Goal: Task Accomplishment & Management: Manage account settings

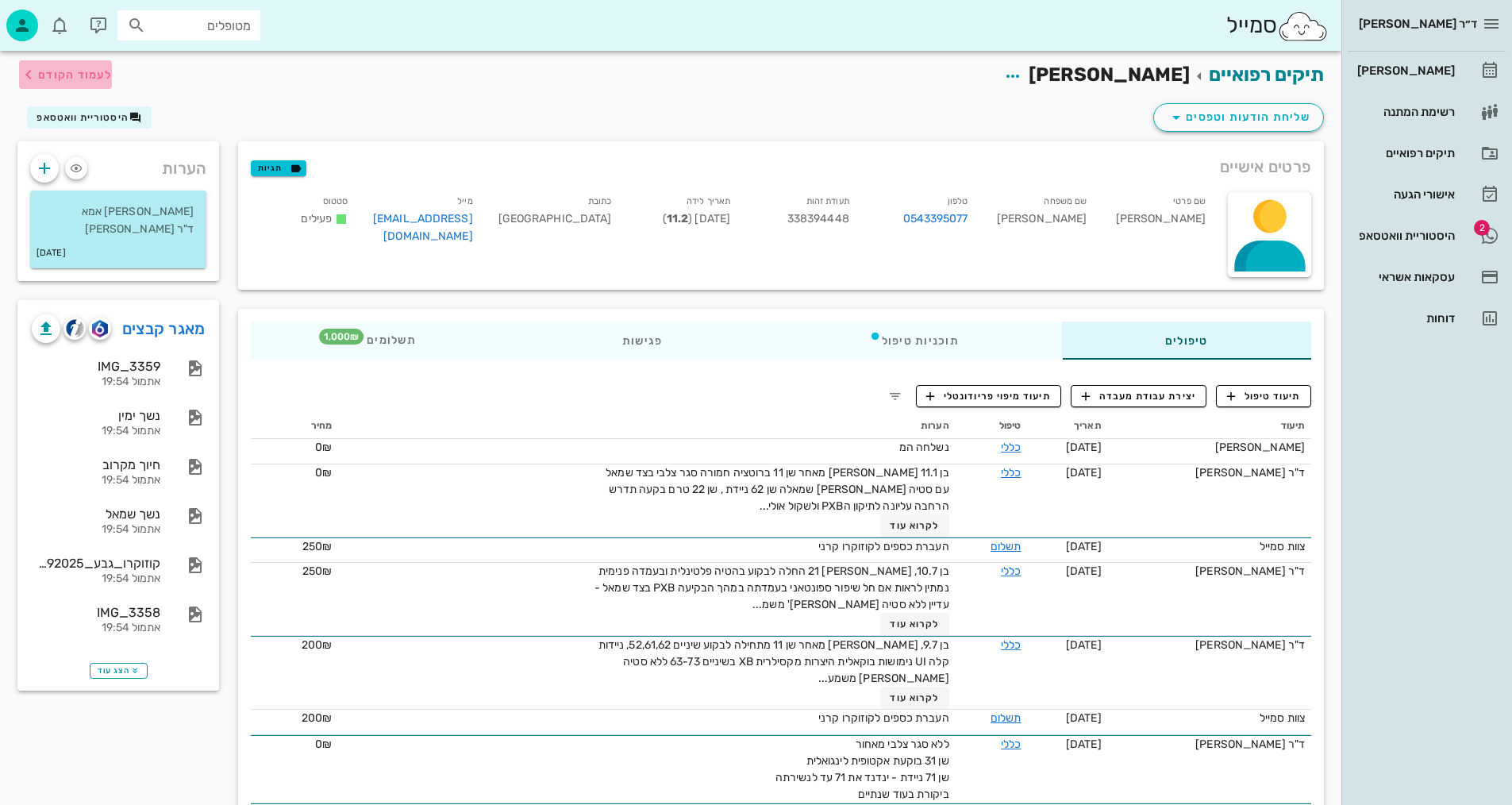
click at [78, 76] on span "לעמוד הקודם" at bounding box center [75, 75] width 74 height 14
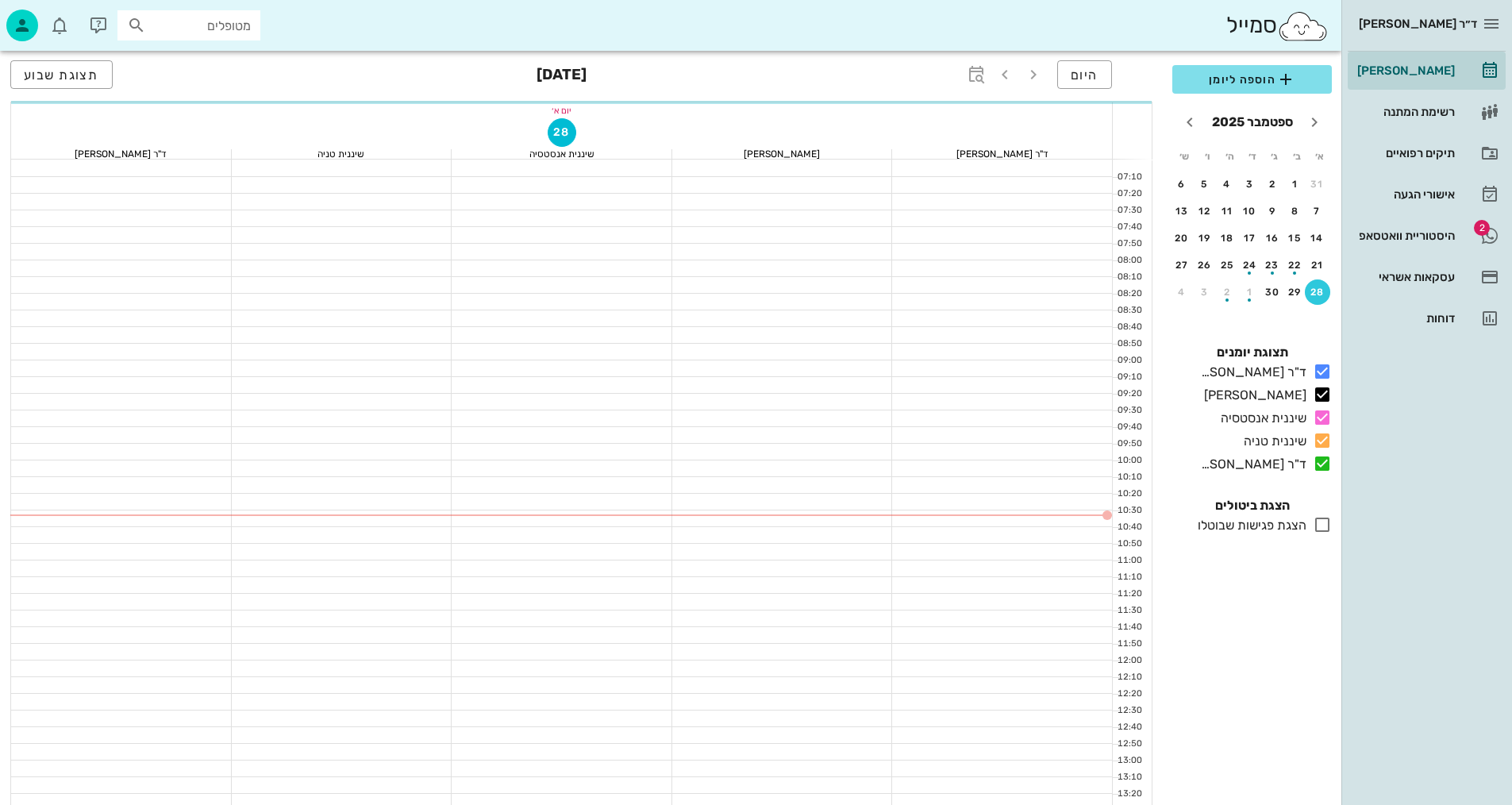
scroll to position [634, 0]
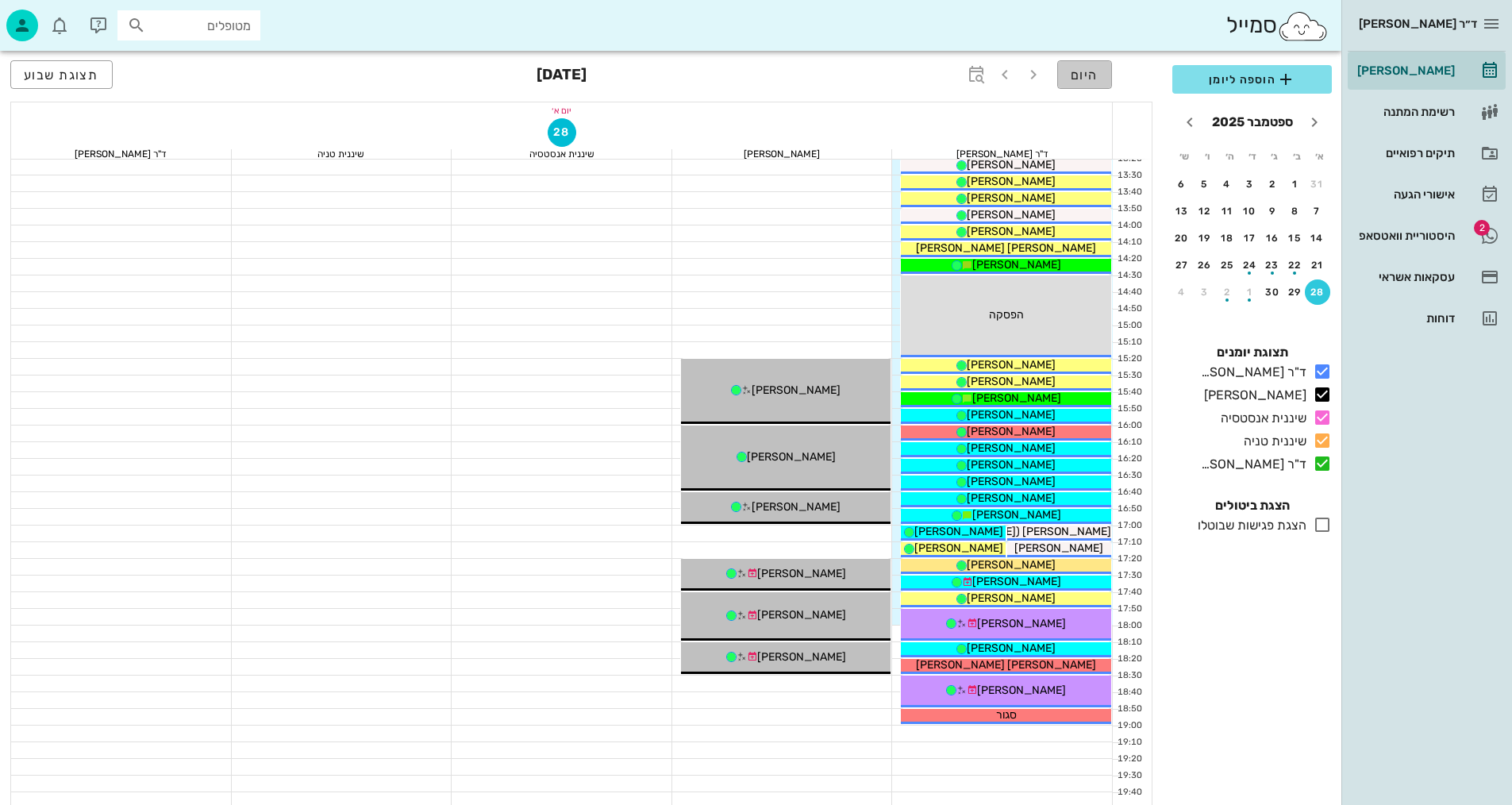
click at [1096, 70] on span "היום" at bounding box center [1084, 75] width 28 height 15
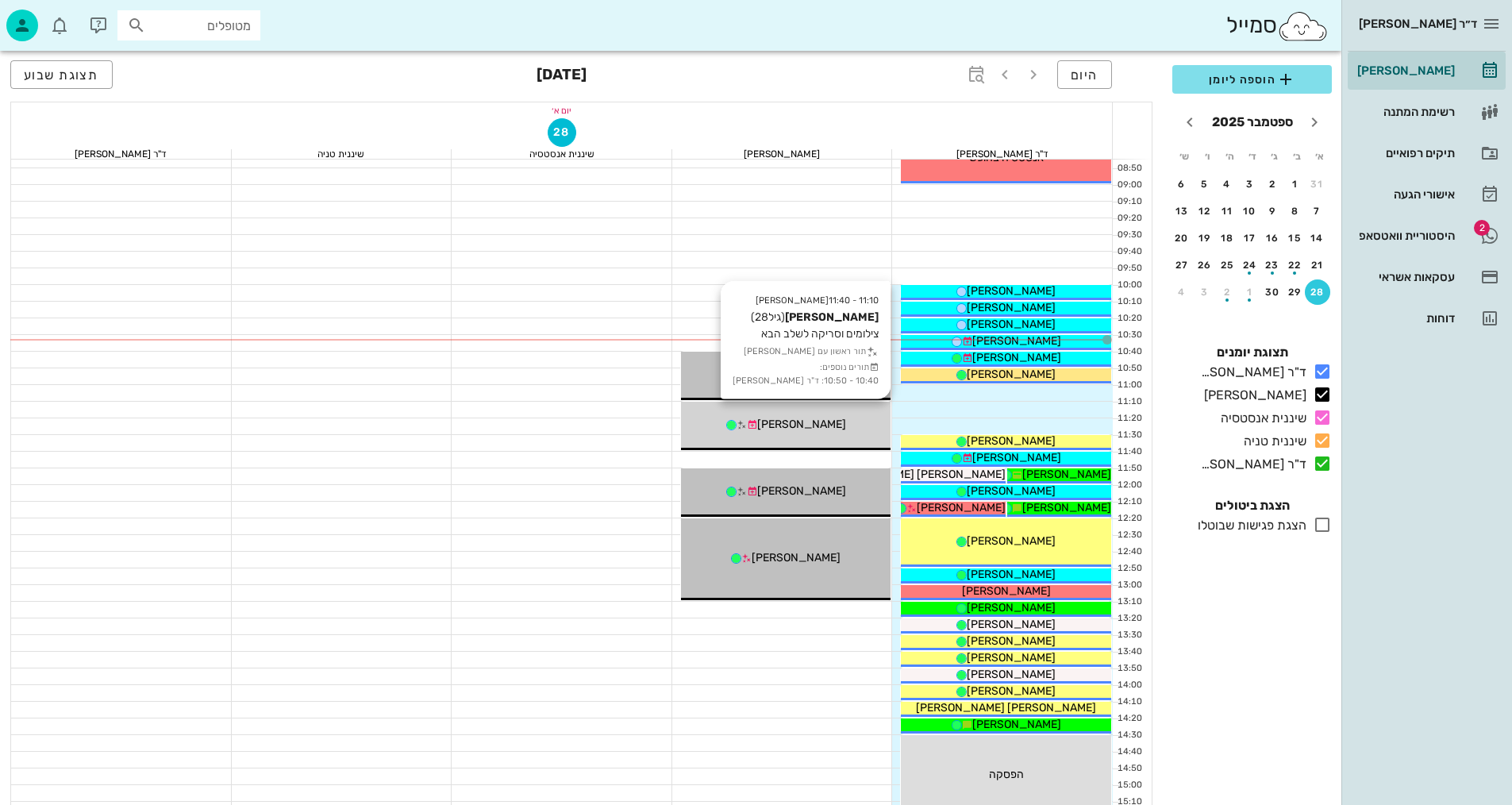
scroll to position [159, 0]
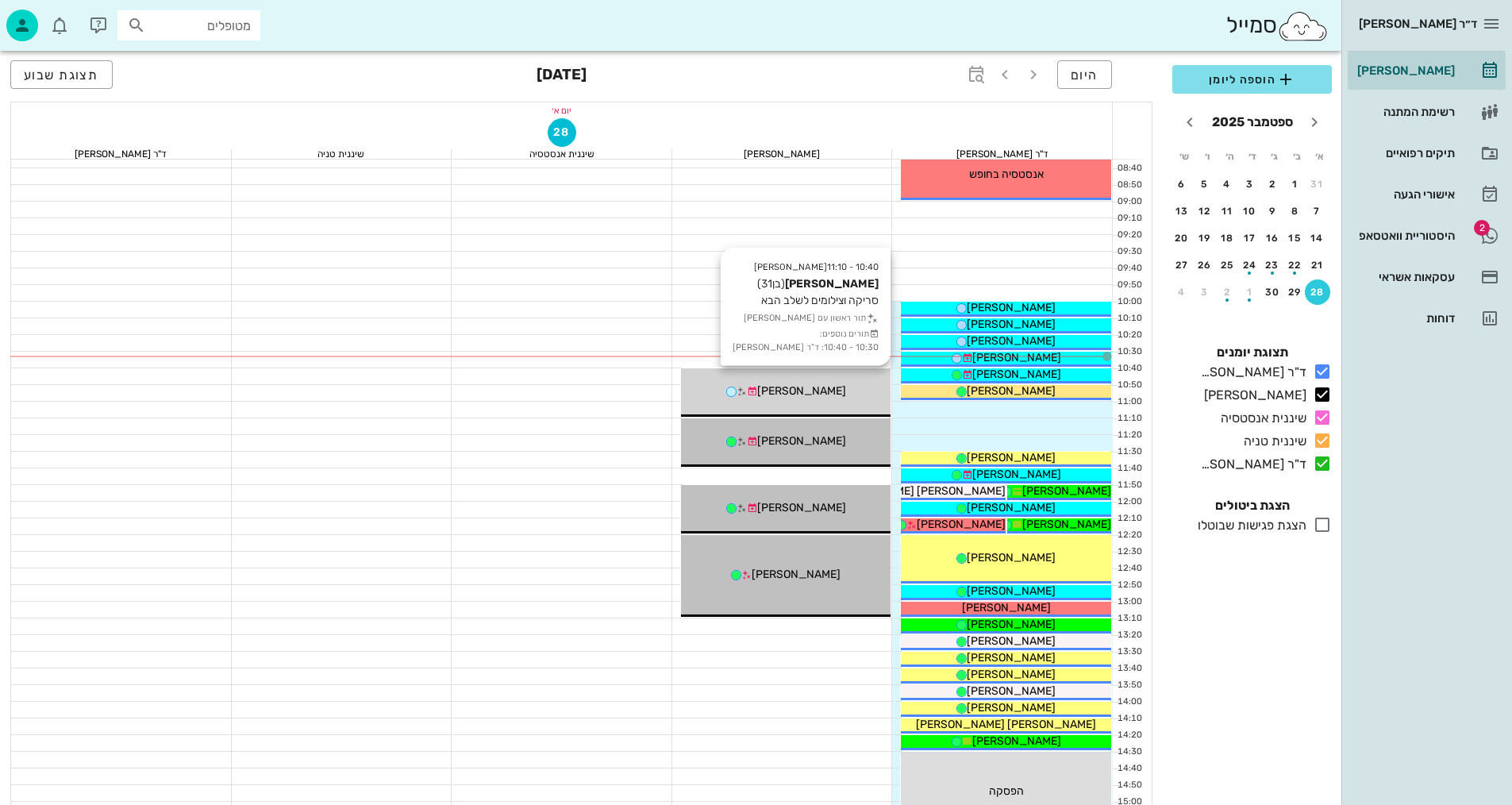
click at [816, 393] on span "[PERSON_NAME]" at bounding box center [801, 390] width 89 height 14
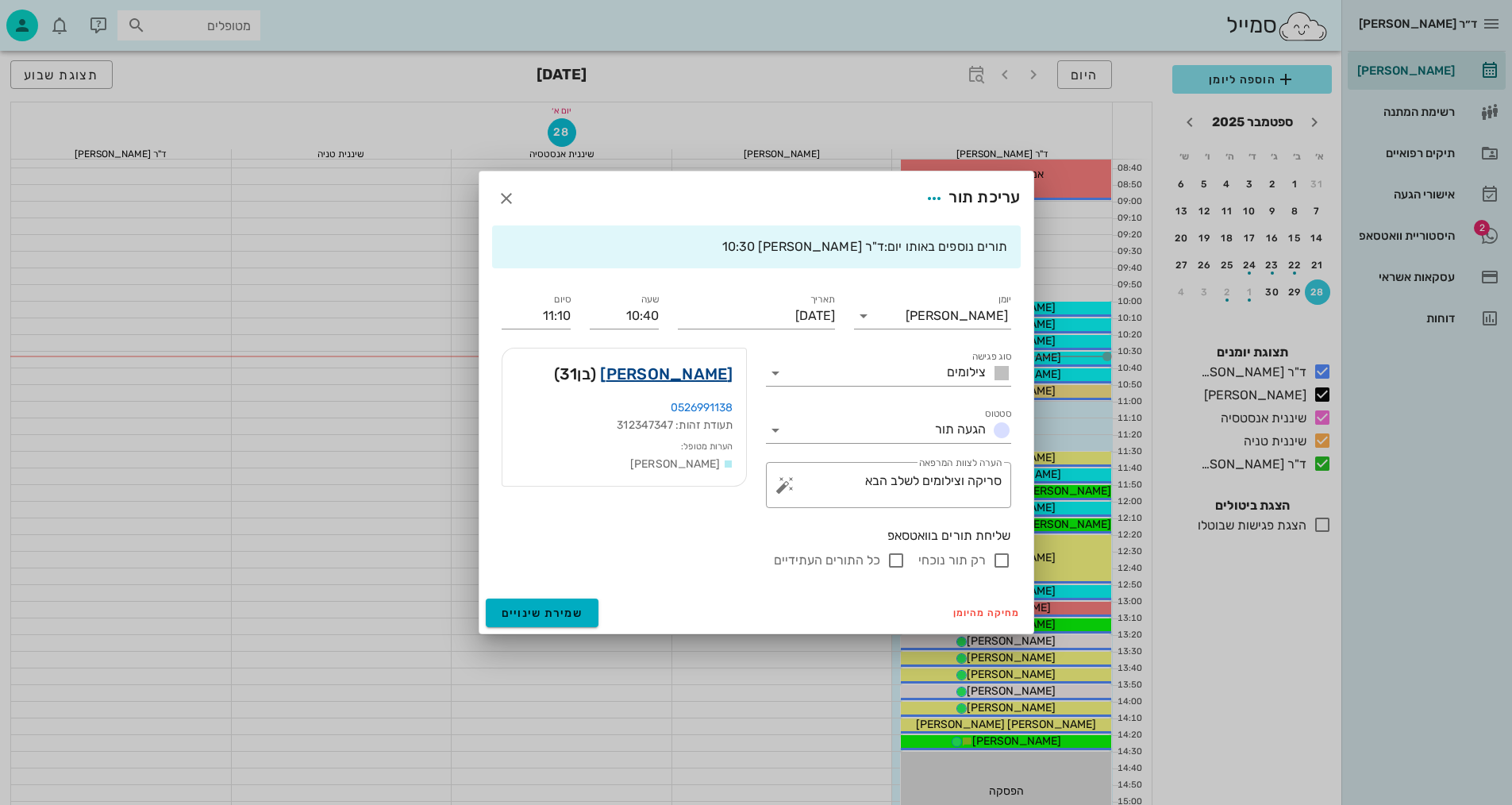
click at [691, 377] on link "[PERSON_NAME]" at bounding box center [666, 373] width 133 height 25
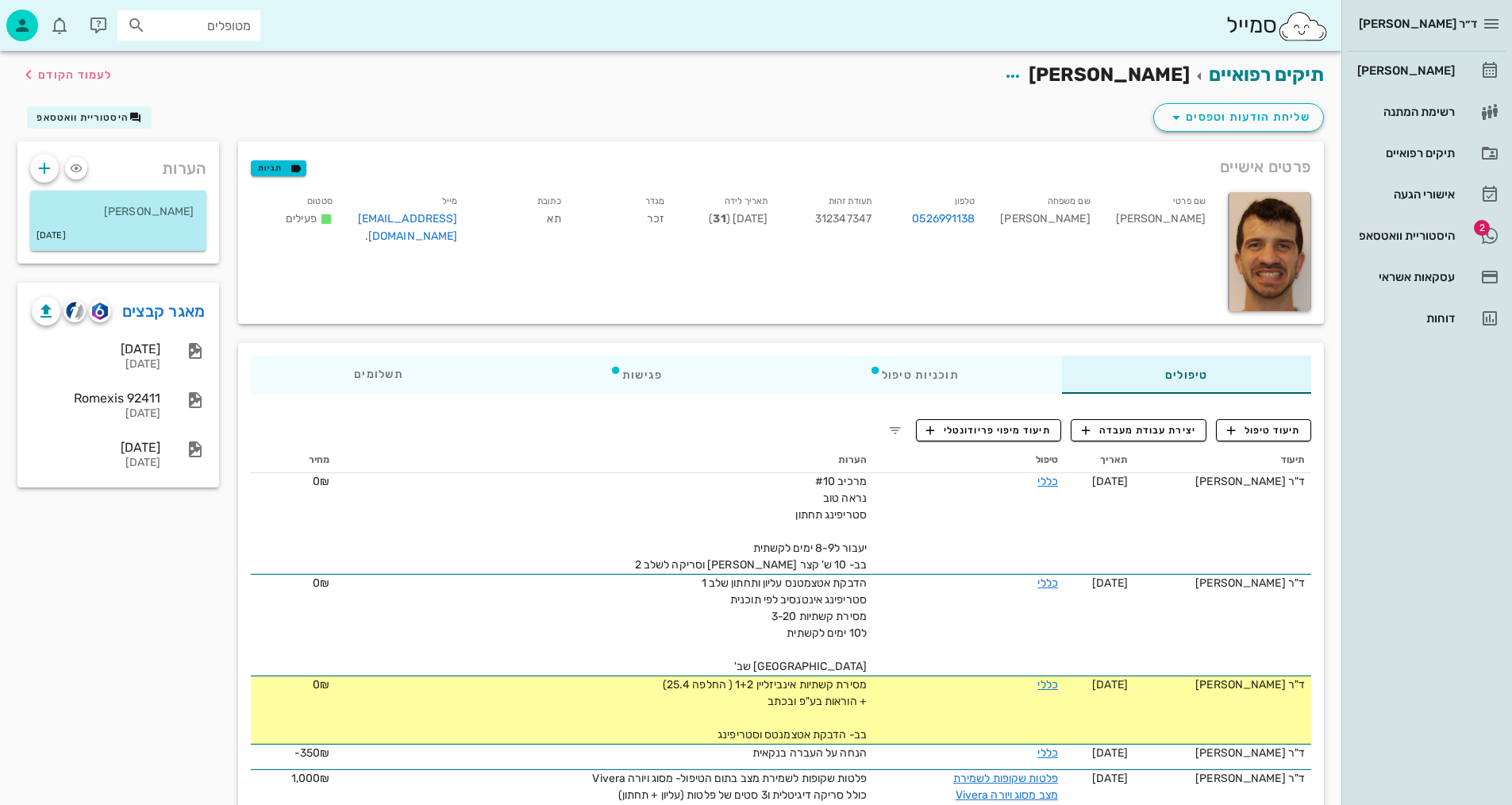
click at [1098, 218] on div "שם משפחה [PERSON_NAME]" at bounding box center [1044, 222] width 115 height 66
copy div "[PERSON_NAME]"
click at [1365, 496] on div "ד״ר [PERSON_NAME] [PERSON_NAME] רשימת המתנה תיקים רפואיים אישורי הגעה 3 היסטורי…" at bounding box center [1427, 402] width 171 height 805
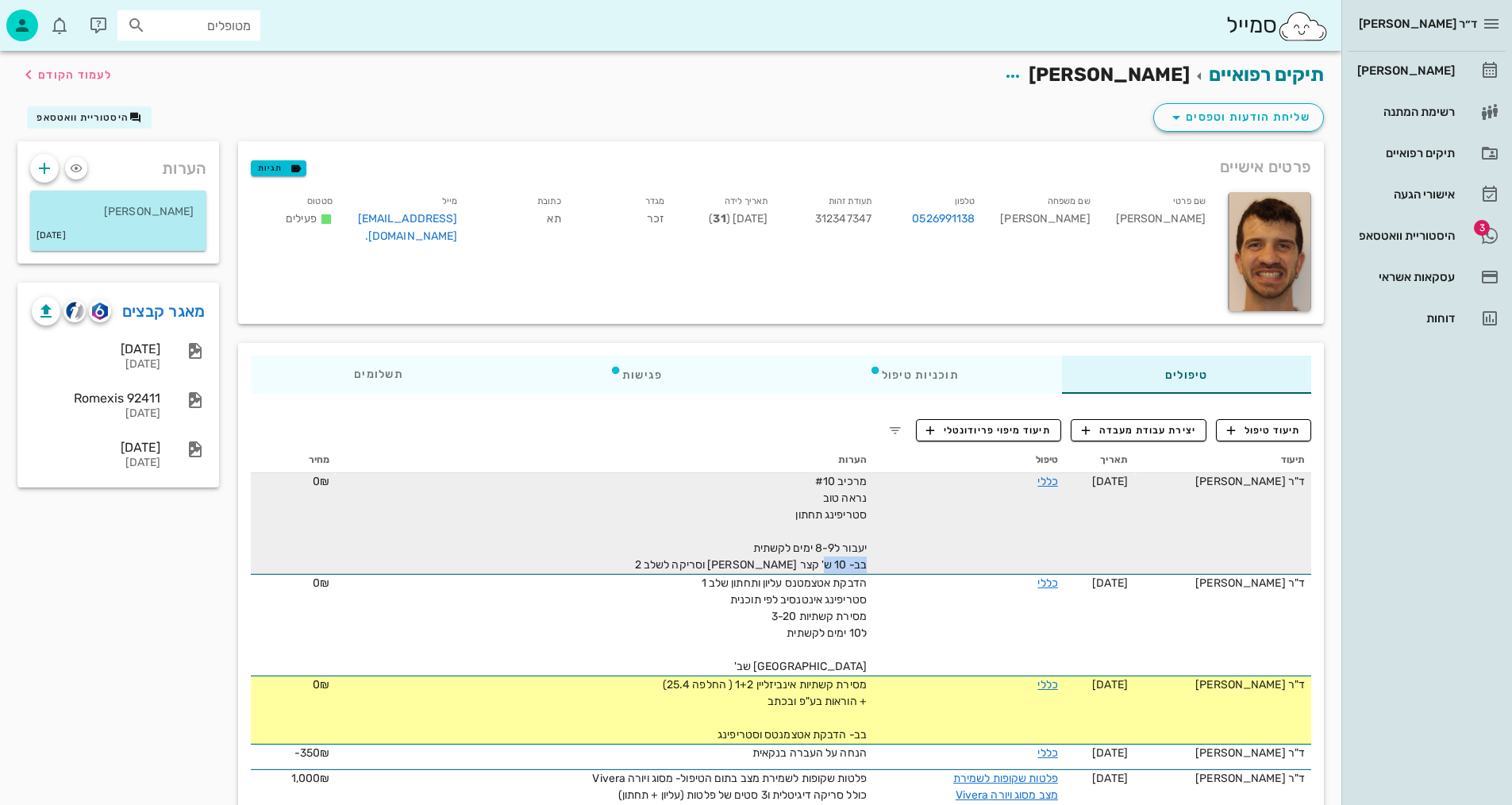
drag, startPoint x: 816, startPoint y: 563, endPoint x: 800, endPoint y: 563, distance: 16.0
click at [734, 551] on div "מרכיב #10 נראה טוב סטריפינג תחתון יעבור ל8-9 ימים לקשתית בב- 10 ש' קצר [PERSON_…" at bounding box center [687, 523] width 357 height 100
click at [843, 551] on span "מרכיב #10 נראה טוב סטריפינג תחתון יעבור ל8-9 ימים לקשתית בב- 10 ש' קצר [PERSON_…" at bounding box center [750, 523] width 232 height 96
drag, startPoint x: 839, startPoint y: 563, endPoint x: 812, endPoint y: 568, distance: 27.5
click at [720, 557] on span "מרכיב #10 נראה טוב סטריפינג תחתון יעבור ל8-9 ימים לקשתית בב- 10 ש' קצר [PERSON_…" at bounding box center [750, 523] width 232 height 96
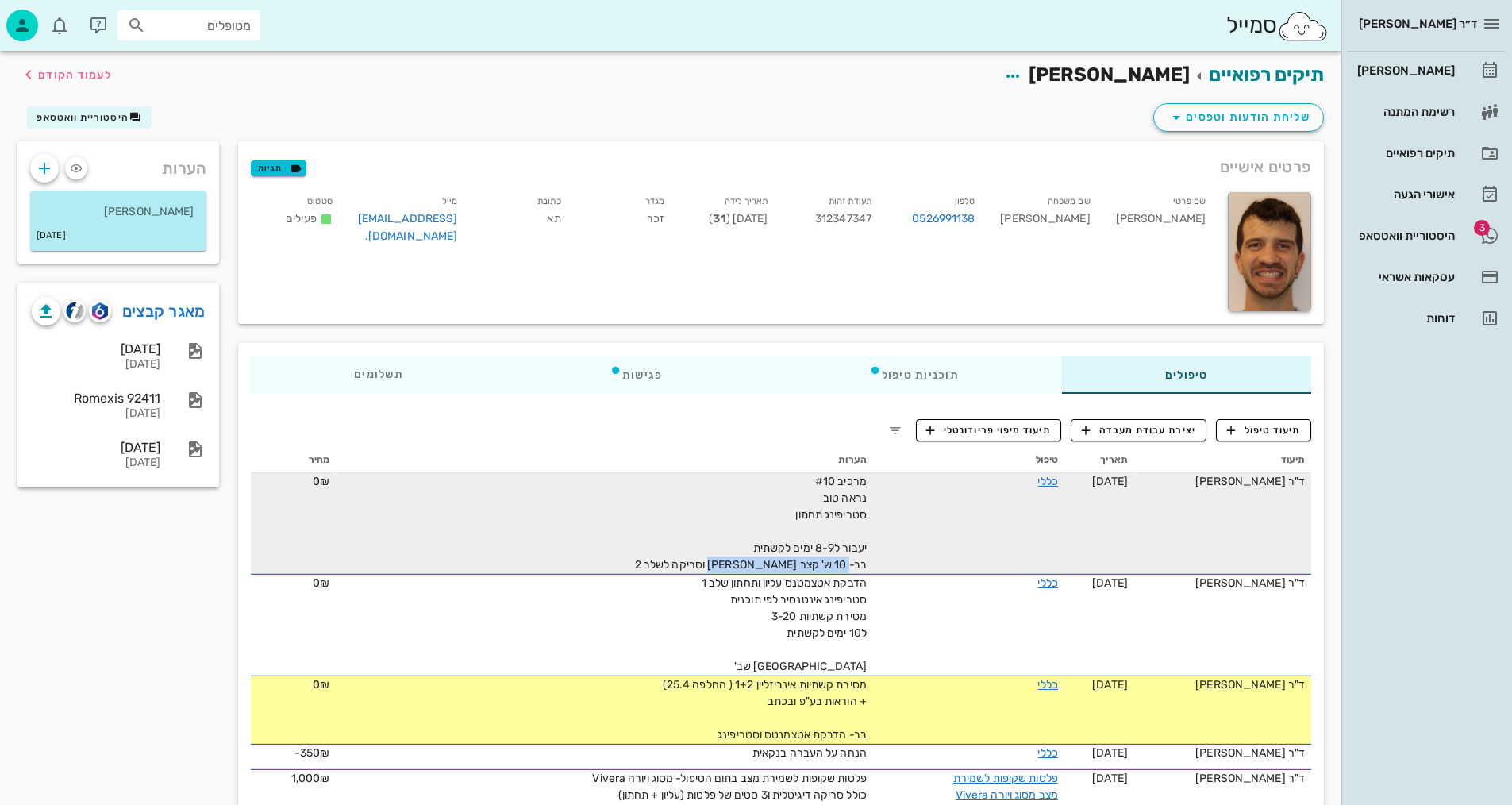
click at [817, 570] on span "מרכיב #10 נראה טוב סטריפינג תחתון יעבור ל8-9 ימים לקשתית בב- 10 ש' קצר [PERSON_…" at bounding box center [750, 523] width 232 height 96
click at [837, 559] on span "מרכיב #10 נראה טוב סטריפינג תחתון יעבור ל8-9 ימים לקשתית בב- 10 ש' קצר [PERSON_…" at bounding box center [750, 523] width 232 height 96
click at [842, 548] on span "מרכיב #10 נראה טוב סטריפינג תחתון יעבור ל8-9 ימים לקשתית בב- 10 ש' קצר [PERSON_…" at bounding box center [750, 523] width 232 height 96
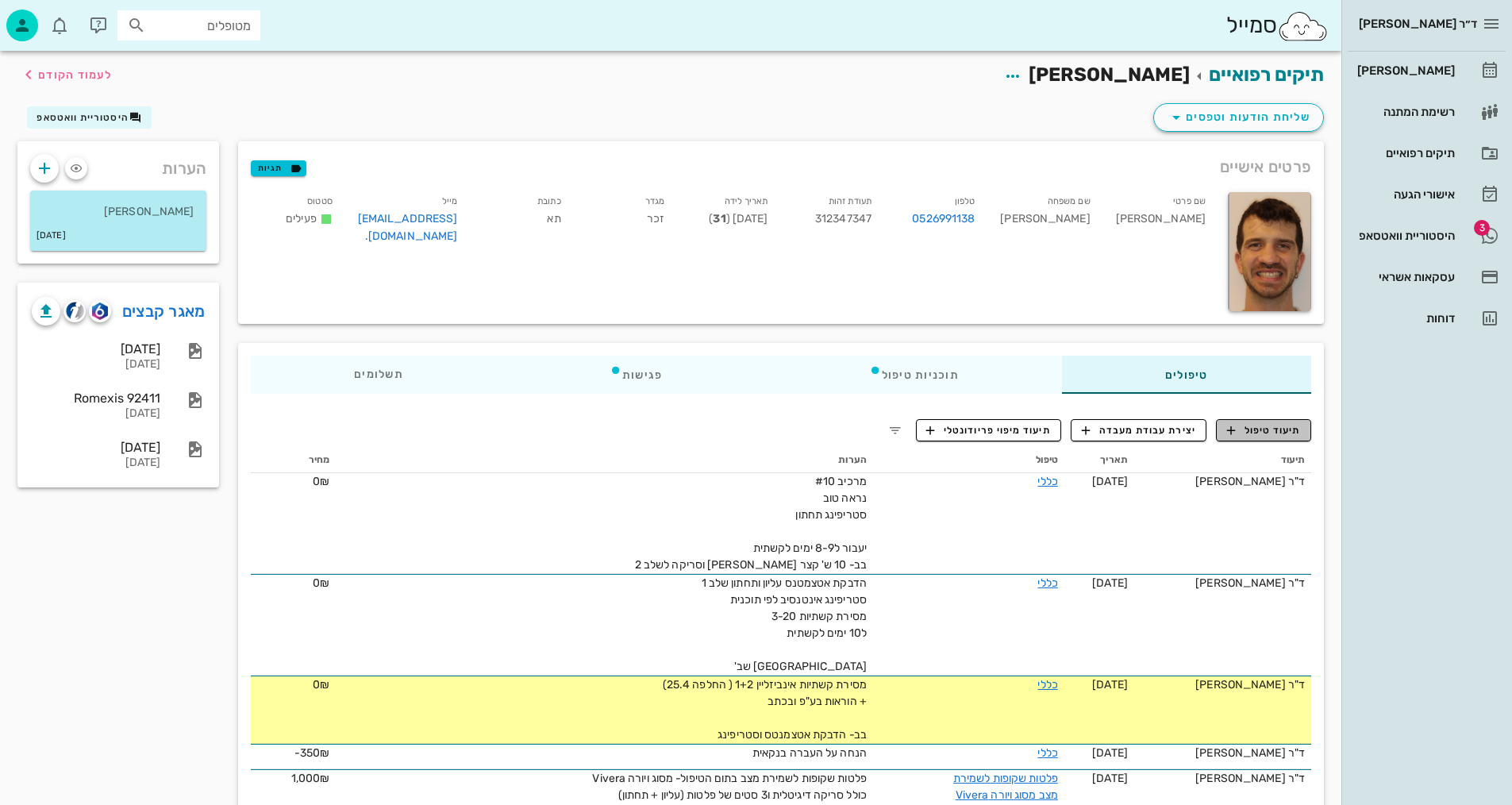
click at [1273, 428] on span "תיעוד טיפול" at bounding box center [1264, 429] width 74 height 14
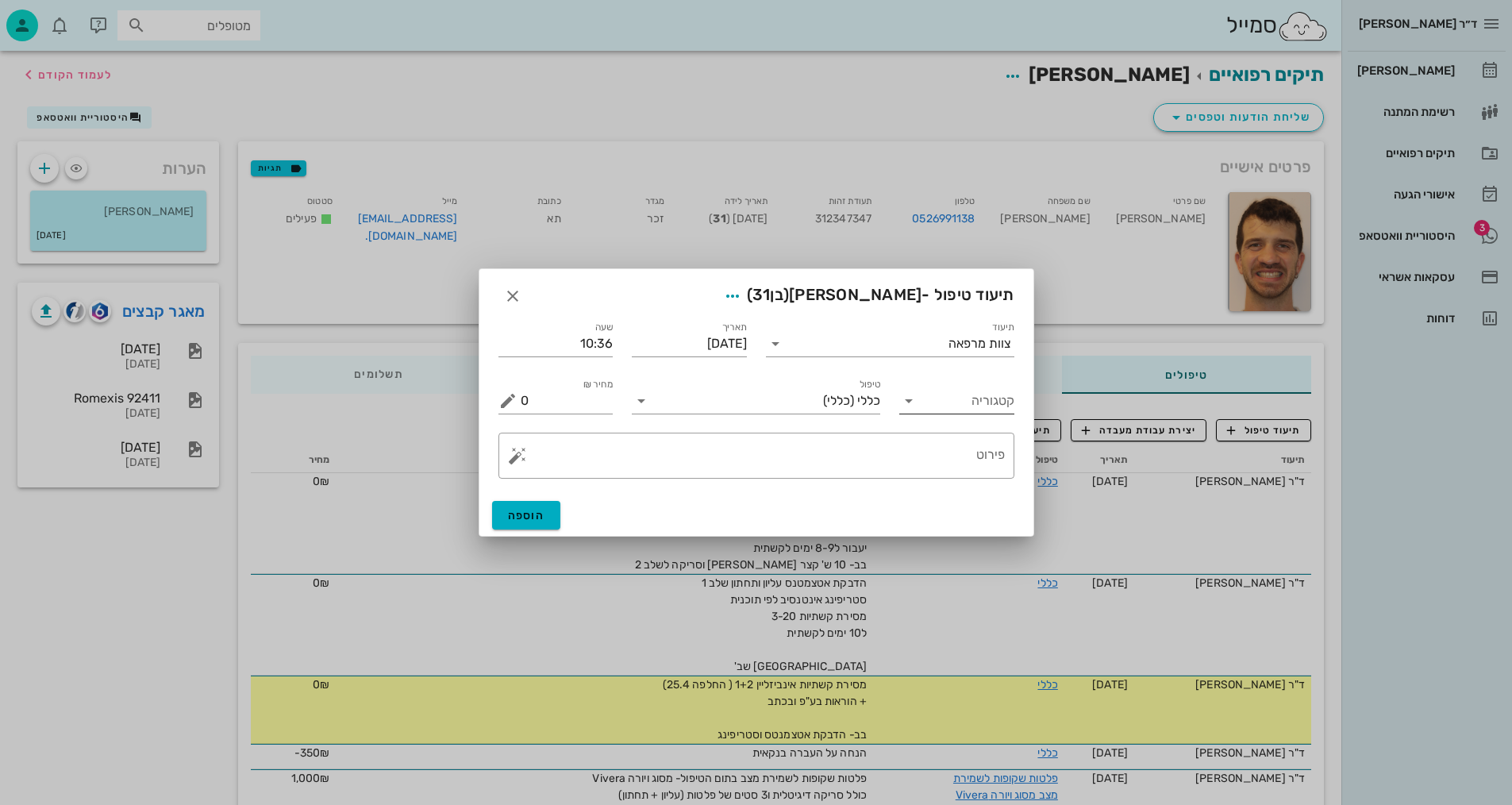
click at [940, 398] on input "קטגוריה" at bounding box center [969, 400] width 90 height 25
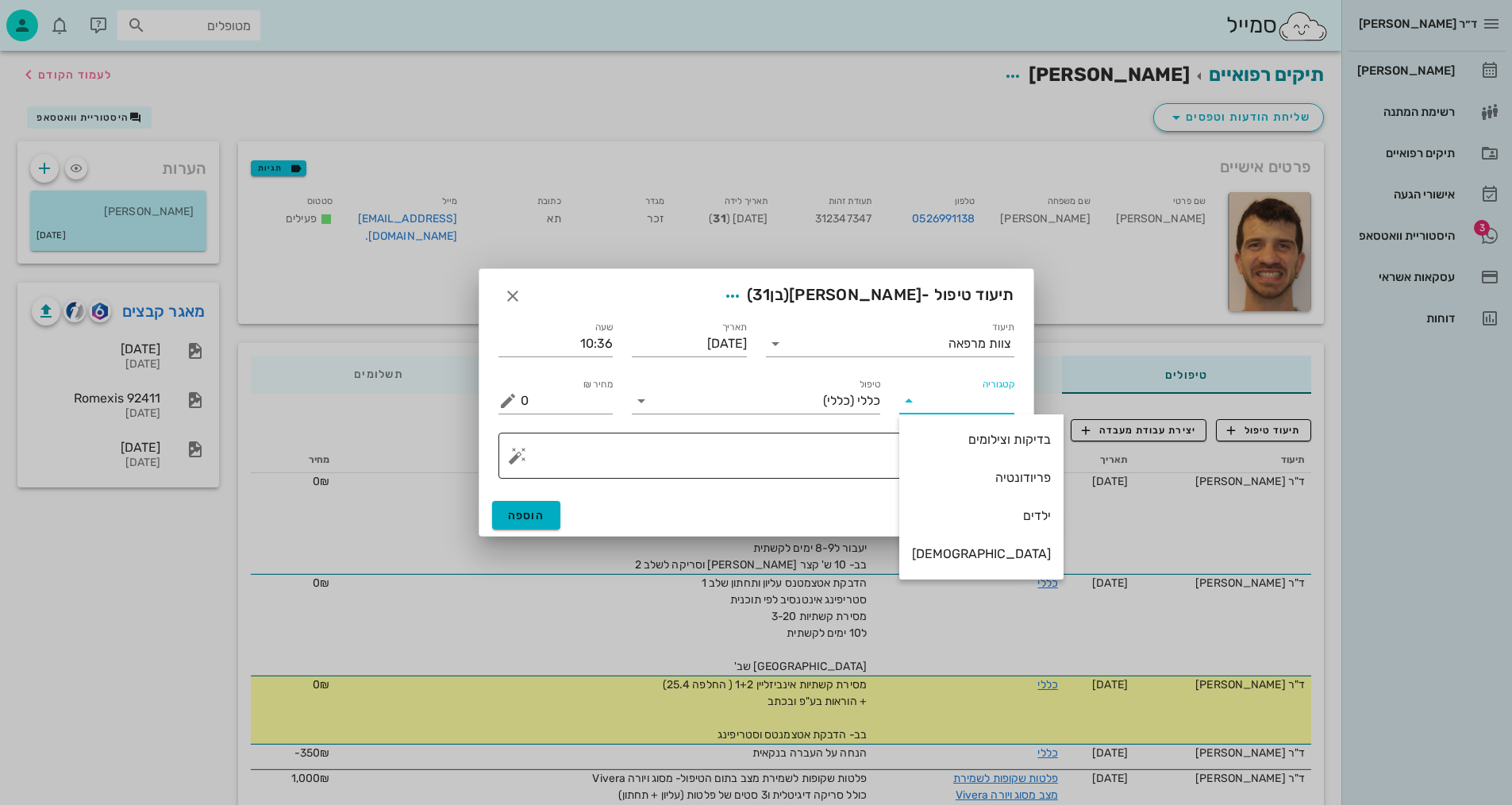
click at [942, 447] on div "בדיקות וצילומים" at bounding box center [981, 439] width 139 height 34
type input "בדיקות וצילומים"
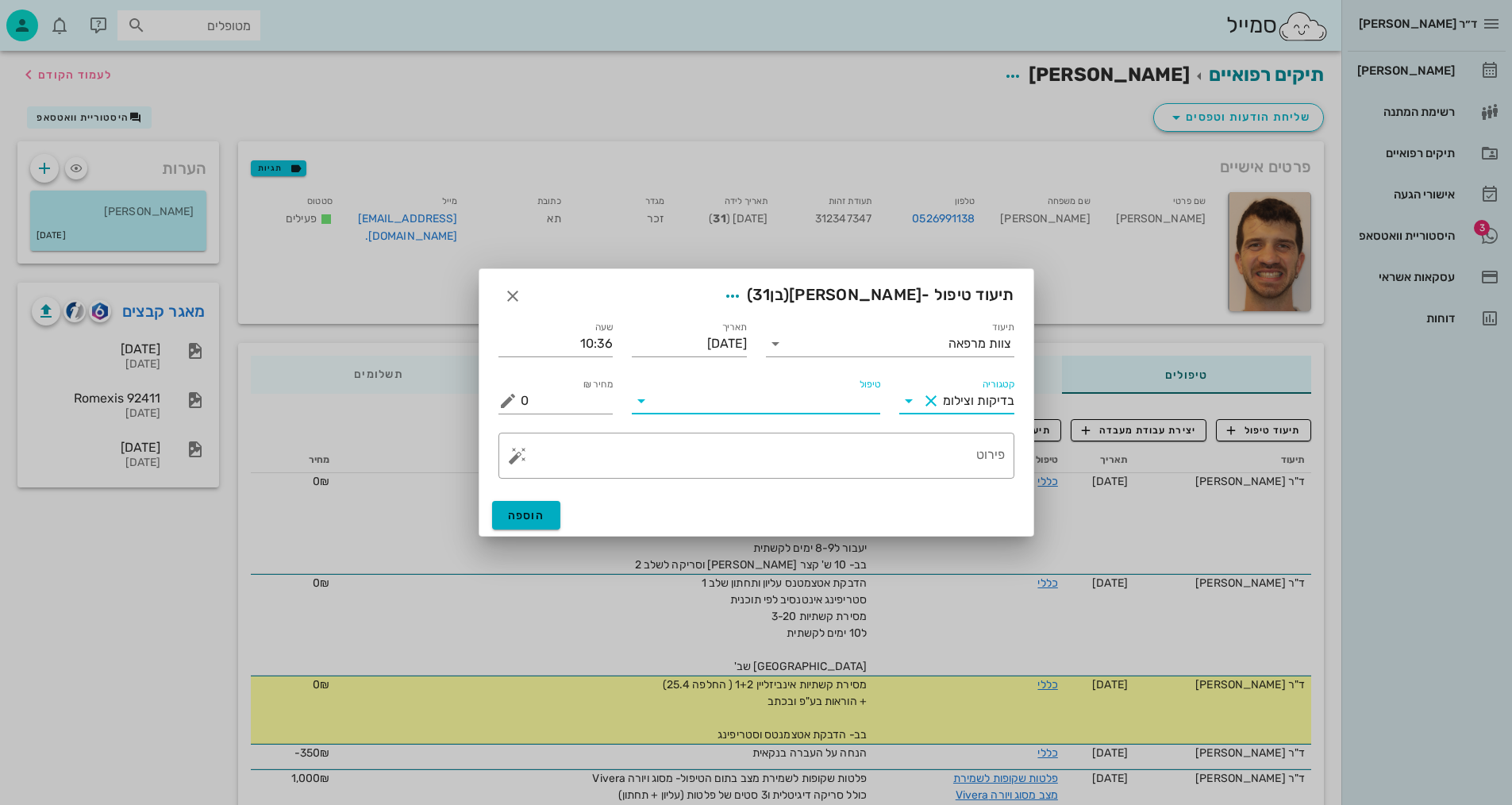
click at [827, 407] on input "טיפול" at bounding box center [767, 400] width 226 height 25
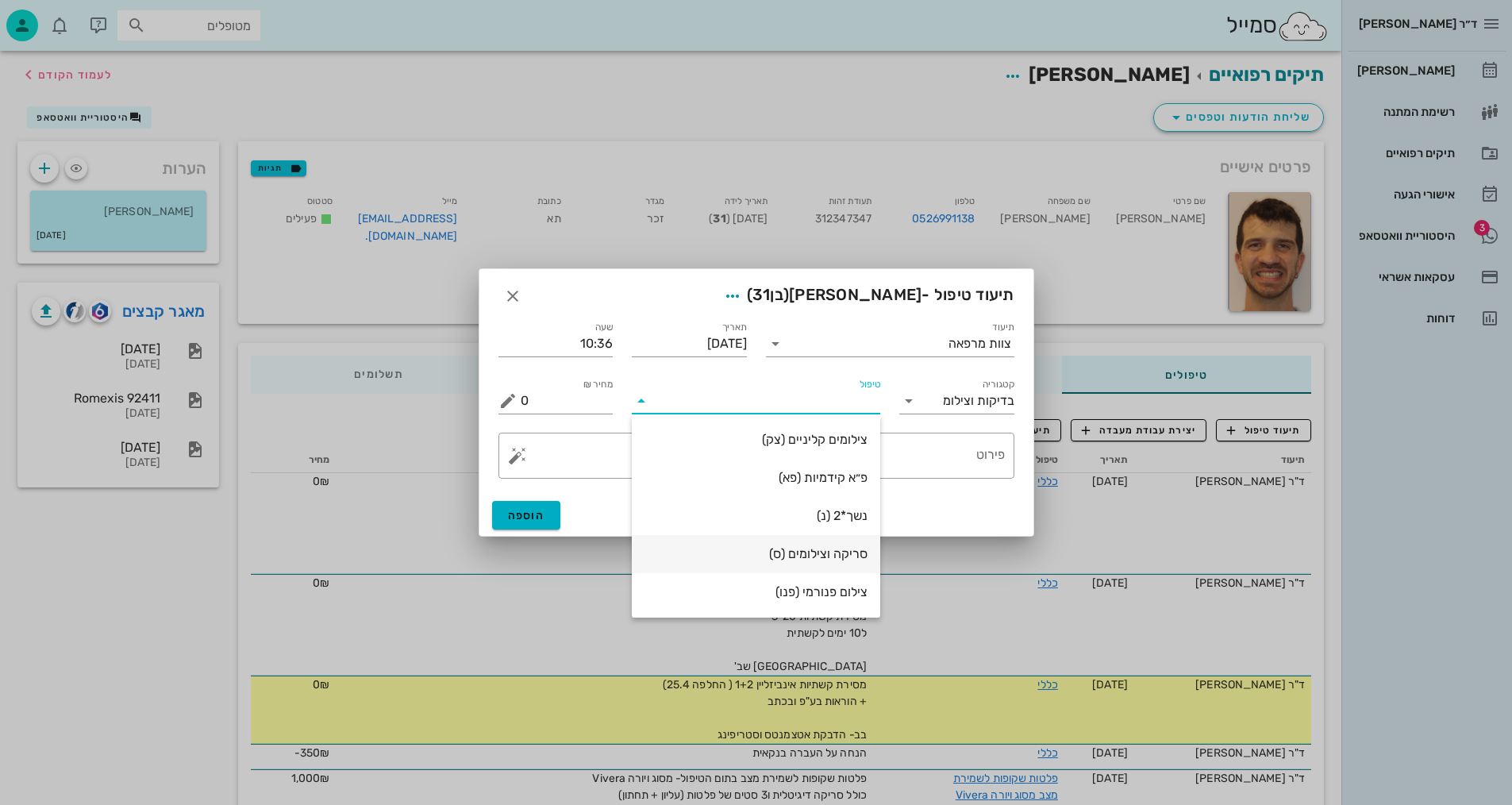
click at [852, 556] on div "סריקה וצילומים (ס)" at bounding box center [756, 554] width 223 height 15
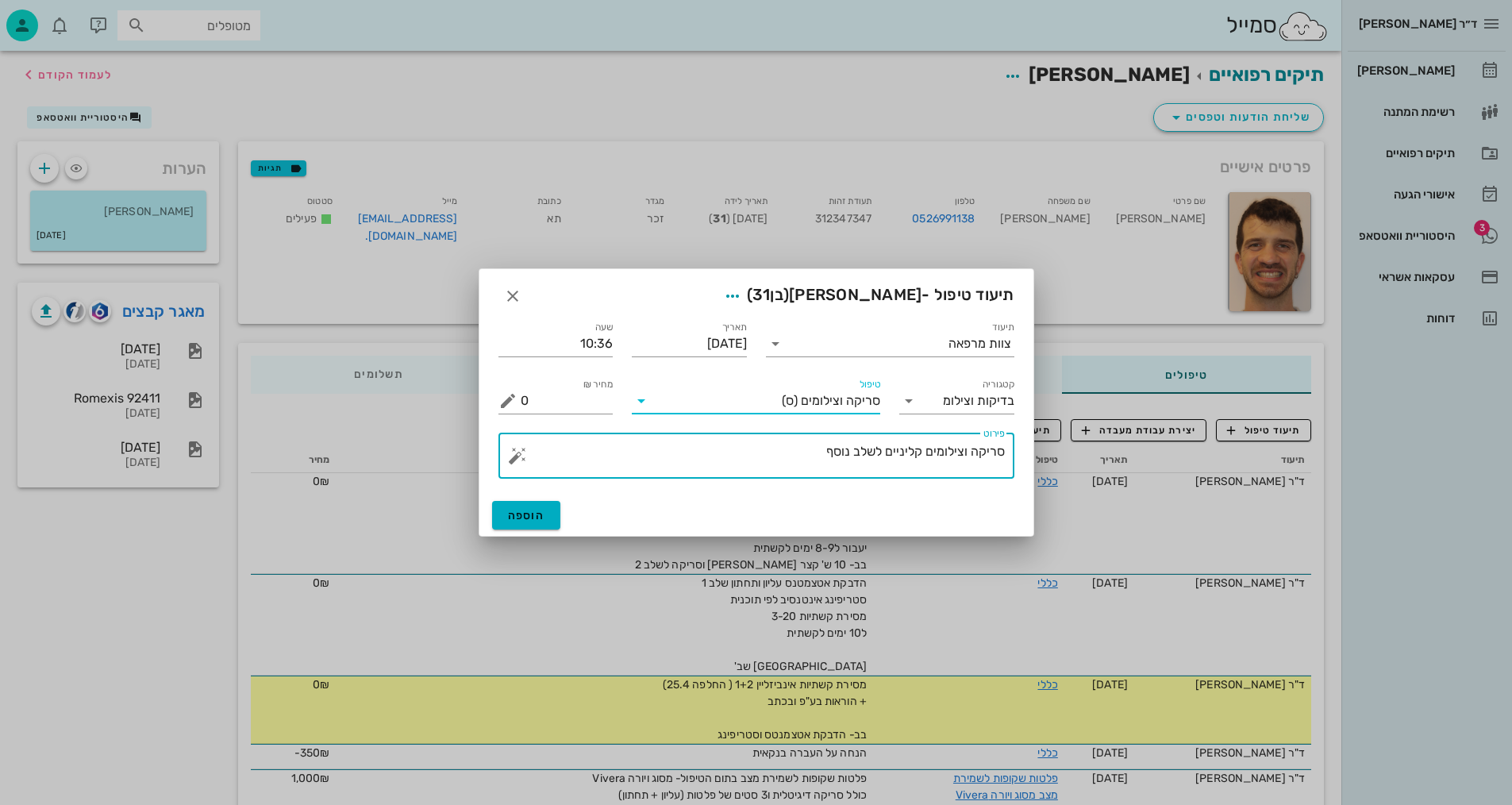
drag, startPoint x: 811, startPoint y: 454, endPoint x: 849, endPoint y: 450, distance: 38.2
click at [849, 450] on textarea "סריקה וצילומים קליניים לשלב נוסף" at bounding box center [762, 459] width 484 height 38
type textarea "[PERSON_NAME] וצילומים קליניים לשלב 2 - [PERSON_NAME]"
drag, startPoint x: 548, startPoint y: 122, endPoint x: 402, endPoint y: 135, distance: 146.6
click at [547, 121] on div at bounding box center [756, 402] width 1512 height 805
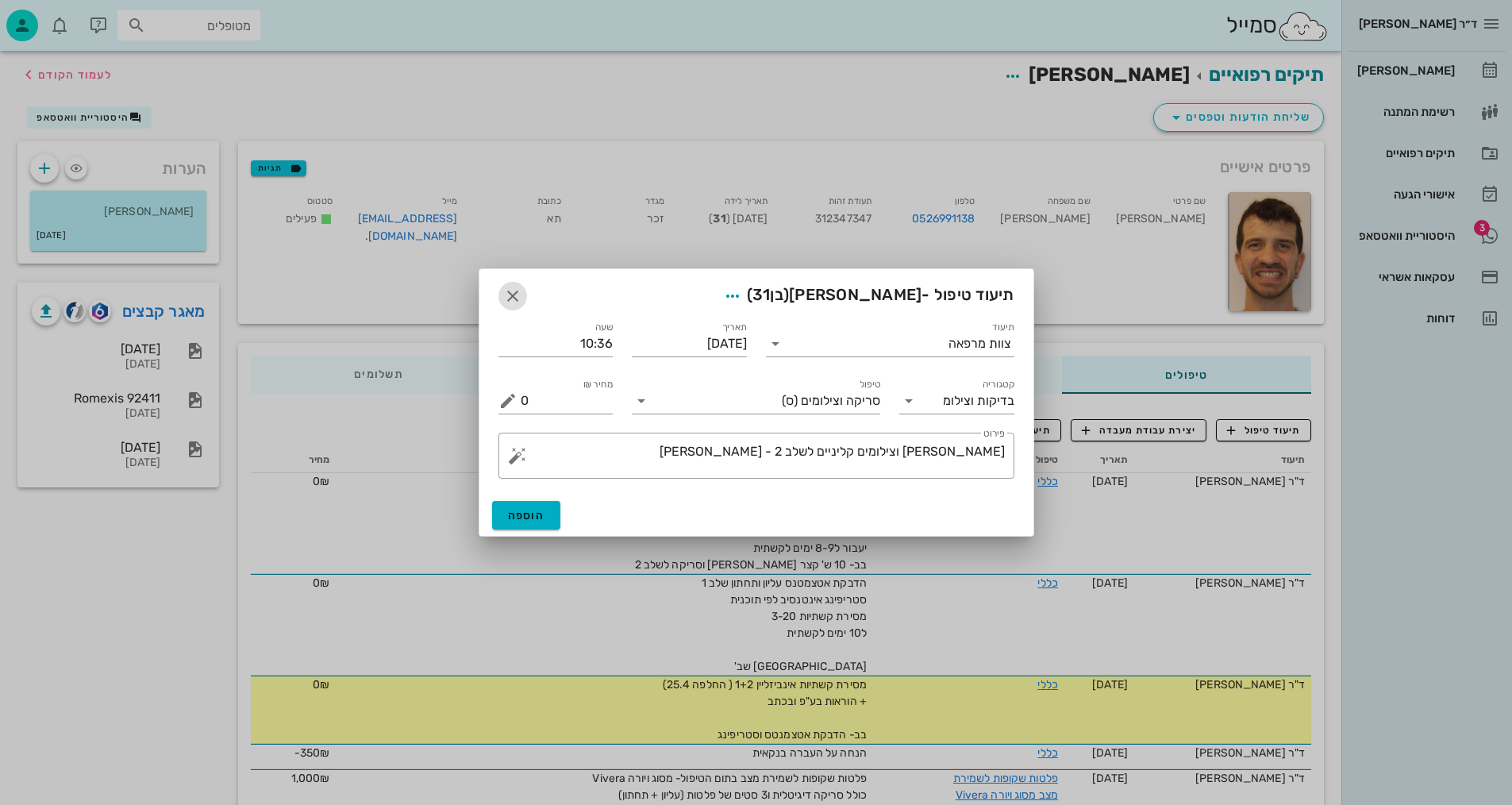
click at [514, 295] on icon "button" at bounding box center [512, 296] width 19 height 19
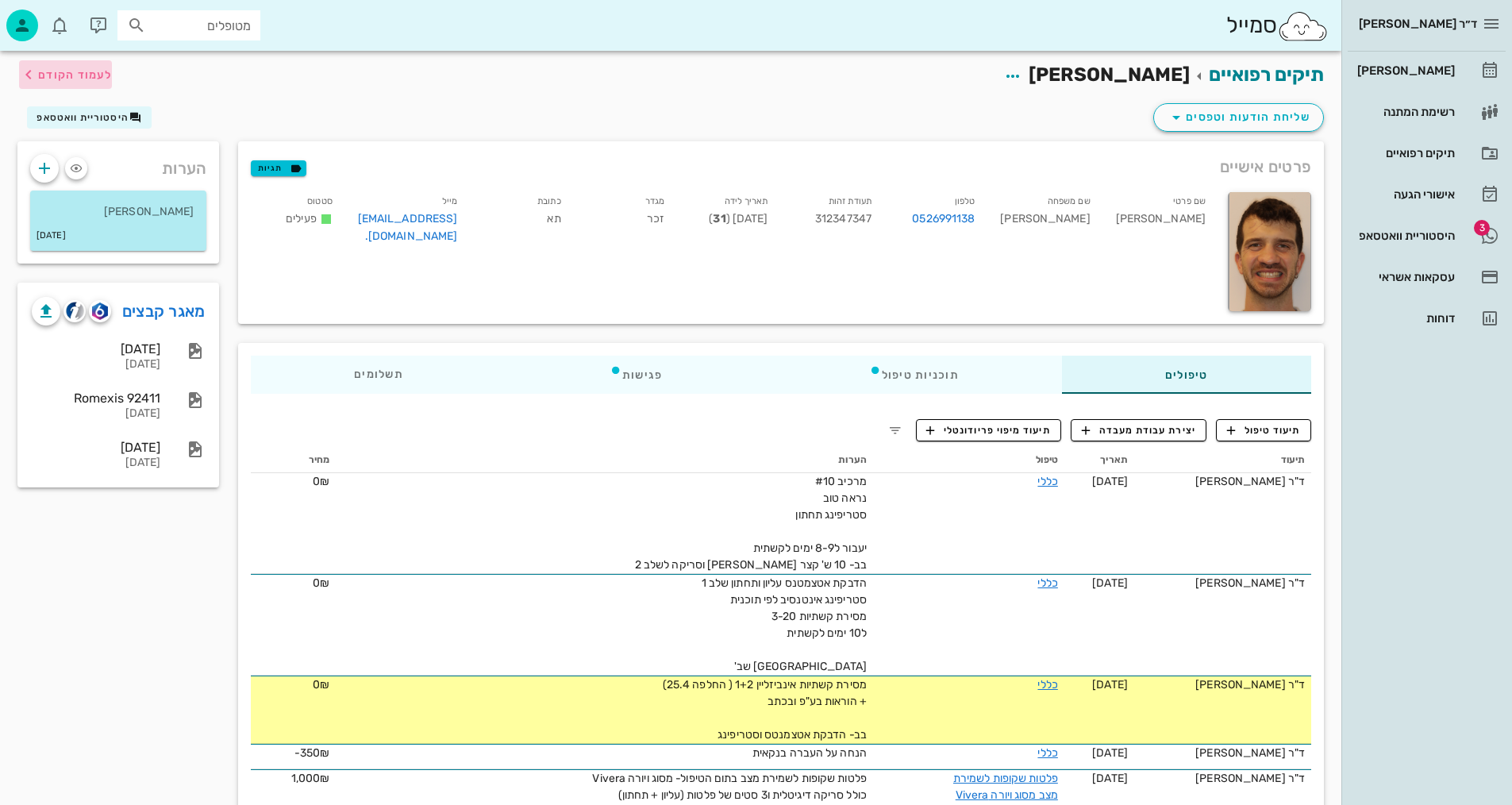
click at [80, 76] on span "לעמוד הקודם" at bounding box center [75, 75] width 74 height 14
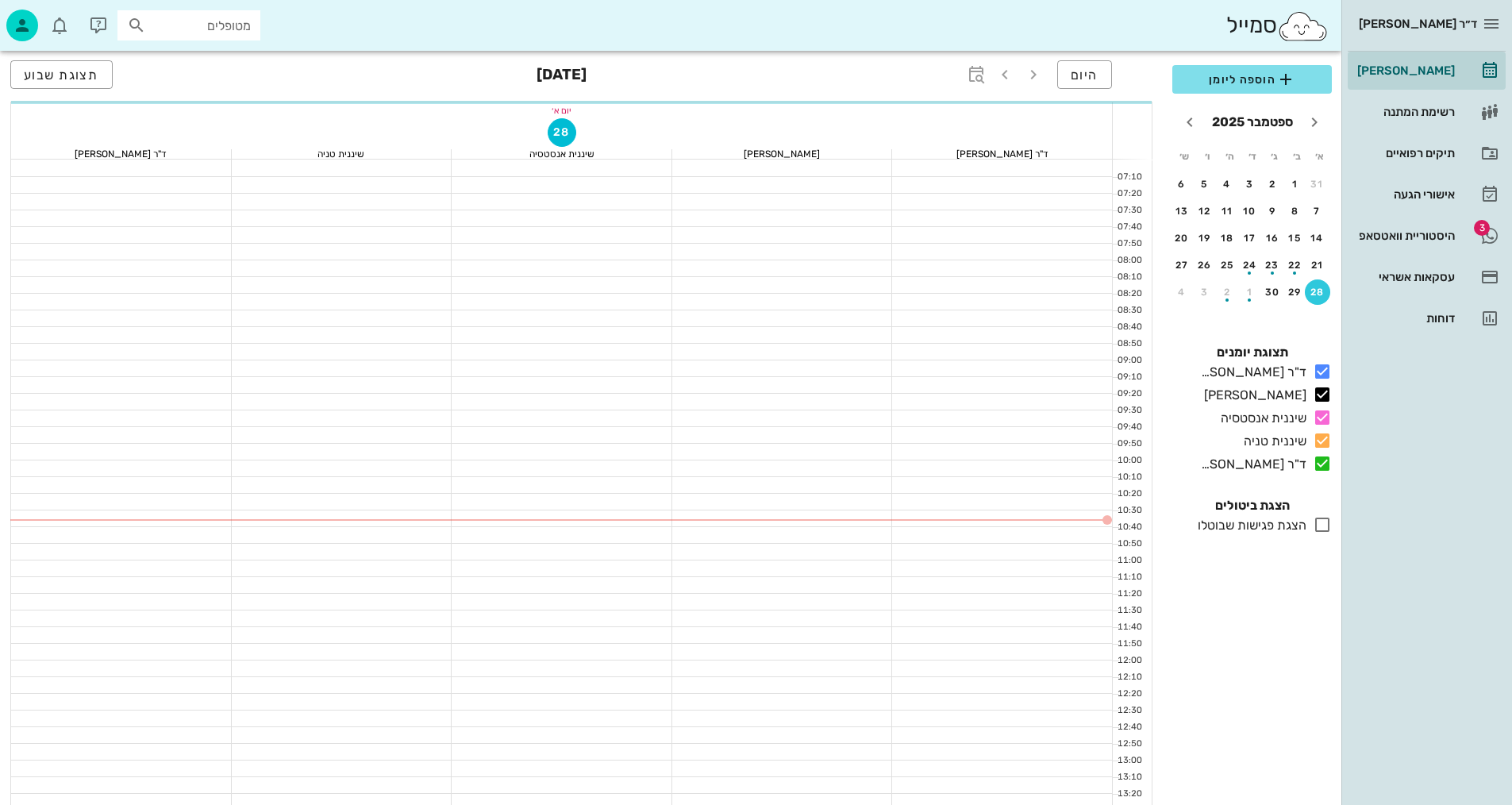
scroll to position [159, 0]
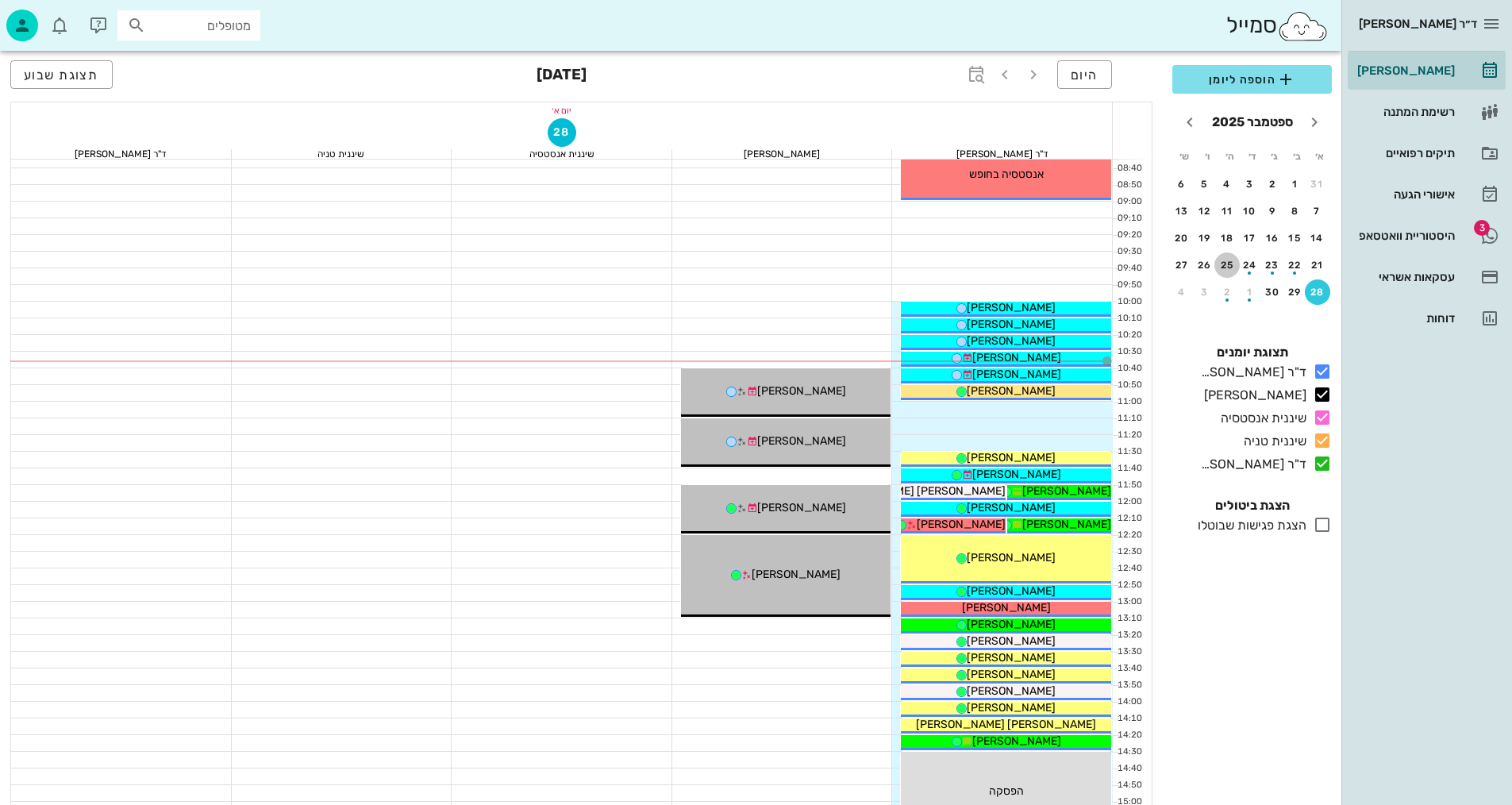
click at [1228, 261] on div "25" at bounding box center [1226, 265] width 25 height 11
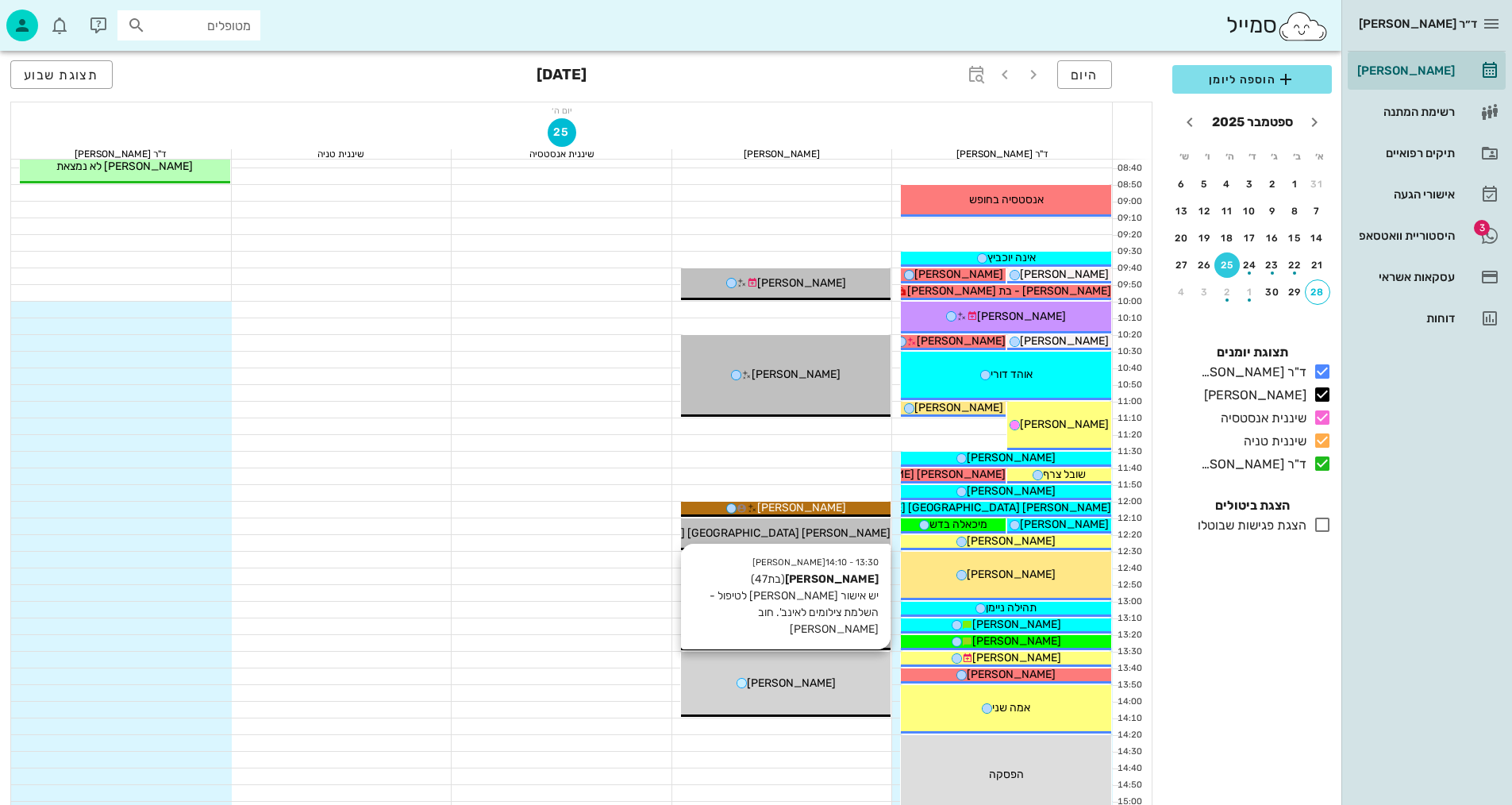
click at [800, 682] on span "[PERSON_NAME]" at bounding box center [791, 683] width 89 height 14
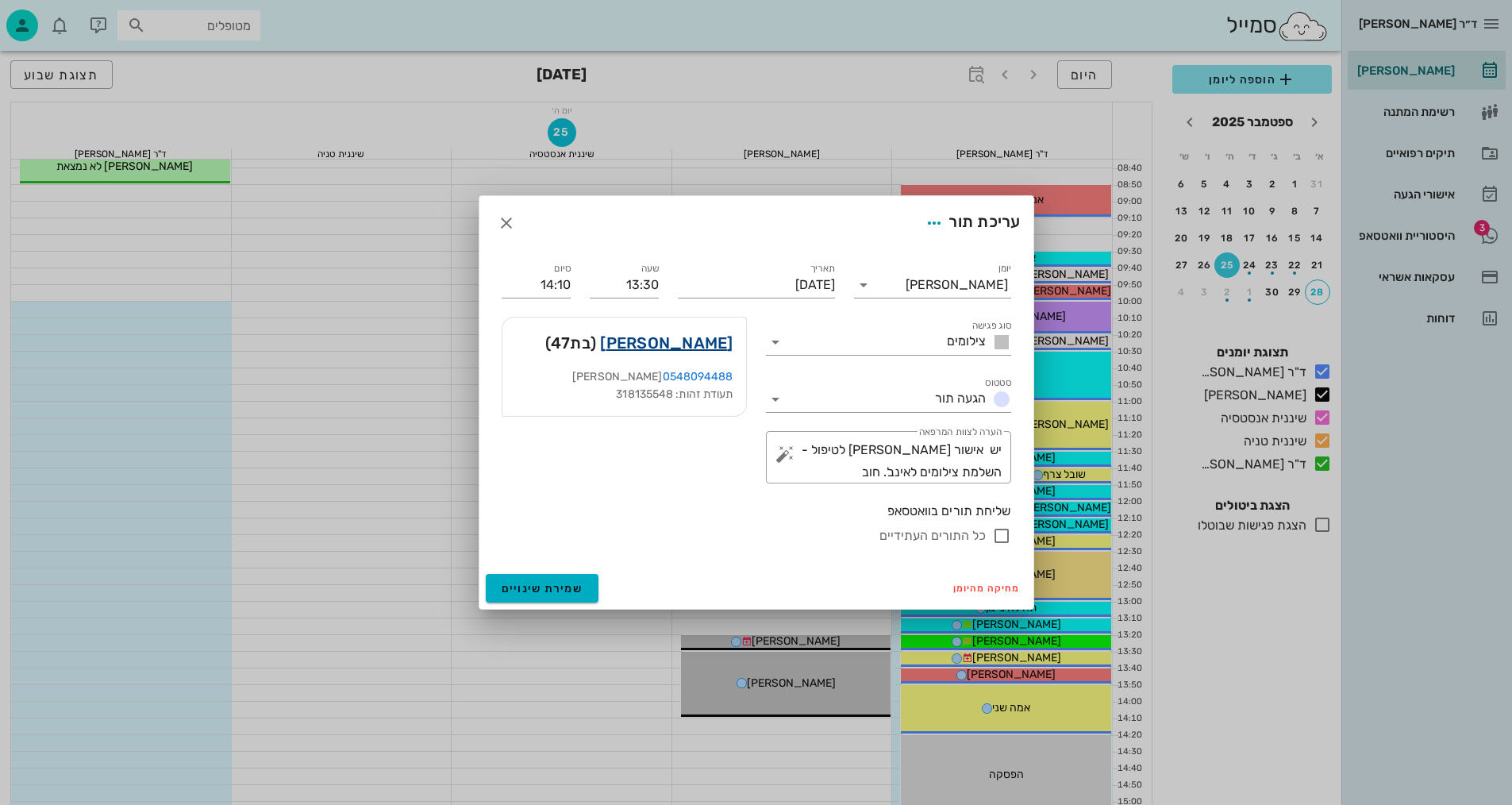
click at [715, 351] on link "[PERSON_NAME]" at bounding box center [666, 342] width 133 height 25
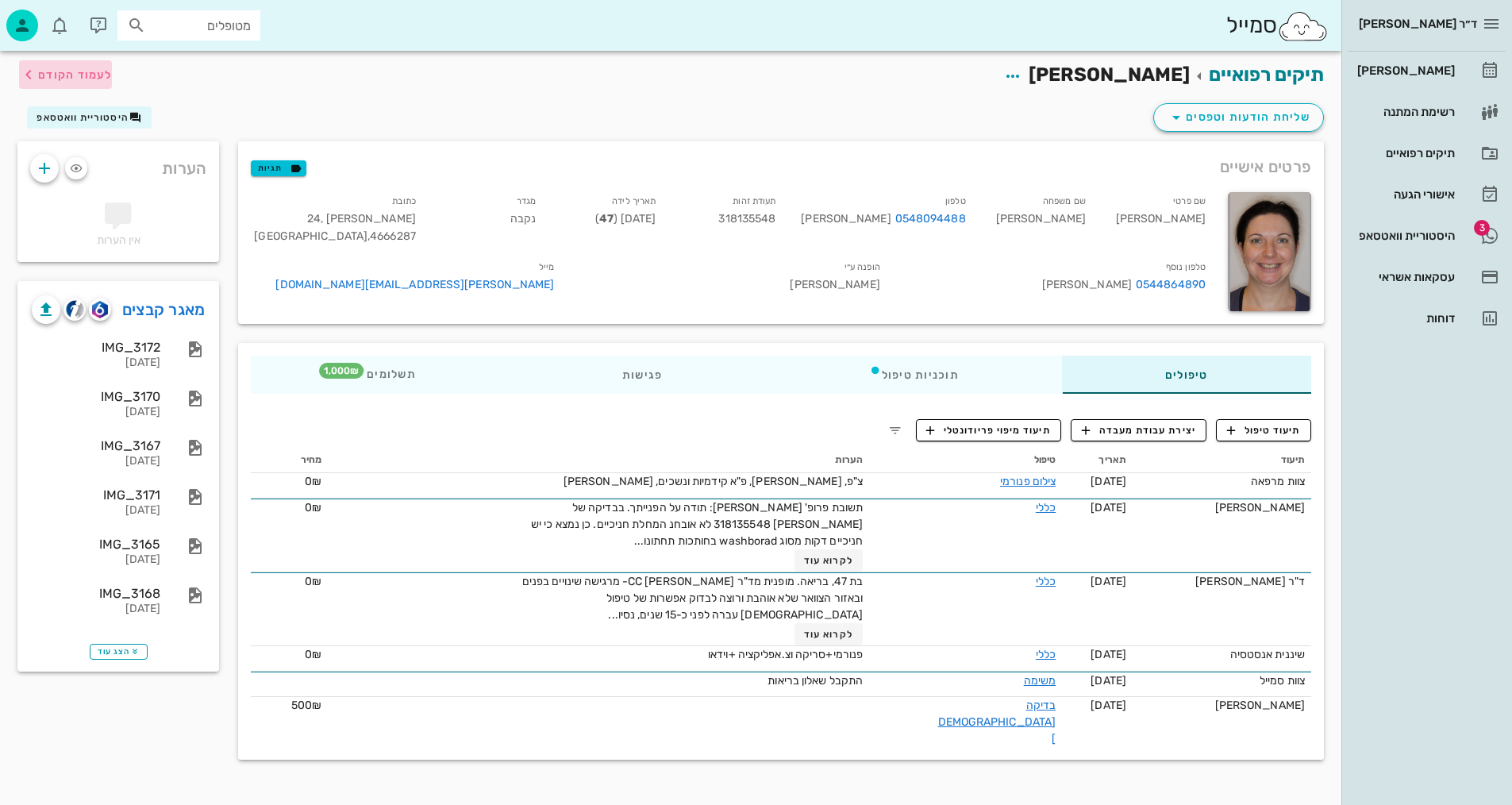
click at [93, 72] on span "לעמוד הקודם" at bounding box center [75, 75] width 74 height 14
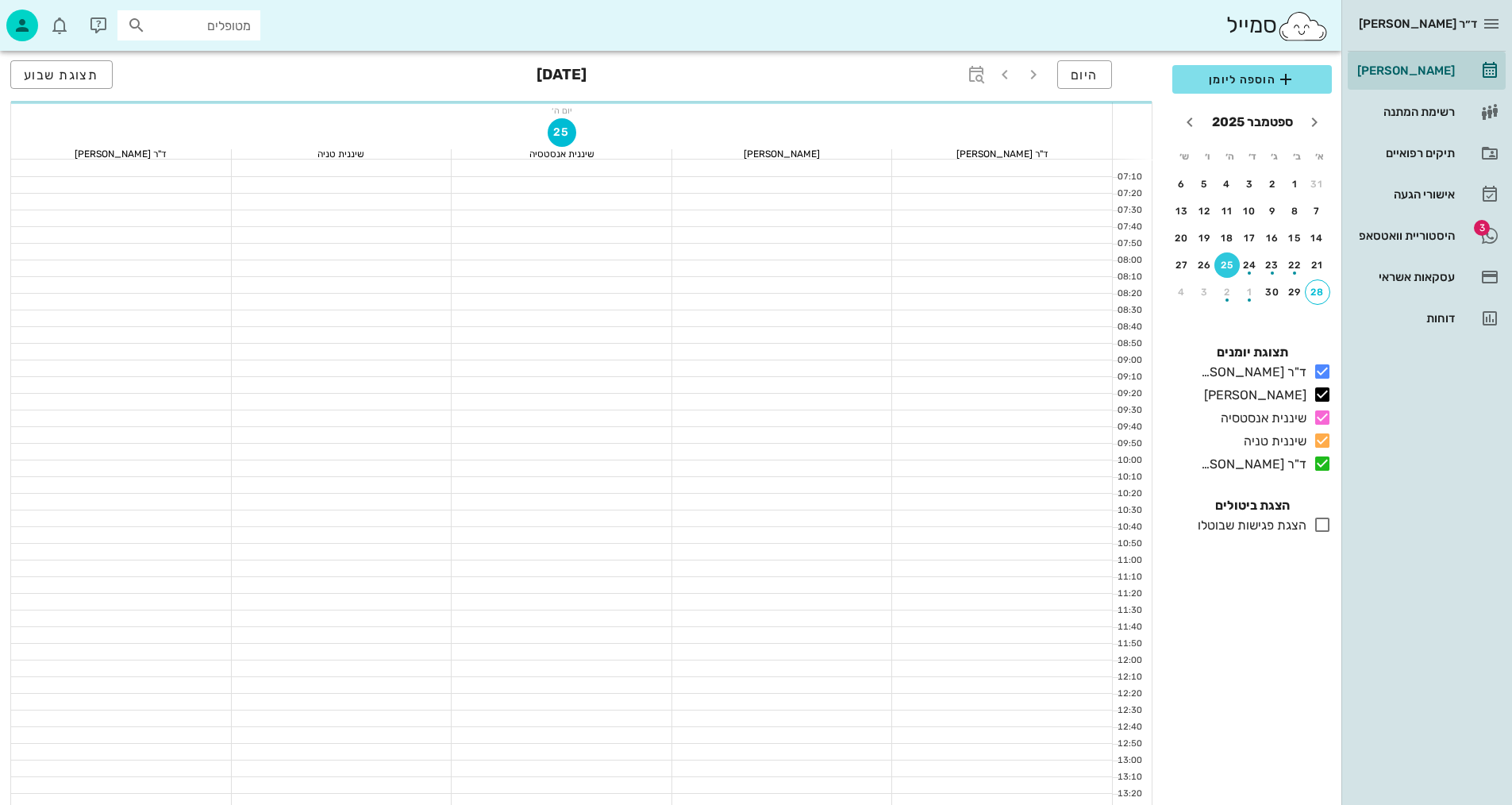
scroll to position [159, 0]
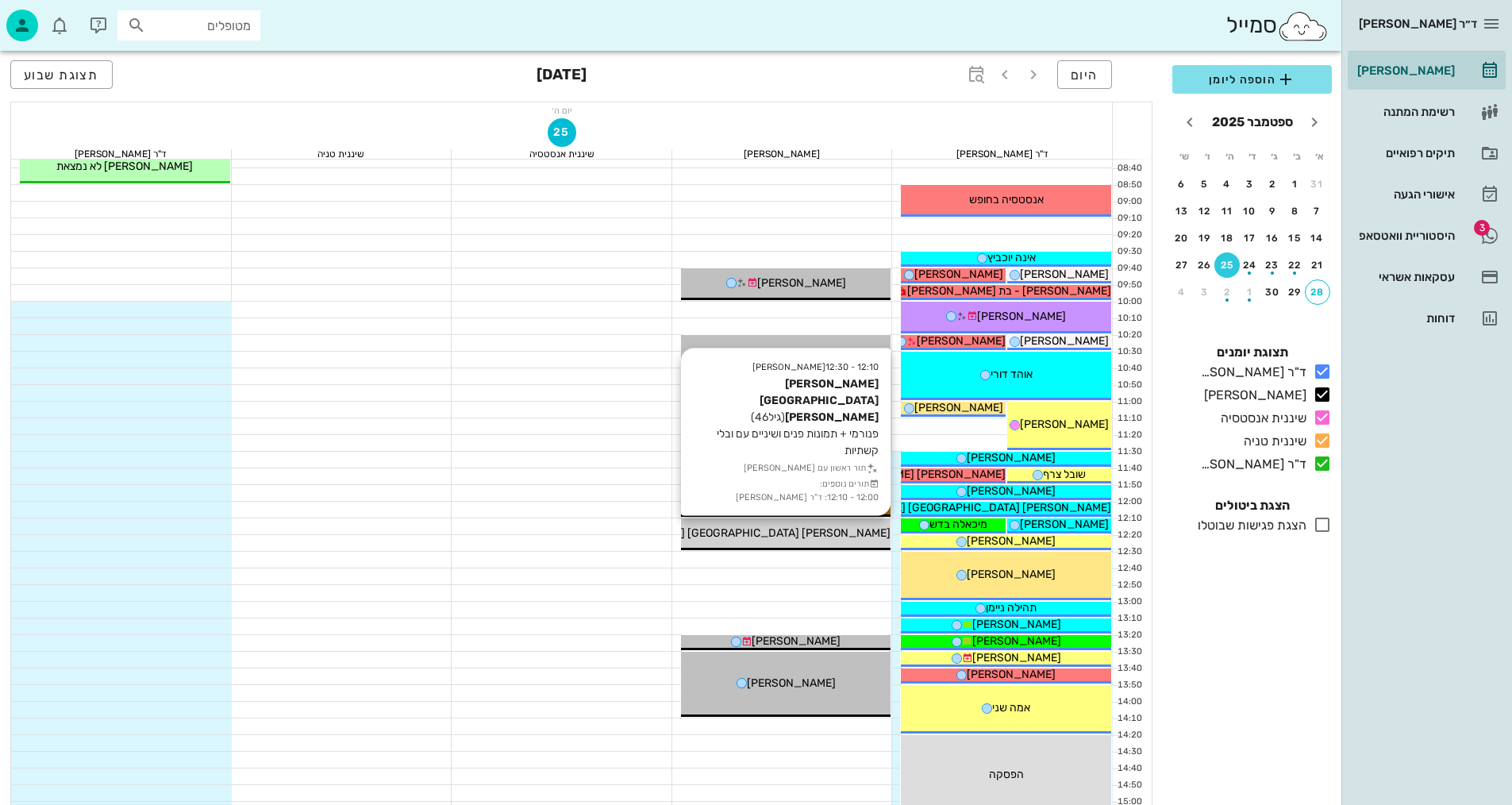
click at [863, 534] on div "[PERSON_NAME] [GEOGRAPHIC_DATA] [PERSON_NAME]" at bounding box center [786, 533] width 211 height 17
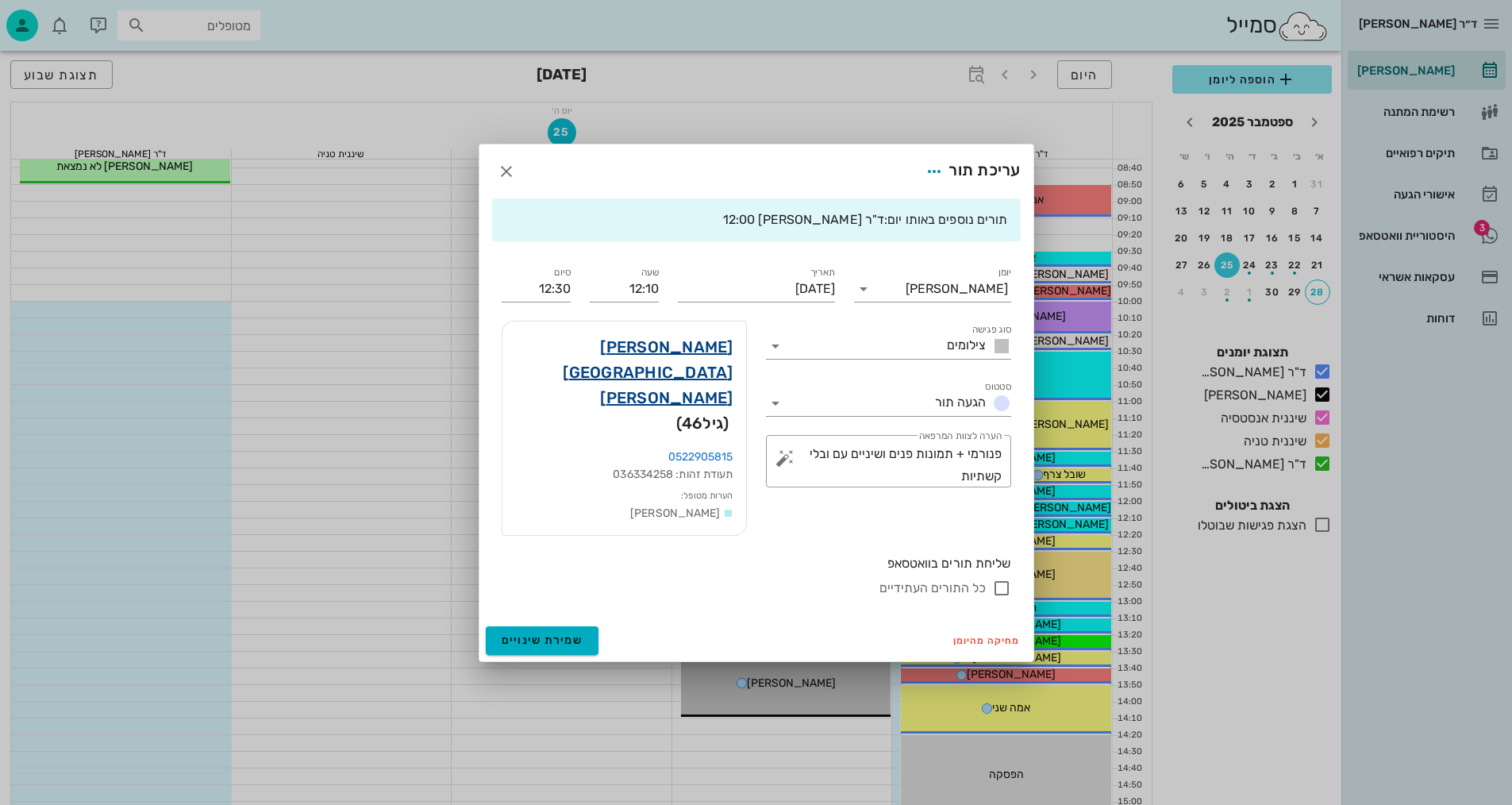
click at [715, 364] on link "[PERSON_NAME] [GEOGRAPHIC_DATA] [PERSON_NAME]" at bounding box center [623, 372] width 218 height 76
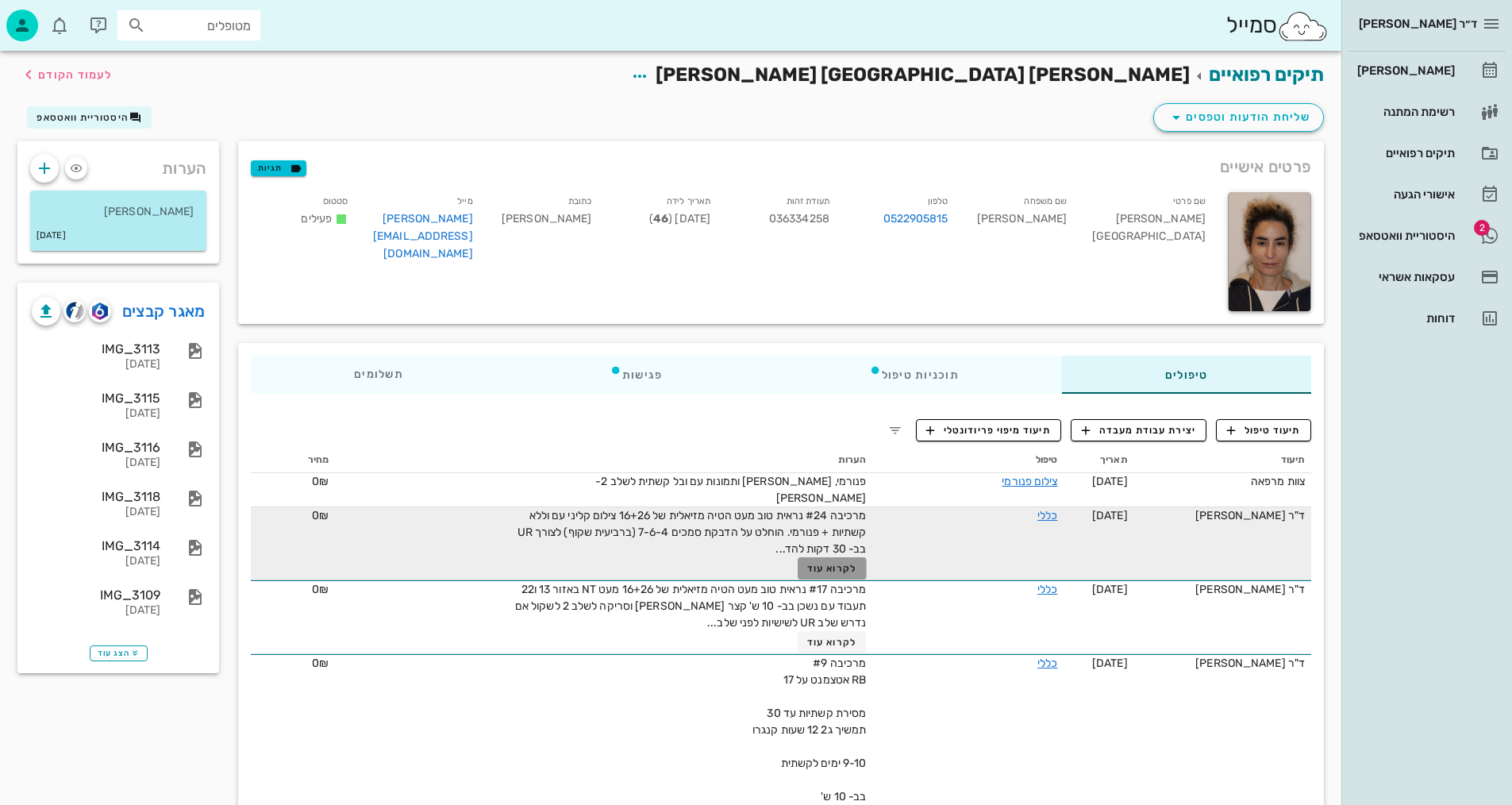
click at [835, 563] on span "לקרוא עוד" at bounding box center [831, 569] width 49 height 11
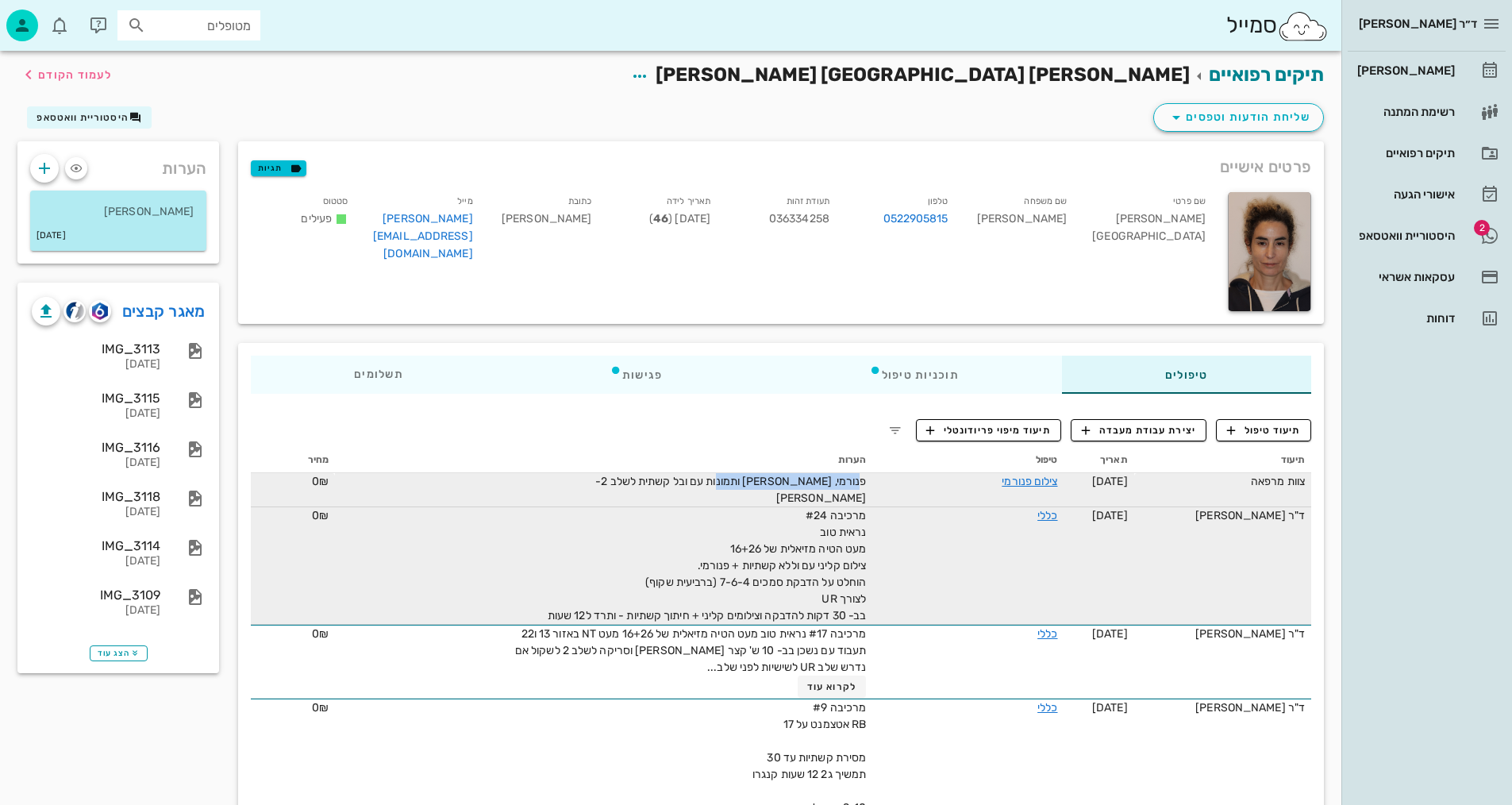
drag, startPoint x: 852, startPoint y: 483, endPoint x: 749, endPoint y: 491, distance: 103.3
click at [729, 489] on div "פנורמי, [PERSON_NAME] ותמונות עם ובל קשתית לשלב 2- [PERSON_NAME]" at bounding box center [686, 490] width 357 height 33
click at [800, 486] on span "פנורמי, [PERSON_NAME] ותמונות עם ובל קשתית לשלב 2- [PERSON_NAME]" at bounding box center [731, 490] width 271 height 31
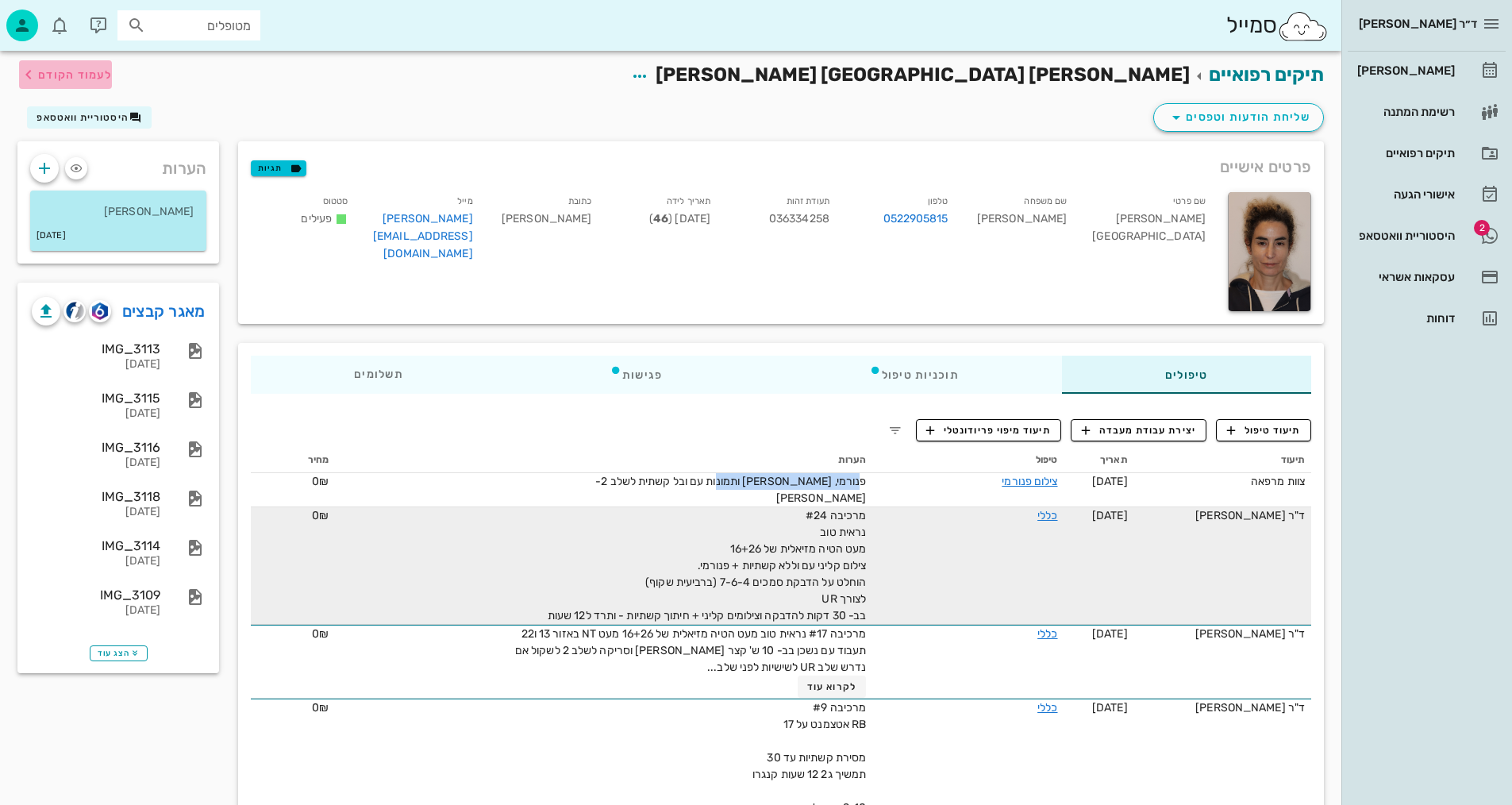
click at [91, 70] on span "לעמוד הקודם" at bounding box center [75, 75] width 74 height 14
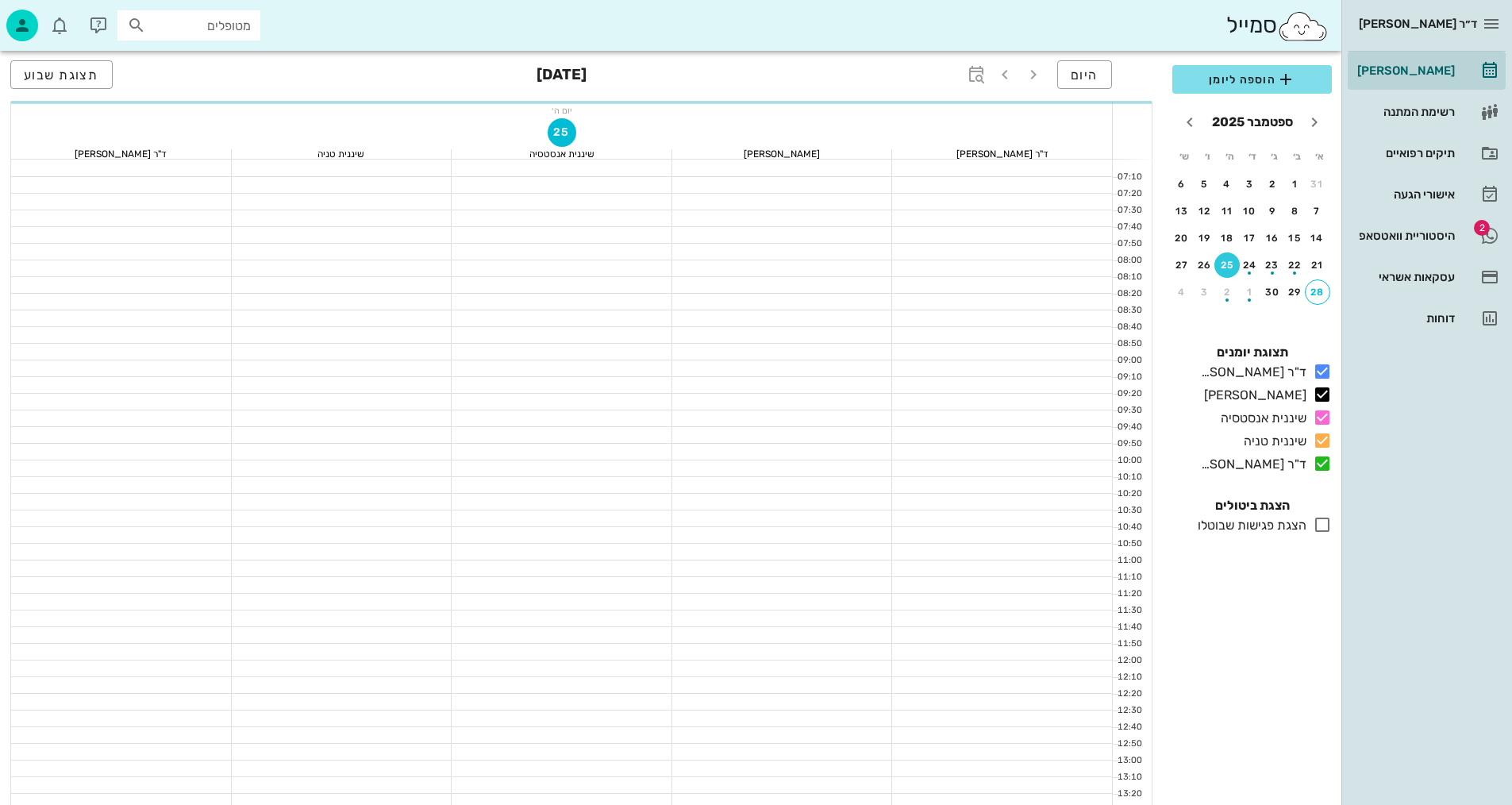
scroll to position [159, 0]
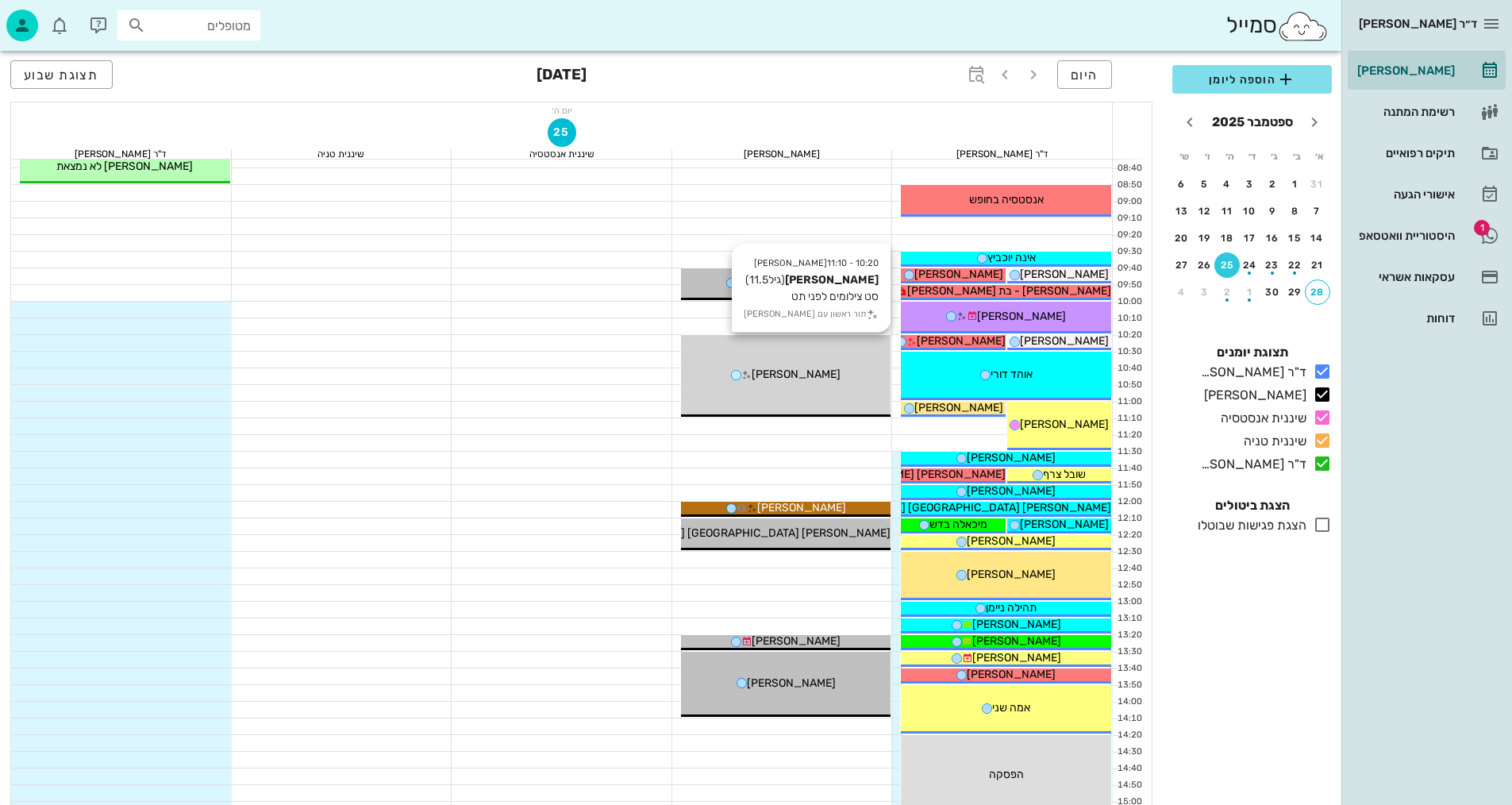
click at [795, 396] on div "10:20 - 11:10 [PERSON_NAME] (גיל 11.5 ) סט צילומים לפני תט תור ראשון עם [PERSON…" at bounding box center [786, 376] width 211 height 82
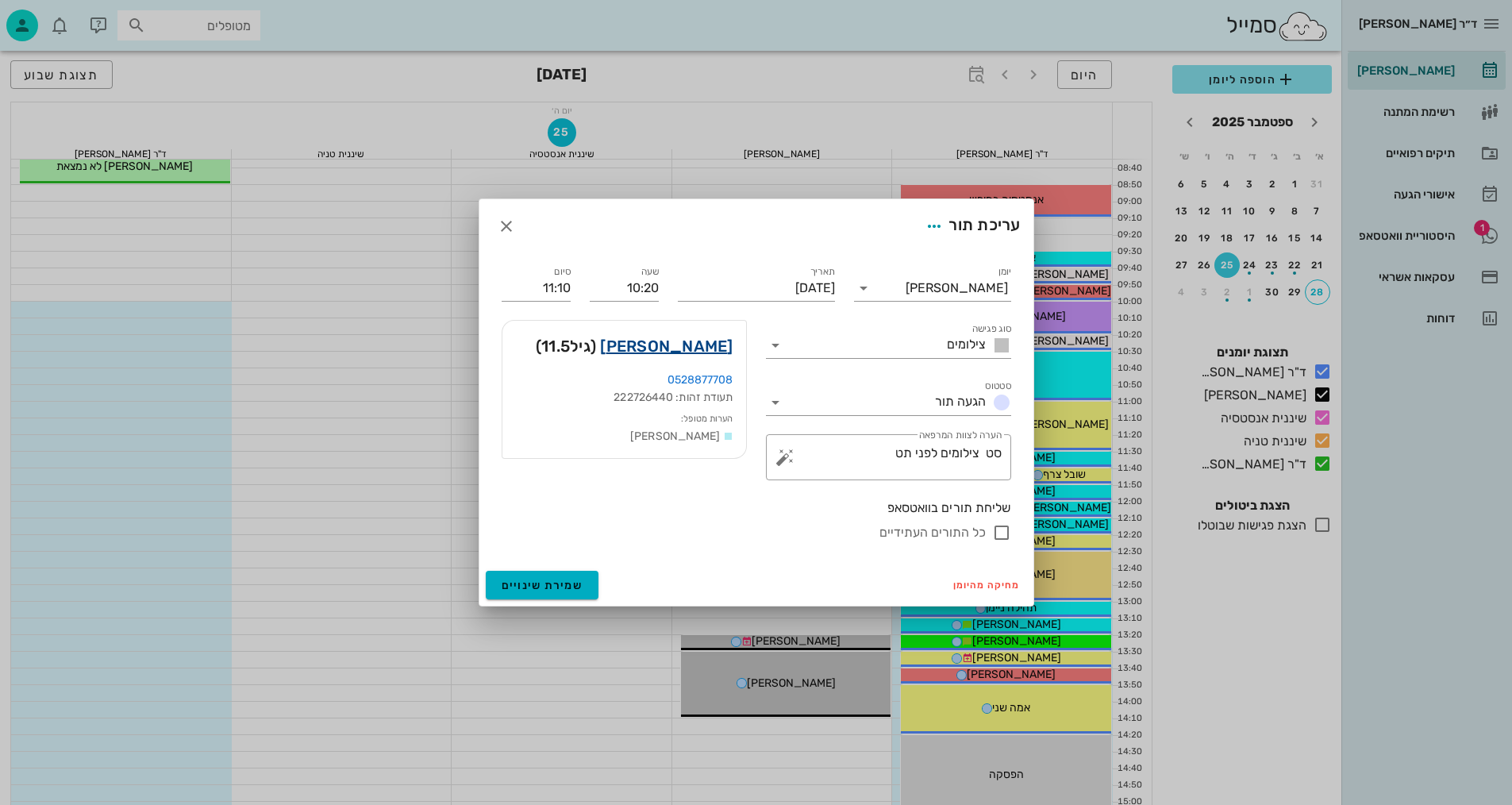
click at [718, 352] on link "[PERSON_NAME]" at bounding box center [666, 345] width 133 height 25
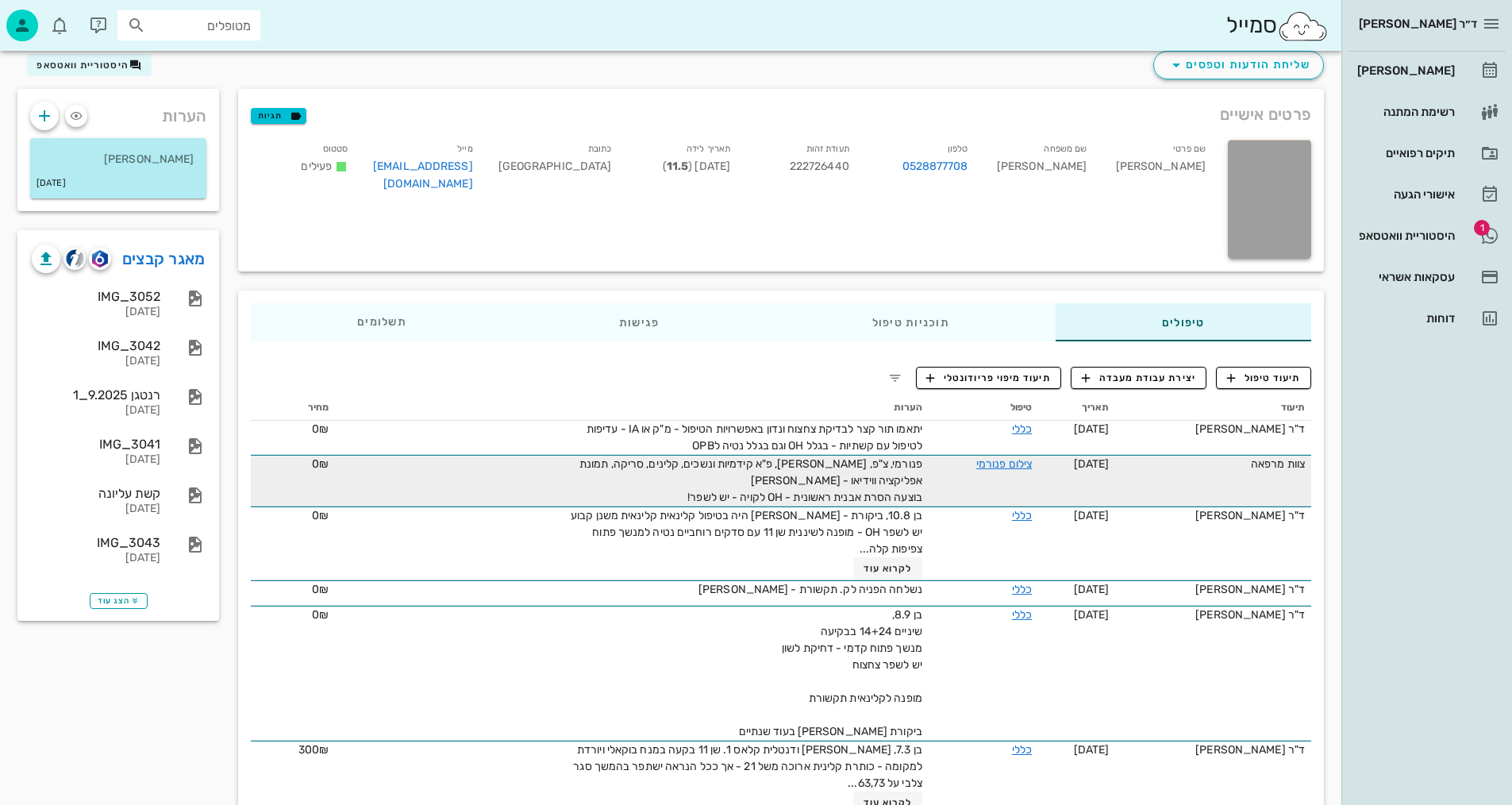
scroll to position [109, 0]
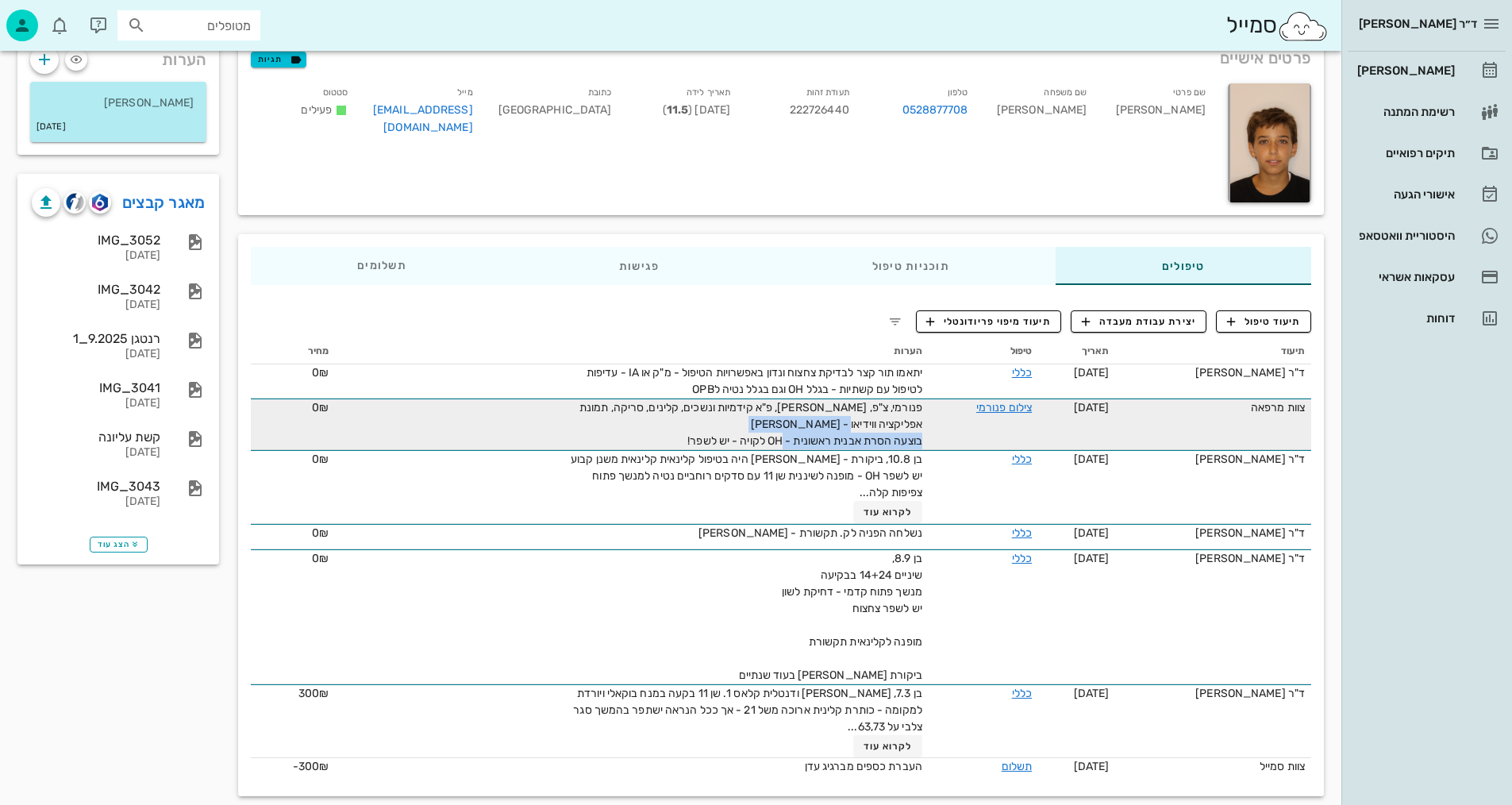
drag, startPoint x: 909, startPoint y: 438, endPoint x: 681, endPoint y: 447, distance: 228.2
click at [679, 446] on span "פנורמי, צ"פ, [PERSON_NAME], פ"א קידמיות ונשכים, קלינים, סריקה, תמונת אפליקציה ו…" at bounding box center [751, 424] width 343 height 46
click at [743, 444] on span "פנורמי, צ"פ, [PERSON_NAME], פ"א קידמיות ונשכים, קלינים, סריקה, תמונת אפליקציה ו…" at bounding box center [751, 424] width 343 height 46
click at [882, 413] on span "פנורמי, צ"פ, [PERSON_NAME], פ"א קידמיות ונשכים, קלינים, סריקה, תמונת אפליקציה ו…" at bounding box center [751, 424] width 343 height 46
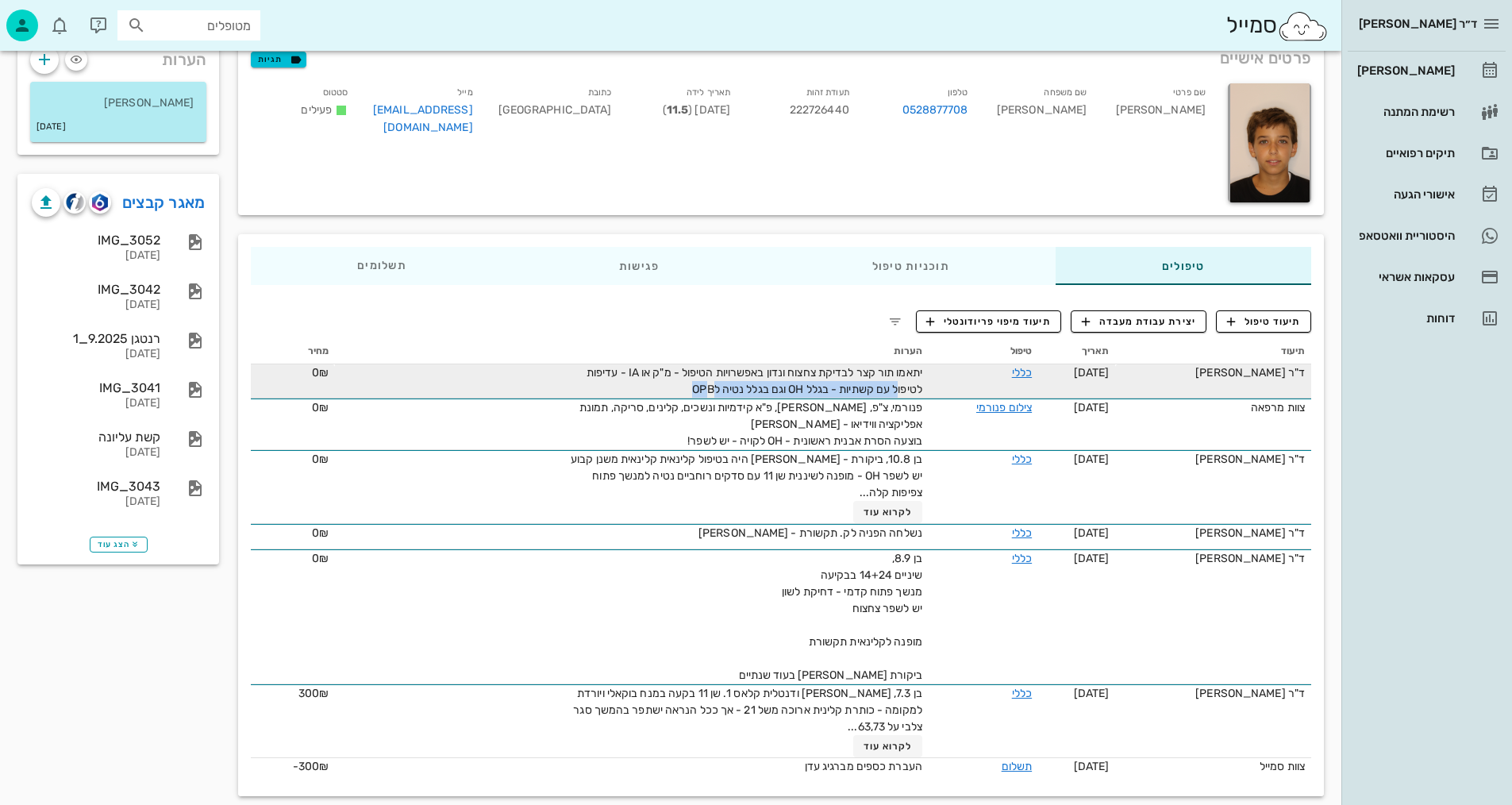
drag, startPoint x: 882, startPoint y: 388, endPoint x: 691, endPoint y: 393, distance: 191.1
click at [691, 393] on span "יתאמו תור קצר לבדיקת צחצוח ונדון באפשרויות הטיפול - מ"ק או IA - עדיפות לטיפול ע…" at bounding box center [754, 380] width 336 height 31
click at [762, 389] on span "יתאמו תור קצר לבדיקת צחצוח ונדון באפשרויות הטיפול - מ"ק או IA - עדיפות לטיפול ע…" at bounding box center [754, 380] width 336 height 31
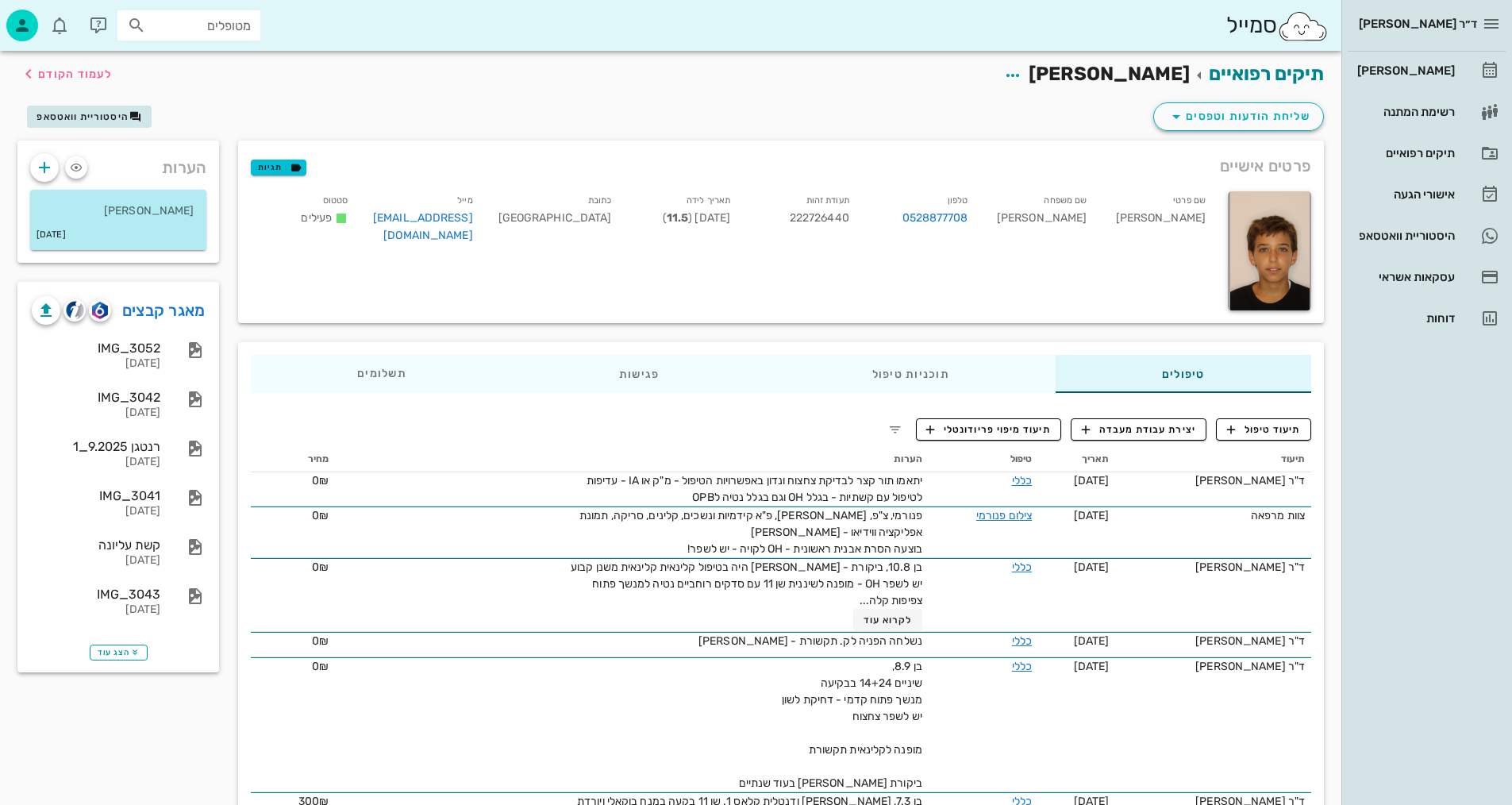
scroll to position [0, 0]
click at [93, 80] on span "לעמוד הקודם" at bounding box center [75, 75] width 74 height 14
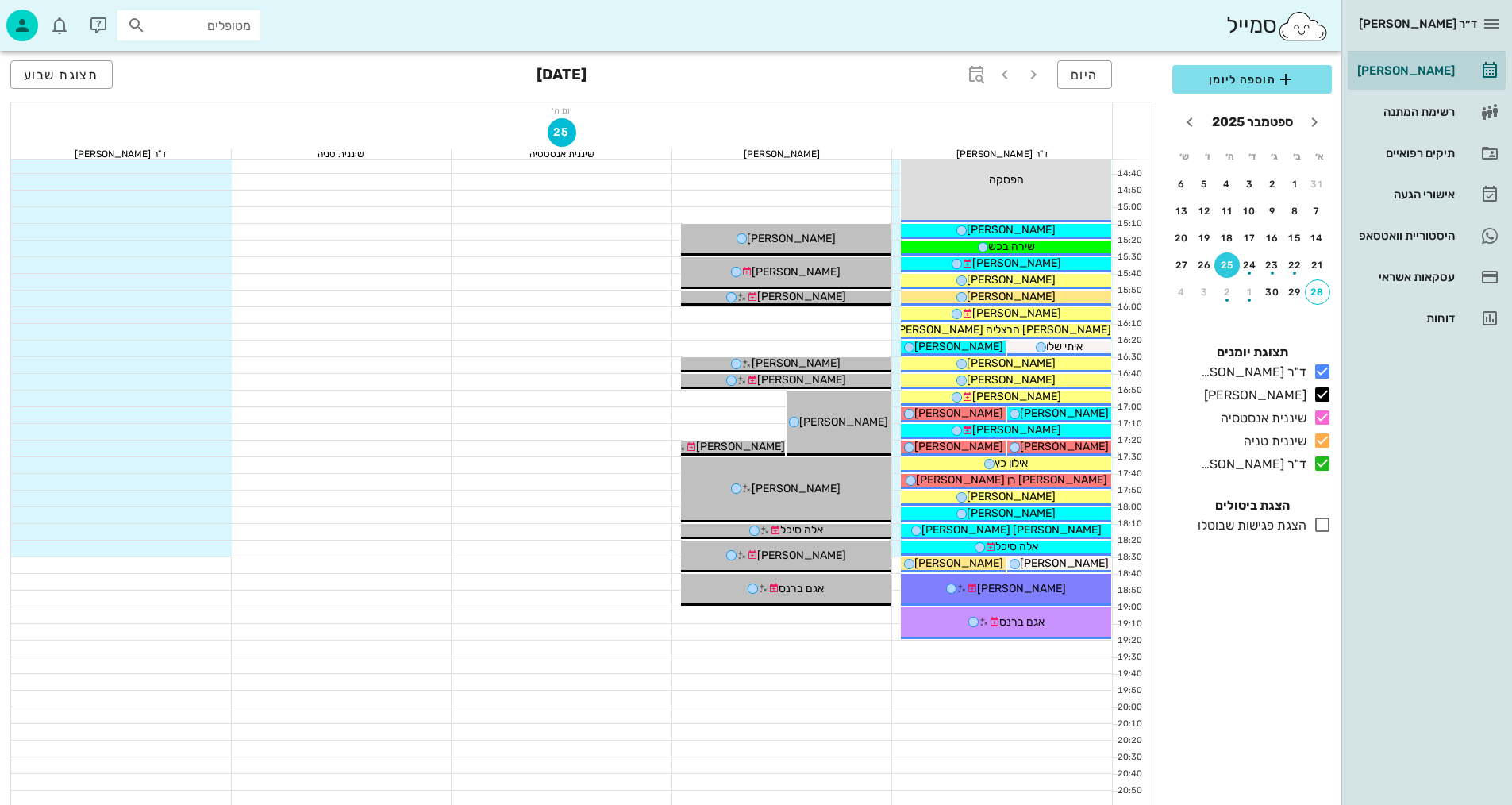
scroll to position [756, 0]
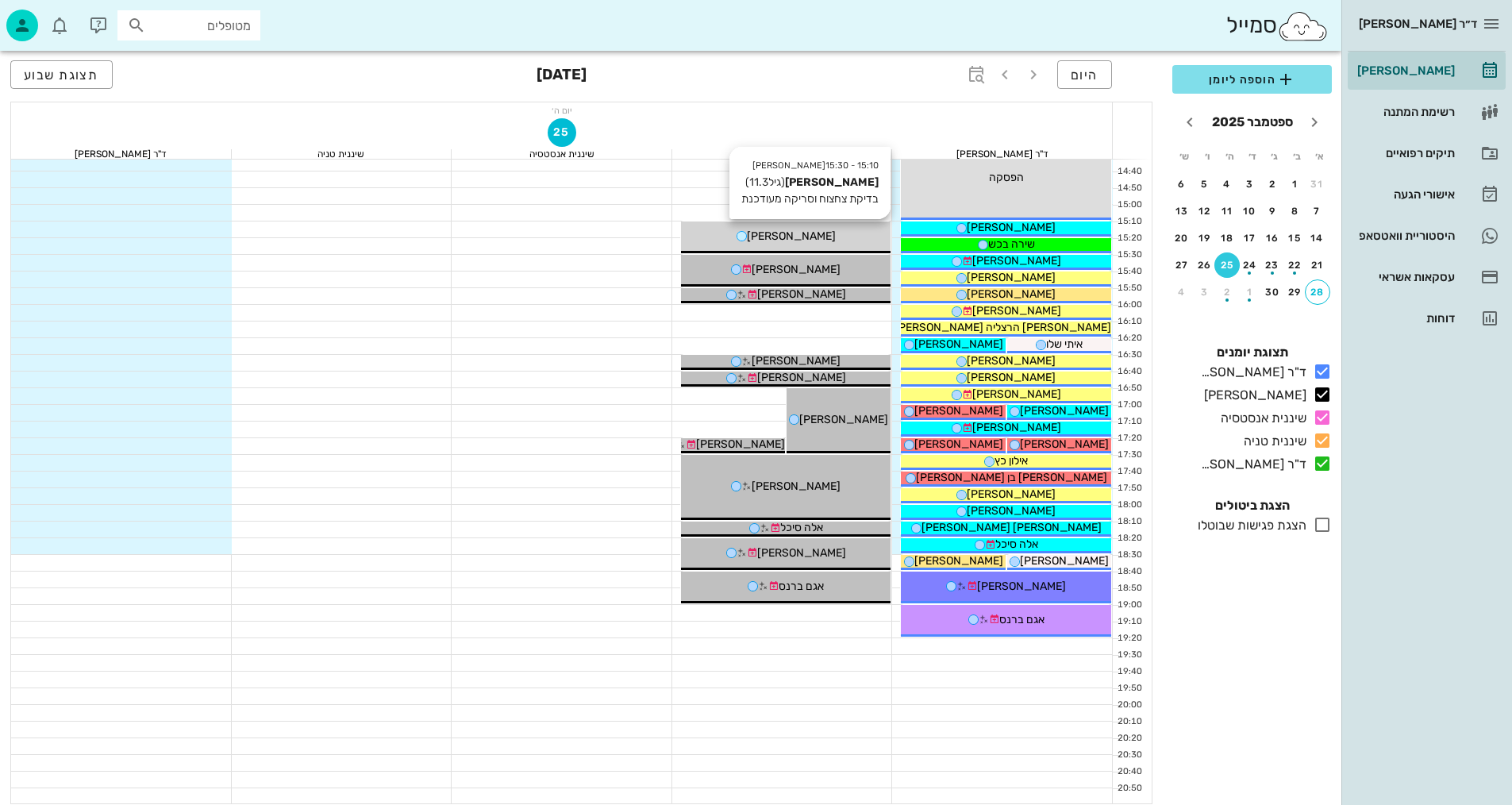
click at [839, 242] on div "[PERSON_NAME]" at bounding box center [786, 236] width 211 height 17
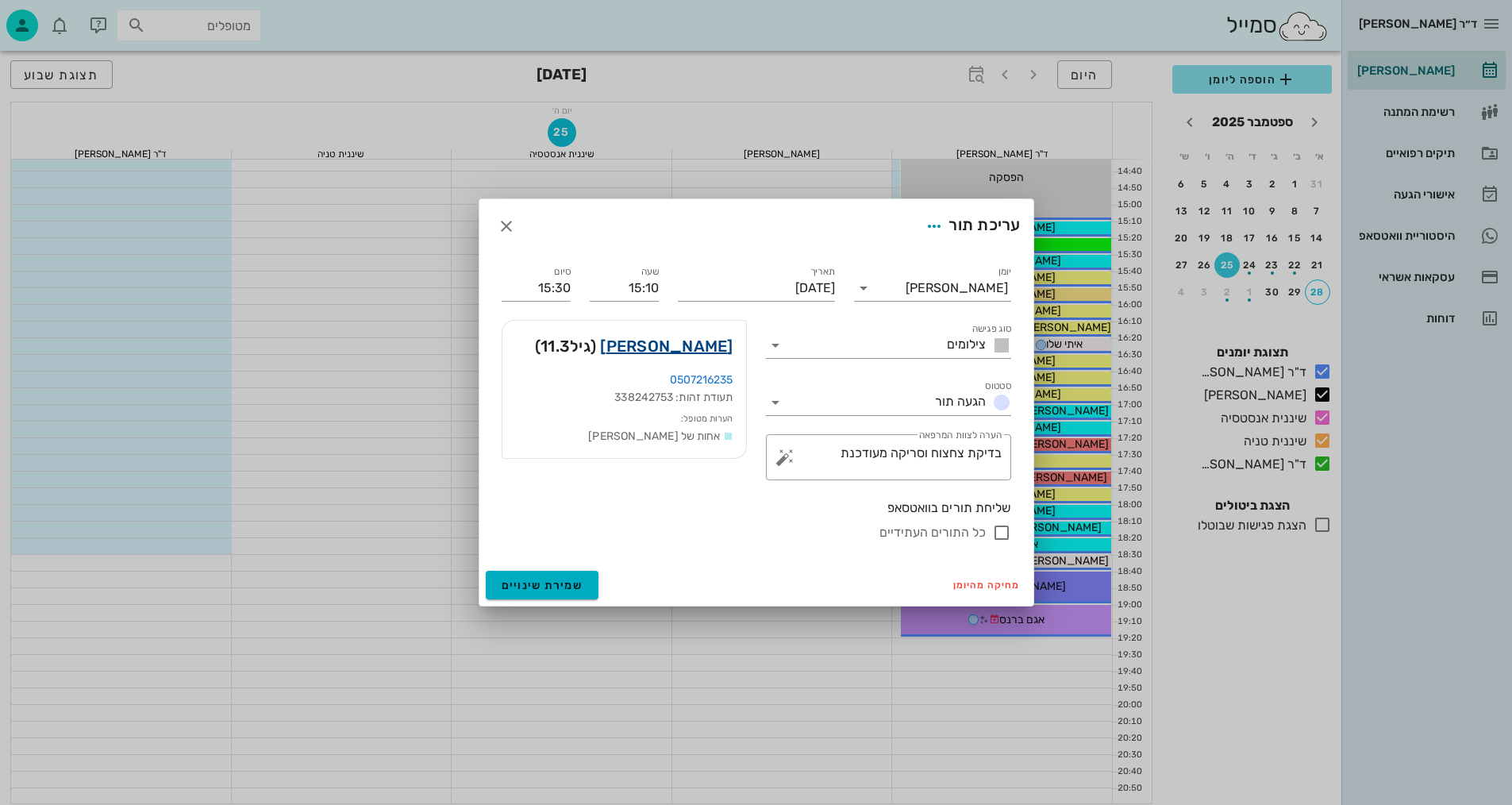
click at [723, 343] on link "[PERSON_NAME]" at bounding box center [666, 345] width 133 height 25
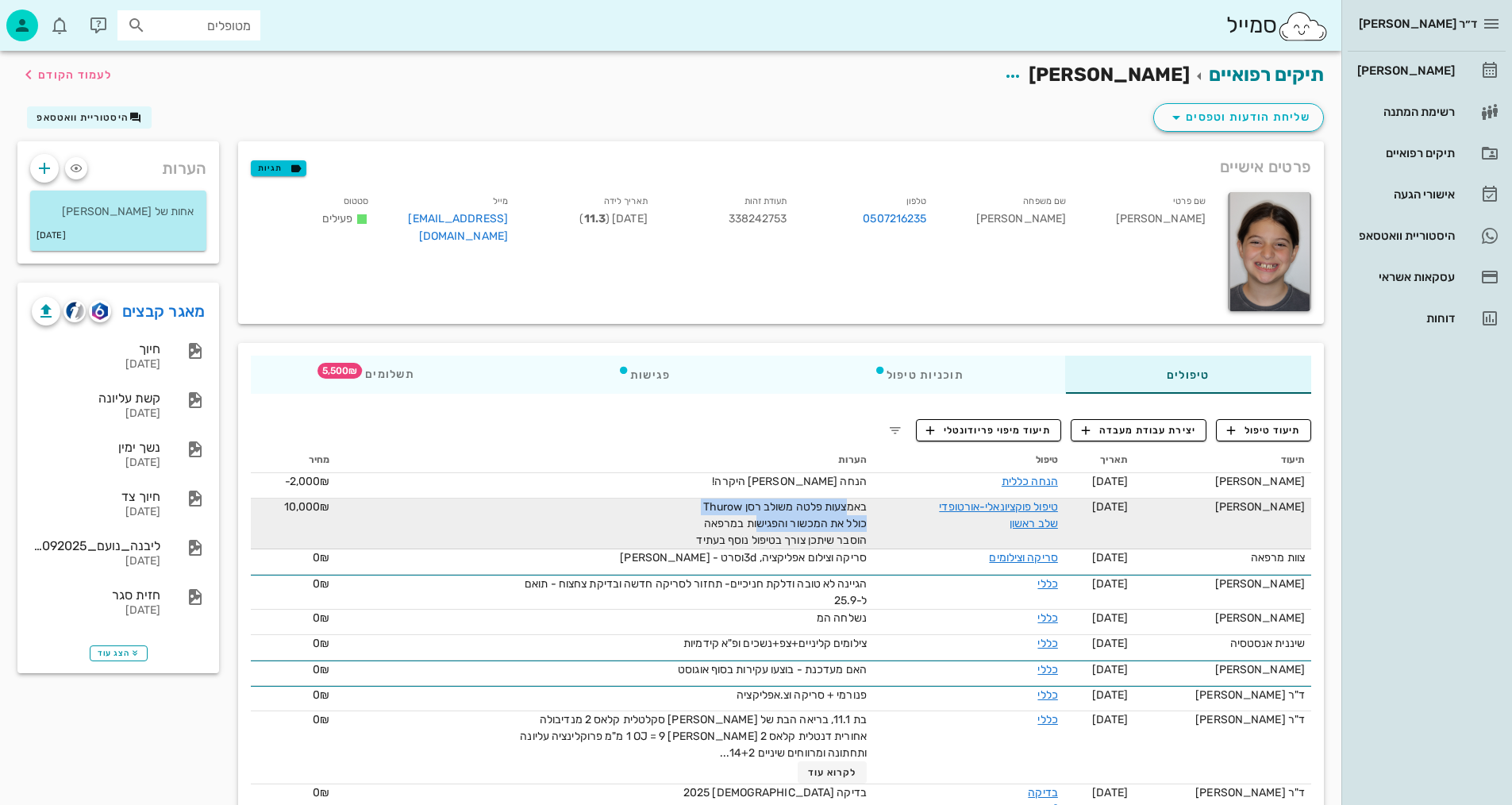
drag, startPoint x: 838, startPoint y: 508, endPoint x: 745, endPoint y: 525, distance: 94.5
click at [745, 525] on span "באמצעות פלטה משולב רסן Thurow כולל את המכשור והפגישות במרפאה הוסבר שיתכן צורך ב…" at bounding box center [780, 523] width 170 height 46
click at [805, 530] on span "באמצעות פלטה משולב רסן Thurow כולל את המכשור והפגישות במרפאה הוסבר שיתכן צורך ב…" at bounding box center [780, 523] width 170 height 46
drag, startPoint x: 854, startPoint y: 519, endPoint x: 695, endPoint y: 528, distance: 159.3
click at [696, 527] on span "באמצעות פלטה משולב רסן Thurow כולל את המכשור והפגישות במרפאה הוסבר שיתכן צורך ב…" at bounding box center [780, 523] width 170 height 46
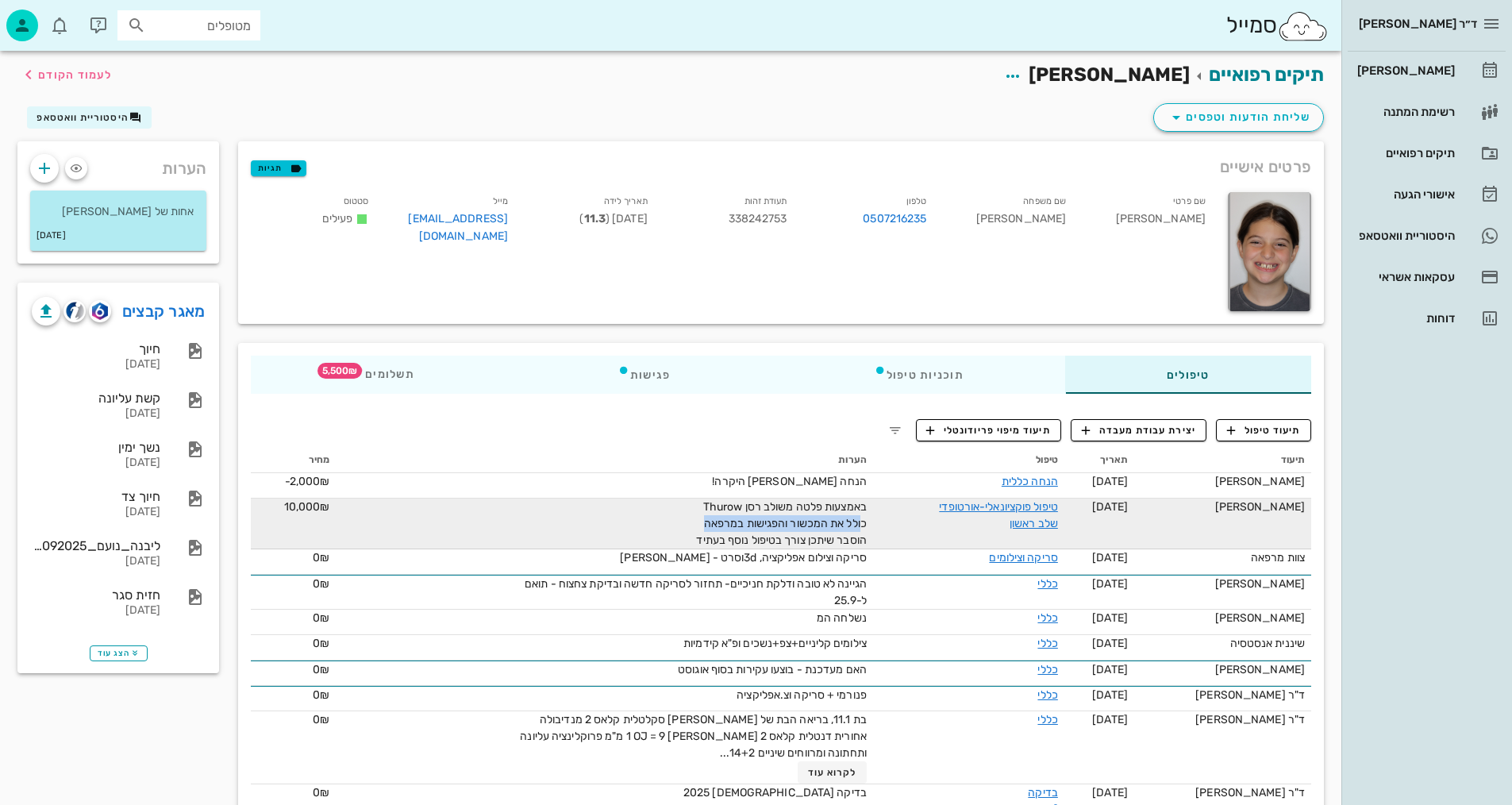
click at [775, 522] on span "באמצעות פלטה משולב רסן Thurow כולל את המכשור והפגישות במרפאה הוסבר שיתכן צורך ב…" at bounding box center [780, 523] width 170 height 46
click at [828, 537] on span "באמצעות פלטה משולב רסן Thurow כולל את המכשור והפגישות במרפאה הוסבר שיתכן צורך ב…" at bounding box center [780, 523] width 170 height 46
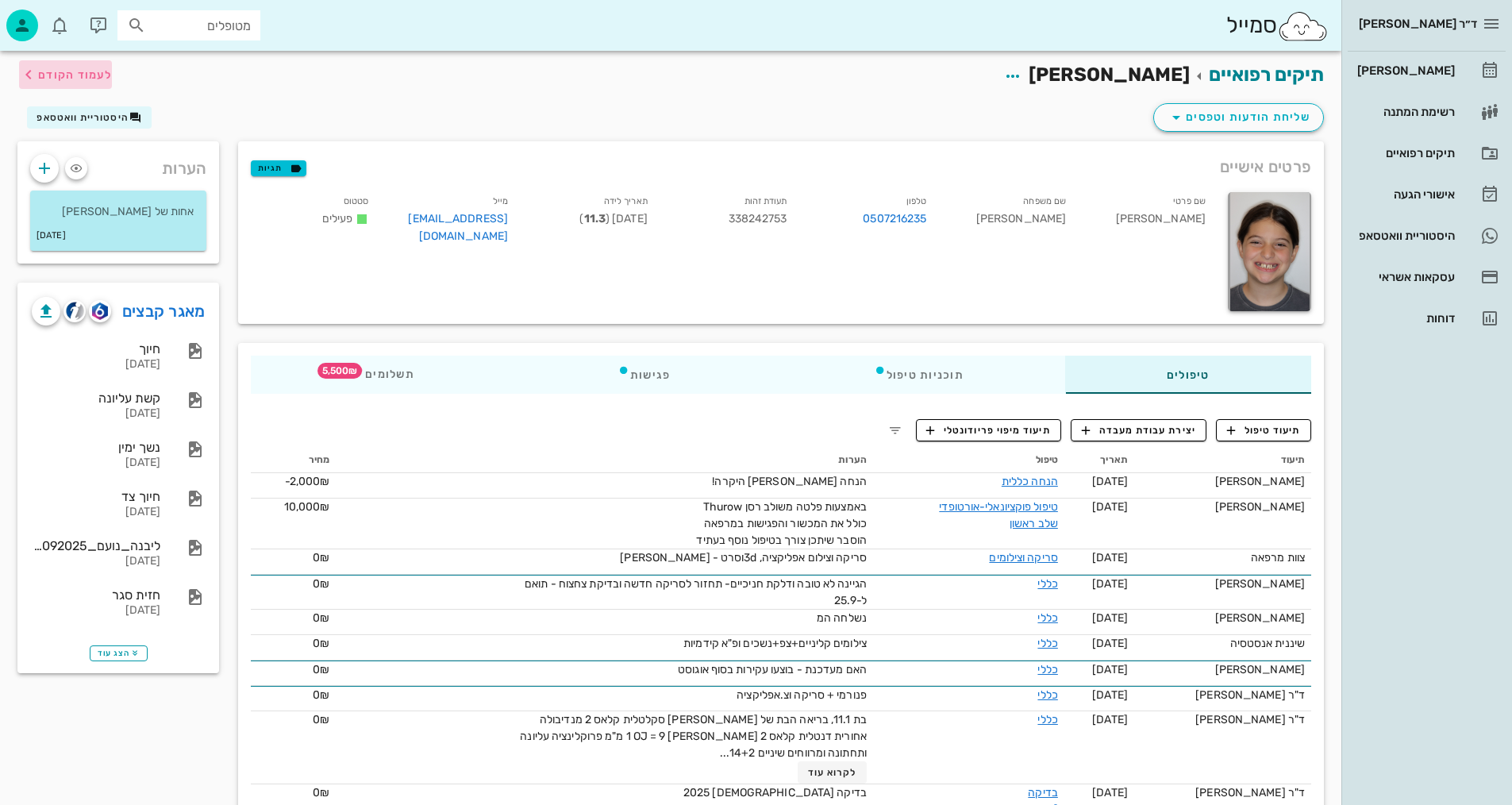
click at [70, 70] on span "לעמוד הקודם" at bounding box center [75, 75] width 74 height 14
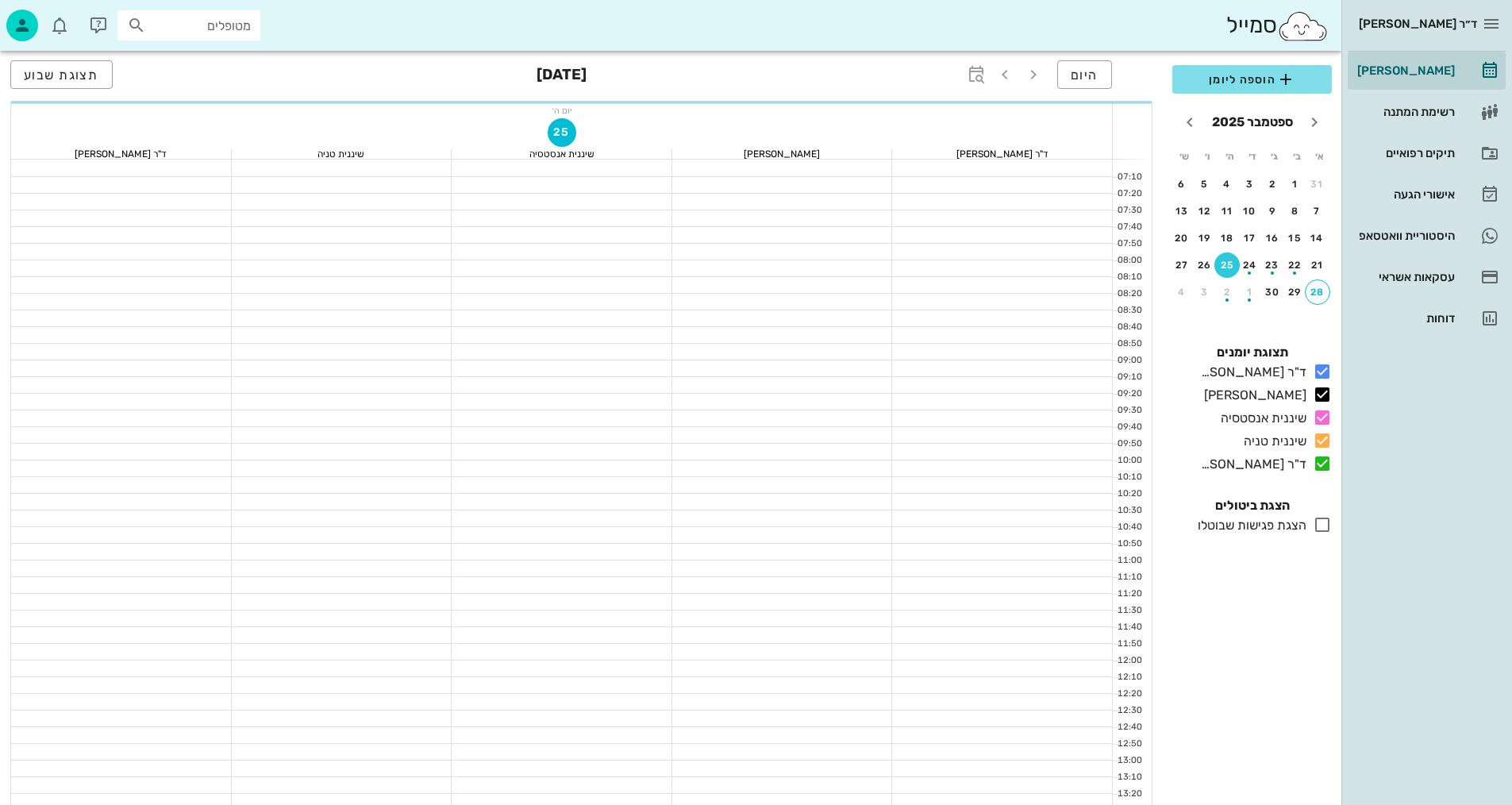
scroll to position [756, 0]
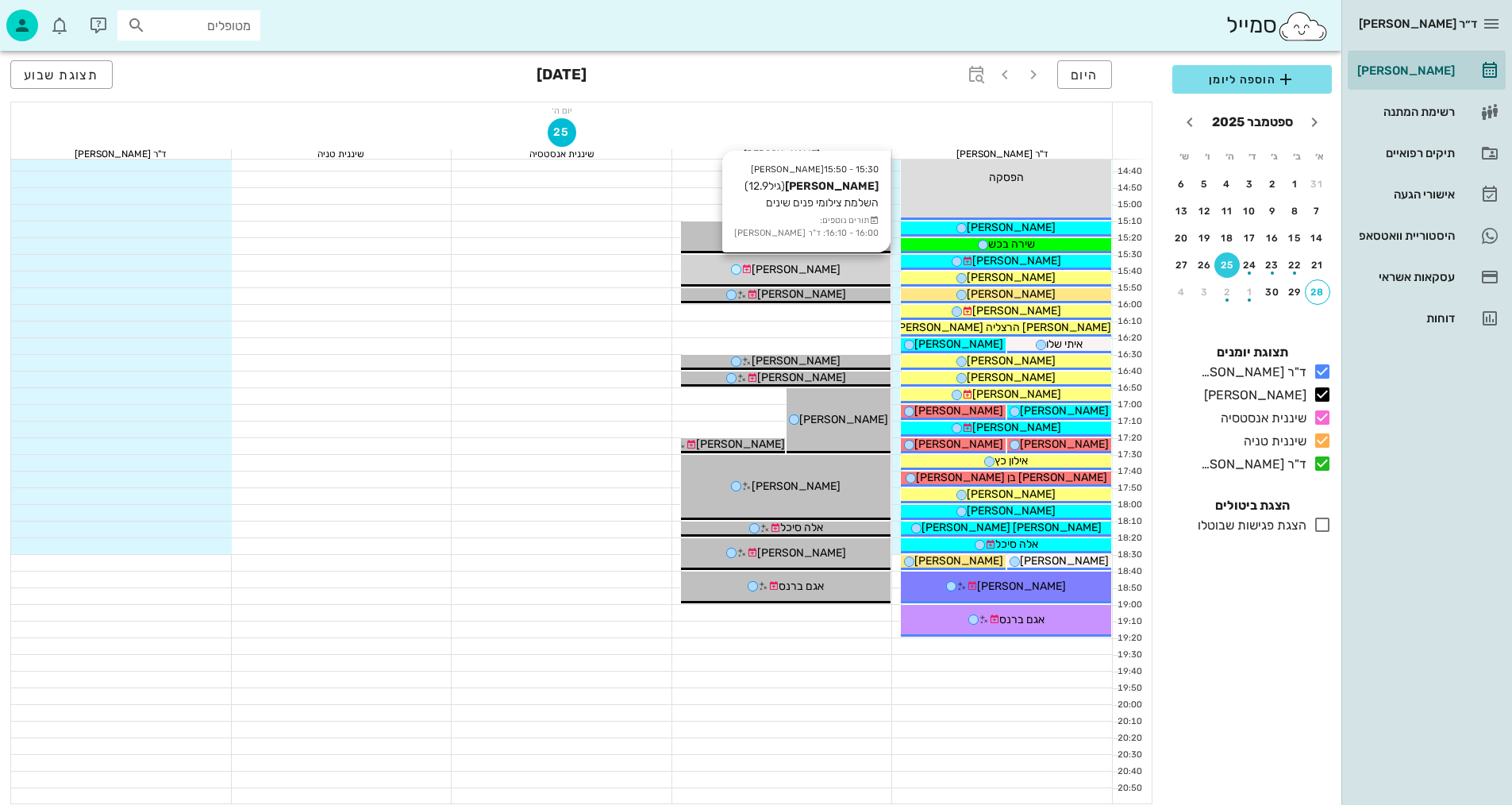
click at [861, 260] on div "15:30 - 15:50 [PERSON_NAME] (גיל 12.9 ) השלמת צילומי פנים שינים תורים נוספים: 1…" at bounding box center [786, 271] width 211 height 32
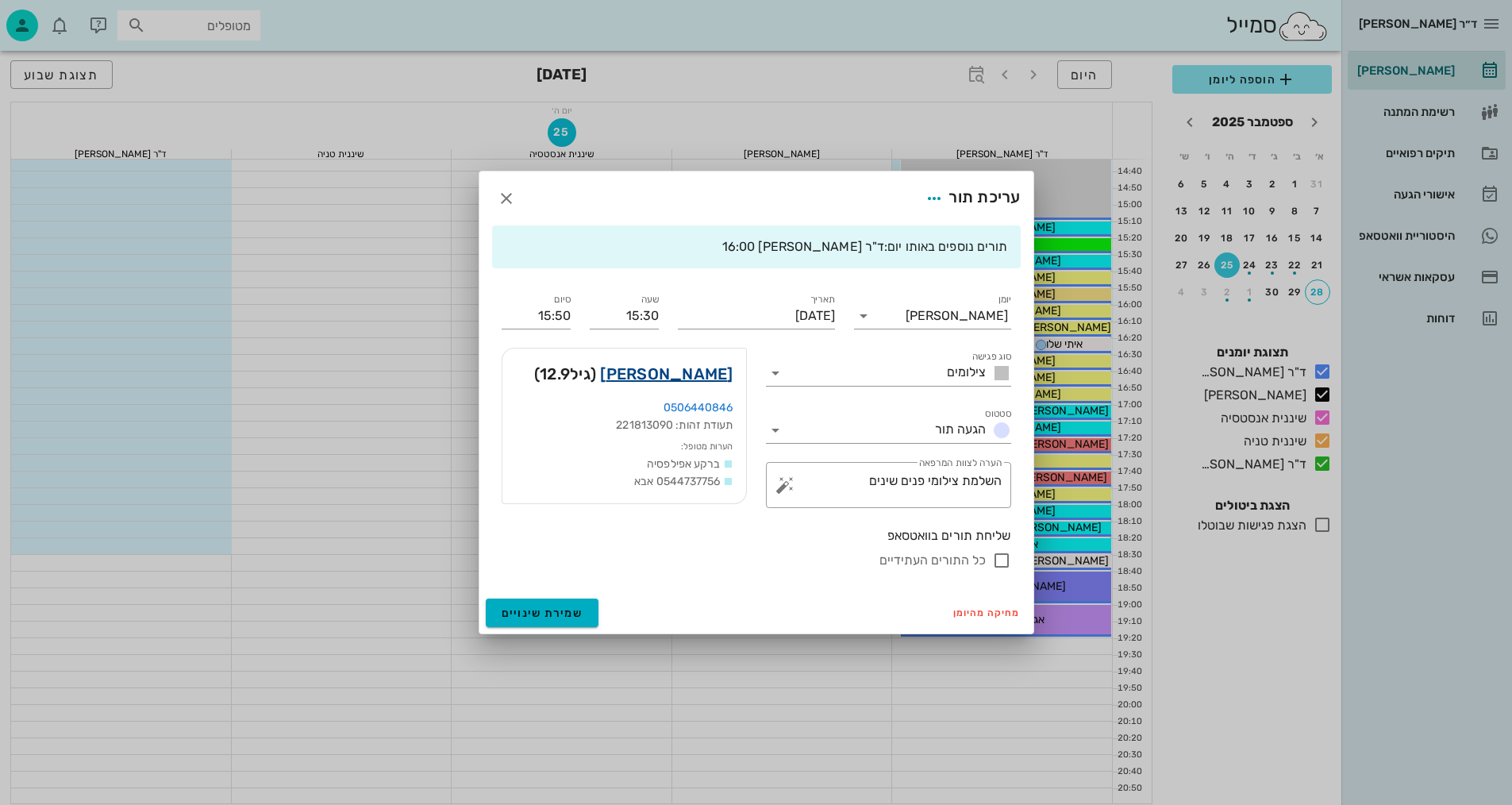
click at [720, 369] on link "[PERSON_NAME]" at bounding box center [666, 373] width 133 height 25
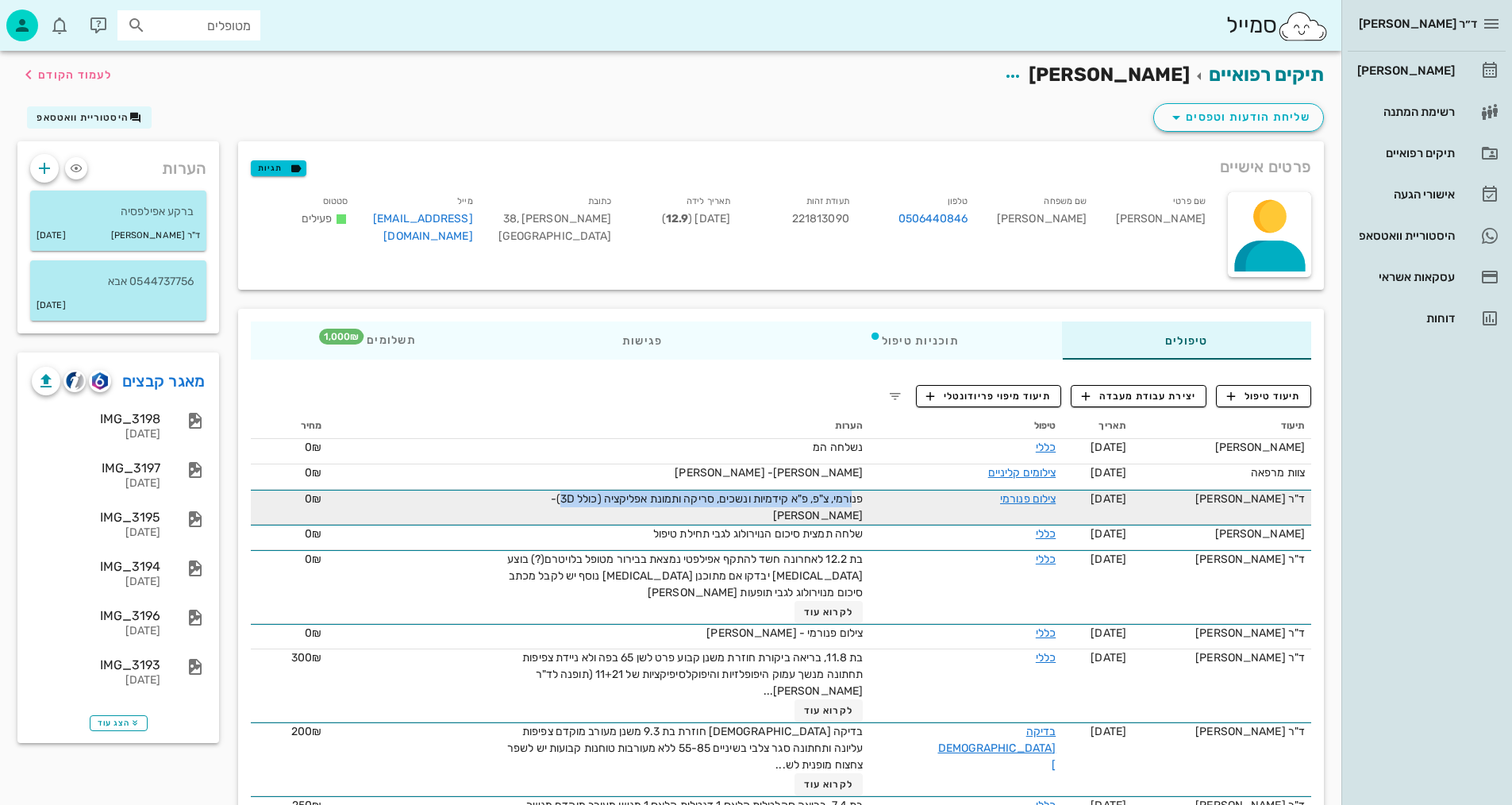
drag, startPoint x: 870, startPoint y: 492, endPoint x: 603, endPoint y: 511, distance: 267.7
click at [578, 510] on td "פנורמי, צ"פ, פ"א קידמיות ונשכים, סריקה ותמונת אפליקציה (כולל 3D)- [PERSON_NAME]" at bounding box center [598, 507] width 542 height 35
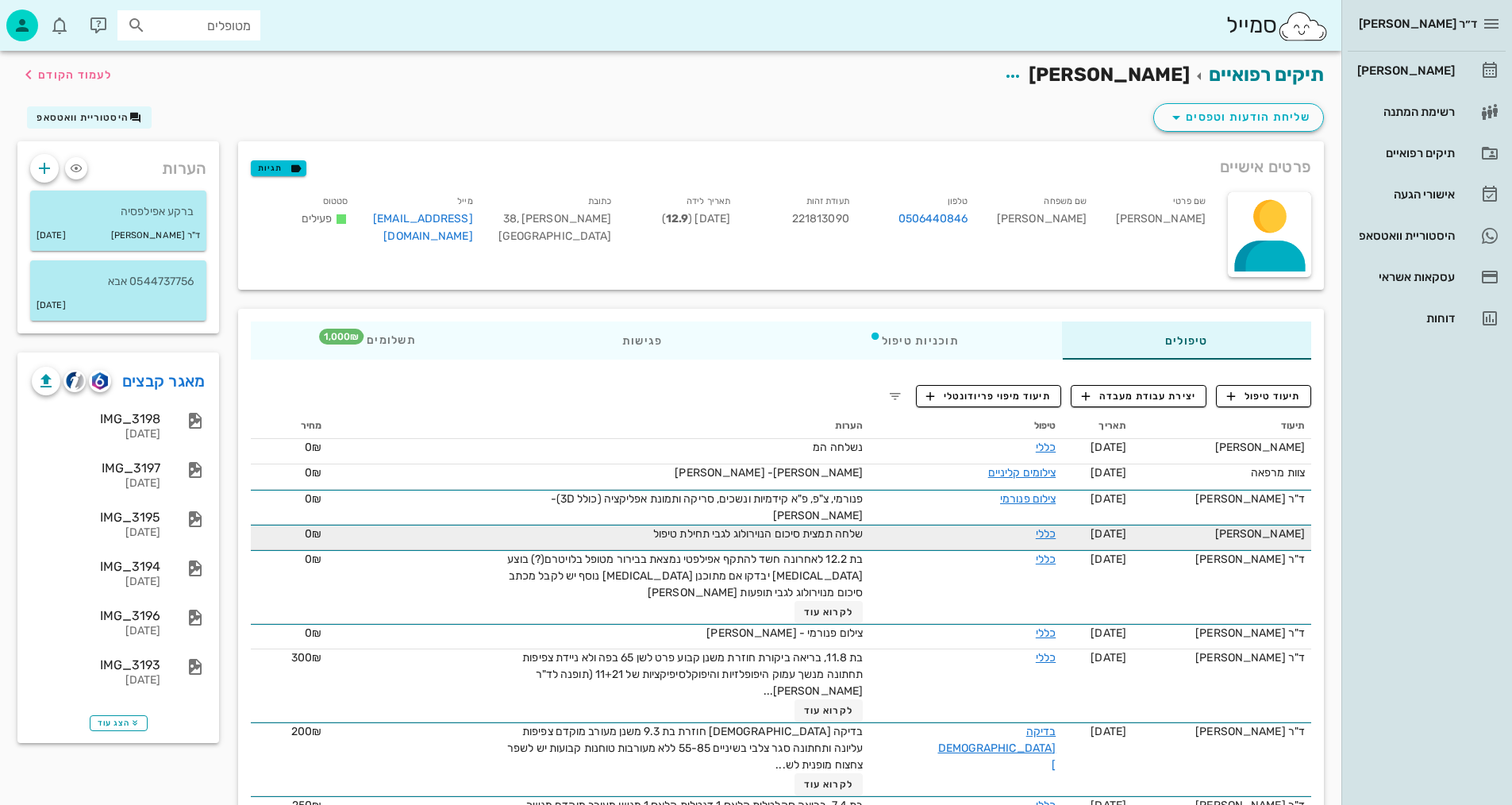
click at [790, 527] on span "שלחה תמצית סיכום הנוירולוג לגבי תחילת טיפול" at bounding box center [758, 533] width 210 height 14
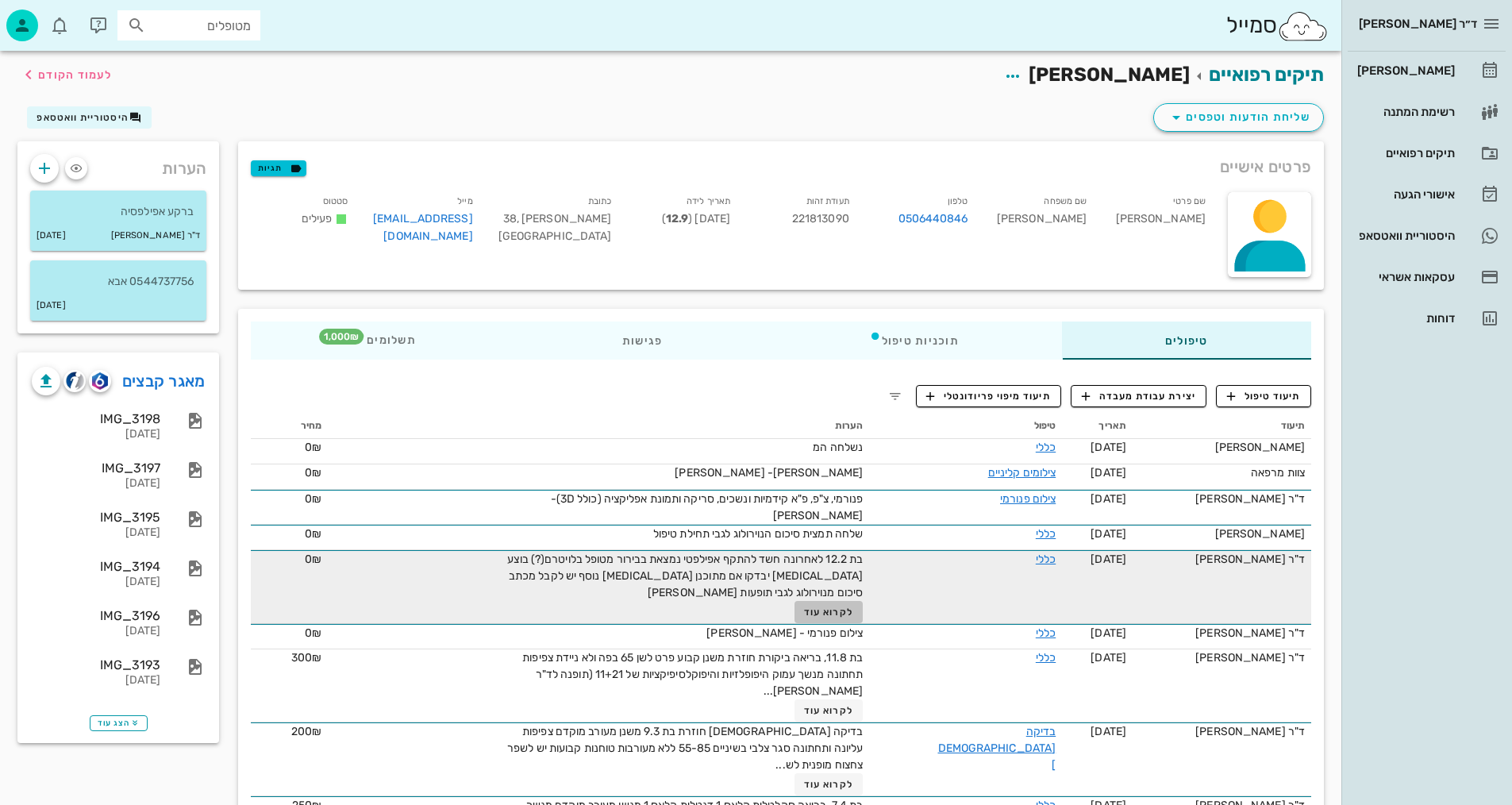
click at [842, 607] on span "לקרוא עוד" at bounding box center [828, 612] width 49 height 11
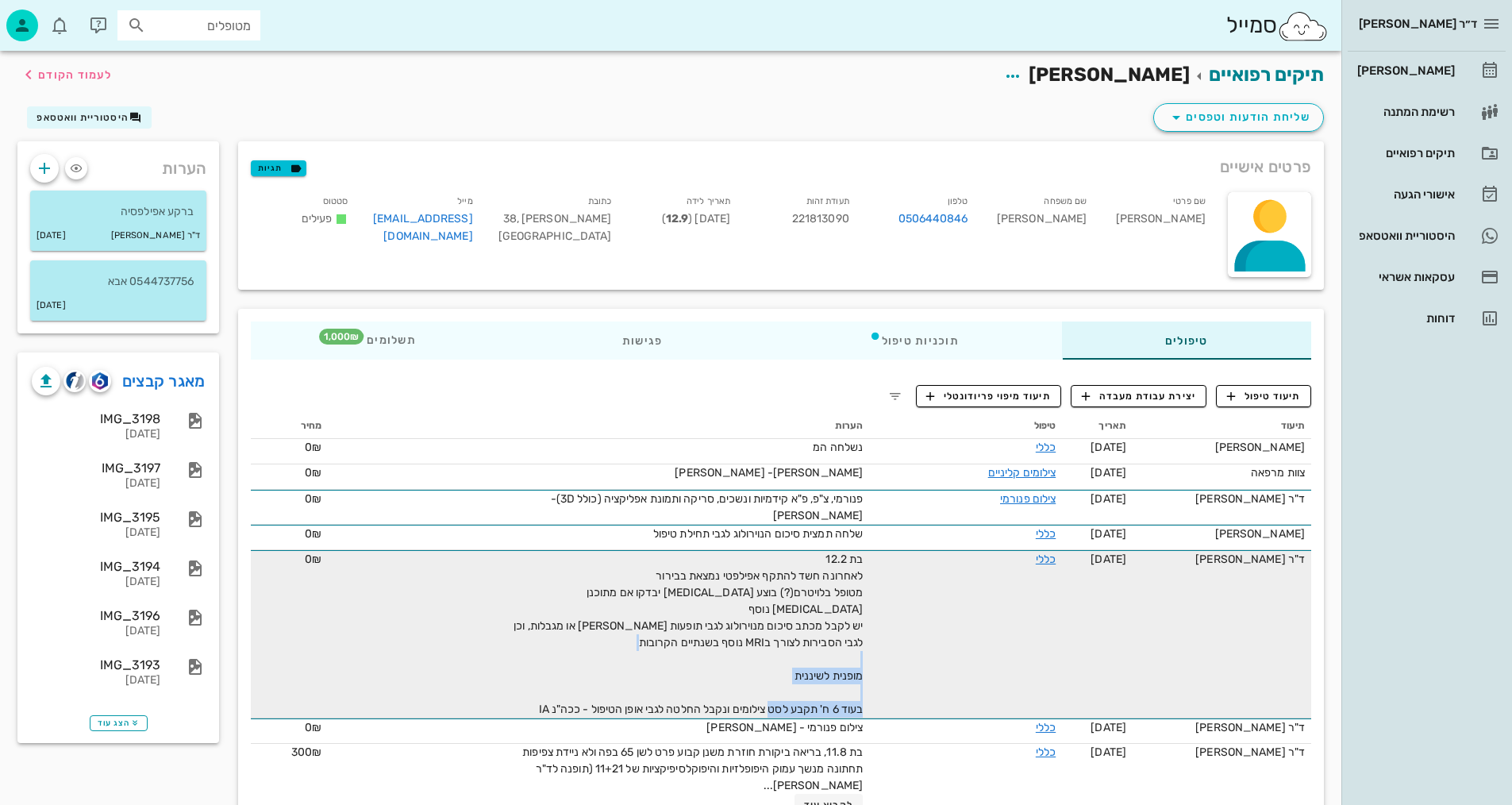
drag, startPoint x: 837, startPoint y: 683, endPoint x: 642, endPoint y: 686, distance: 195.0
click at [641, 685] on span "בת 12.2 לאחרונה חשד להתקף אפילפטי נמצאת בבירור מטופל בלויטרם(?) בוצע [MEDICAL_D…" at bounding box center [688, 633] width 349 height 163
click at [783, 618] on span "בת 12.2 לאחרונה חשד להתקף אפילפטי נמצאת בבירור מטופל בלויטרם(?) בוצע [MEDICAL_D…" at bounding box center [688, 633] width 349 height 163
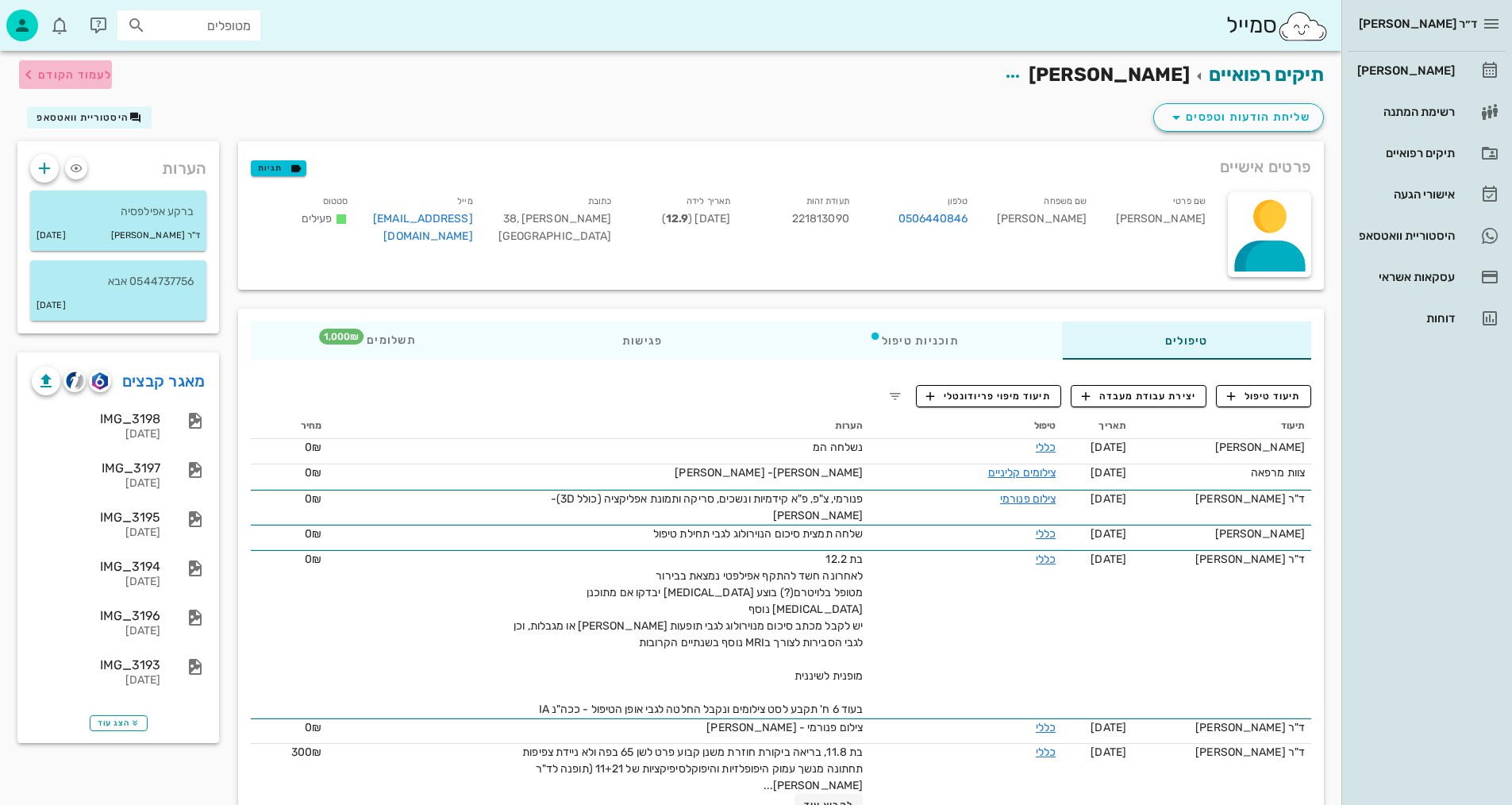
click at [83, 70] on span "לעמוד הקודם" at bounding box center [75, 75] width 74 height 14
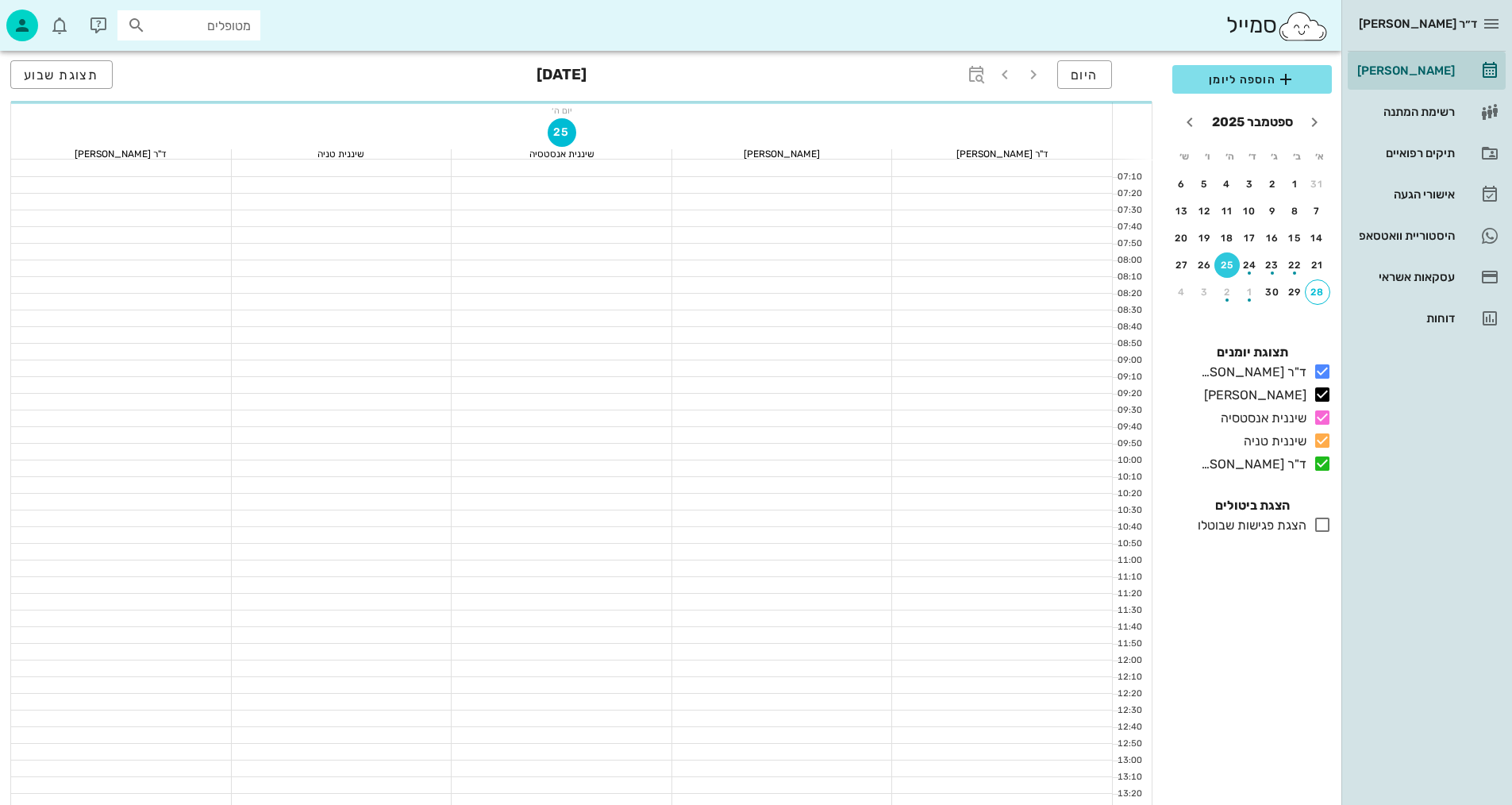
scroll to position [756, 0]
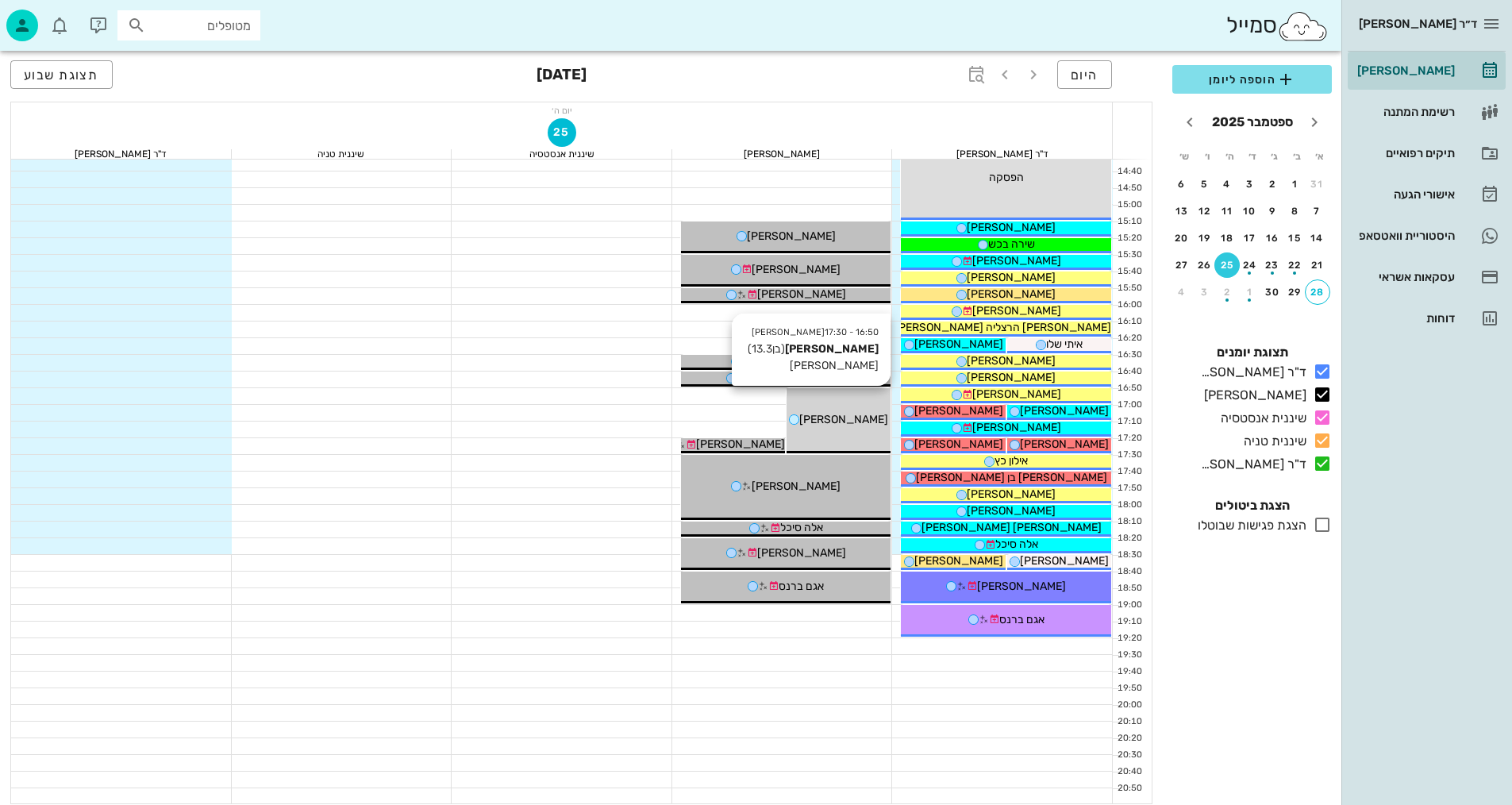
click at [851, 419] on span "[PERSON_NAME]" at bounding box center [844, 419] width 89 height 14
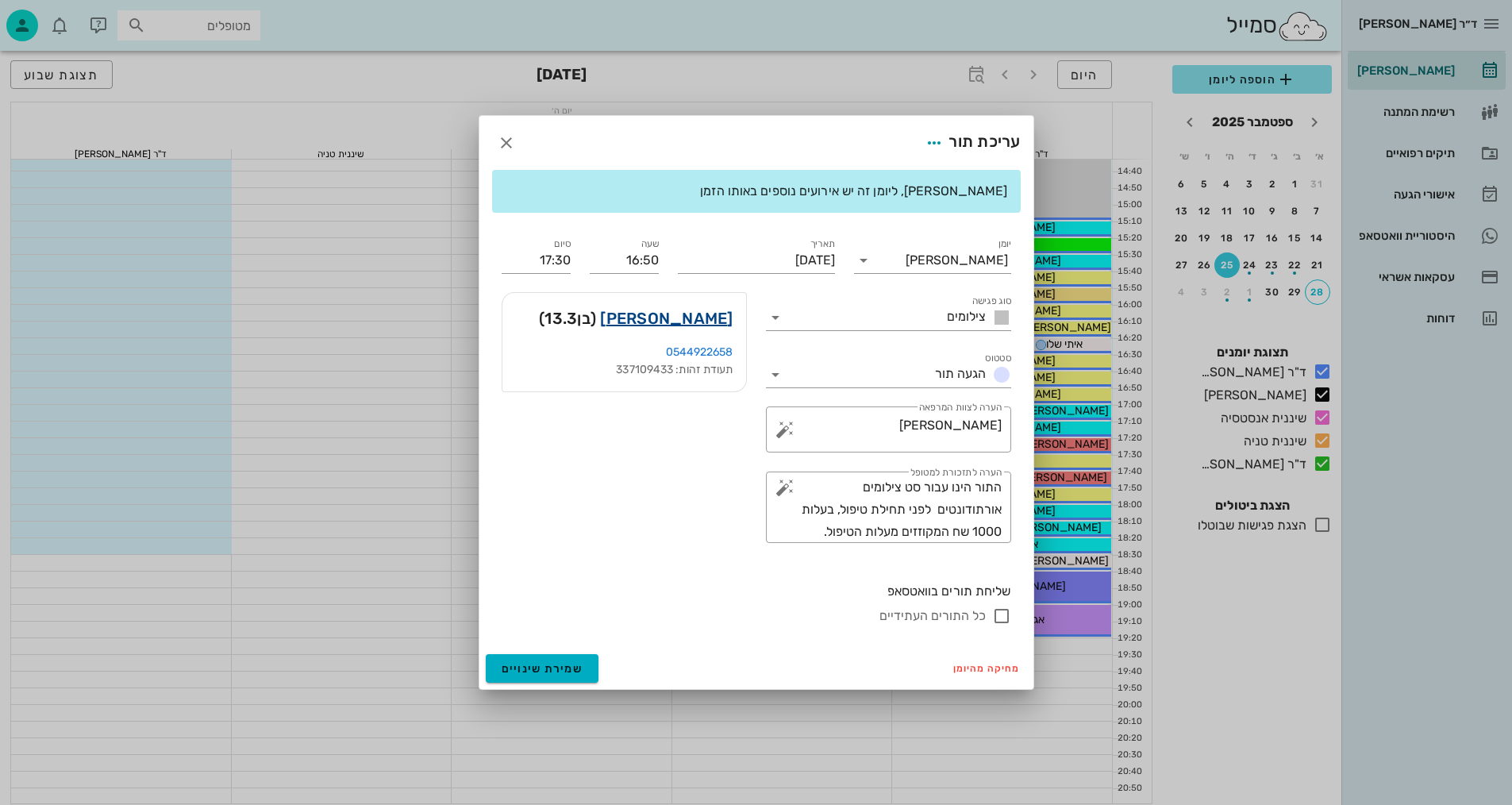
click at [719, 322] on link "[PERSON_NAME]" at bounding box center [666, 317] width 133 height 25
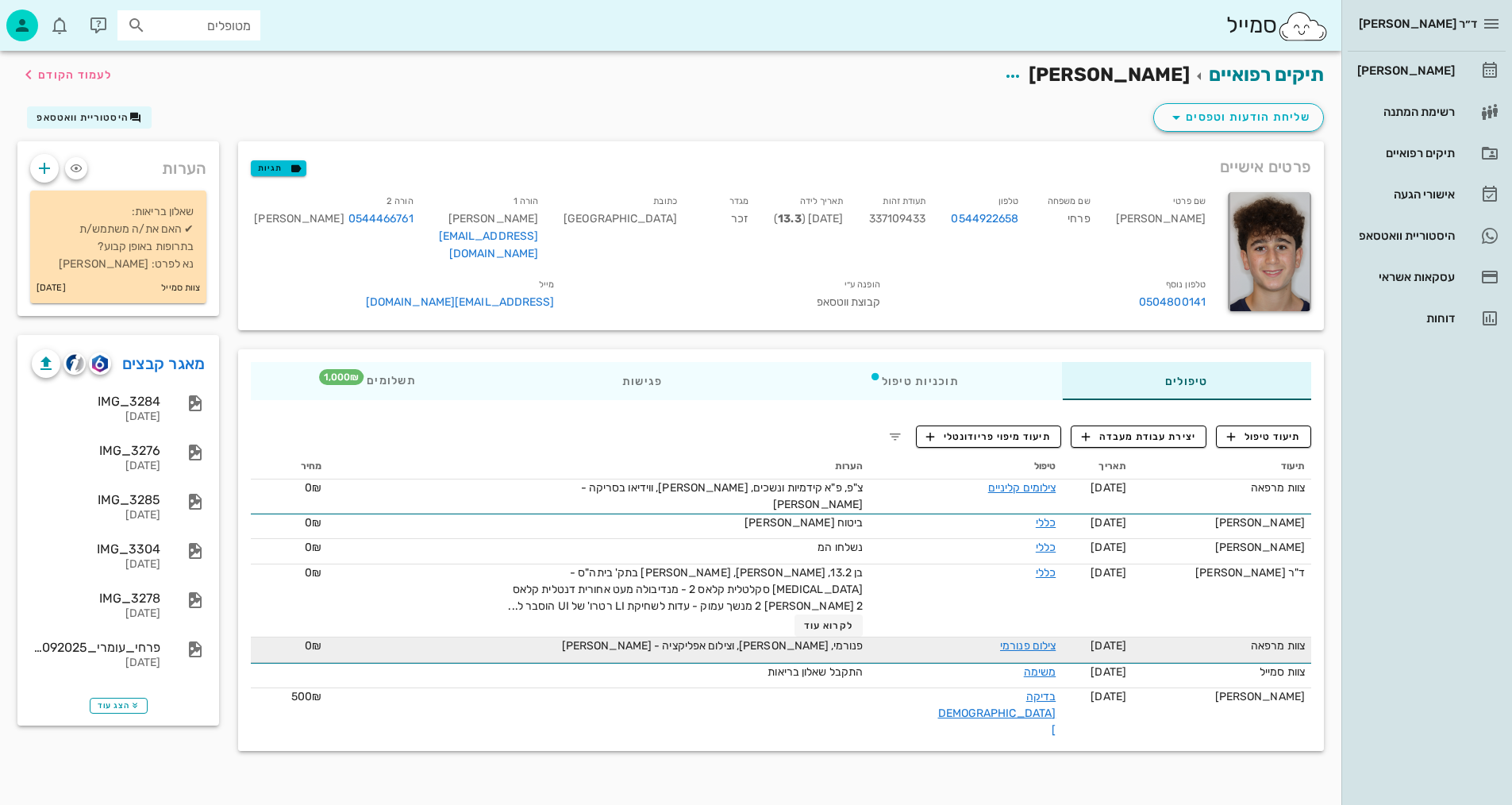
click at [857, 637] on div "פנורמי, [PERSON_NAME], וצילום אפליקציה - [PERSON_NAME]" at bounding box center [684, 645] width 357 height 17
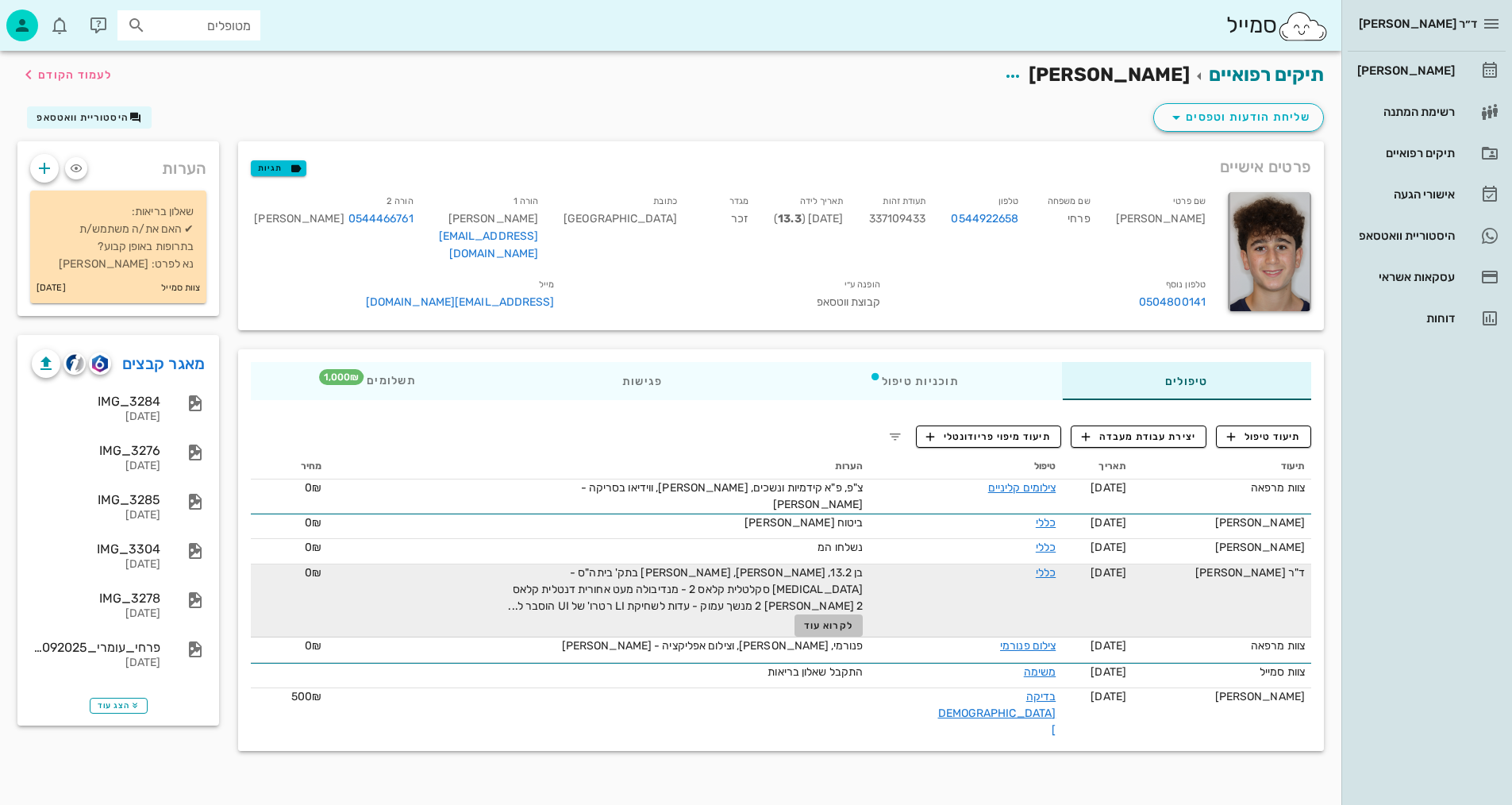
click at [853, 620] on span "לקרוא עוד" at bounding box center [828, 625] width 49 height 11
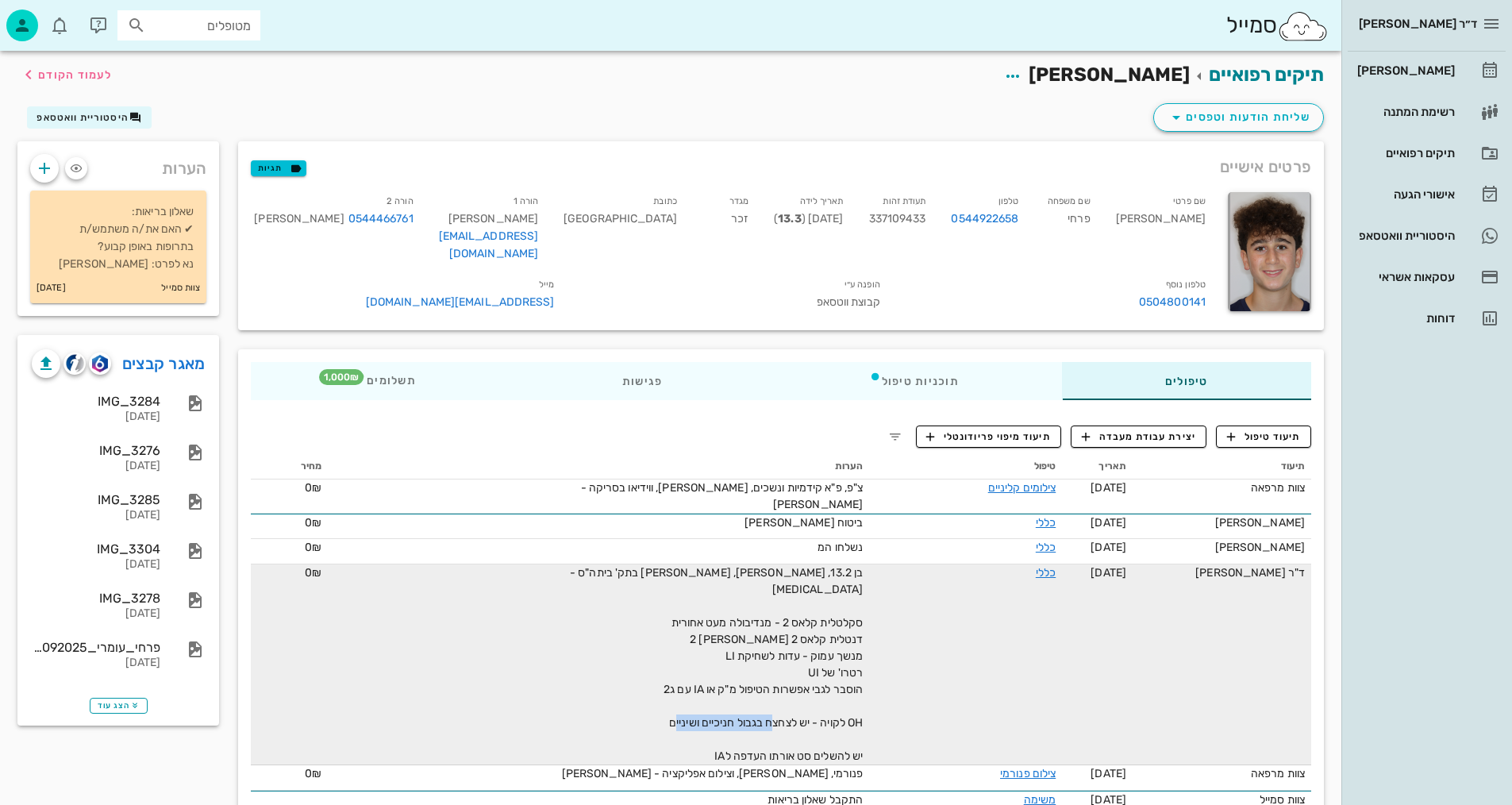
drag, startPoint x: 771, startPoint y: 720, endPoint x: 708, endPoint y: 713, distance: 63.4
click at [632, 720] on div "בן 13.2, [PERSON_NAME], [PERSON_NAME] בתק' ביתה"ס - [MEDICAL_DATA] סקלטלית קלאס…" at bounding box center [684, 664] width 357 height 200
click at [751, 689] on span "בן 13.2, [PERSON_NAME], [PERSON_NAME] בתק' ביתה"ס - [MEDICAL_DATA] סקלטלית קלאס…" at bounding box center [716, 664] width 293 height 197
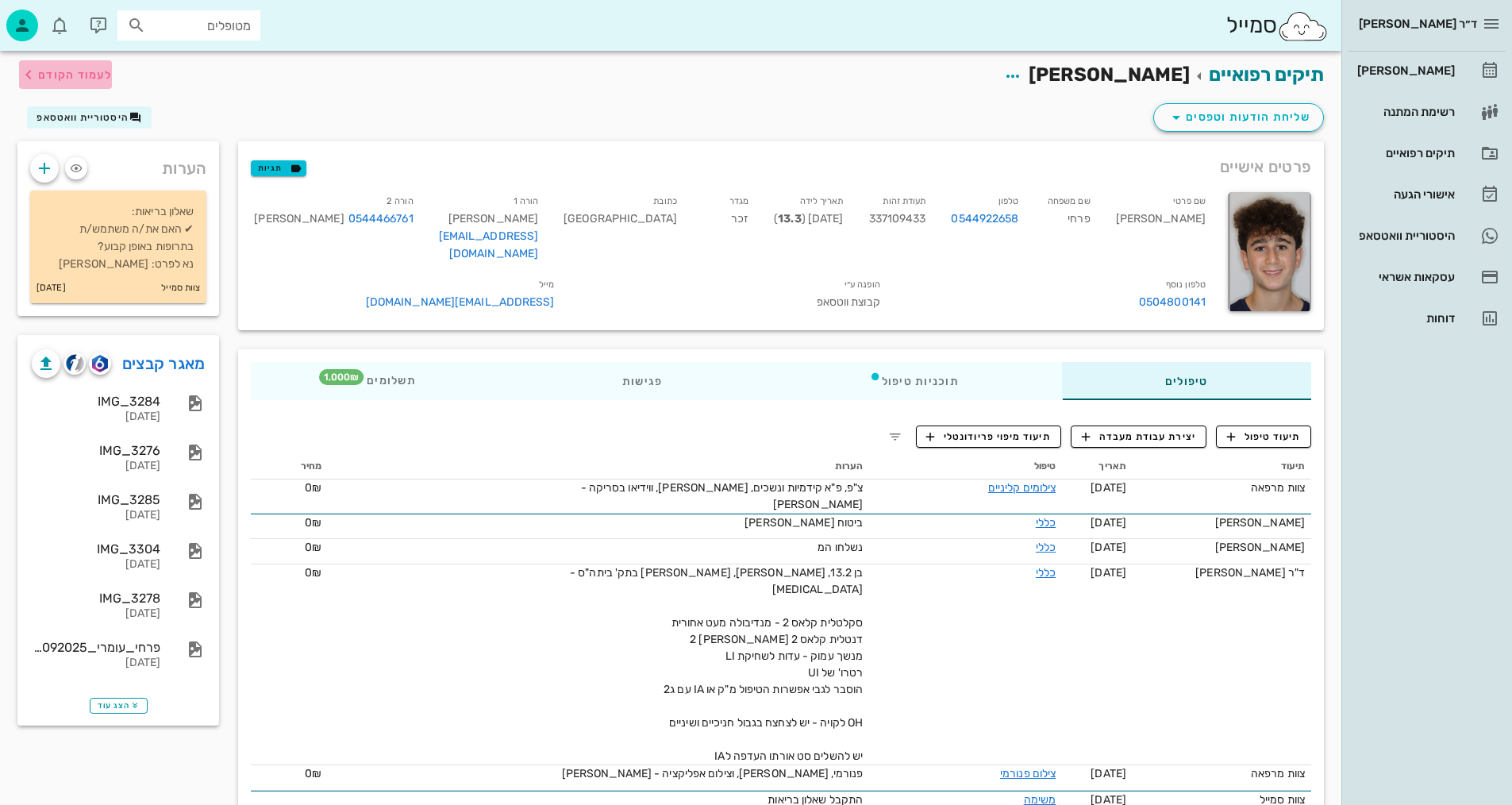
click at [96, 71] on span "לעמוד הקודם" at bounding box center [75, 75] width 74 height 14
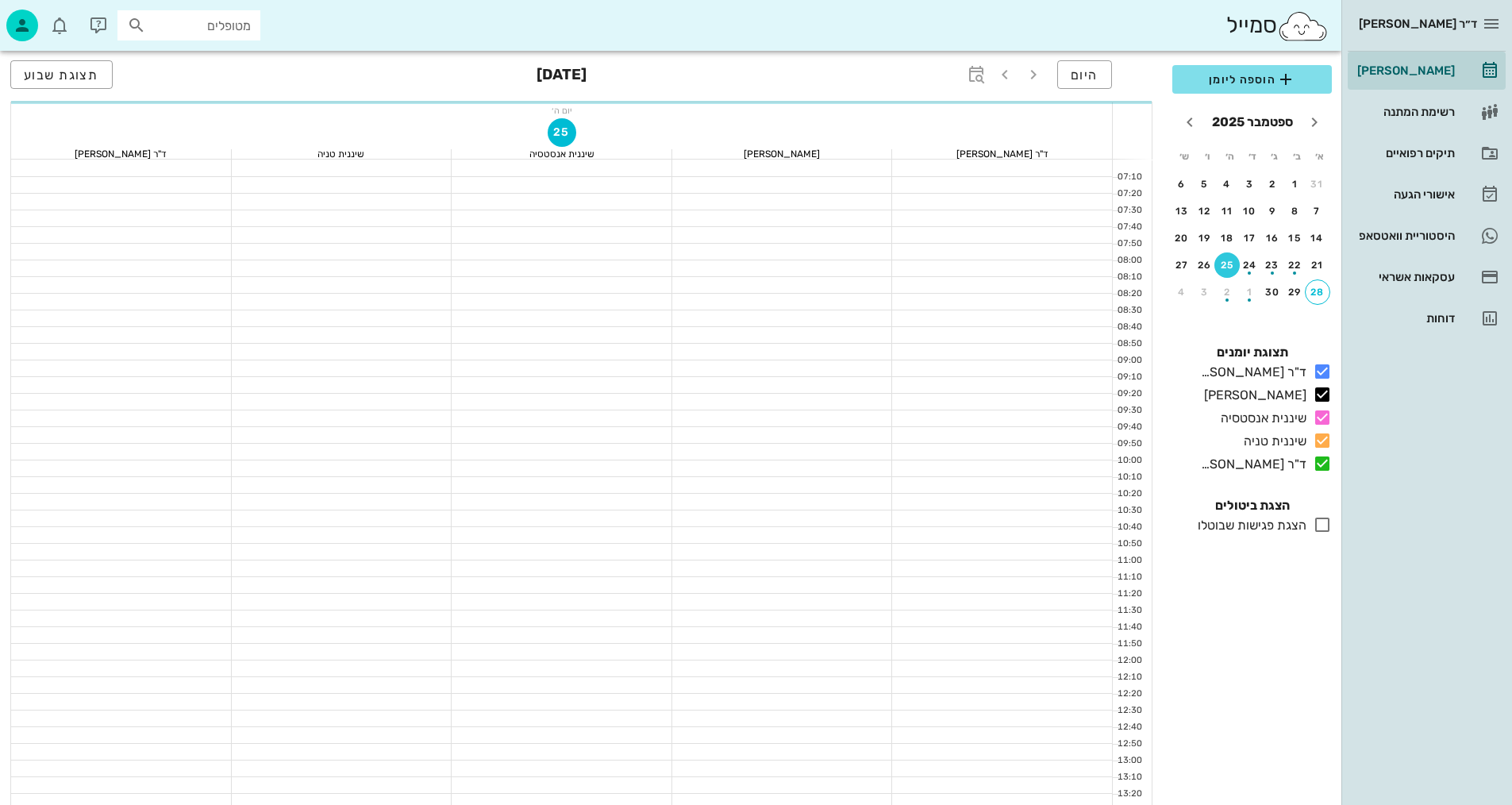
scroll to position [756, 0]
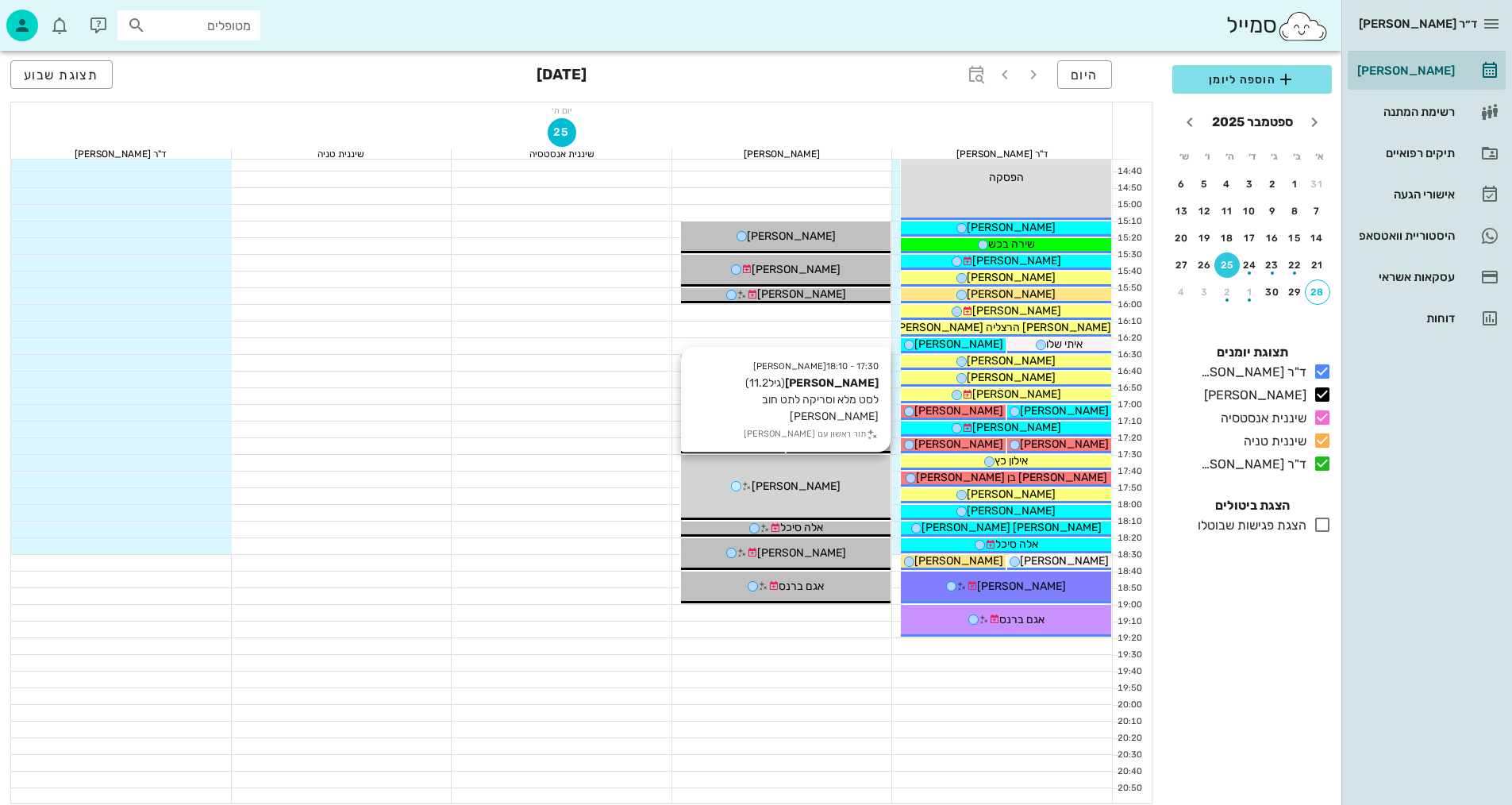
click at [840, 474] on div "17:30 - 18:10 [PERSON_NAME] (גיל 11.2 ) לסט מלא וסריקה לתט חוב [PERSON_NAME] תו…" at bounding box center [786, 487] width 211 height 65
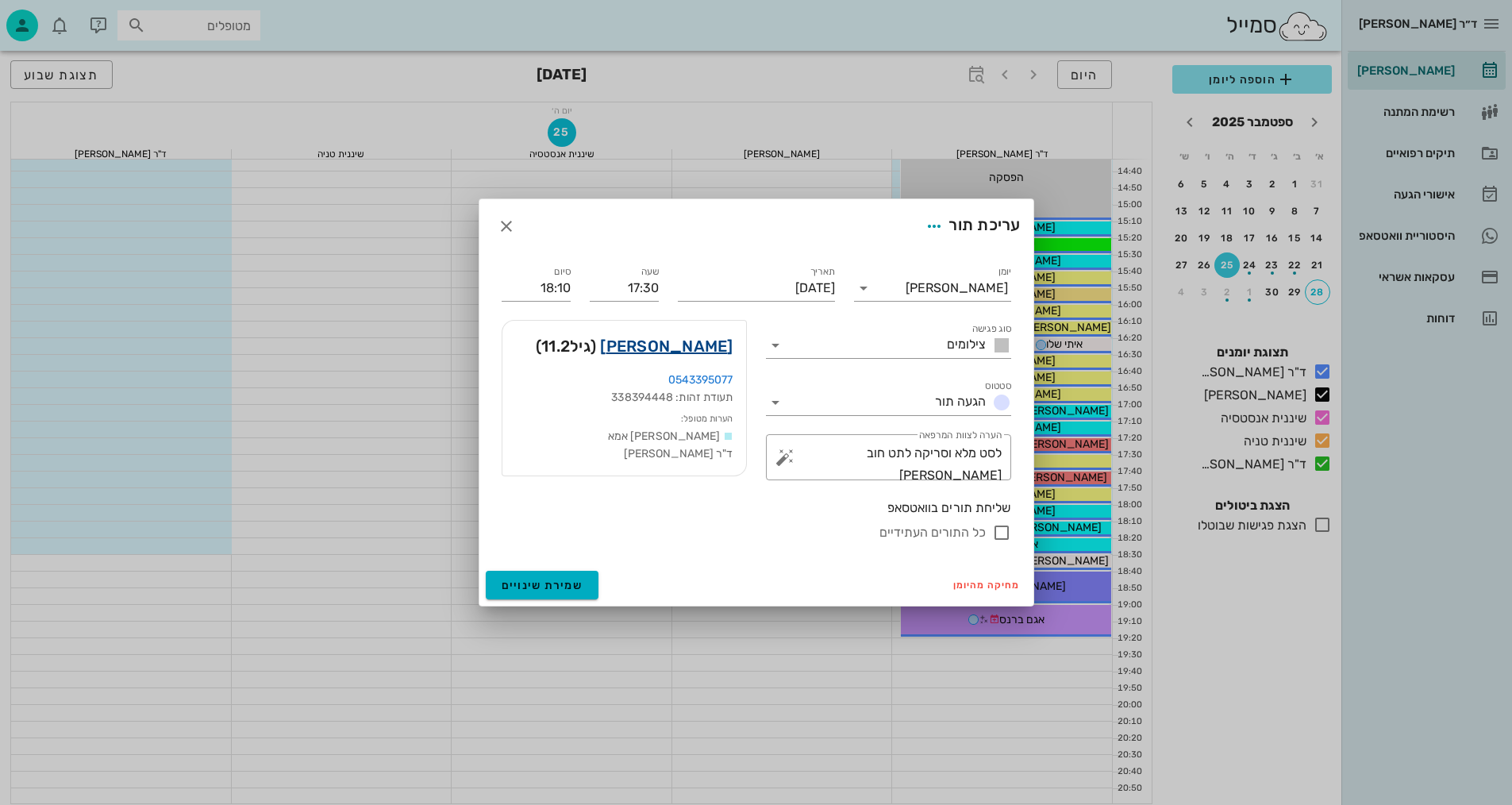
click at [691, 352] on link "[PERSON_NAME]" at bounding box center [666, 345] width 133 height 25
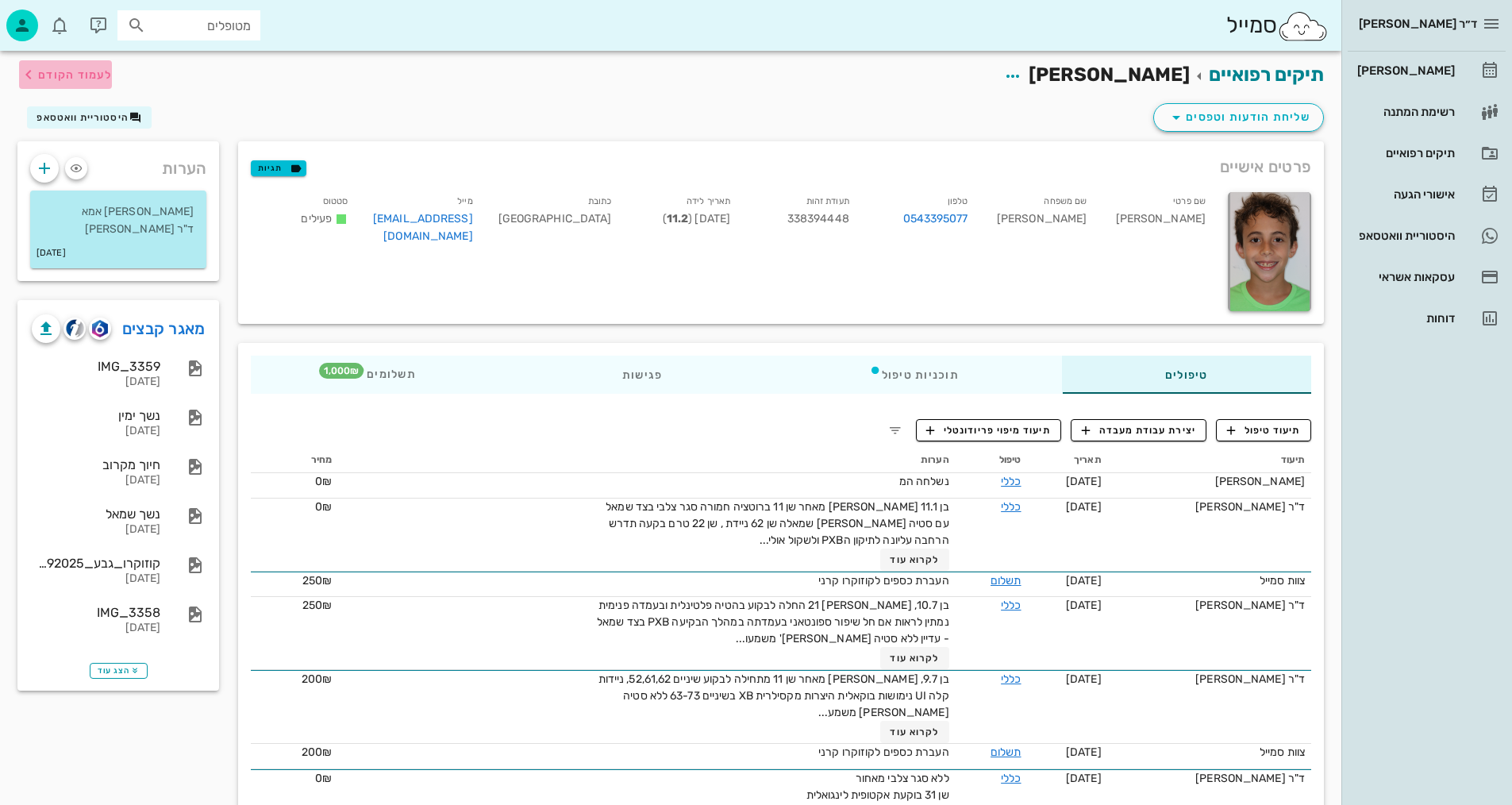
click at [88, 73] on span "לעמוד הקודם" at bounding box center [75, 75] width 74 height 14
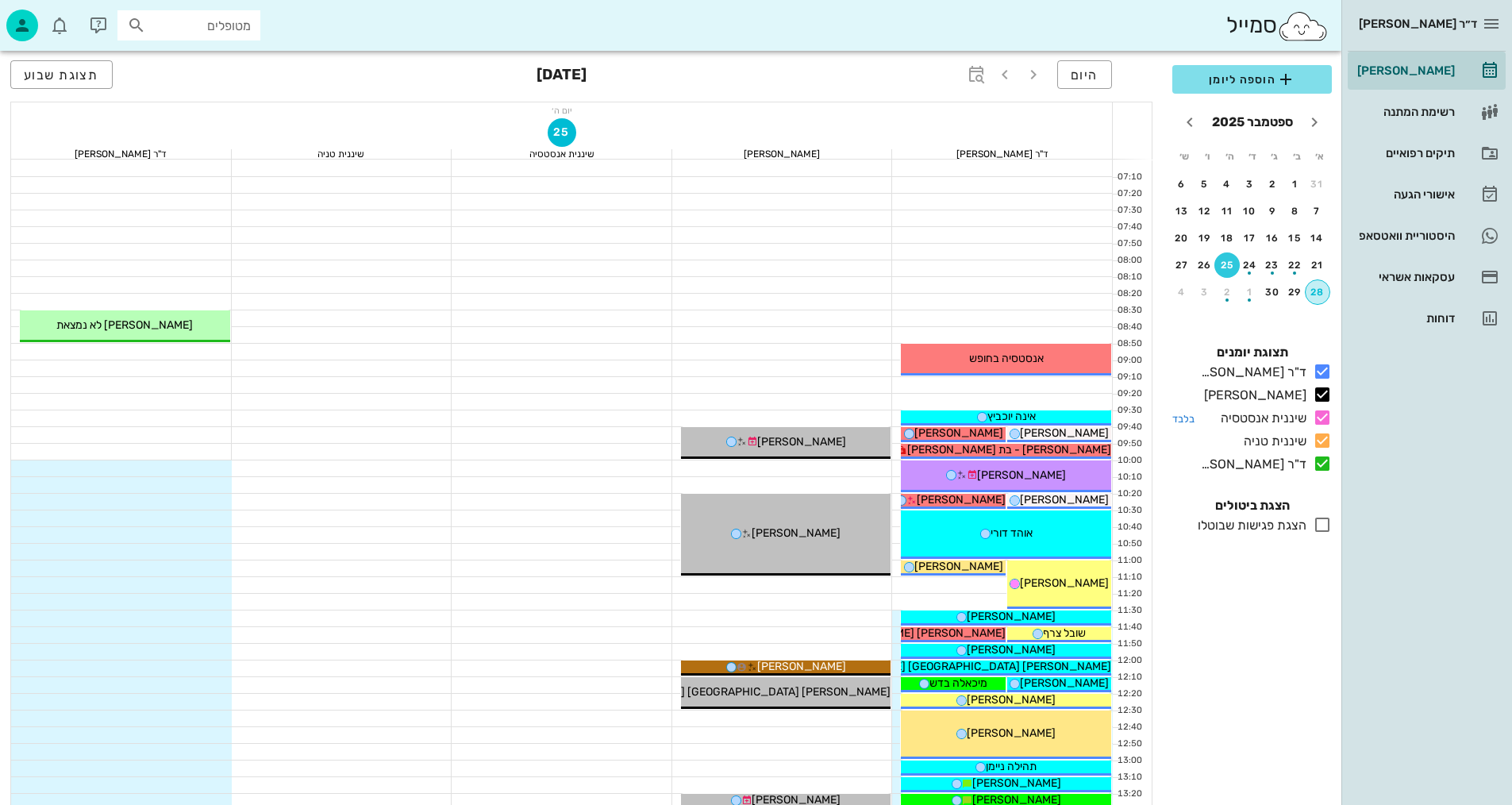
drag, startPoint x: 1315, startPoint y: 290, endPoint x: 1225, endPoint y: 421, distance: 158.9
click at [1315, 289] on div "28" at bounding box center [1317, 292] width 24 height 11
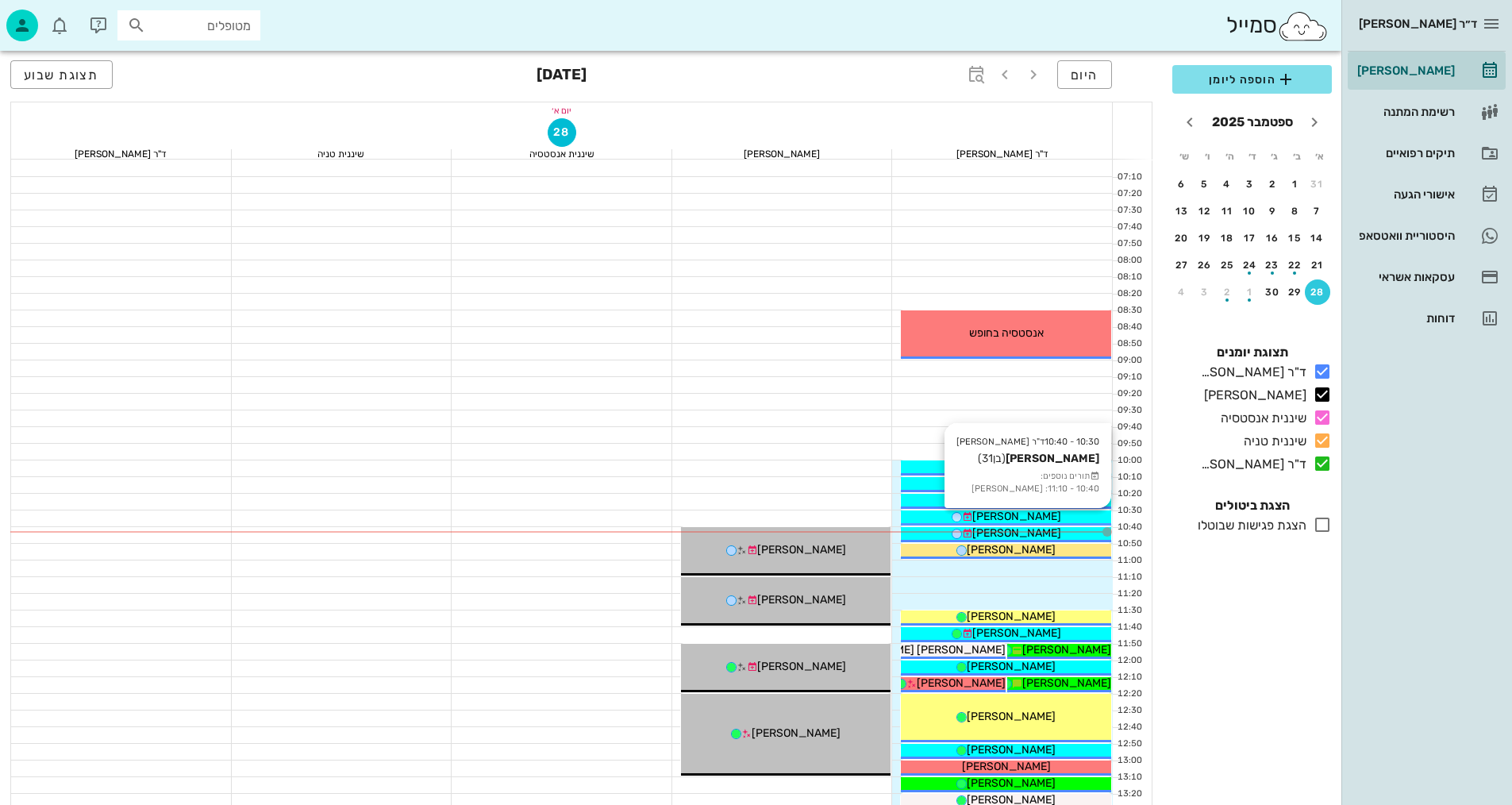
click at [1057, 515] on div "[PERSON_NAME]" at bounding box center [1006, 517] width 211 height 17
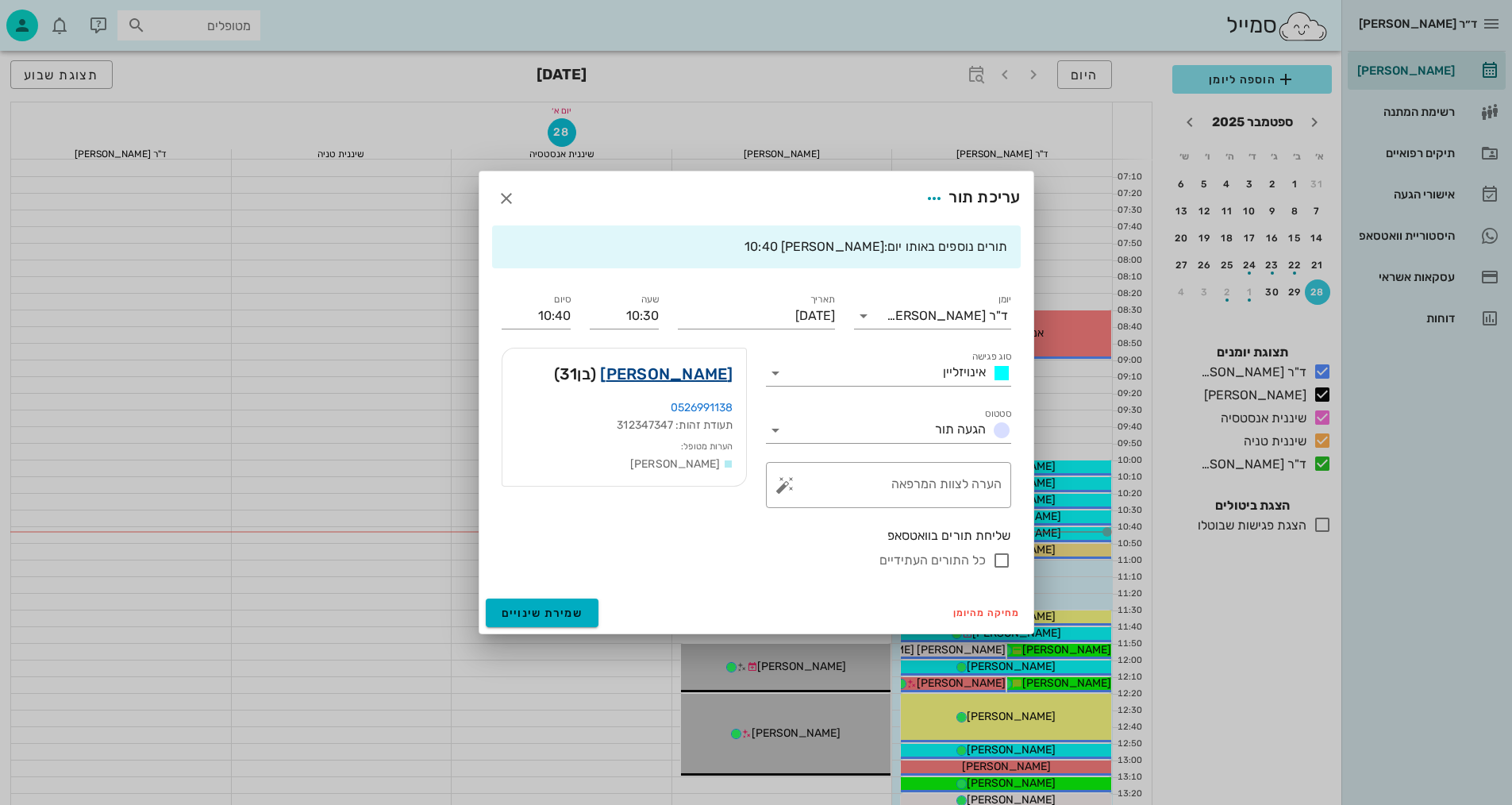
click at [696, 374] on link "[PERSON_NAME]" at bounding box center [666, 373] width 133 height 25
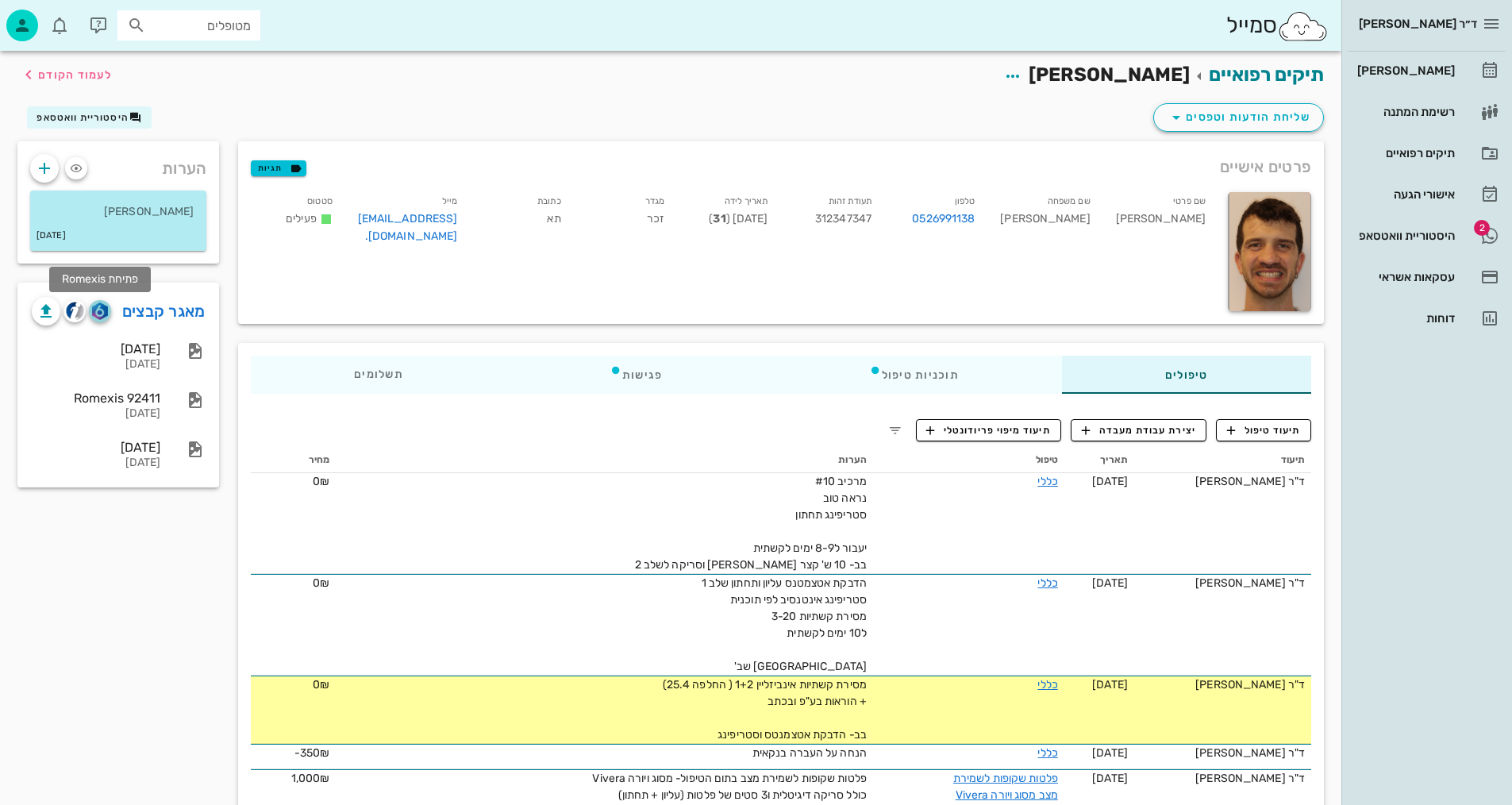
click at [100, 313] on img "button" at bounding box center [99, 311] width 15 height 18
click at [510, 105] on div "שליחת הודעות וטפסים היסטוריית וואטסאפ" at bounding box center [671, 121] width 1326 height 41
click at [1280, 428] on span "תיעוד טיפול" at bounding box center [1264, 429] width 74 height 14
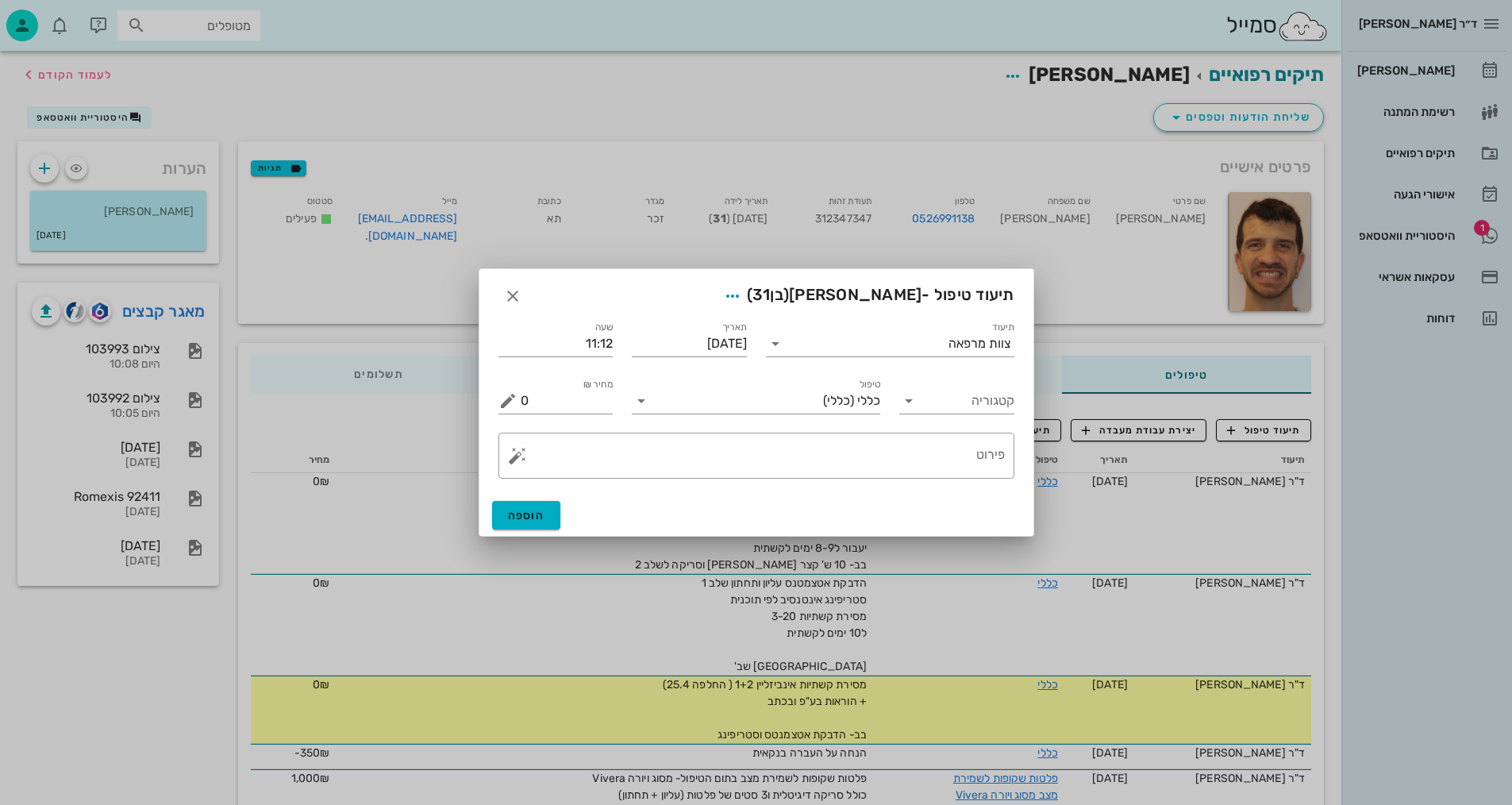
click at [1003, 371] on div "קטגוריה" at bounding box center [956, 394] width 135 height 58
drag, startPoint x: 994, startPoint y: 398, endPoint x: 992, endPoint y: 409, distance: 11.2
click at [993, 398] on input "קטגוריה" at bounding box center [969, 400] width 90 height 25
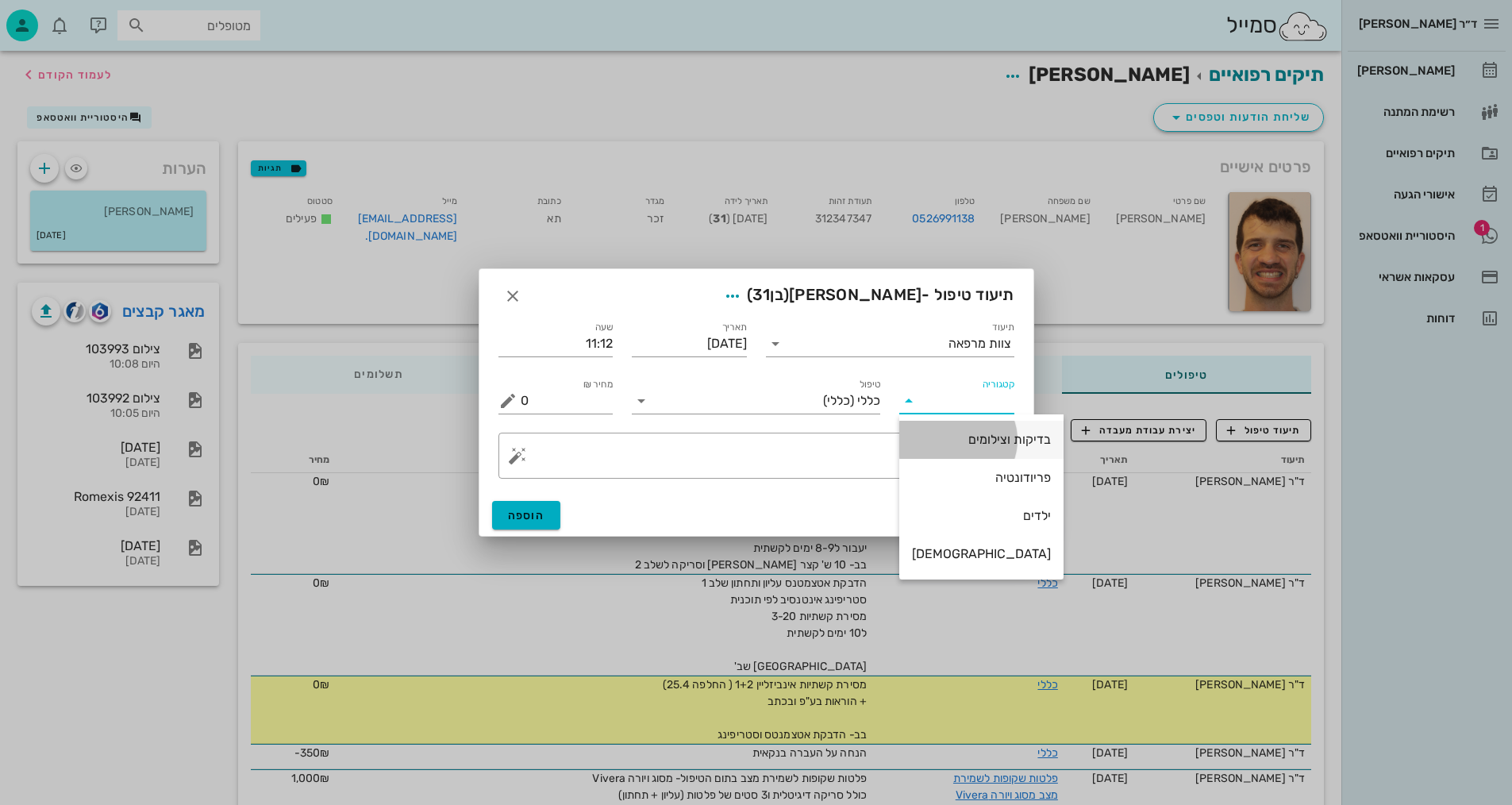
drag, startPoint x: 978, startPoint y: 436, endPoint x: 888, endPoint y: 406, distance: 94.9
click at [976, 436] on div "בדיקות וצילומים" at bounding box center [981, 439] width 139 height 15
type input "בדיקות וצילומים"
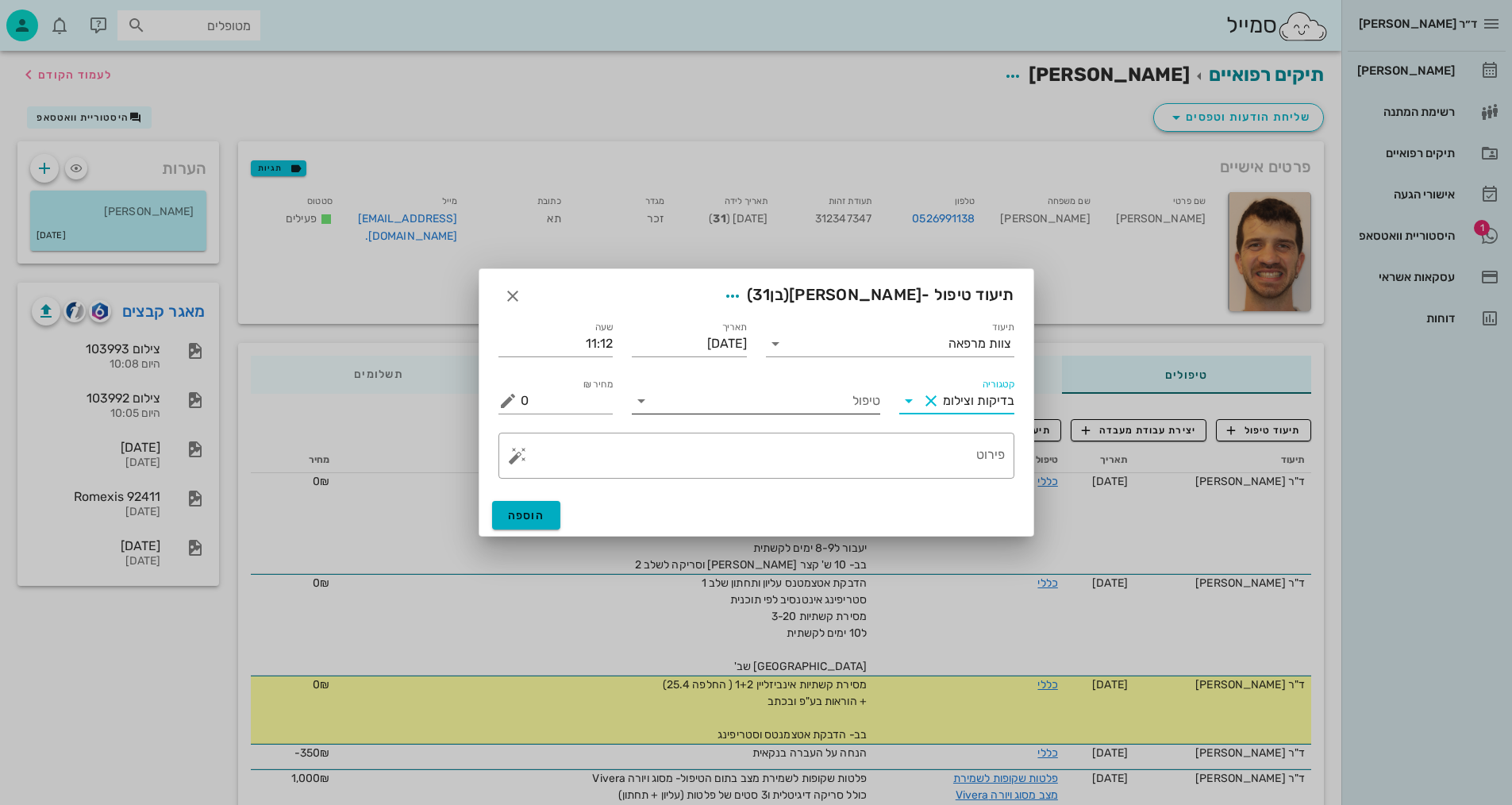
click at [841, 386] on div "טיפול" at bounding box center [756, 396] width 249 height 35
click at [843, 407] on input "טיפול" at bounding box center [767, 400] width 226 height 25
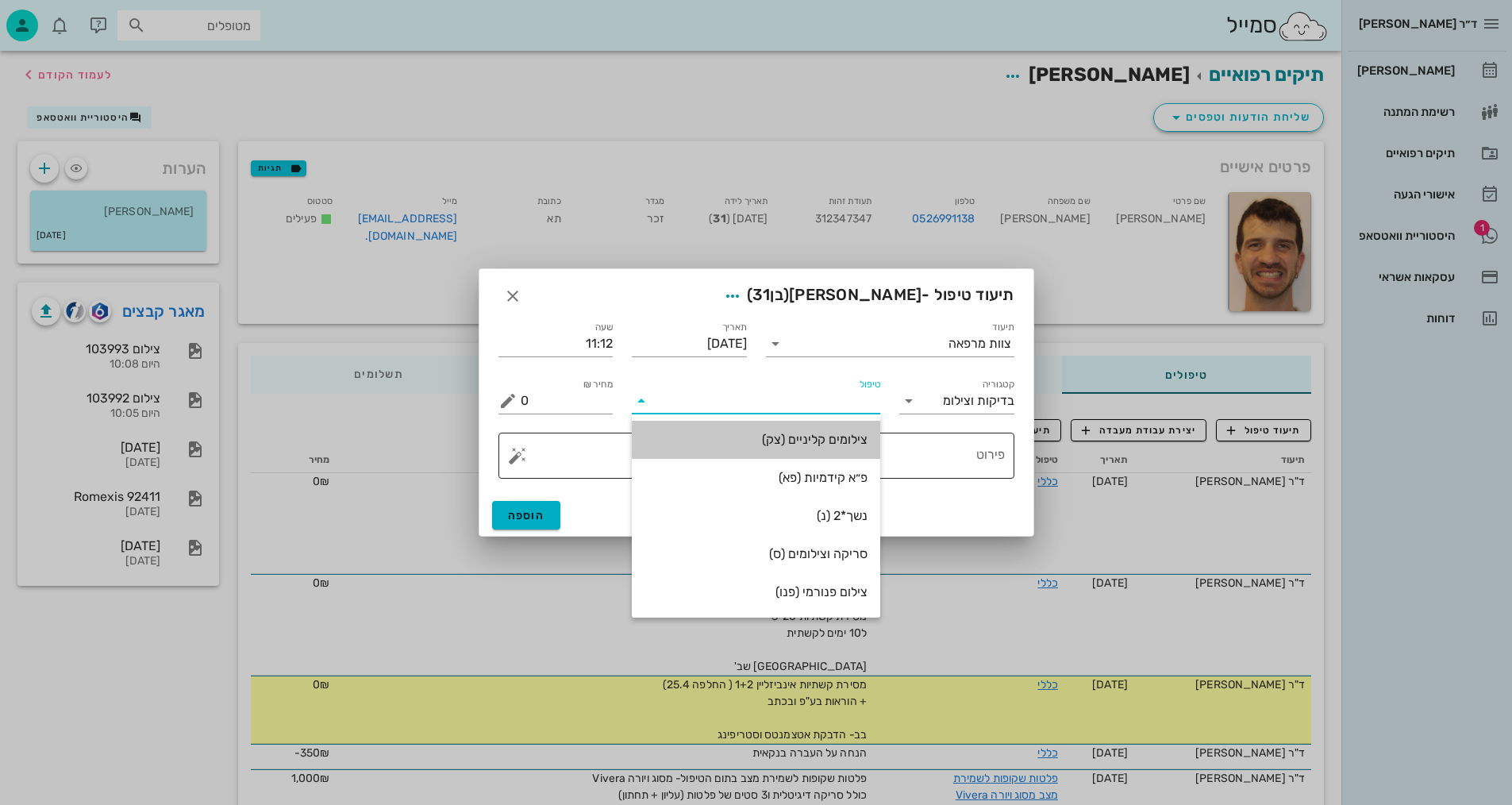
click at [858, 450] on div "צילומים קליניים (צק)" at bounding box center [756, 439] width 223 height 34
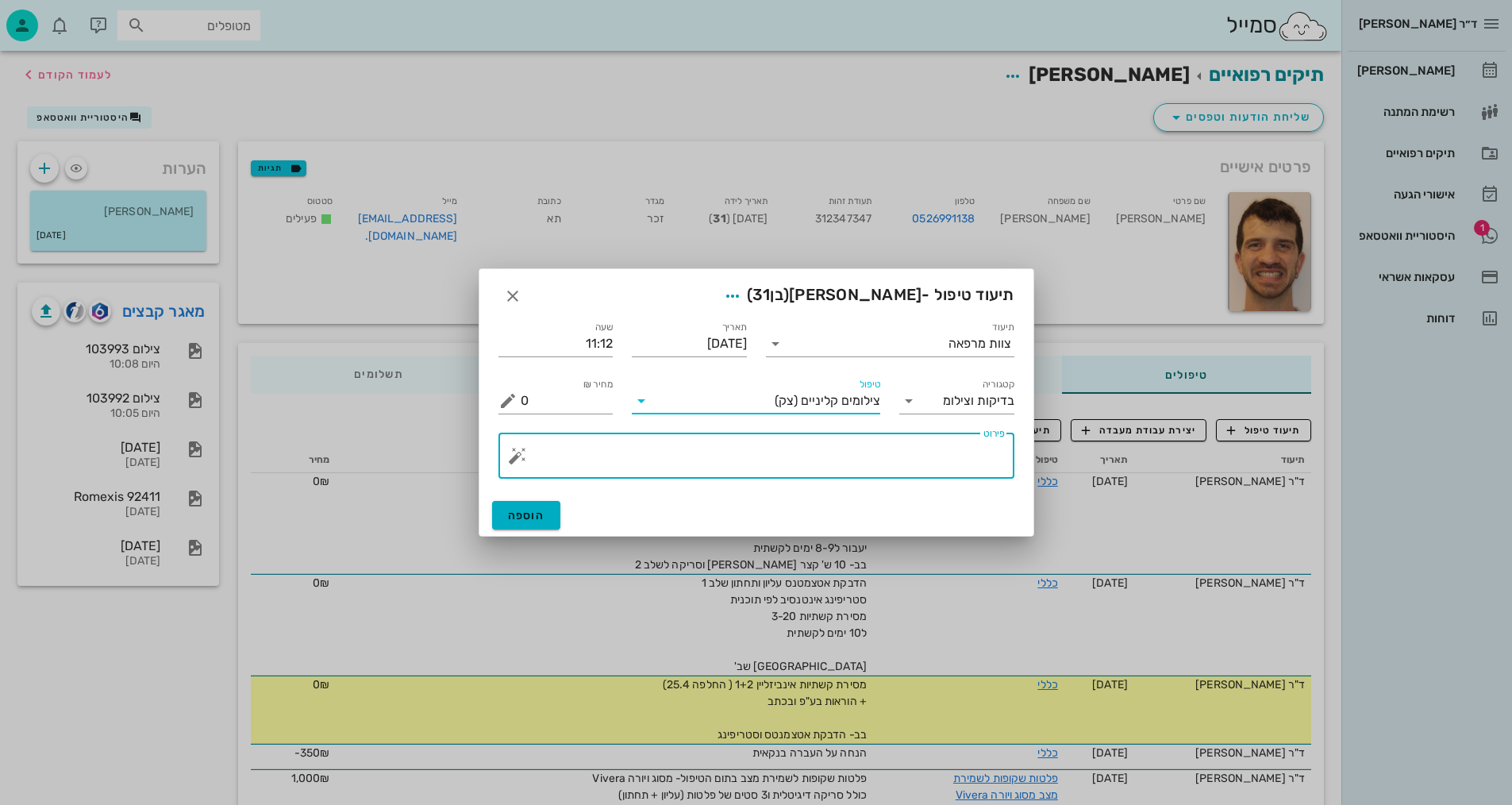
drag, startPoint x: 948, startPoint y: 465, endPoint x: 960, endPoint y: 441, distance: 26.8
click at [948, 464] on textarea "פירוט" at bounding box center [762, 459] width 484 height 38
type textarea "[PERSON_NAME], צ"פ, [PERSON_NAME], [PERSON_NAME]"
click at [545, 518] on button "הוספה" at bounding box center [526, 515] width 69 height 29
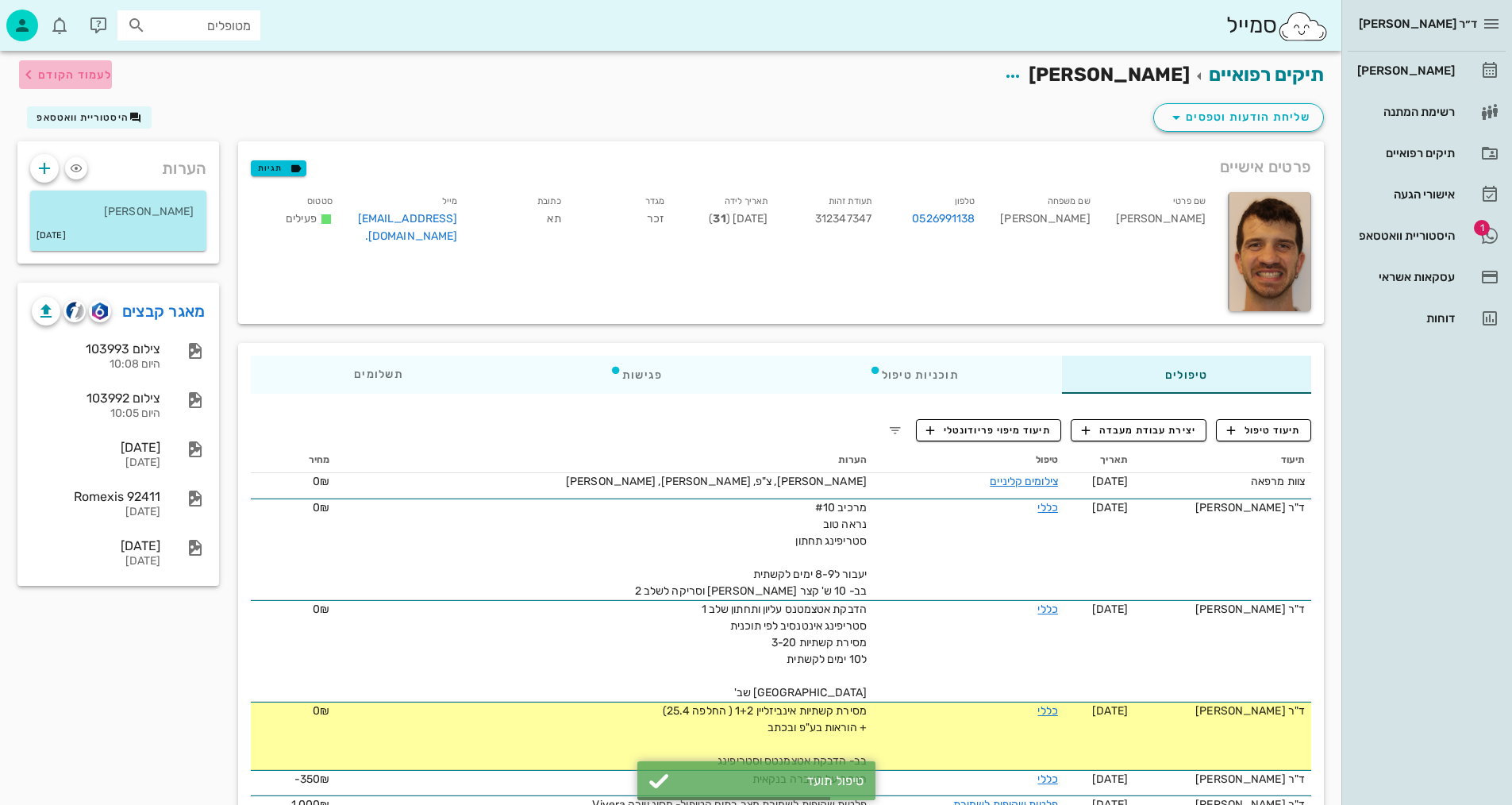
click at [58, 61] on button "לעמוד הקודם" at bounding box center [66, 74] width 93 height 29
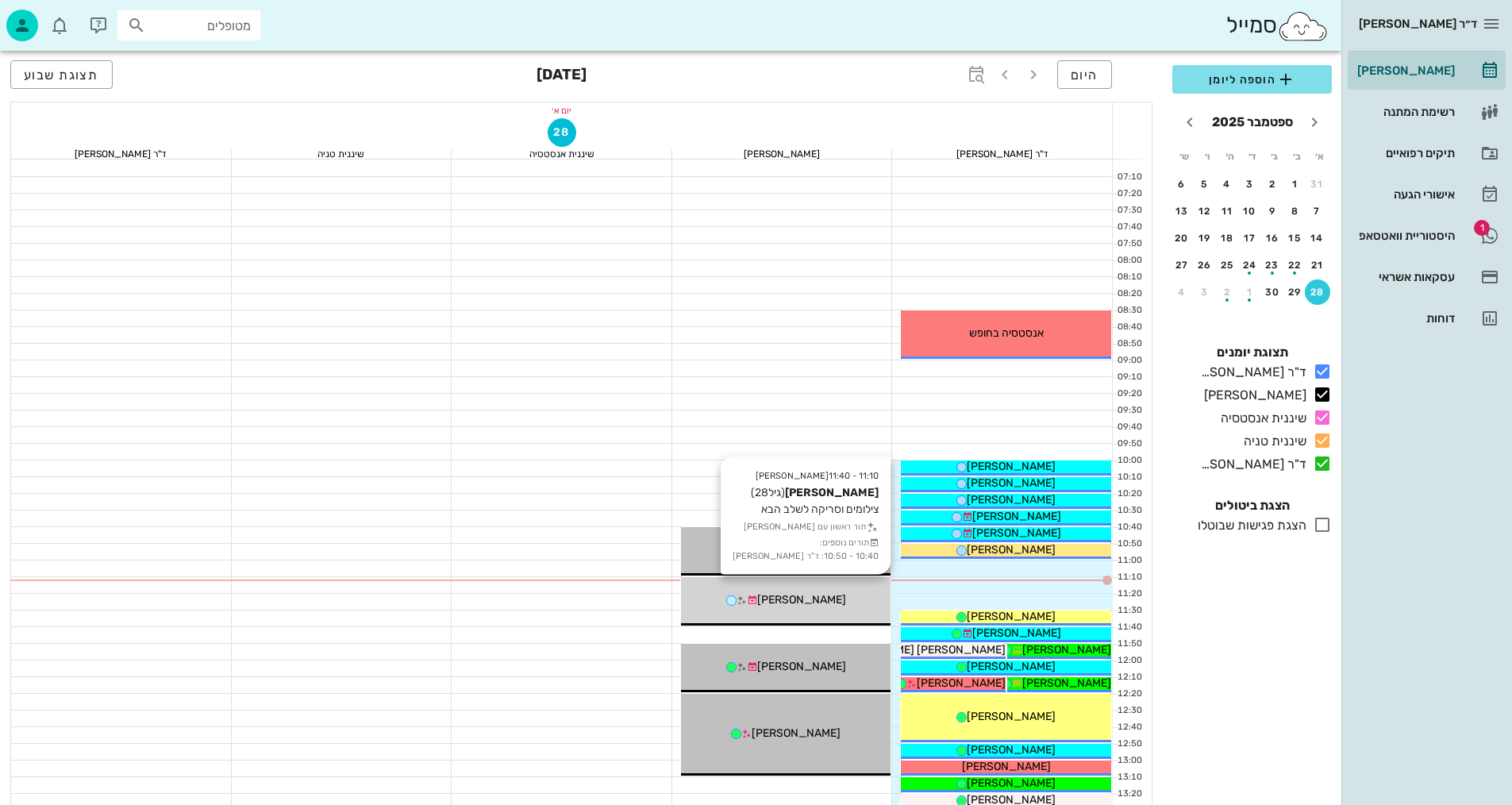
click at [783, 615] on div "11:10 - 11:40 [PERSON_NAME] (גיל 28 ) צילומים וסריקה לשלב הבא תור ראשון עם [PER…" at bounding box center [786, 601] width 211 height 48
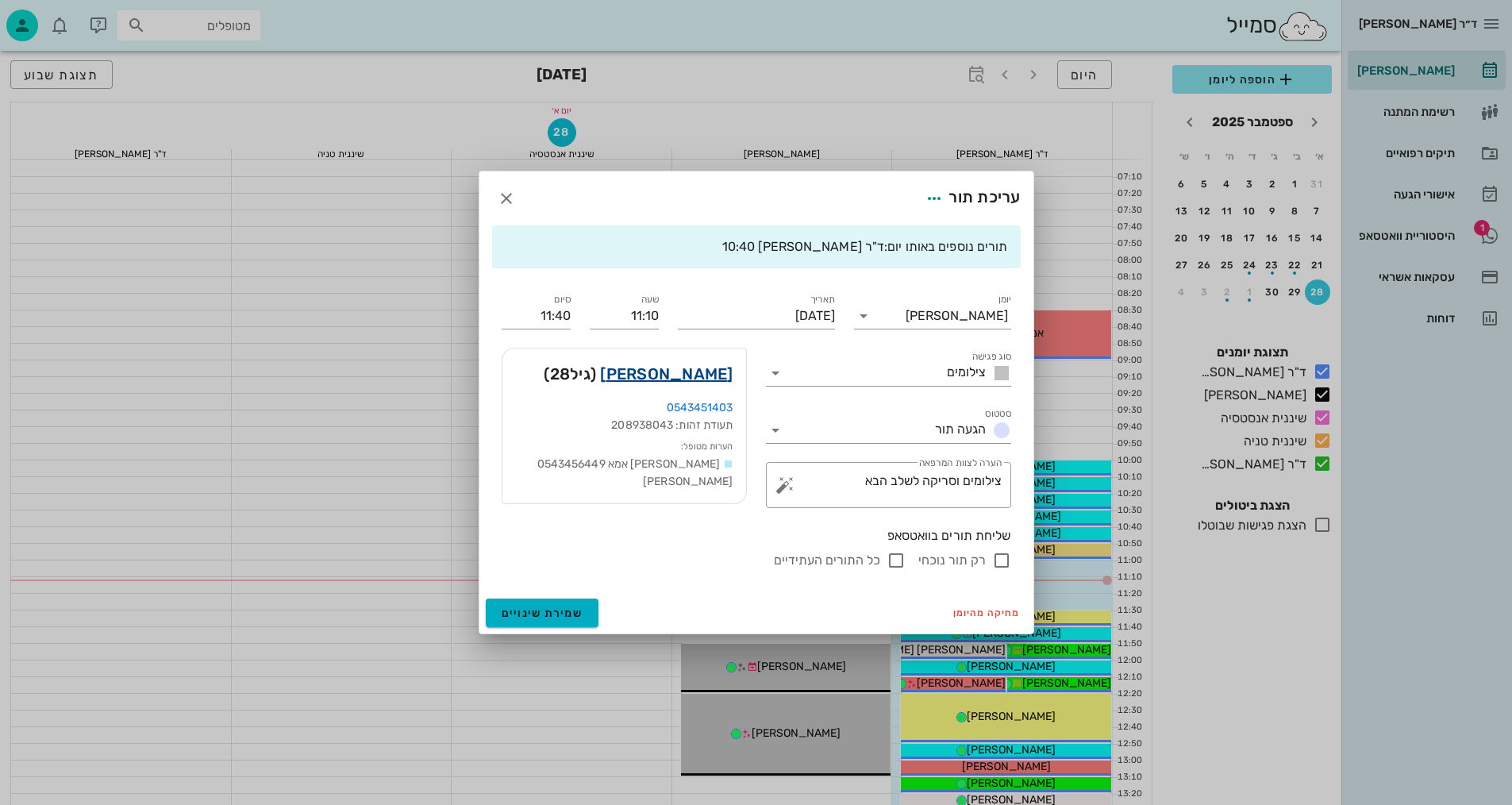
click at [687, 380] on link "[PERSON_NAME]" at bounding box center [666, 373] width 133 height 25
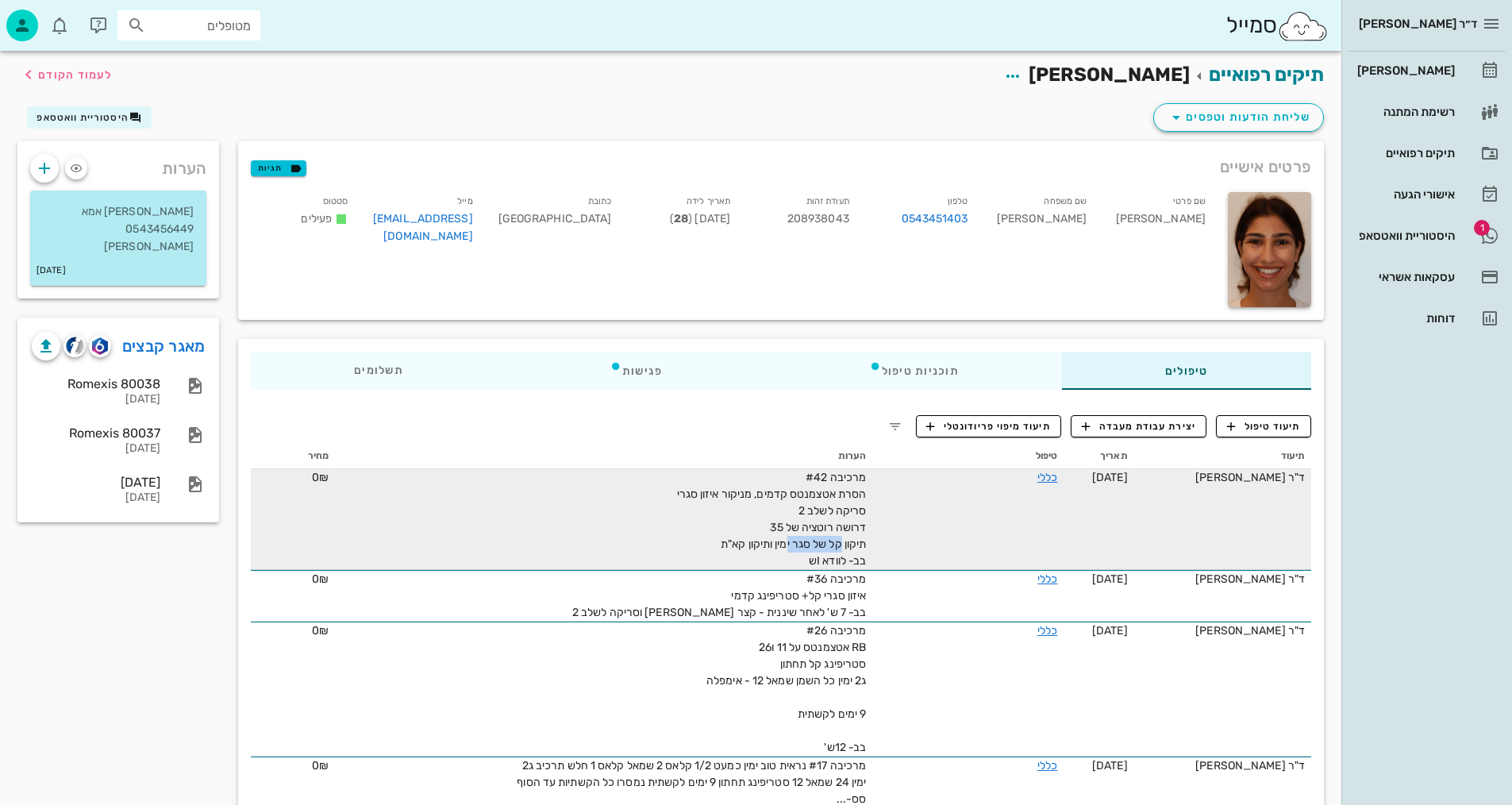
drag, startPoint x: 833, startPoint y: 546, endPoint x: 775, endPoint y: 537, distance: 58.7
click at [775, 537] on span "מרכיבה #42 הסרת אטצמנטס קדמים, מניקור איזון סגרי סריקה לשלב 2 דרושה רוטציה של 3…" at bounding box center [772, 518] width 189 height 96
click at [783, 539] on span "מרכיבה #42 הסרת אטצמנטס קדמים, מניקור איזון סגרי סריקה לשלב 2 דרושה רוטציה של 3…" at bounding box center [772, 518] width 189 height 96
click at [834, 535] on div "מרכיבה #42 הסרת אטצמנטס קדמים, מניקור איזון סגרי סריקה לשלב 2 דרושה רוטציה של 3…" at bounding box center [686, 519] width 357 height 100
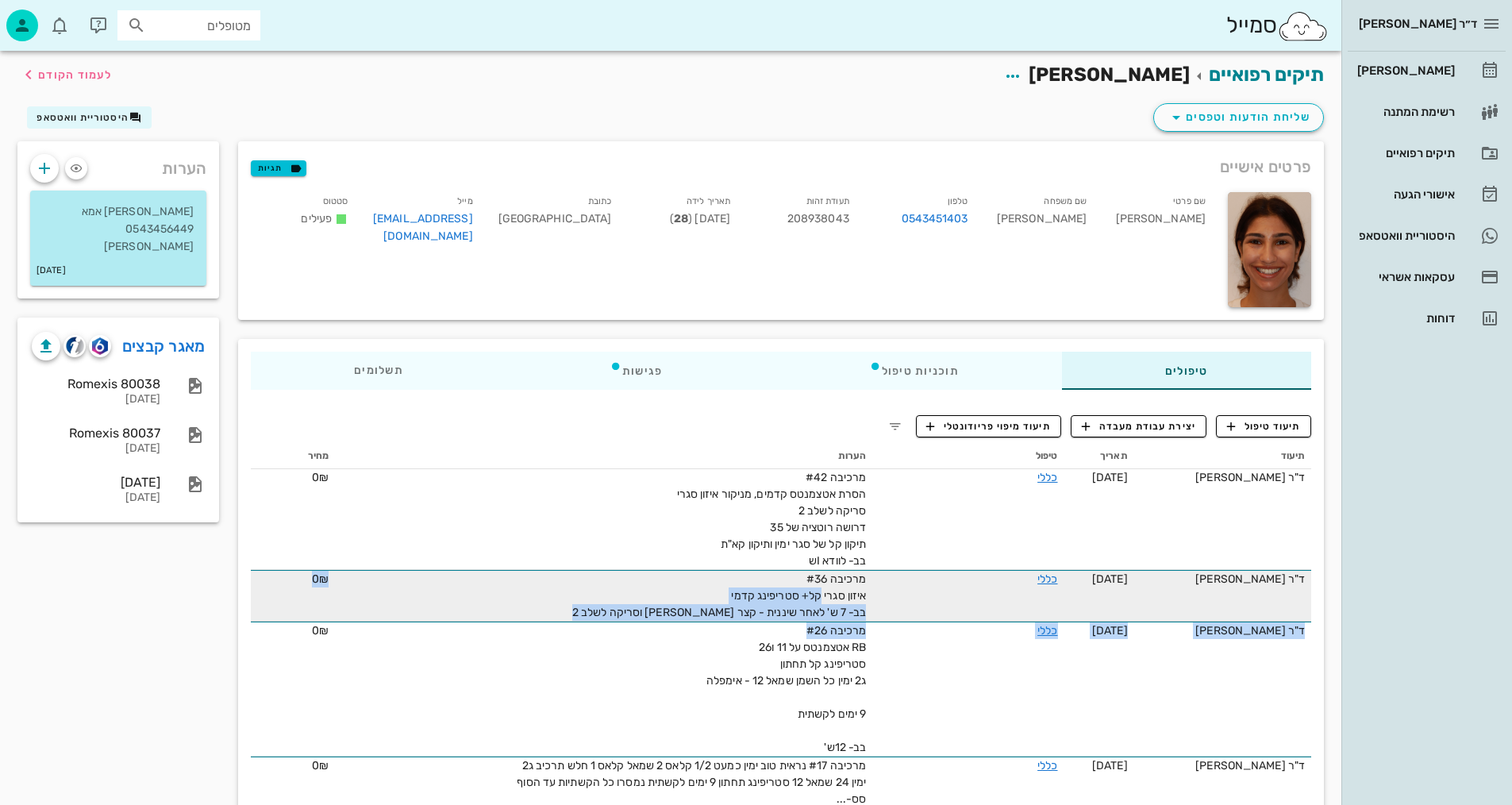
drag, startPoint x: 811, startPoint y: 603, endPoint x: 701, endPoint y: 615, distance: 110.7
click at [698, 616] on div "מרכיבה #36 איזון סגרי קל+ סטריפינג קדמי בב- 7 ש' לאחר שיננית - קצר [PERSON_NAME…" at bounding box center [686, 595] width 357 height 50
click at [712, 610] on span "מרכיבה #36 איזון סגרי קל+ סטריפינג קדמי בב- 7 ש' לאחר שיננית - קצר [PERSON_NAME…" at bounding box center [719, 595] width 294 height 46
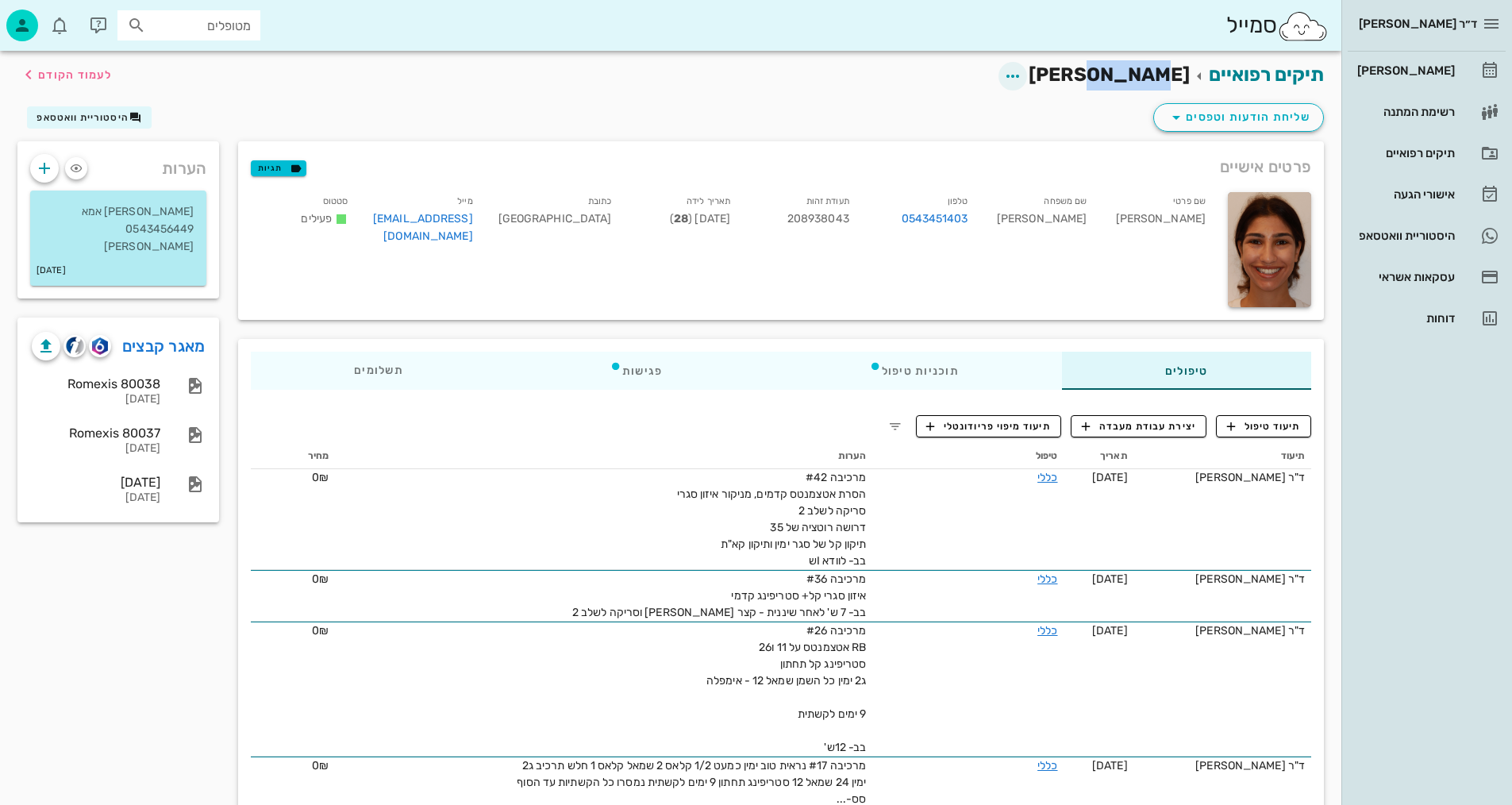
drag, startPoint x: 1145, startPoint y: 76, endPoint x: 1075, endPoint y: 80, distance: 70.1
click at [1075, 80] on h2 "תיקים רפואיים [PERSON_NAME] לעמוד הקודם" at bounding box center [1137, 75] width 373 height 31
click at [1147, 83] on span "[PERSON_NAME]" at bounding box center [1109, 74] width 161 height 22
drag, startPoint x: 1149, startPoint y: 78, endPoint x: 1086, endPoint y: 58, distance: 66.1
click at [1086, 58] on div "תיקים רפואיים [PERSON_NAME] לעמוד הקודם" at bounding box center [671, 75] width 1326 height 49
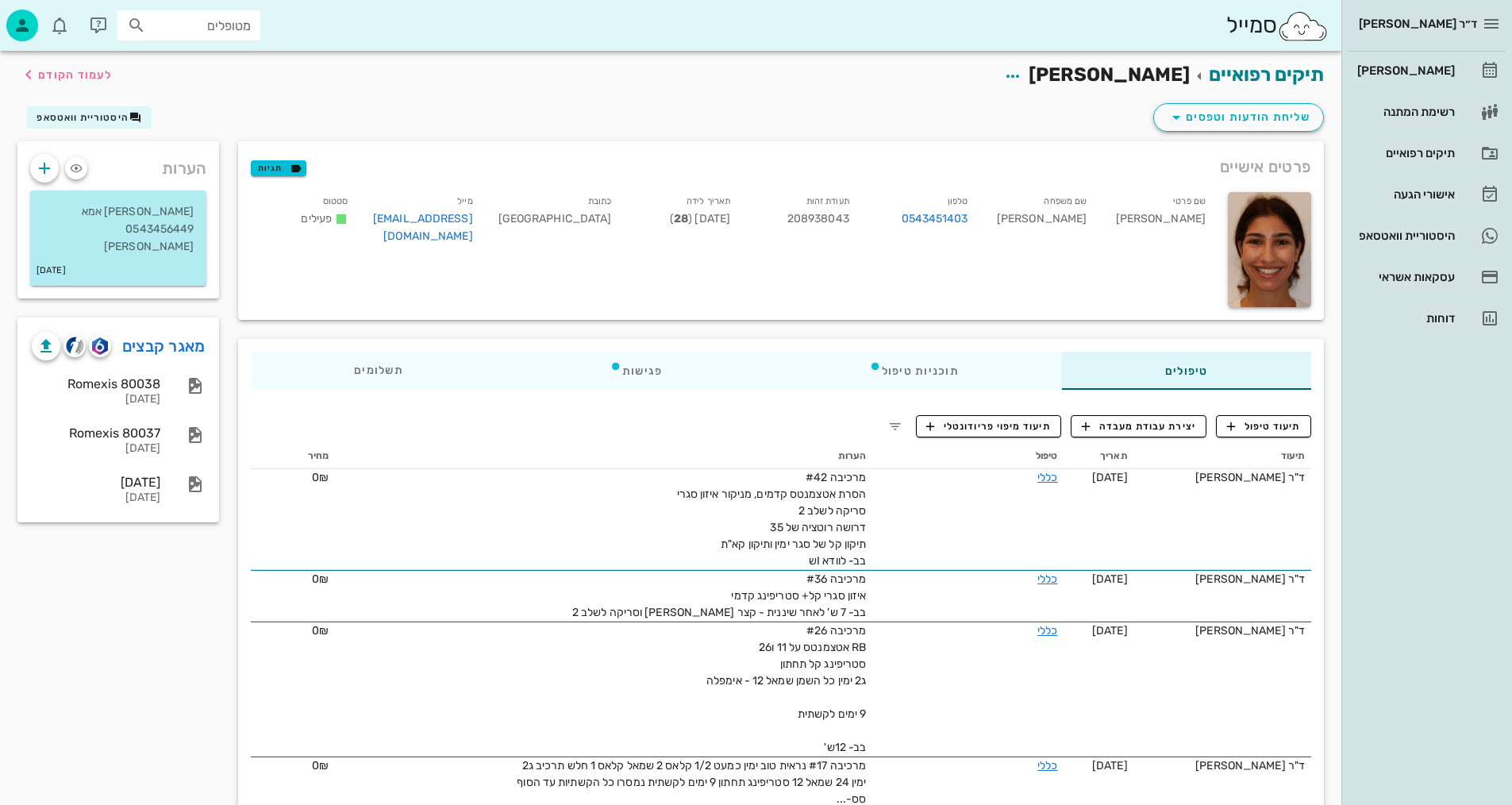
drag, startPoint x: 1086, startPoint y: 58, endPoint x: 1108, endPoint y: 58, distance: 22.0
click at [1091, 64] on div "תיקים רפואיים [PERSON_NAME] לעמוד הקודם" at bounding box center [671, 75] width 1326 height 49
click at [1131, 75] on span "[PERSON_NAME]" at bounding box center [1109, 74] width 161 height 22
click at [1133, 75] on span "[PERSON_NAME]" at bounding box center [1109, 74] width 161 height 22
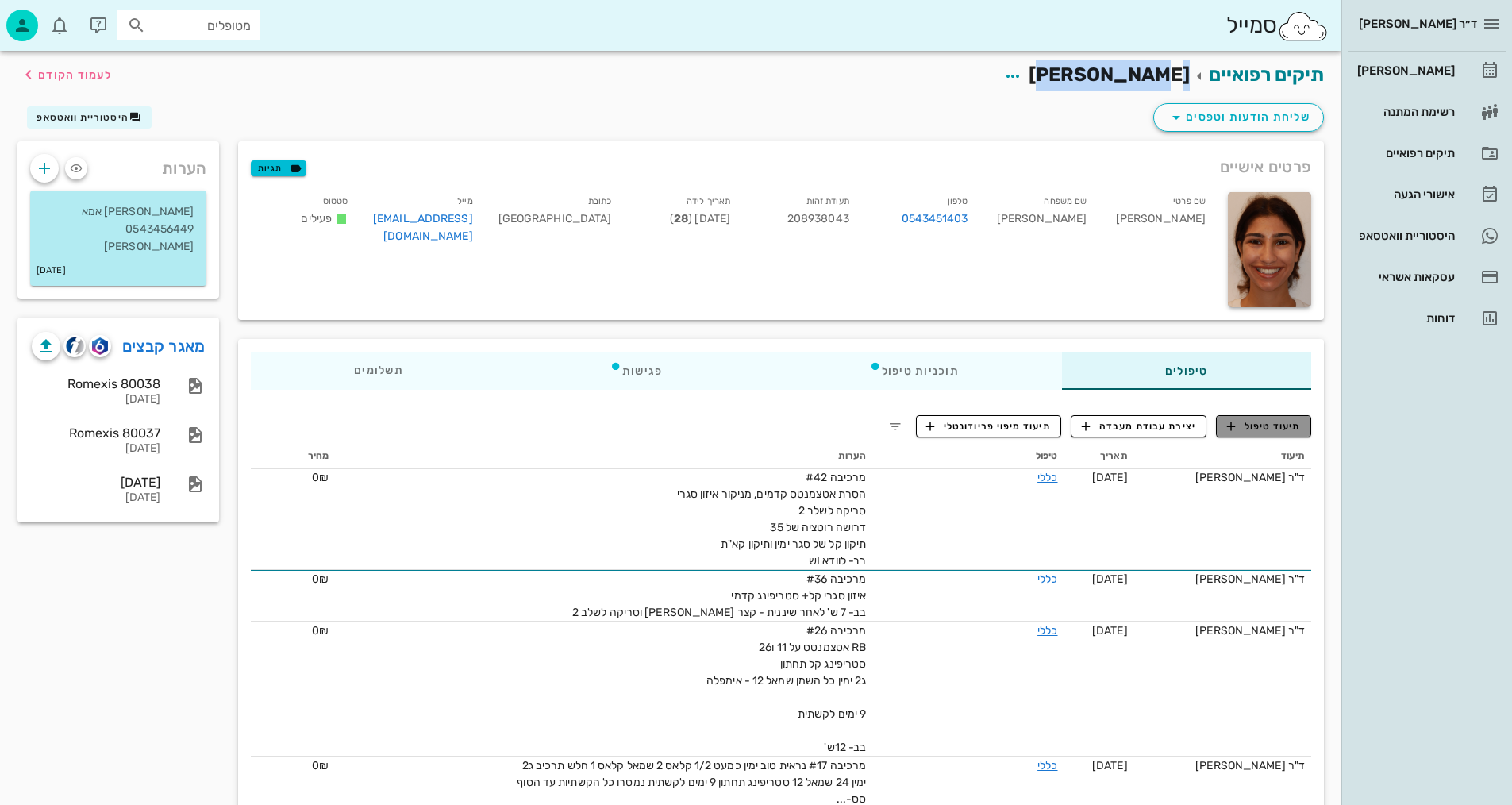
click at [1270, 427] on span "תיעוד טיפול" at bounding box center [1264, 426] width 74 height 14
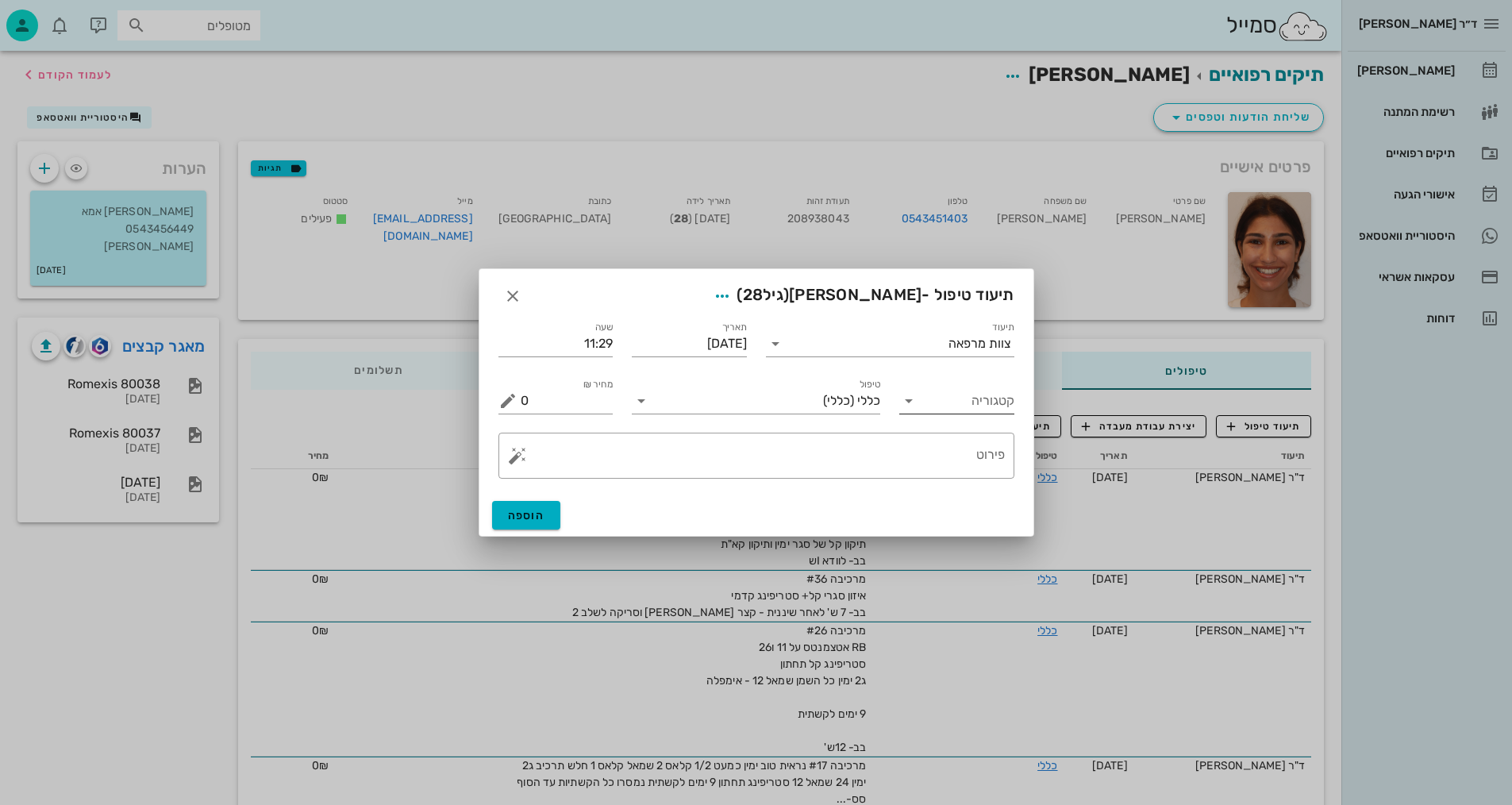
click at [976, 400] on input "קטגוריה" at bounding box center [969, 400] width 90 height 25
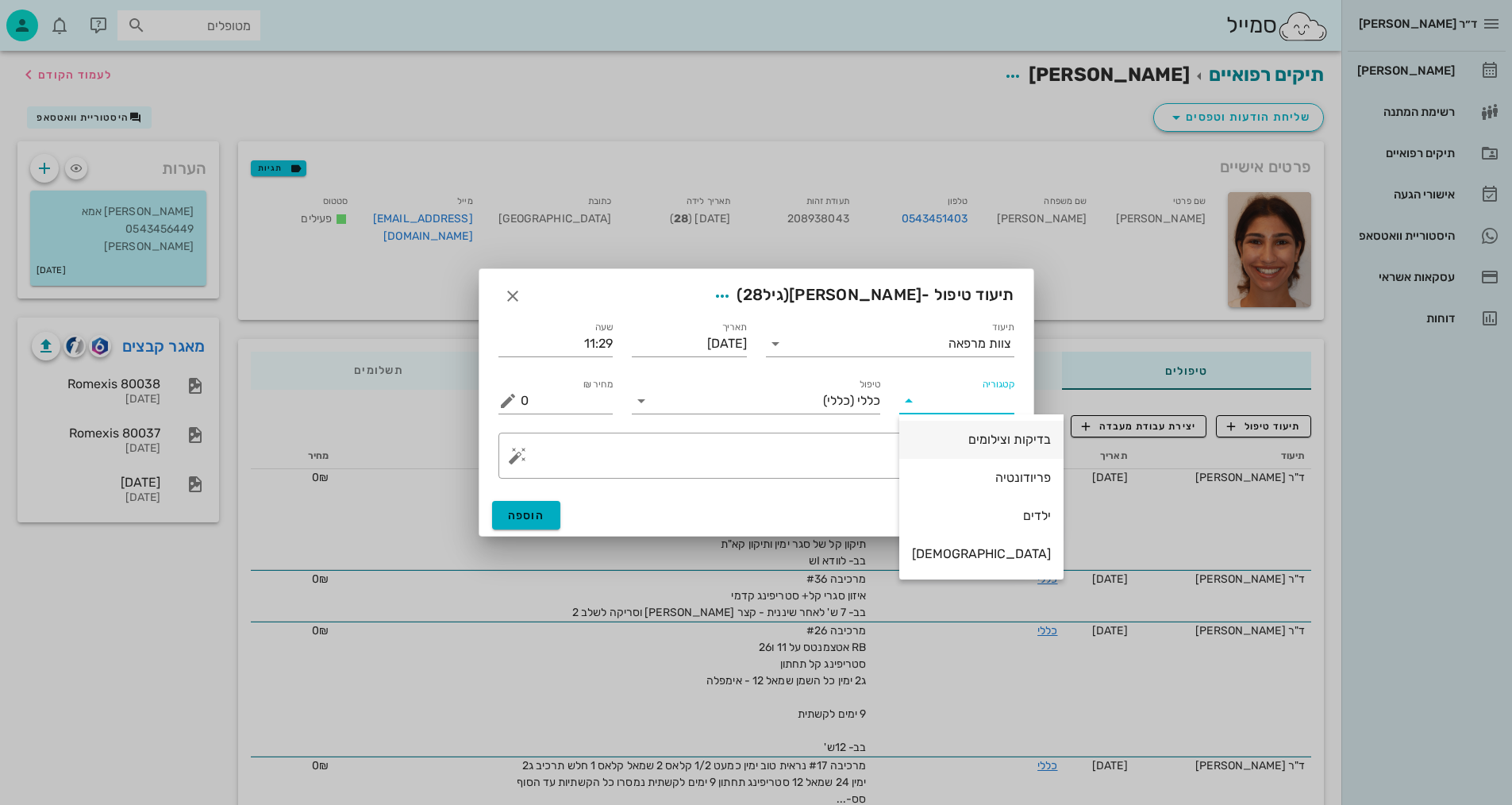
click at [980, 436] on div "בדיקות וצילומים" at bounding box center [981, 439] width 139 height 15
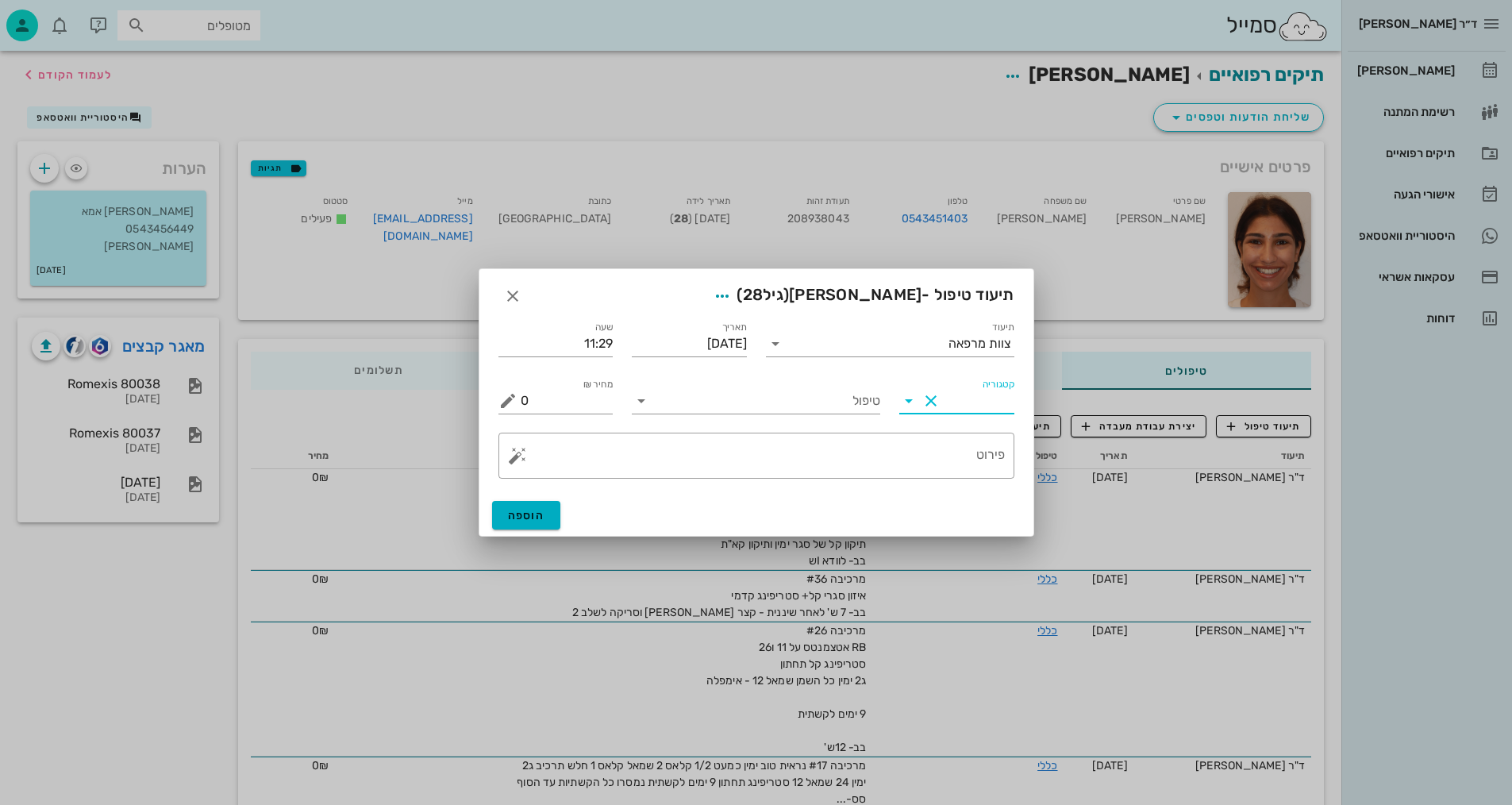
type input "בדיקות וצילומים"
click at [790, 409] on input "טיפול" at bounding box center [767, 400] width 226 height 25
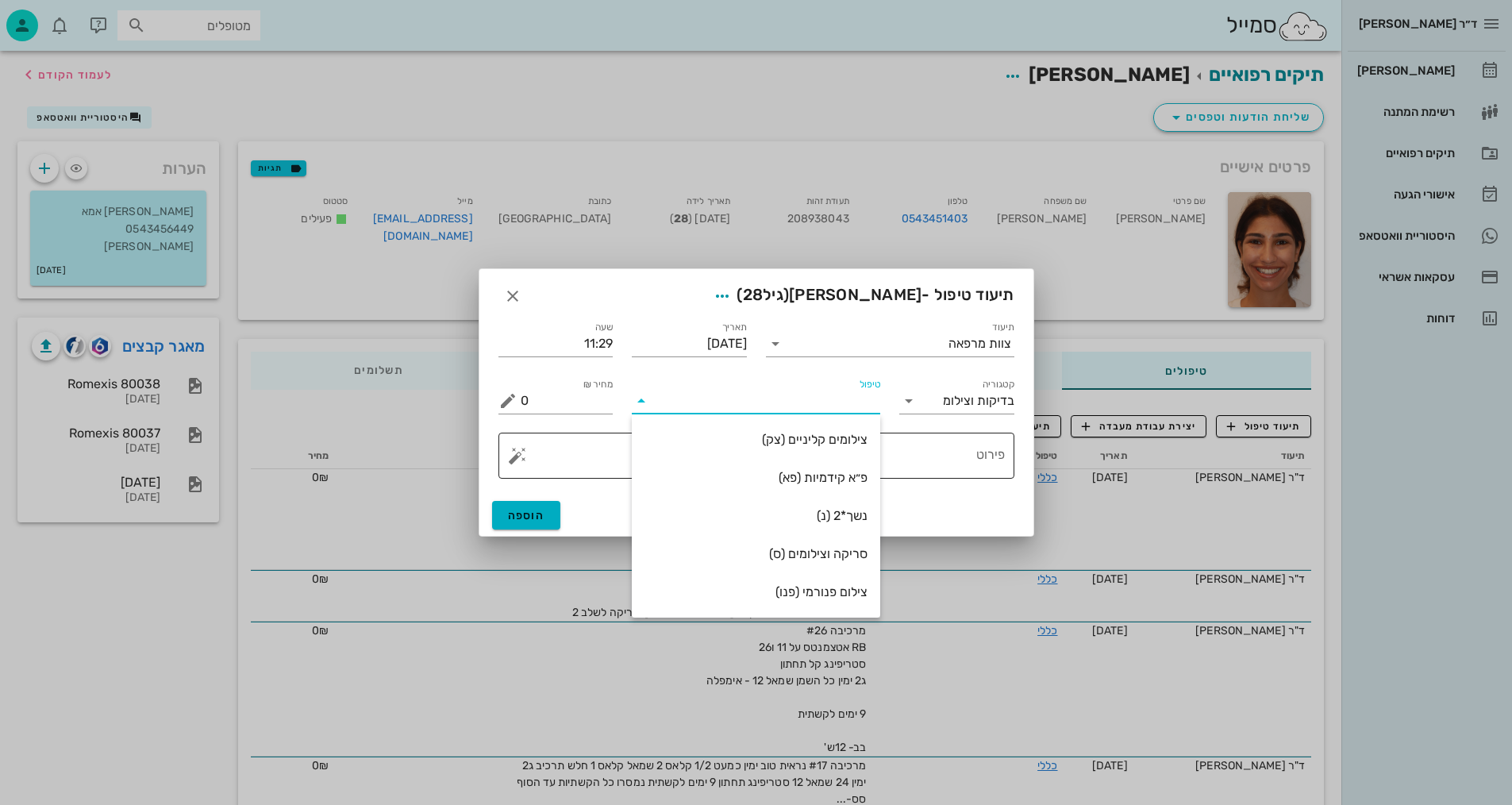
click at [851, 435] on div "צילומים קליניים (צק)" at bounding box center [756, 439] width 223 height 15
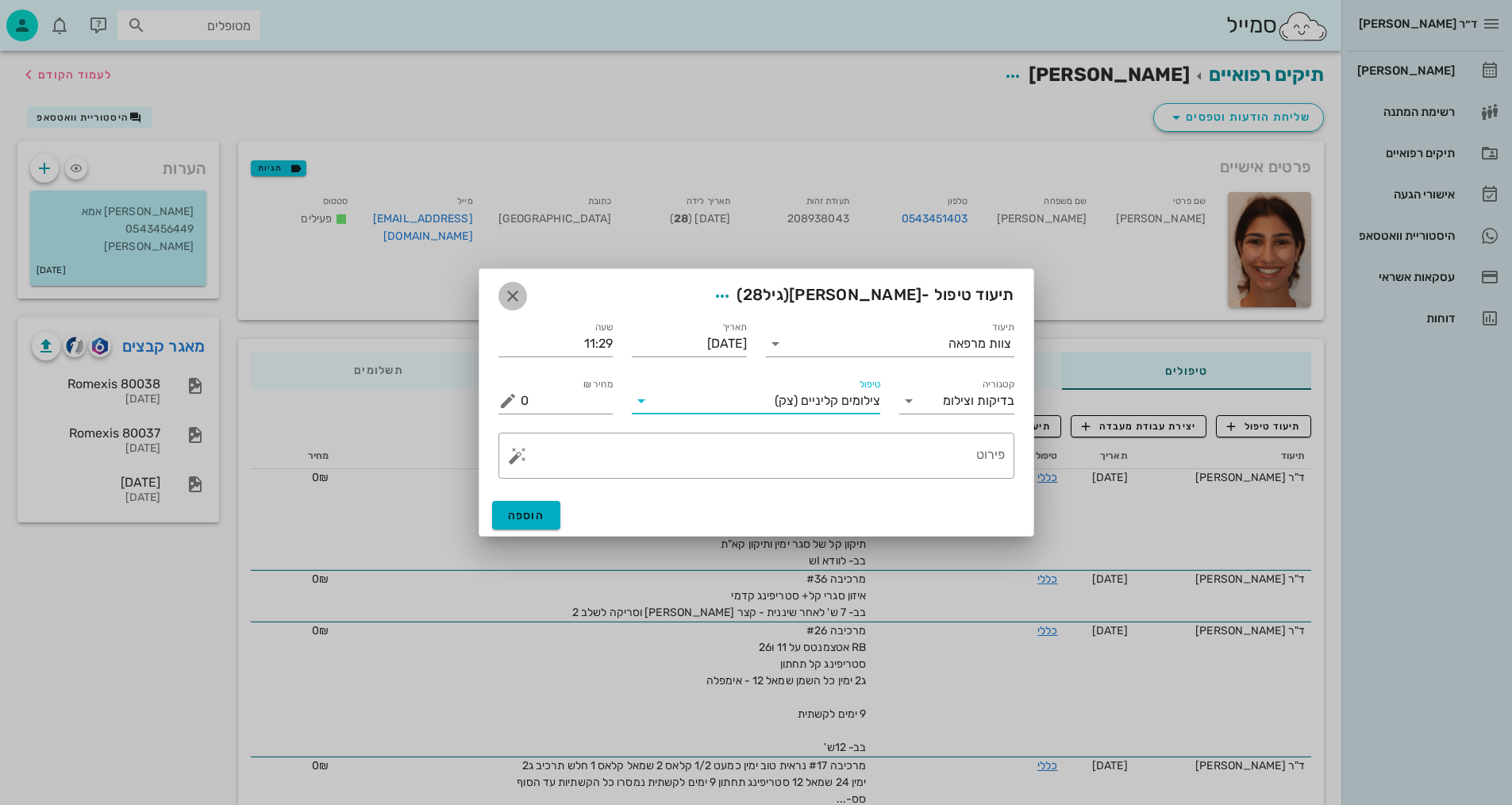
click at [513, 300] on icon "button" at bounding box center [512, 296] width 19 height 19
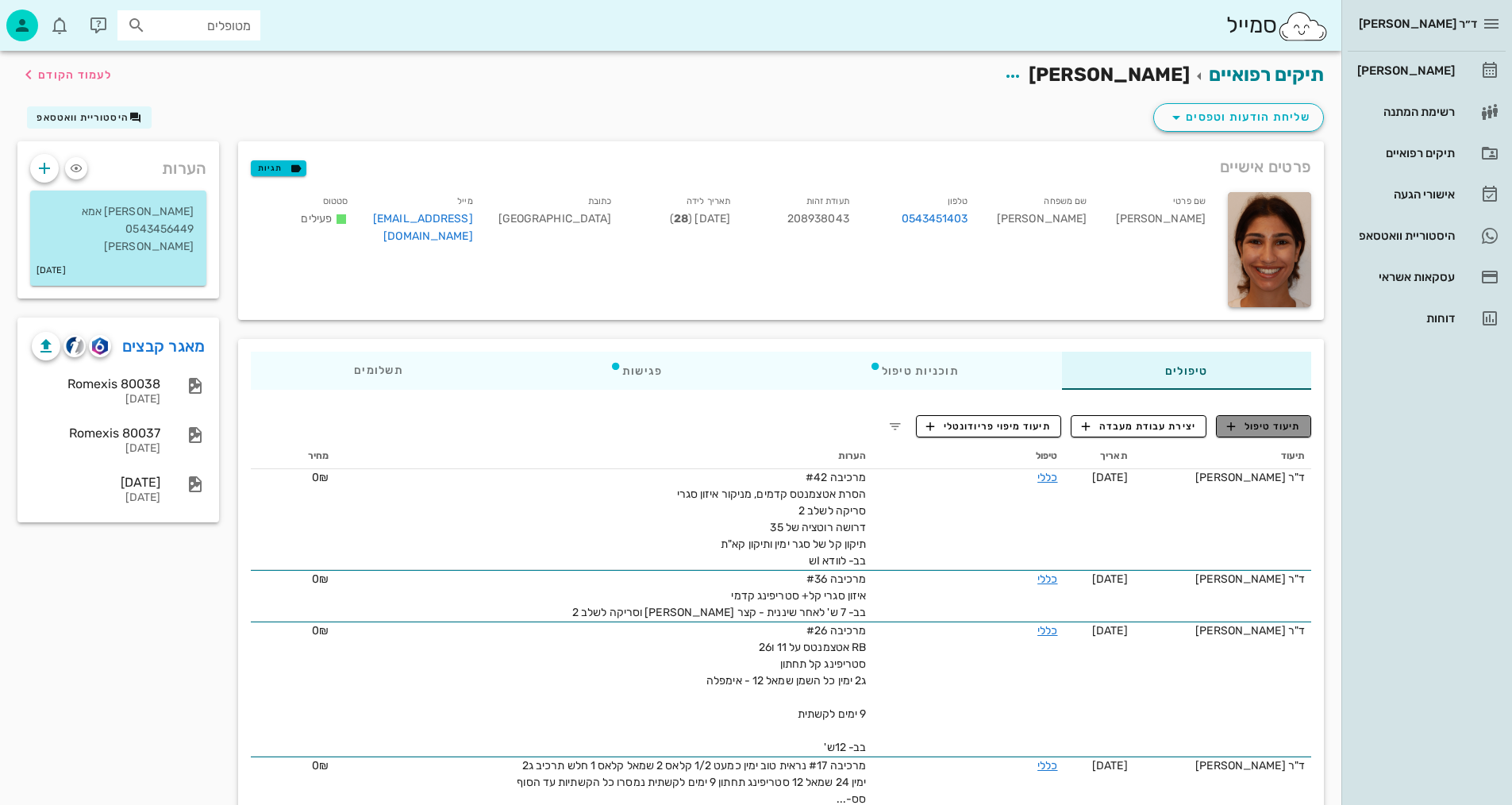
click at [1283, 416] on button "תיעוד טיפול" at bounding box center [1263, 426] width 96 height 22
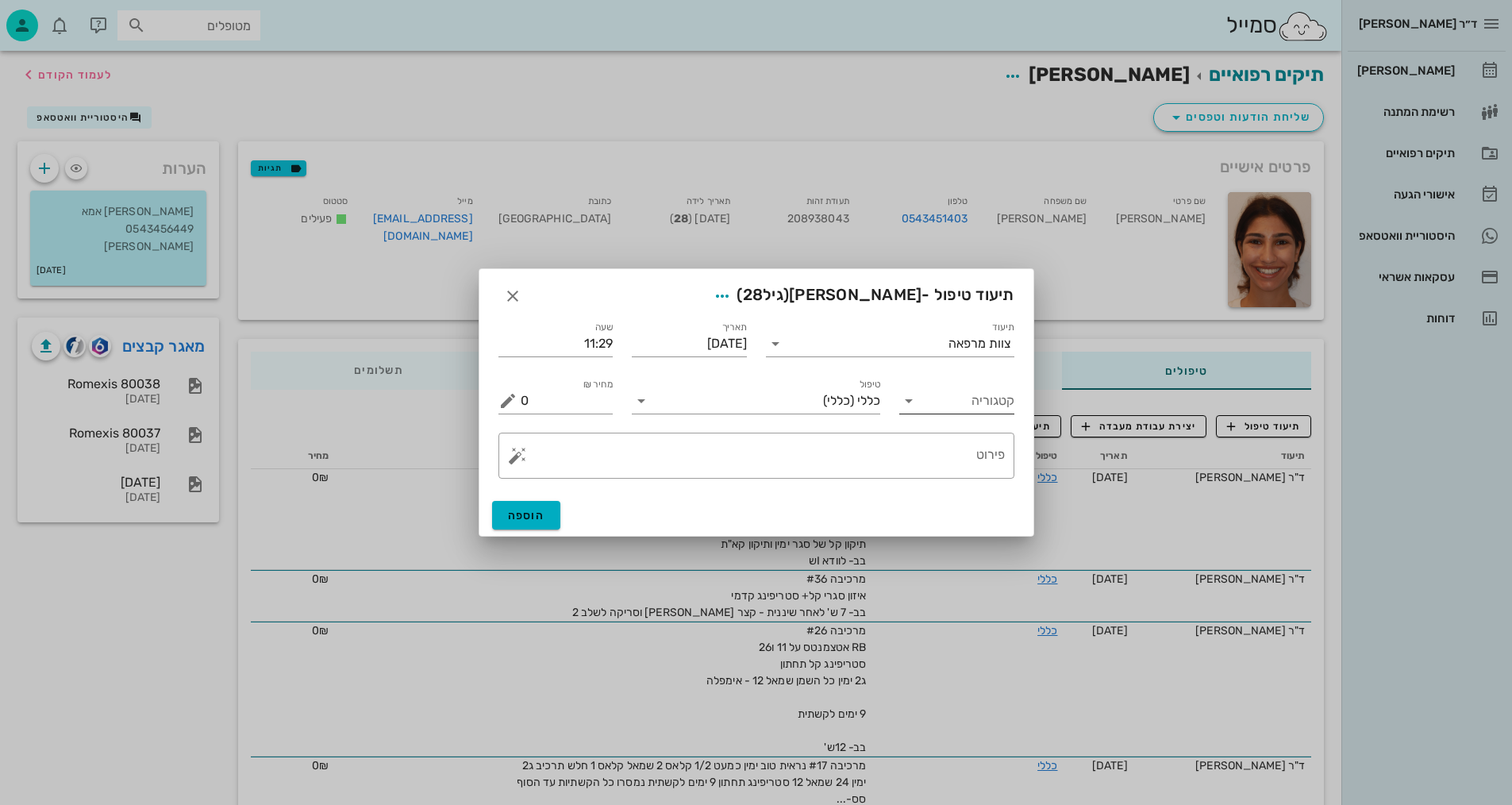
click at [984, 394] on input "קטגוריה" at bounding box center [969, 400] width 90 height 25
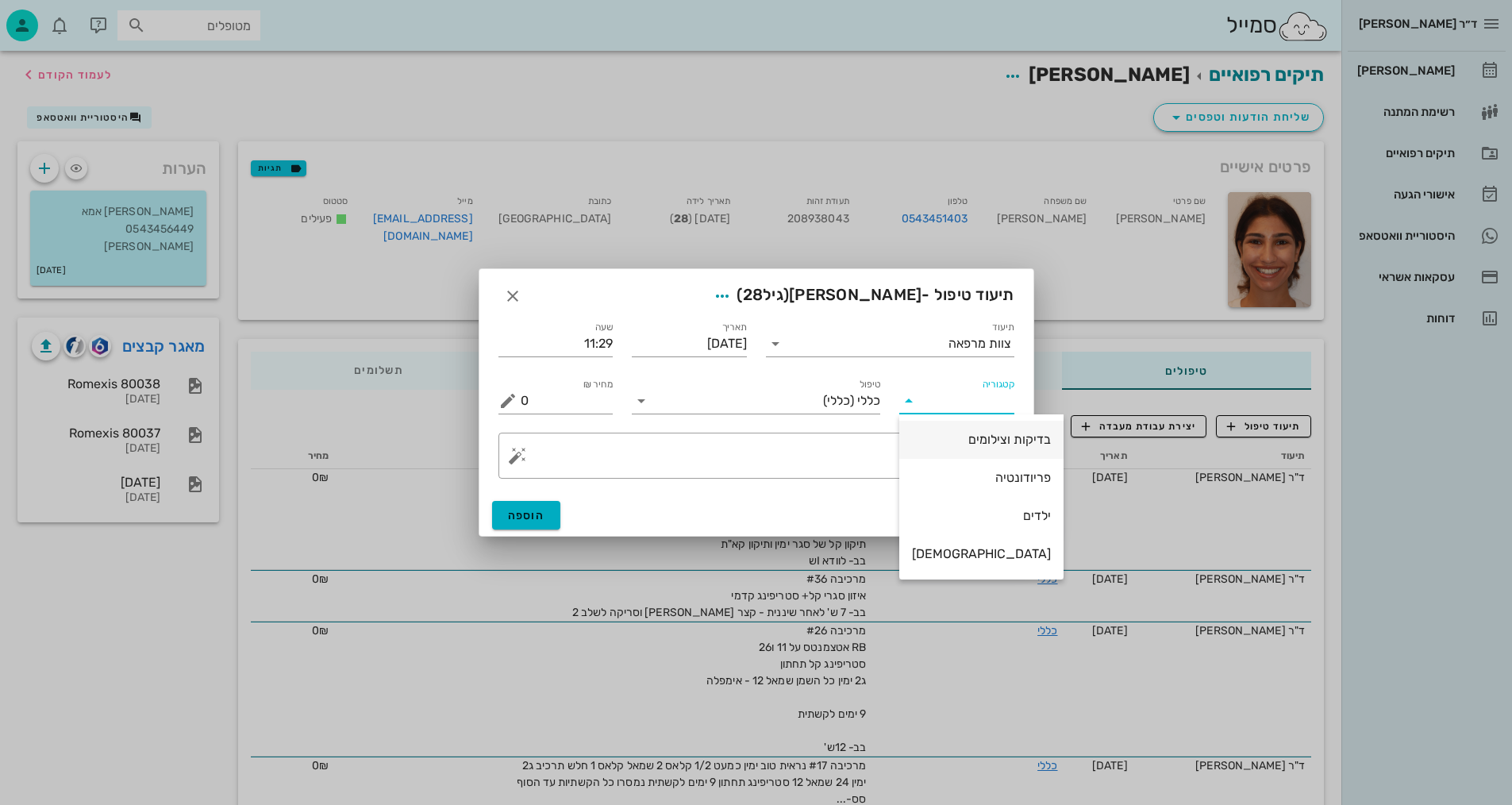
click at [982, 444] on div "בדיקות וצילומים" at bounding box center [981, 439] width 139 height 15
type input "בדיקות וצילומים"
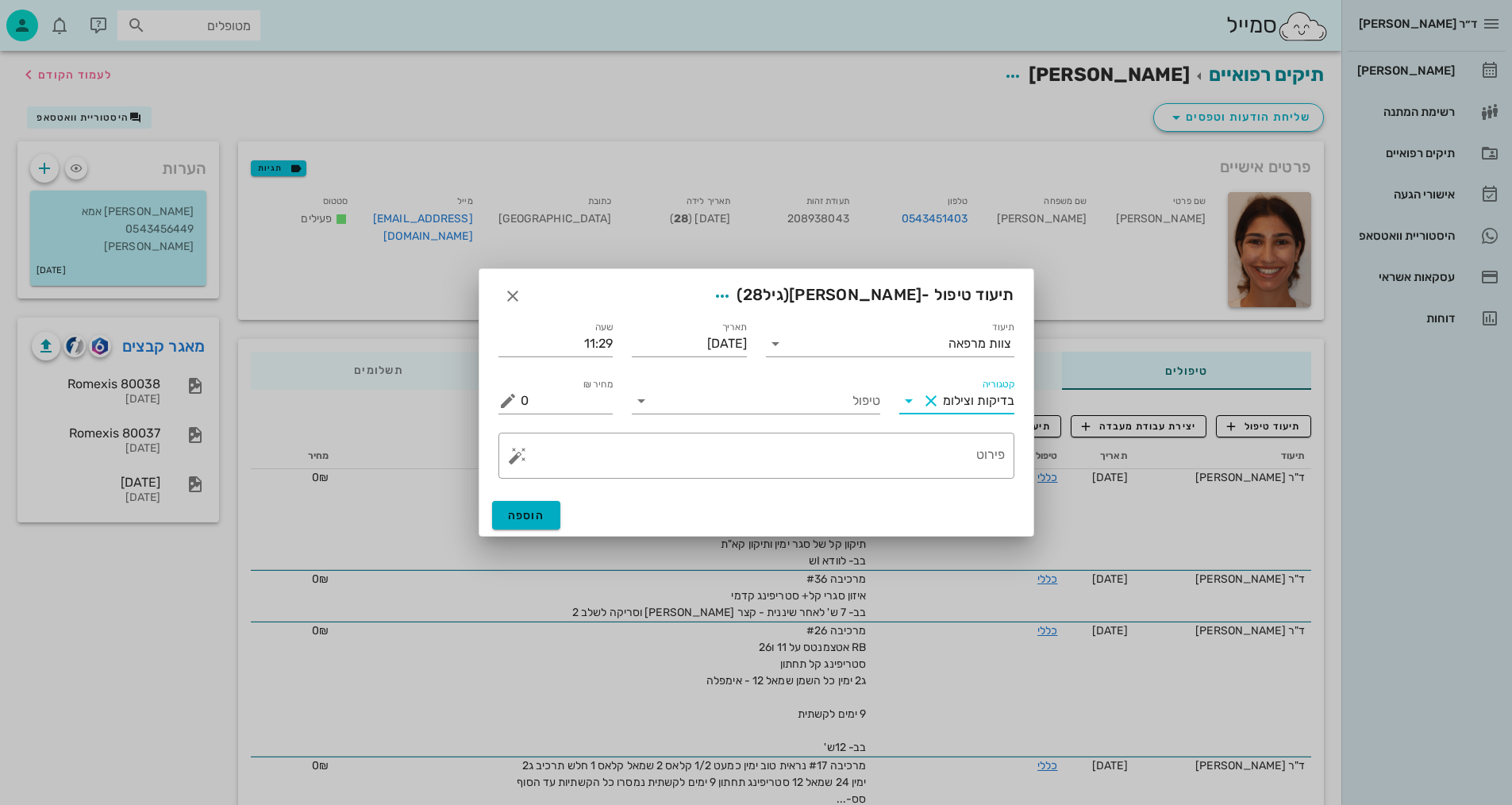
click at [838, 420] on div "טיפול" at bounding box center [756, 394] width 267 height 58
click at [847, 400] on input "טיפול" at bounding box center [767, 400] width 226 height 25
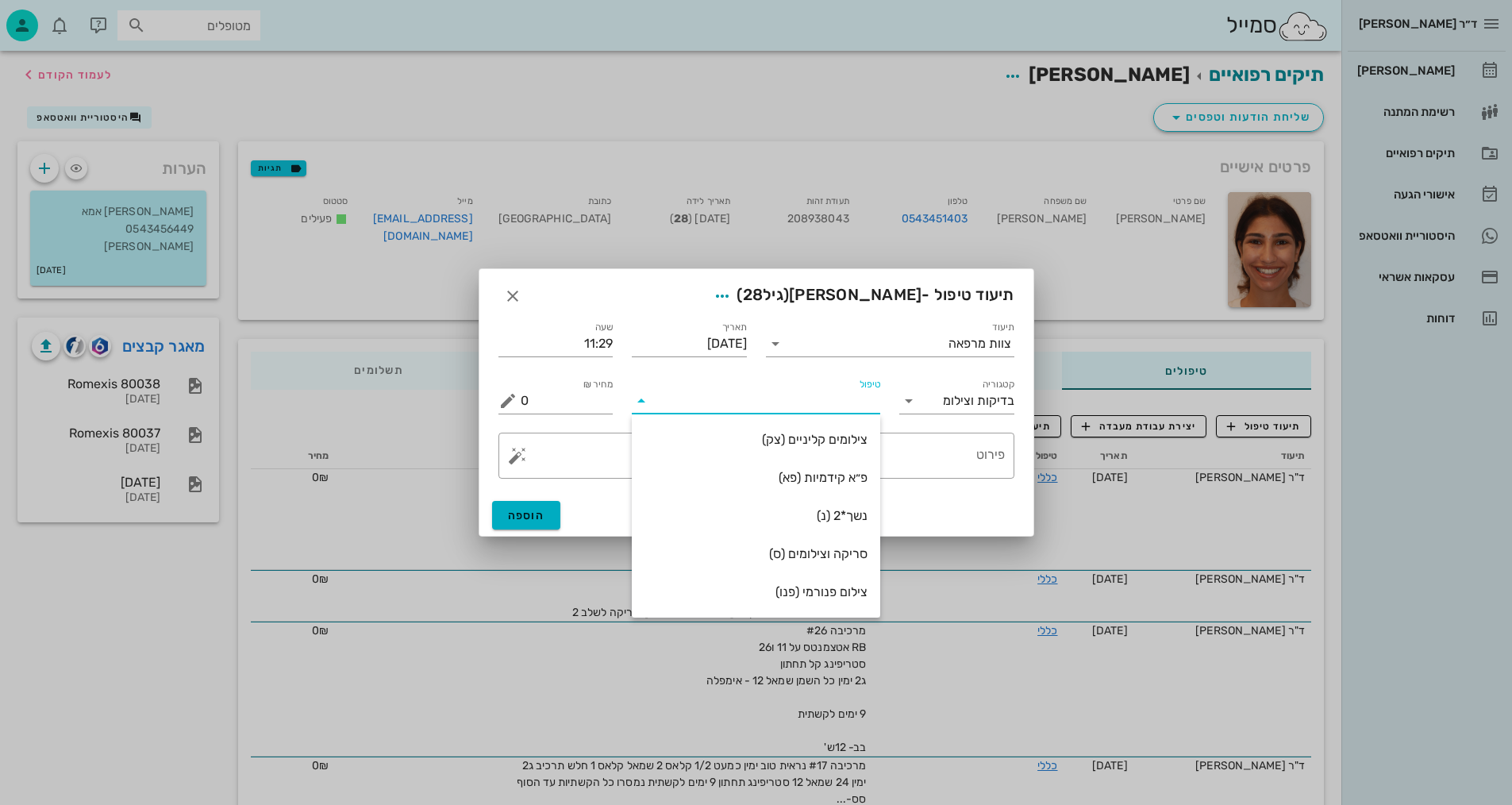
drag, startPoint x: 835, startPoint y: 555, endPoint x: 842, endPoint y: 546, distance: 11.4
click at [835, 553] on div "סריקה וצילומים (ס)" at bounding box center [756, 554] width 223 height 15
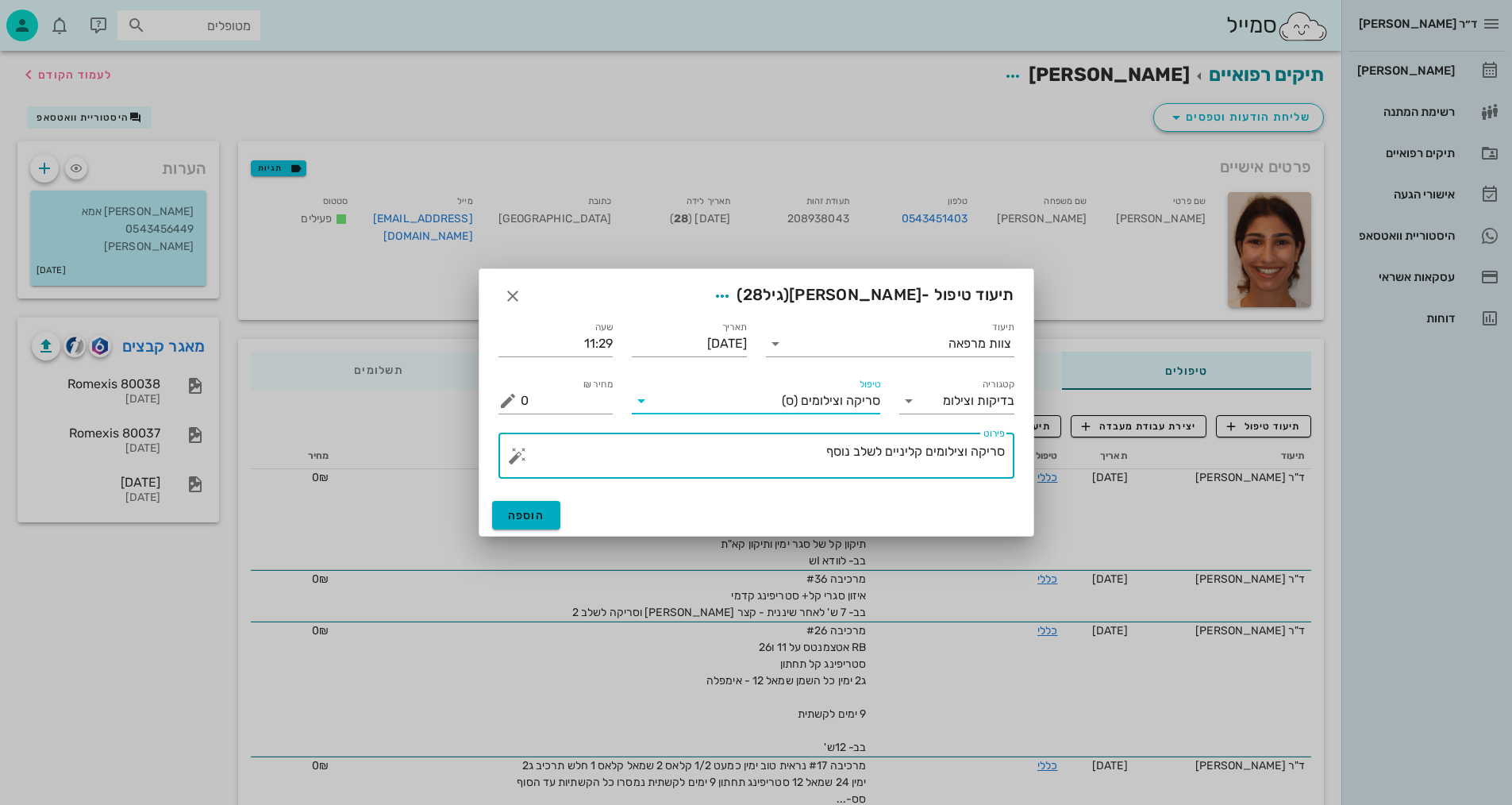
drag, startPoint x: 833, startPoint y: 454, endPoint x: 852, endPoint y: 449, distance: 19.6
click at [852, 449] on textarea "סריקה וצילומים קליניים לשלב נוסף" at bounding box center [762, 459] width 484 height 38
type textarea "[PERSON_NAME] וצילומים קליניים לשלב 2 - [PERSON_NAME]"
click at [518, 523] on button "הוספה" at bounding box center [526, 515] width 69 height 29
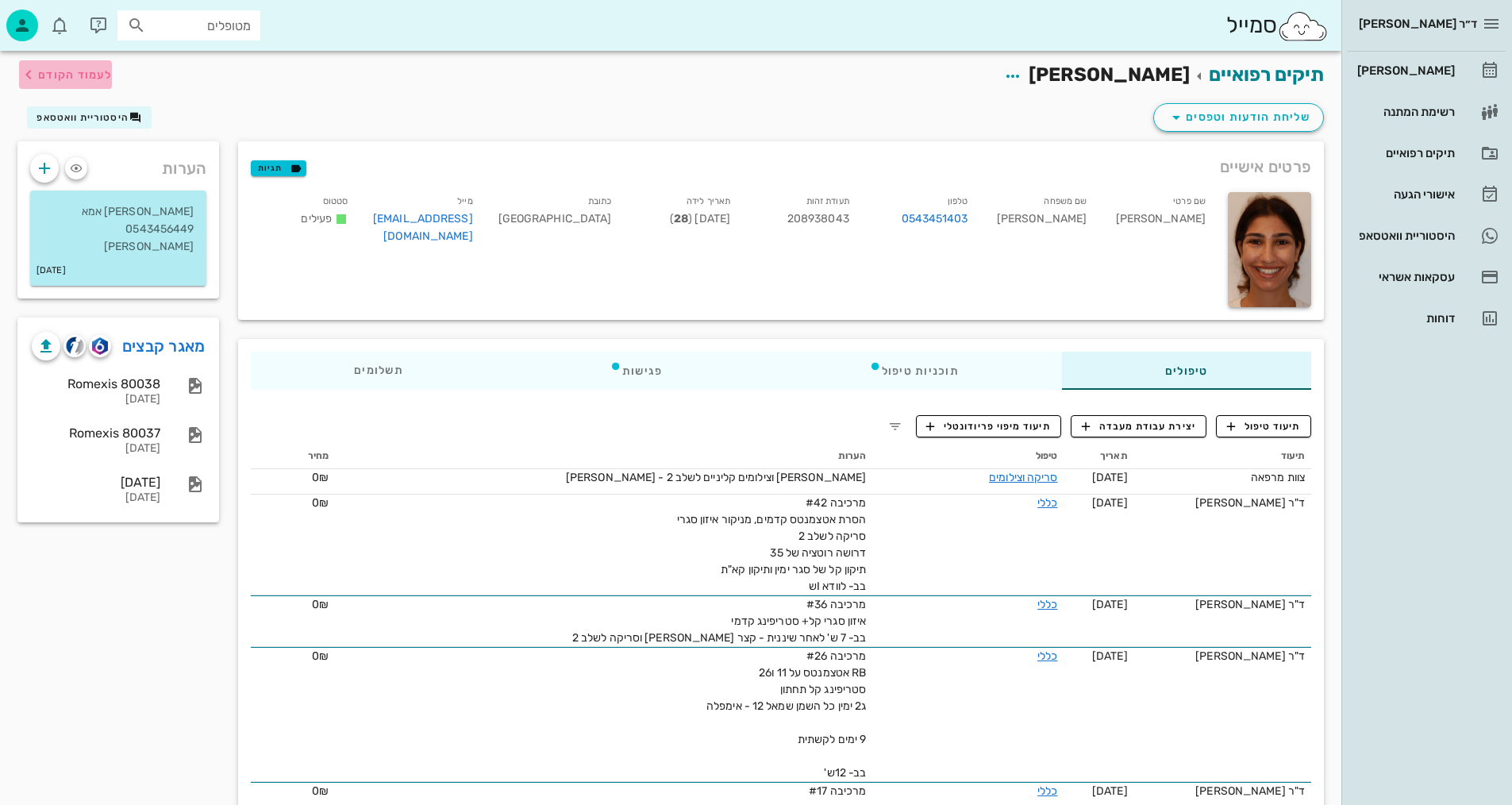
click at [96, 72] on span "לעמוד הקודם" at bounding box center [75, 75] width 74 height 14
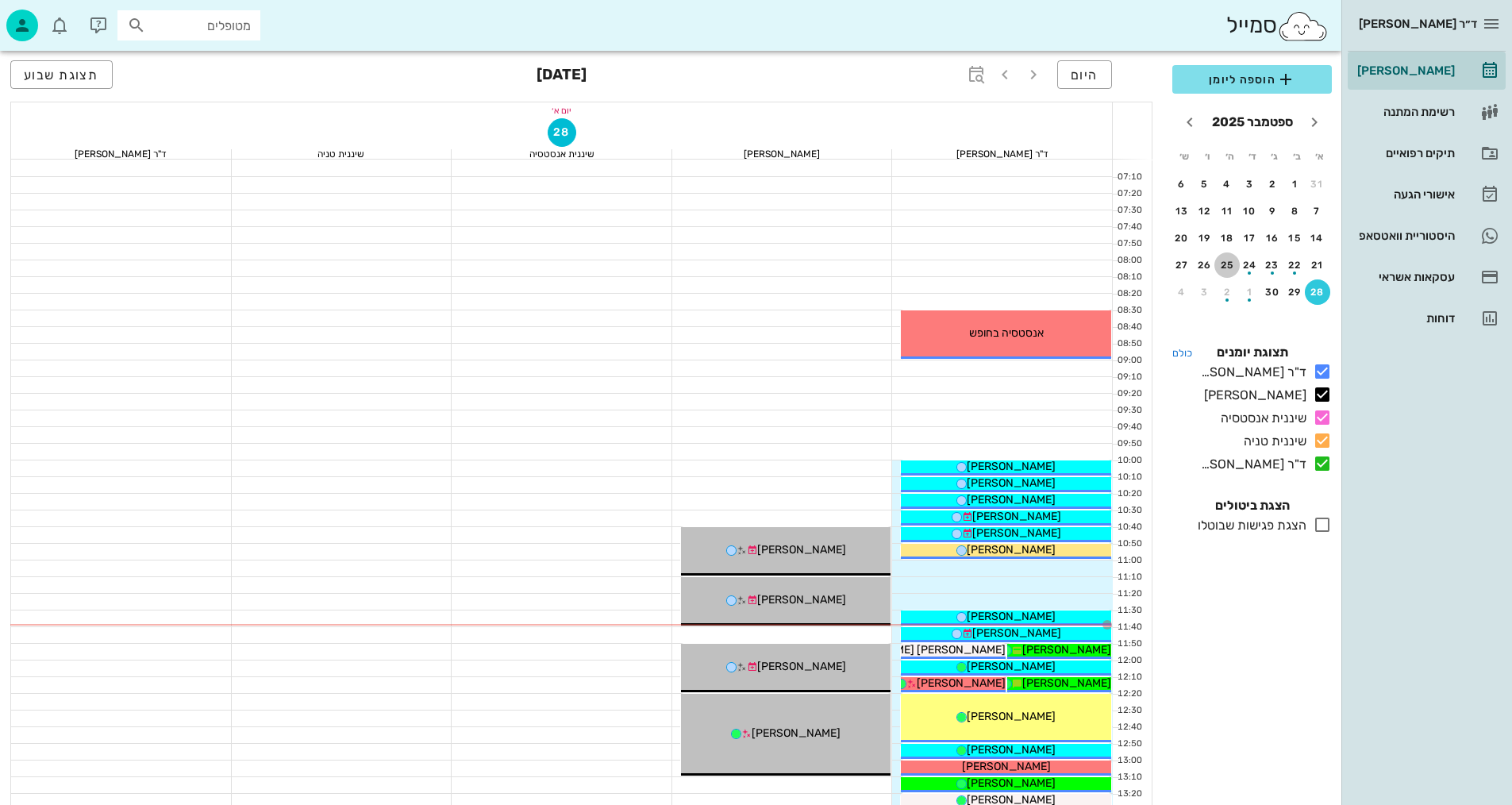
drag, startPoint x: 1225, startPoint y: 267, endPoint x: 1243, endPoint y: 345, distance: 80.0
click at [1225, 267] on div "25" at bounding box center [1226, 265] width 25 height 11
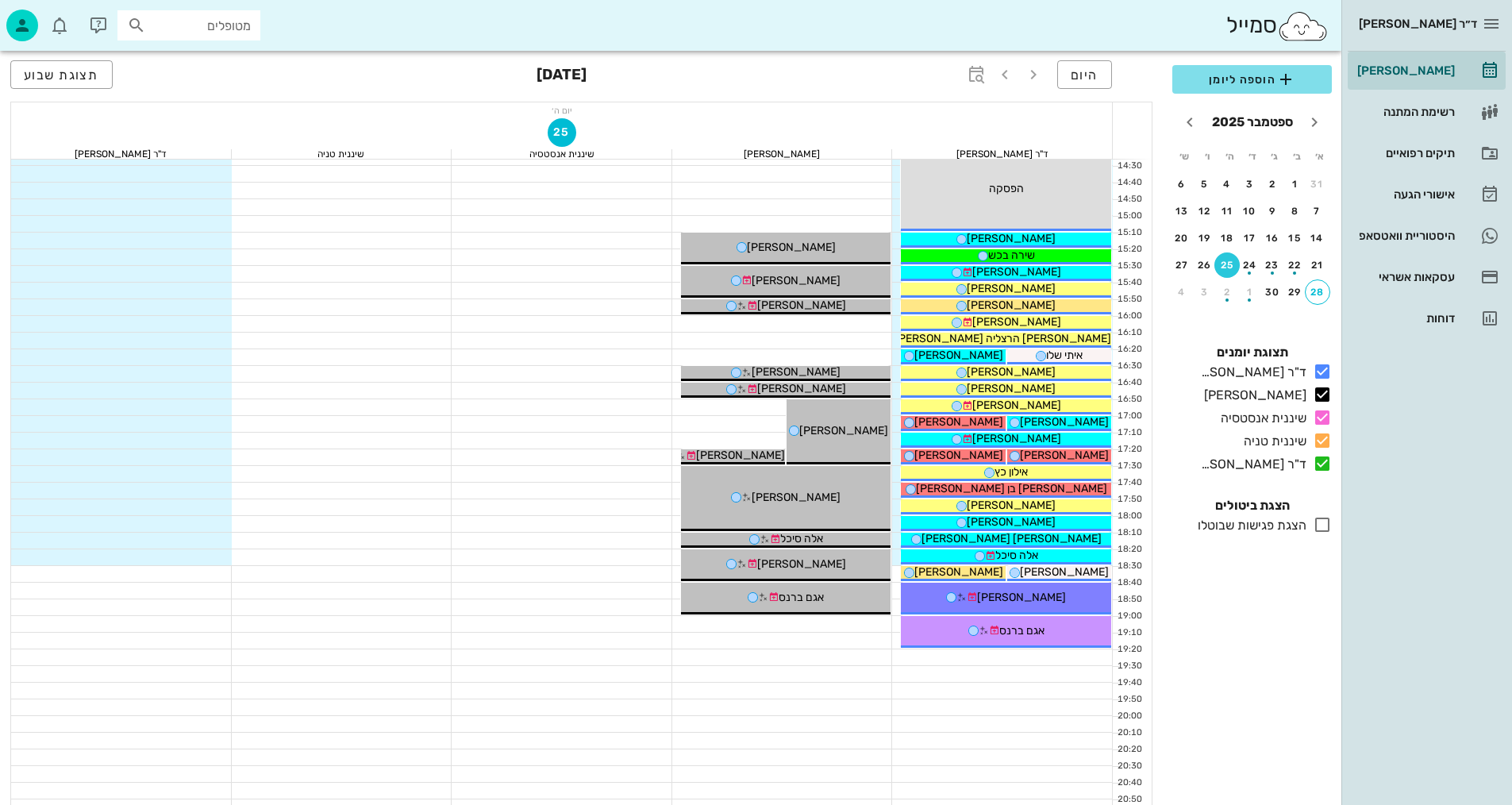
scroll to position [756, 0]
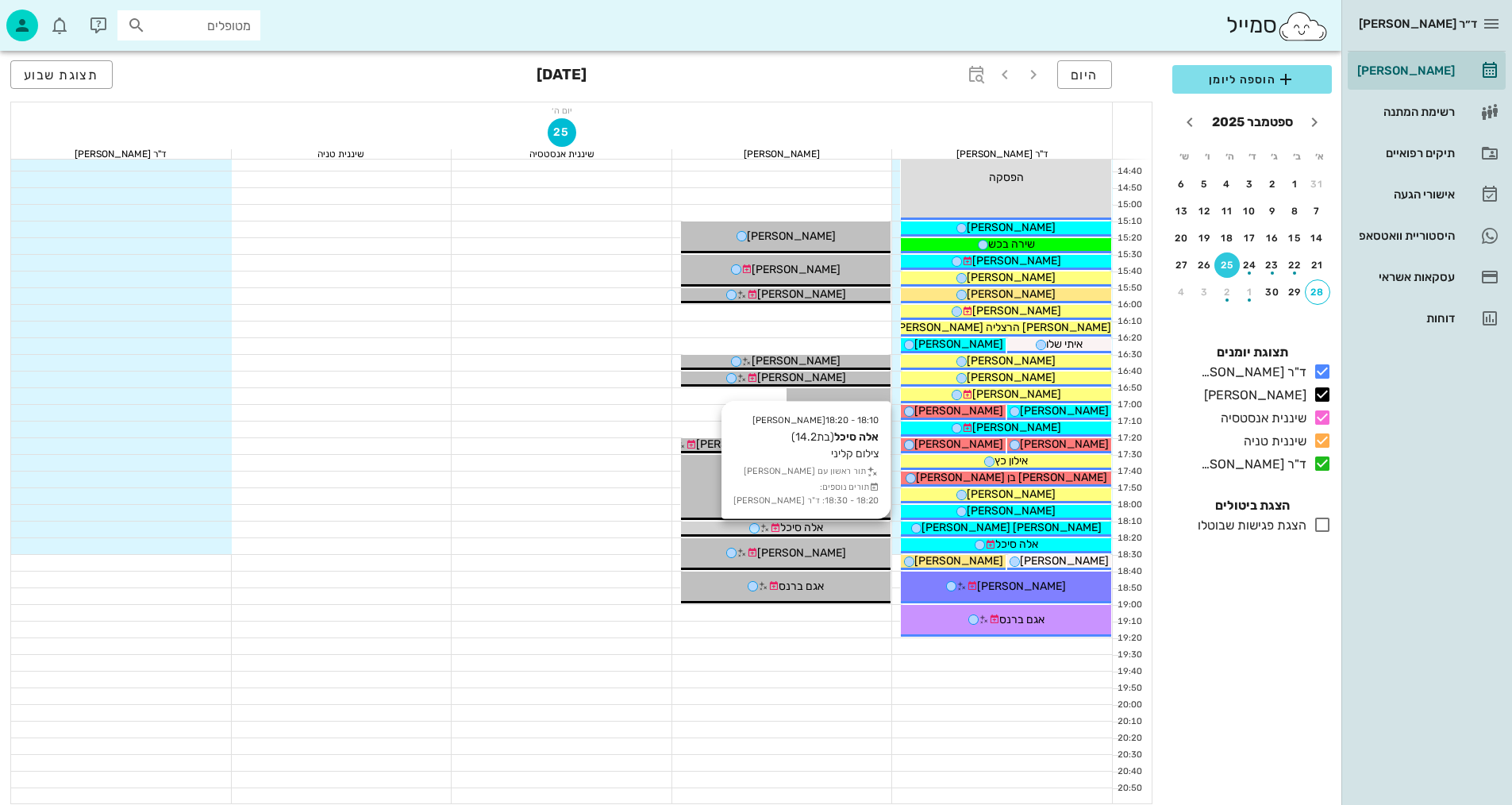
click at [850, 530] on div "אלה סיכל" at bounding box center [786, 528] width 211 height 17
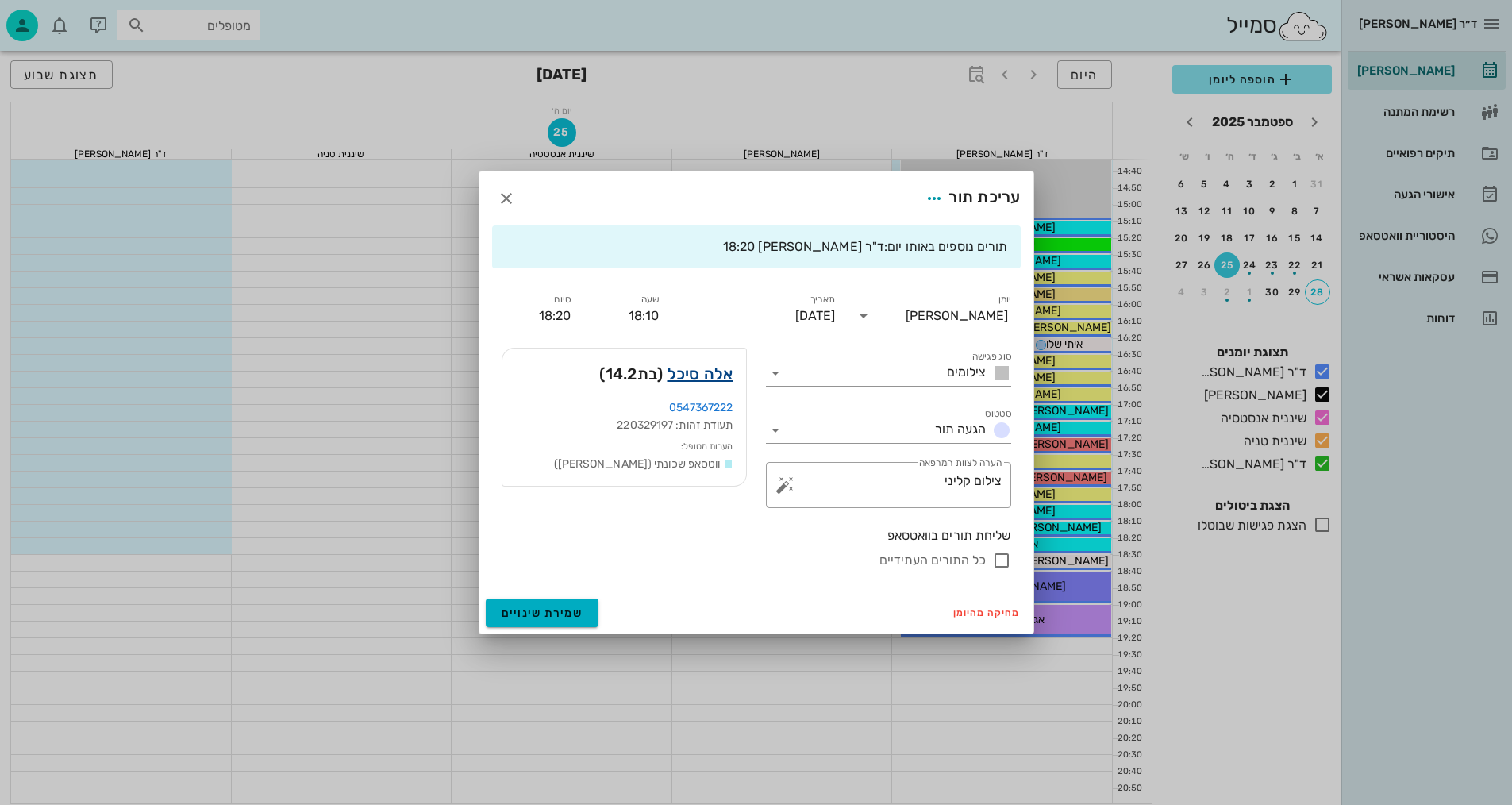
click at [716, 376] on link "אלה סיכל" at bounding box center [700, 373] width 66 height 25
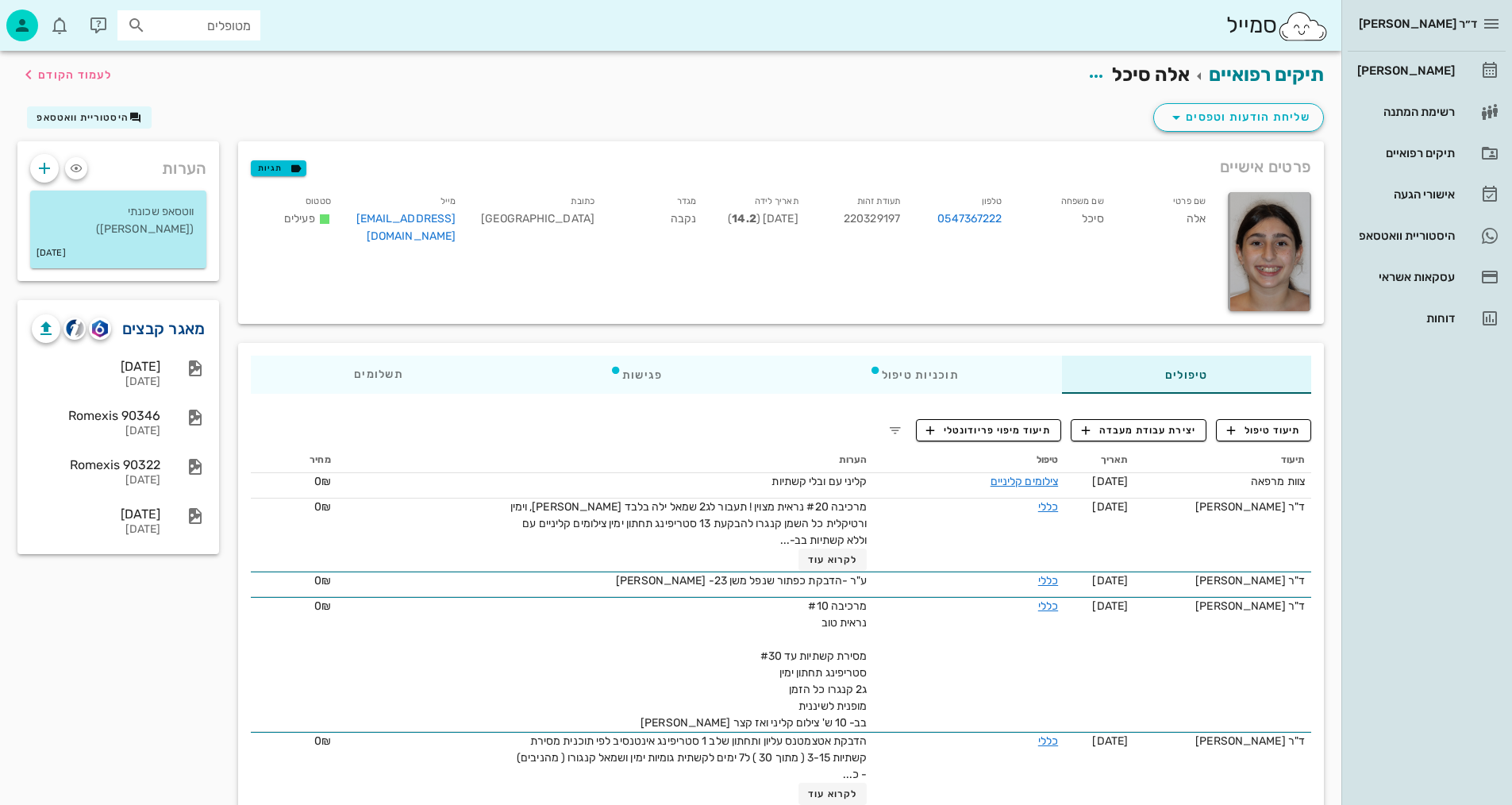
click at [173, 316] on link "מאגר קבצים" at bounding box center [164, 328] width 83 height 25
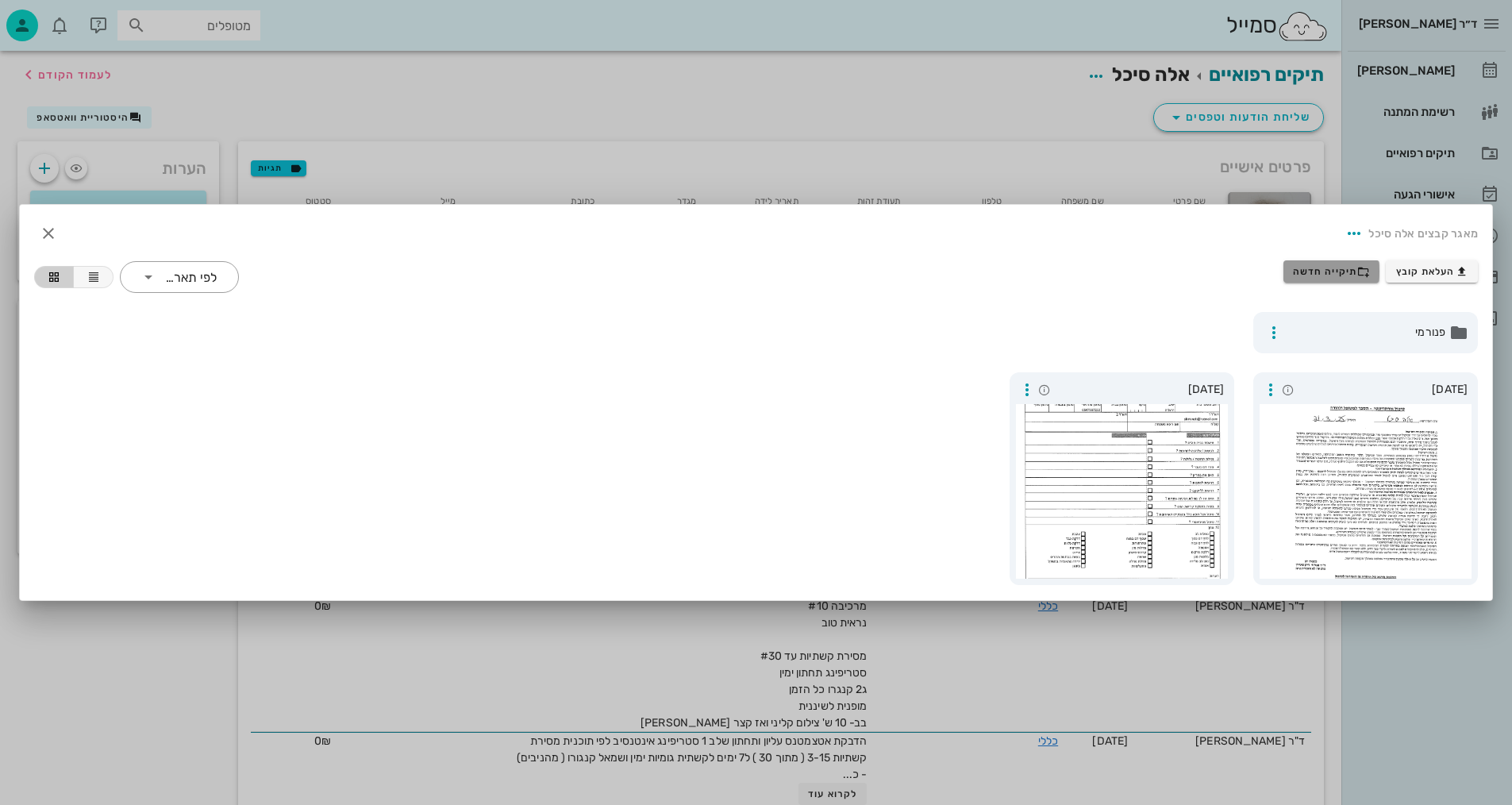
click at [1337, 273] on span "תיקייה חדשה" at bounding box center [1331, 272] width 77 height 13
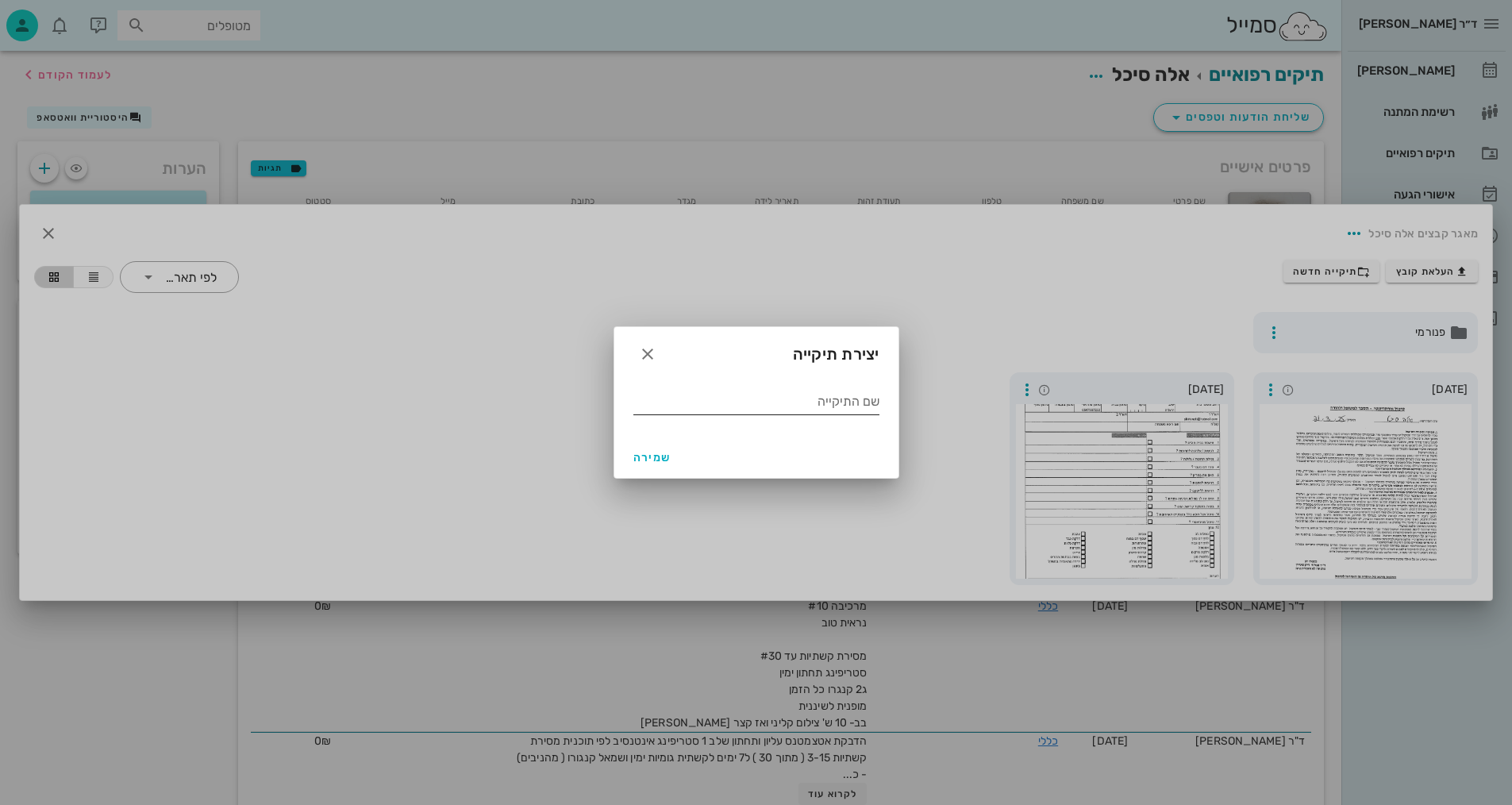
click at [806, 410] on input "שם התיקייה" at bounding box center [756, 401] width 246 height 25
type input "9.2025"
click at [638, 465] on button "שמירה" at bounding box center [652, 456] width 51 height 29
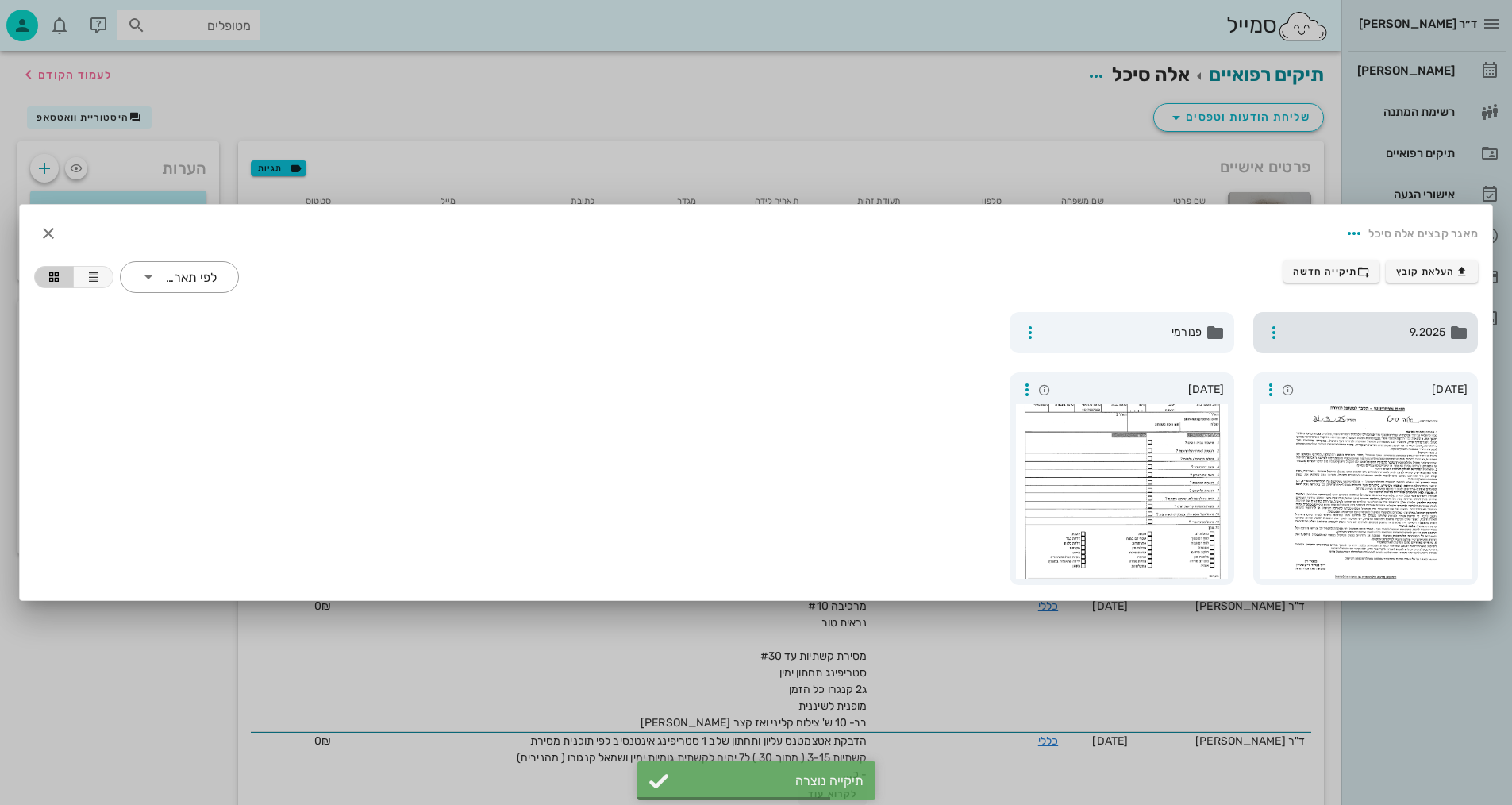
click at [1404, 326] on span "9.2025" at bounding box center [1366, 332] width 157 height 18
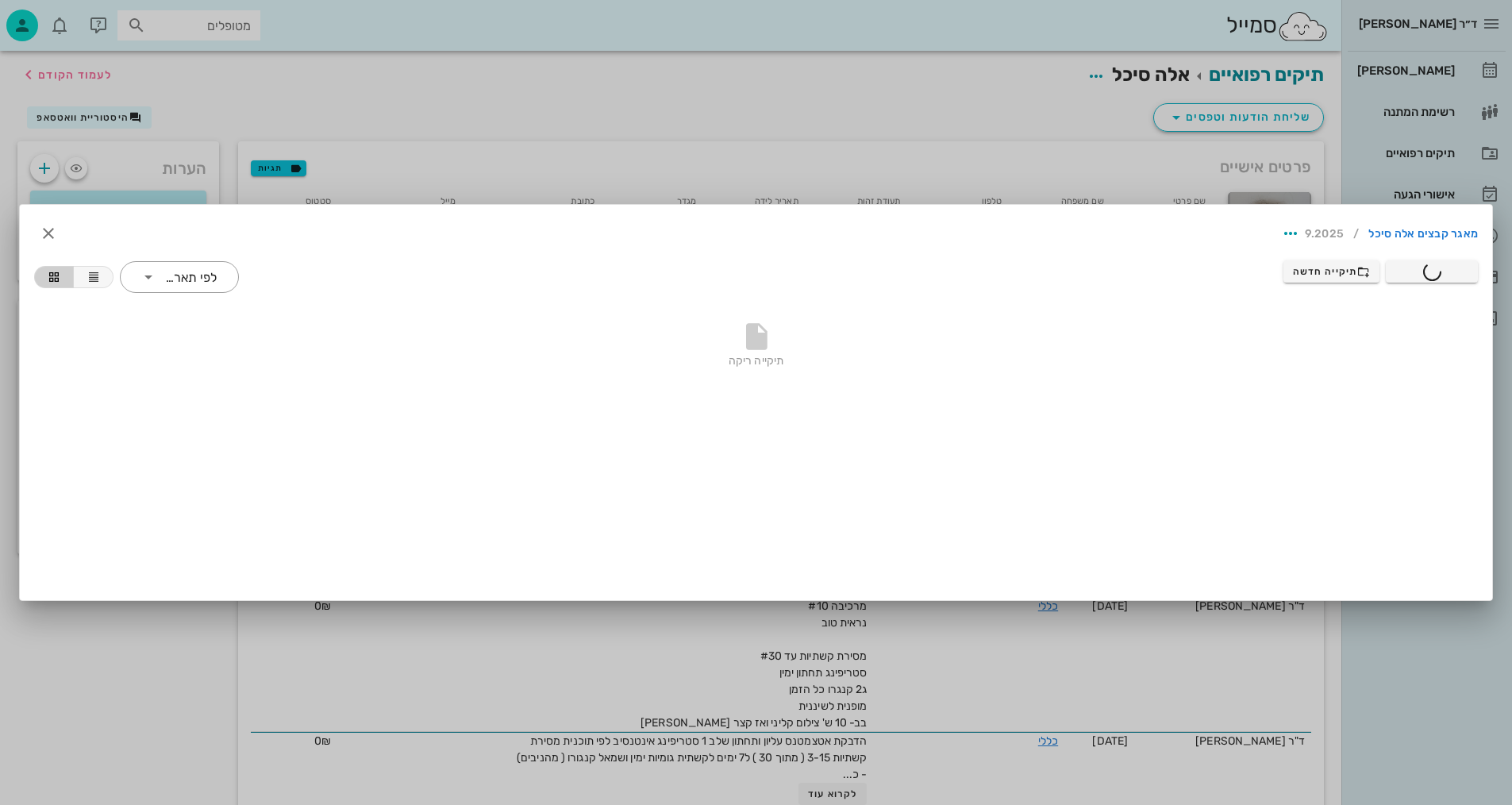
click at [734, 131] on div at bounding box center [756, 402] width 1512 height 805
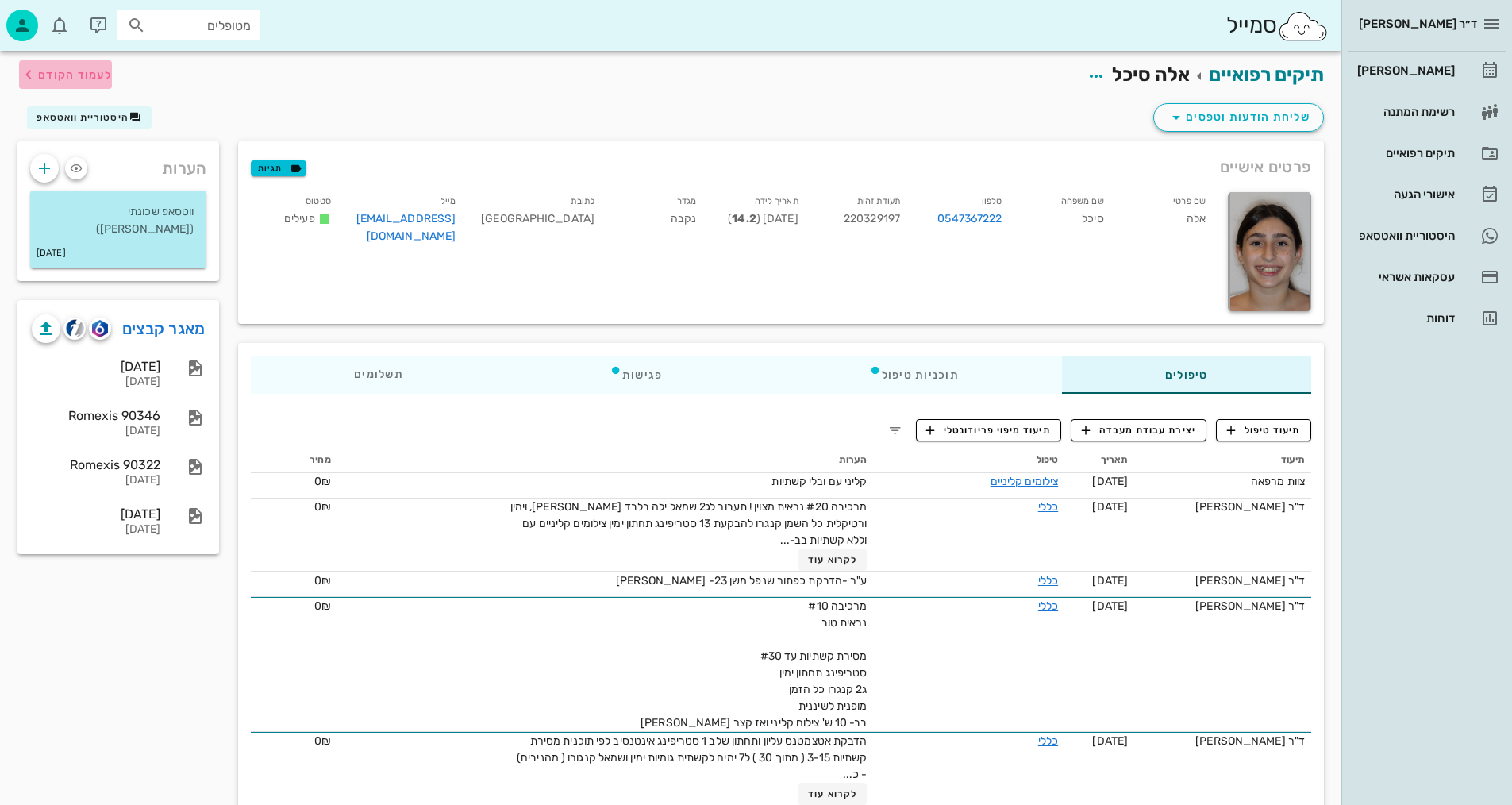
drag, startPoint x: 80, startPoint y: 76, endPoint x: 1346, endPoint y: 151, distance: 1268.2
click at [80, 75] on span "לעמוד הקודם" at bounding box center [75, 75] width 74 height 14
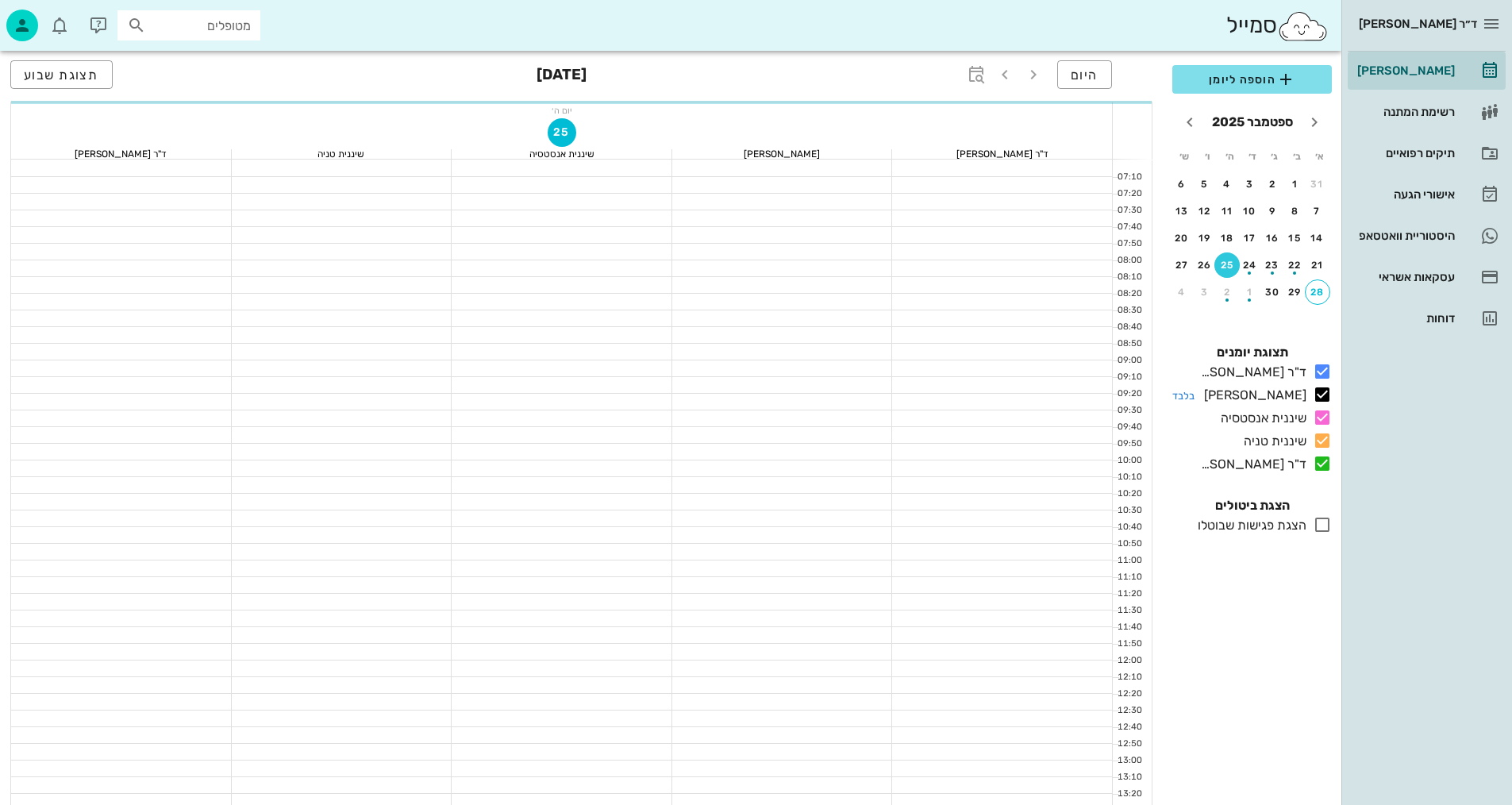
scroll to position [756, 0]
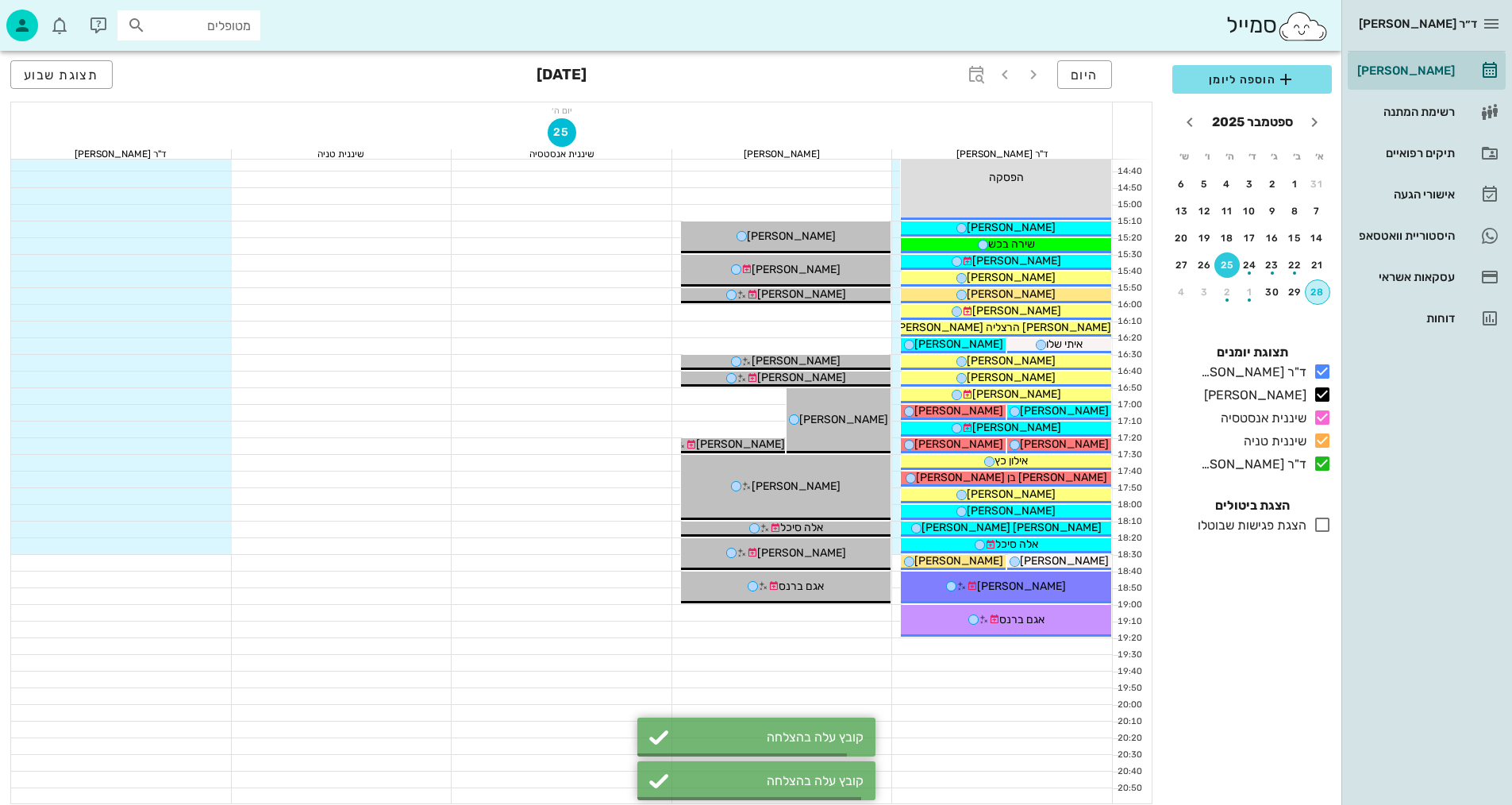
click at [1314, 299] on button "28" at bounding box center [1317, 291] width 25 height 25
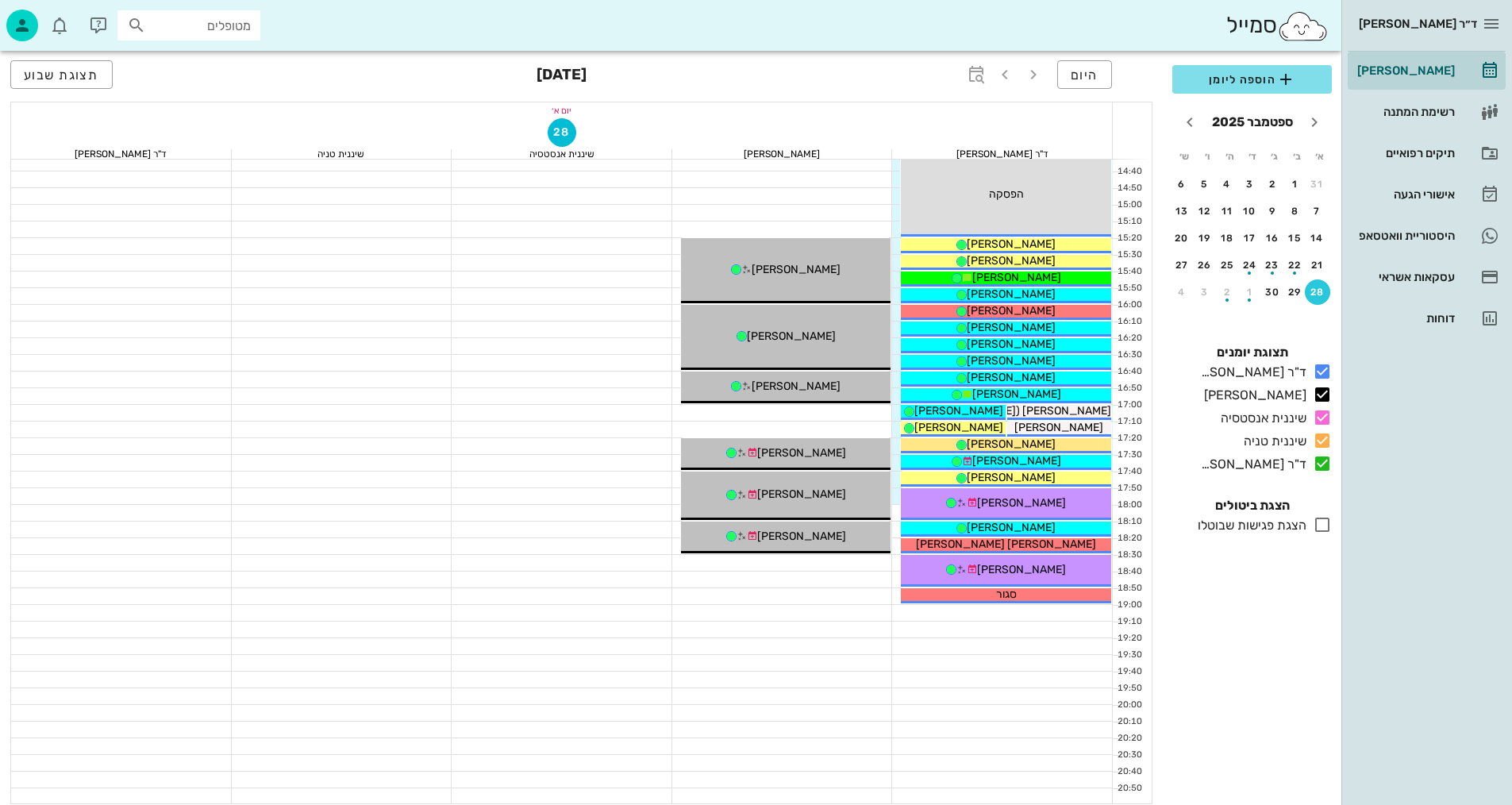
click at [1313, 297] on div "28" at bounding box center [1317, 292] width 25 height 11
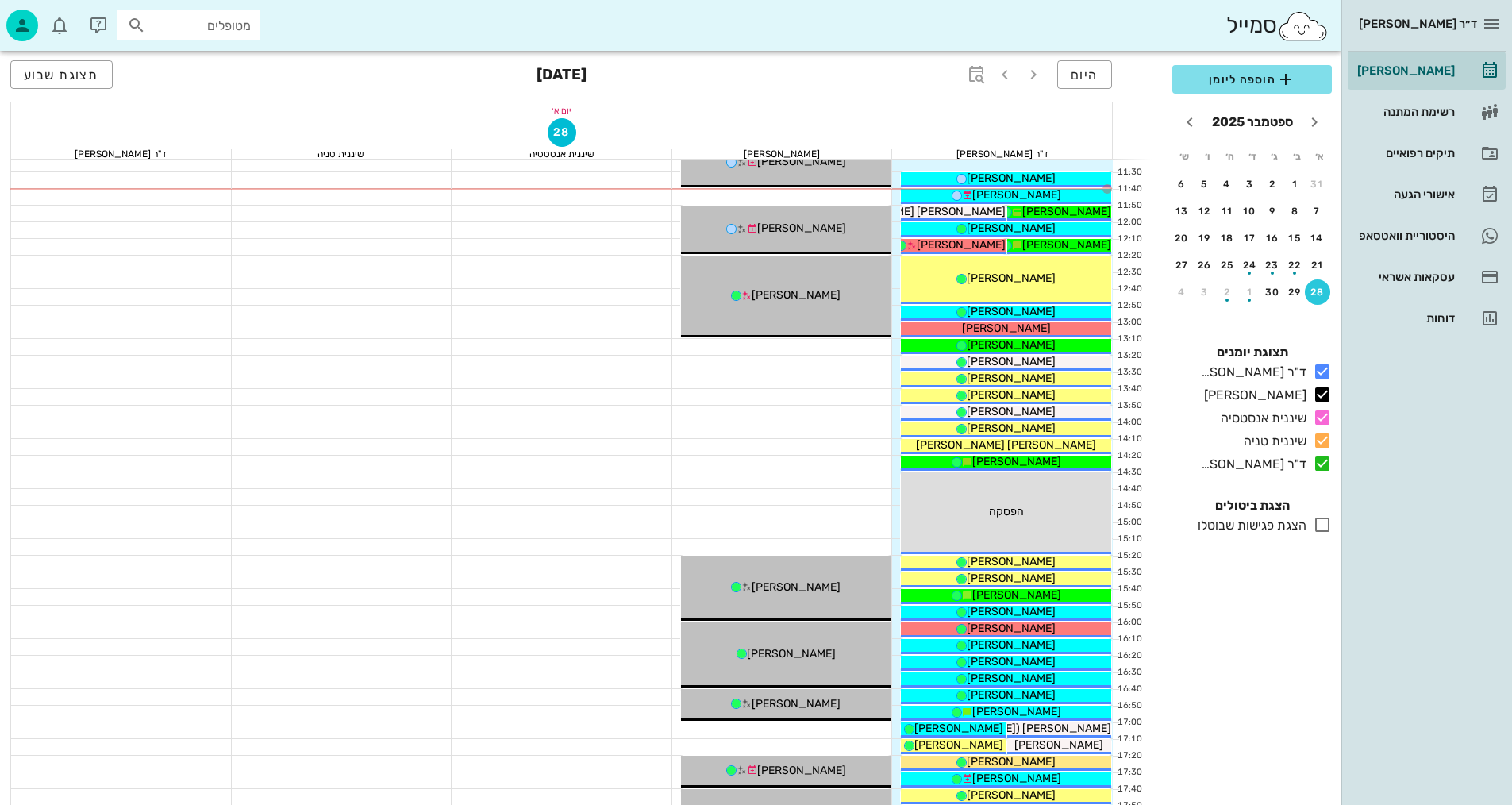
scroll to position [279, 0]
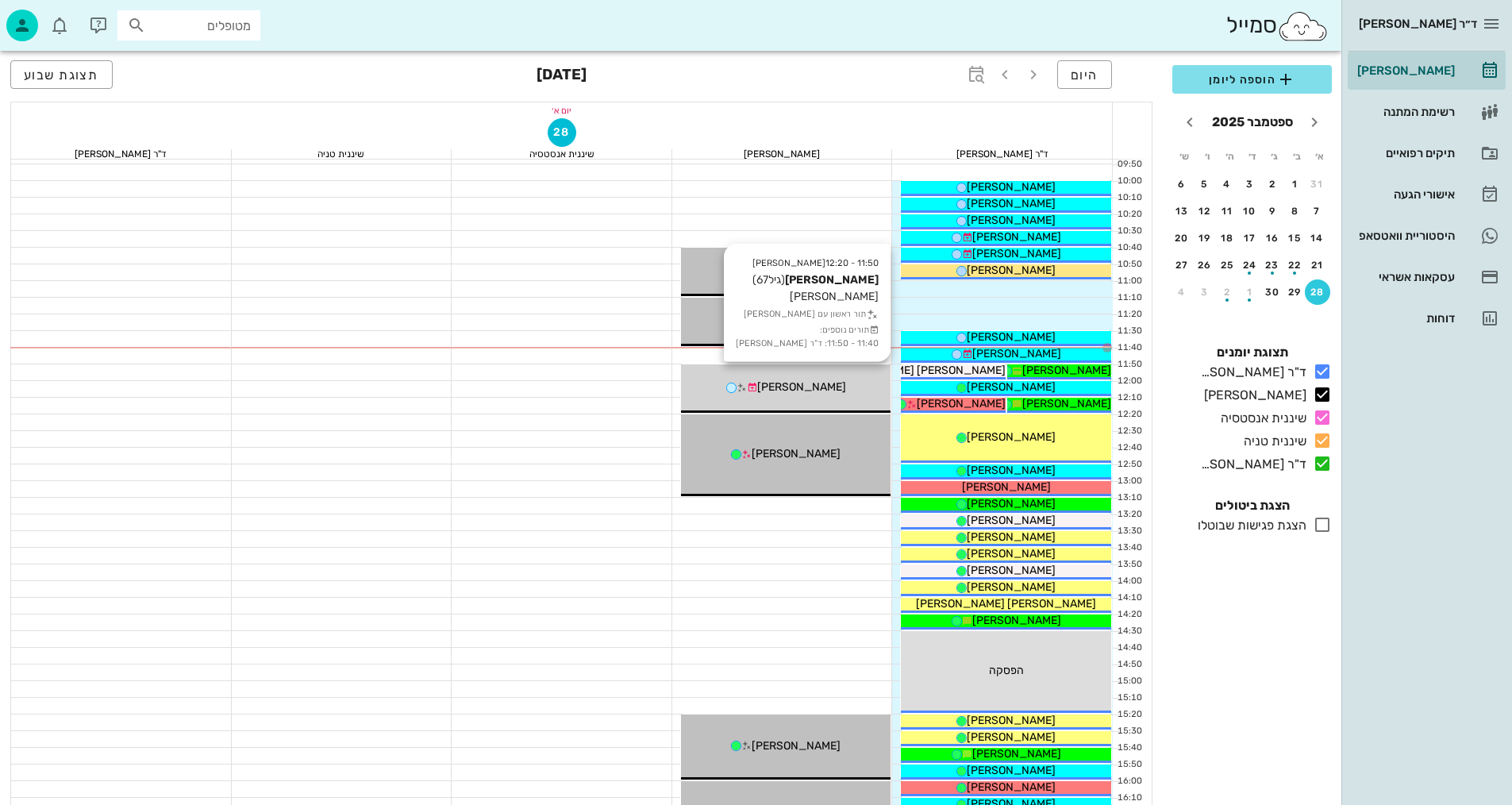
click at [823, 399] on div "11:50 - 12:20 [PERSON_NAME] (גיל 67 ) [PERSON_NAME] תור ראשון עם [PERSON_NAME] …" at bounding box center [786, 389] width 211 height 48
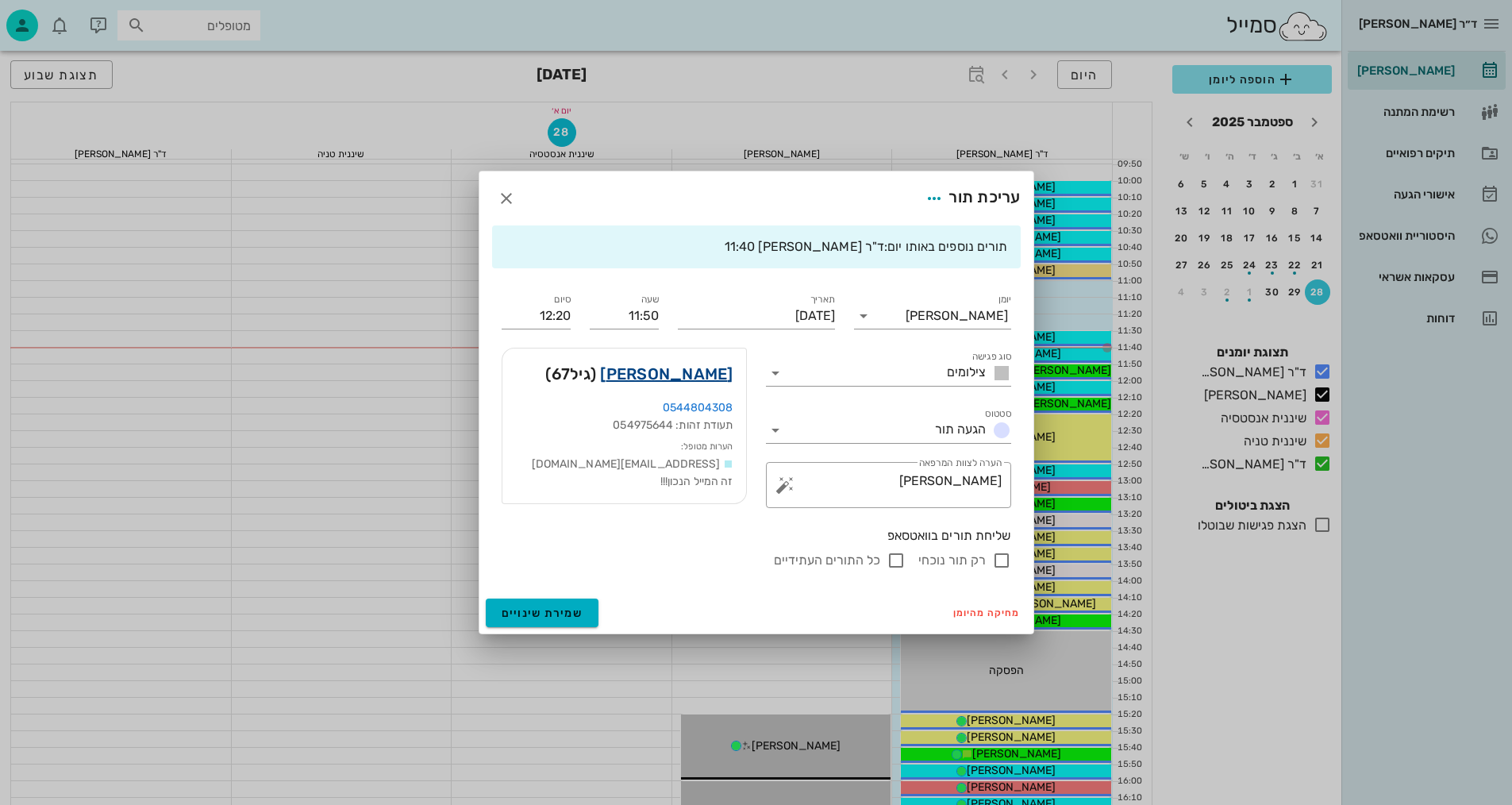
click at [689, 370] on link "[PERSON_NAME]" at bounding box center [666, 373] width 133 height 25
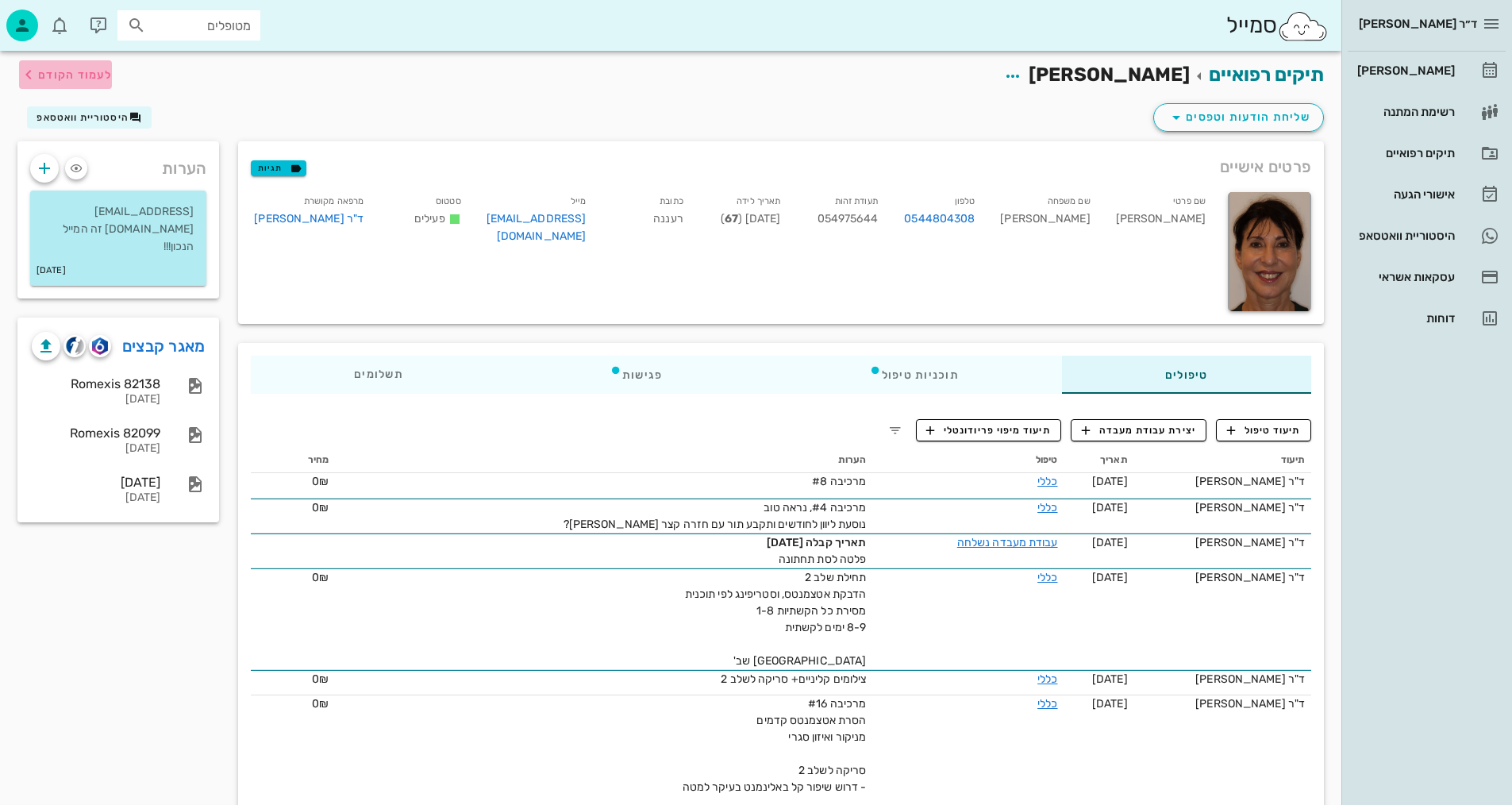
click at [42, 74] on span "לעמוד הקודם" at bounding box center [75, 75] width 74 height 14
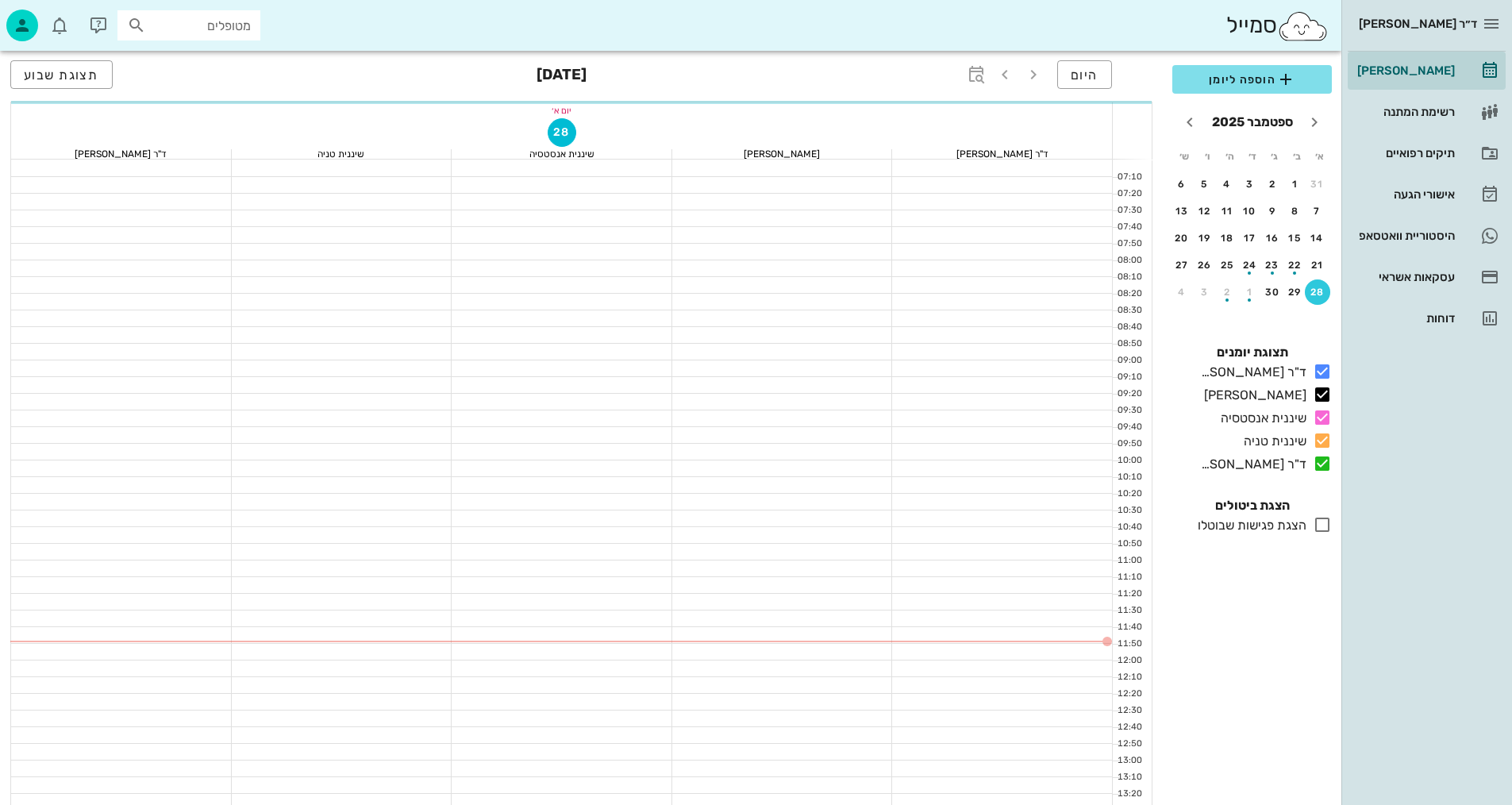
scroll to position [279, 0]
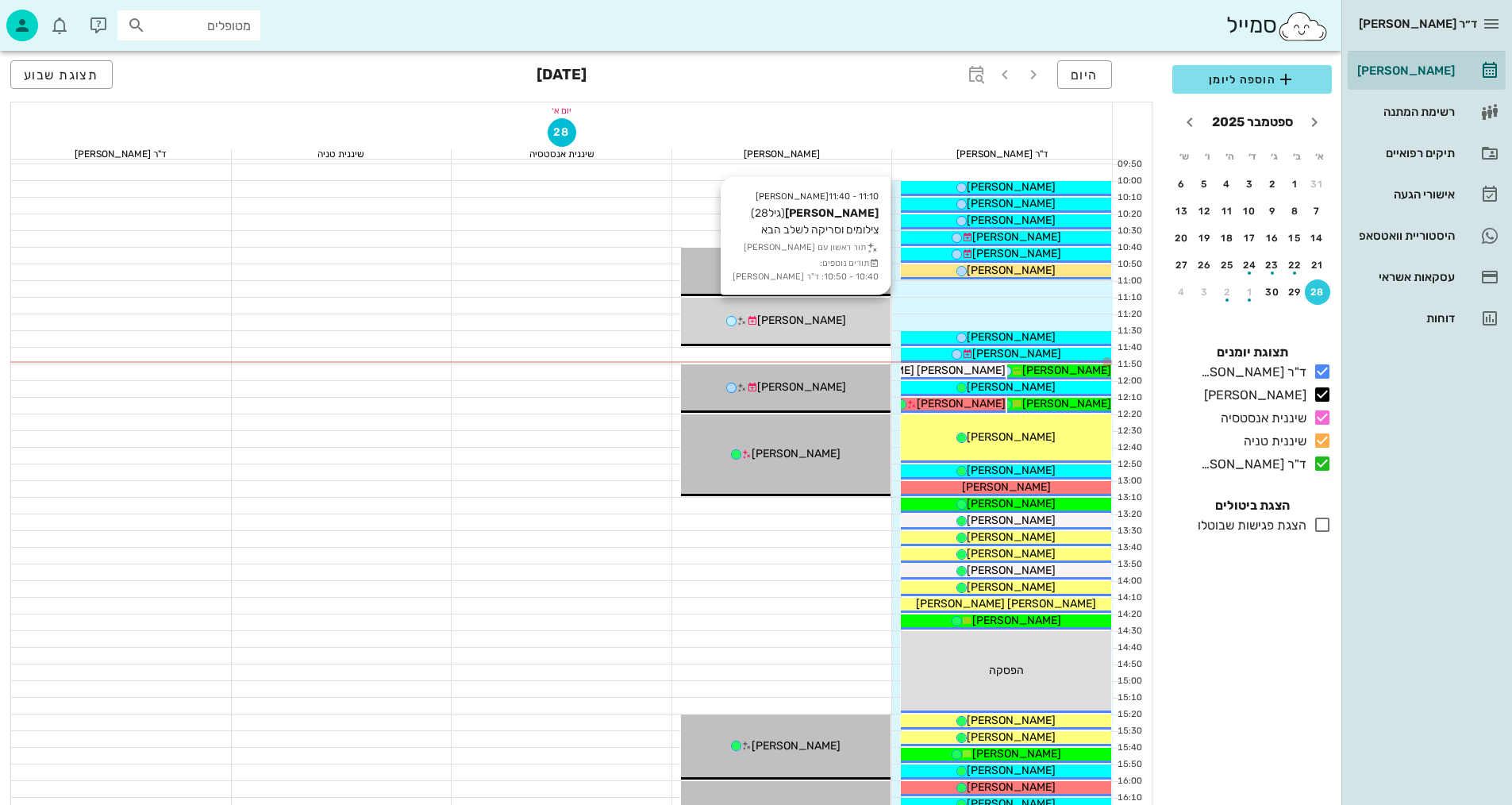
click at [802, 334] on div "11:10 - 11:40 [PERSON_NAME] (גיל 28 ) צילומים וסריקה לשלב הבא תור ראשון עם [PER…" at bounding box center [786, 322] width 211 height 48
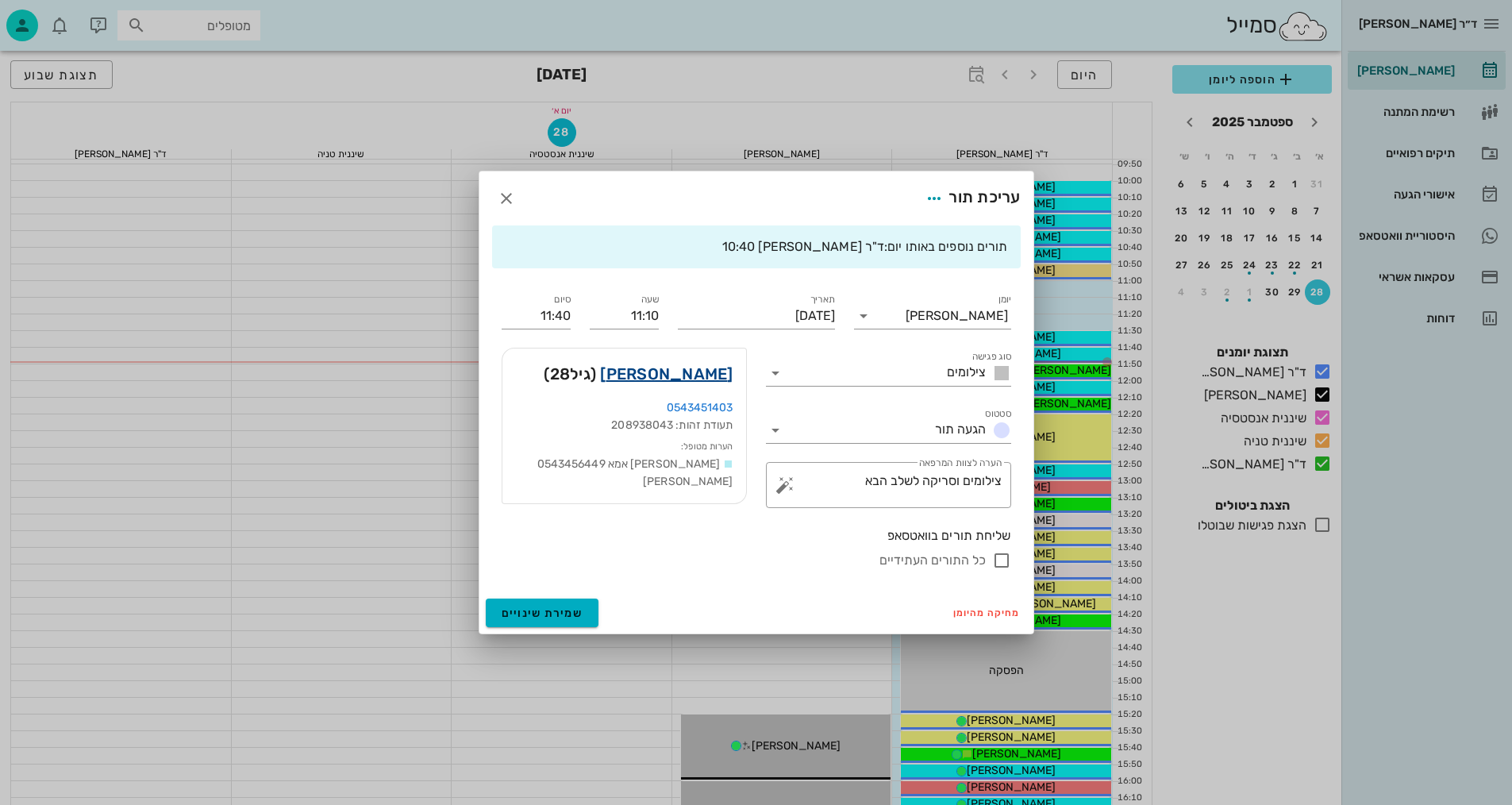
click at [690, 376] on link "[PERSON_NAME]" at bounding box center [666, 373] width 133 height 25
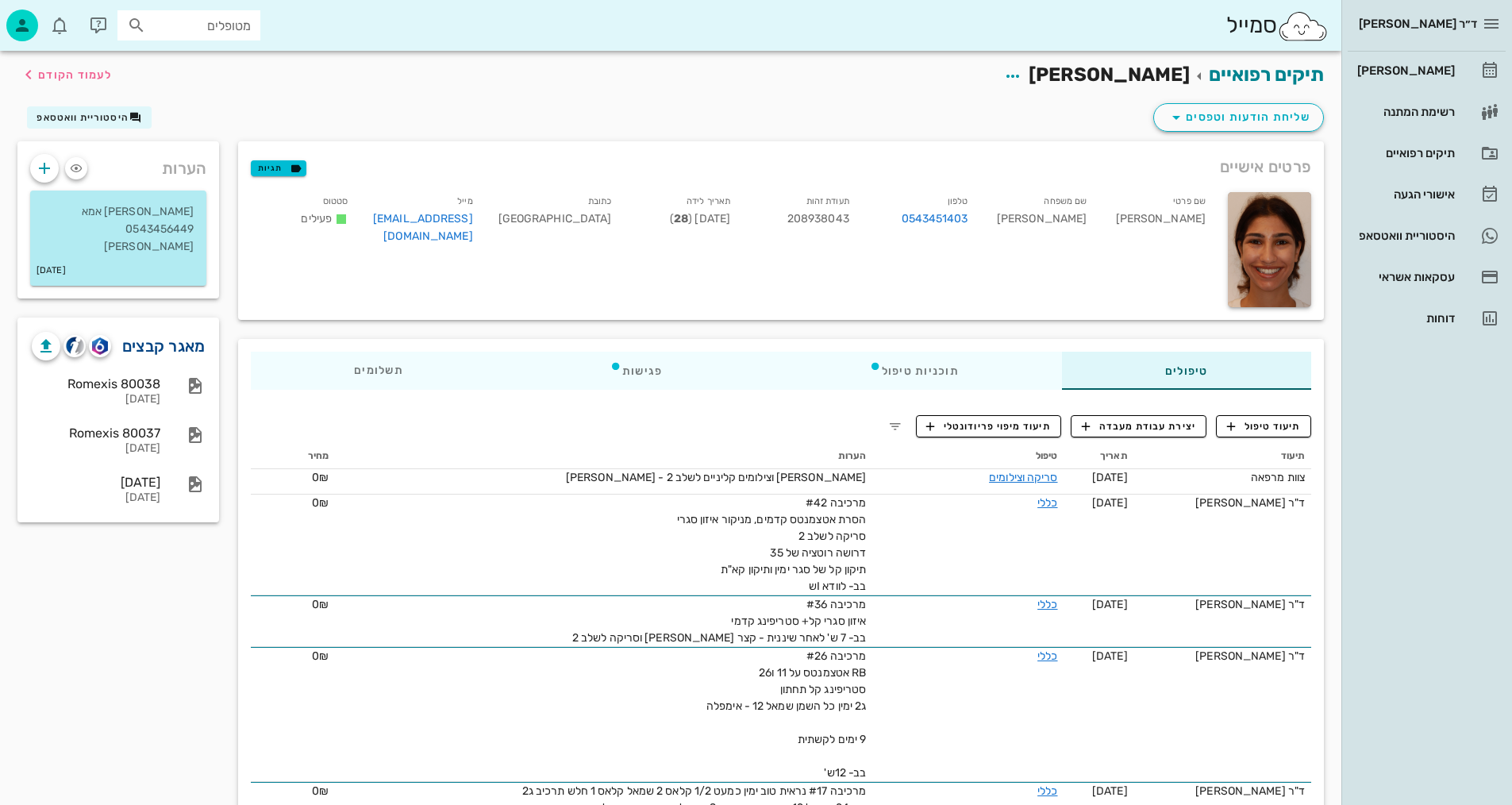
click at [140, 333] on link "מאגר קבצים" at bounding box center [164, 345] width 83 height 25
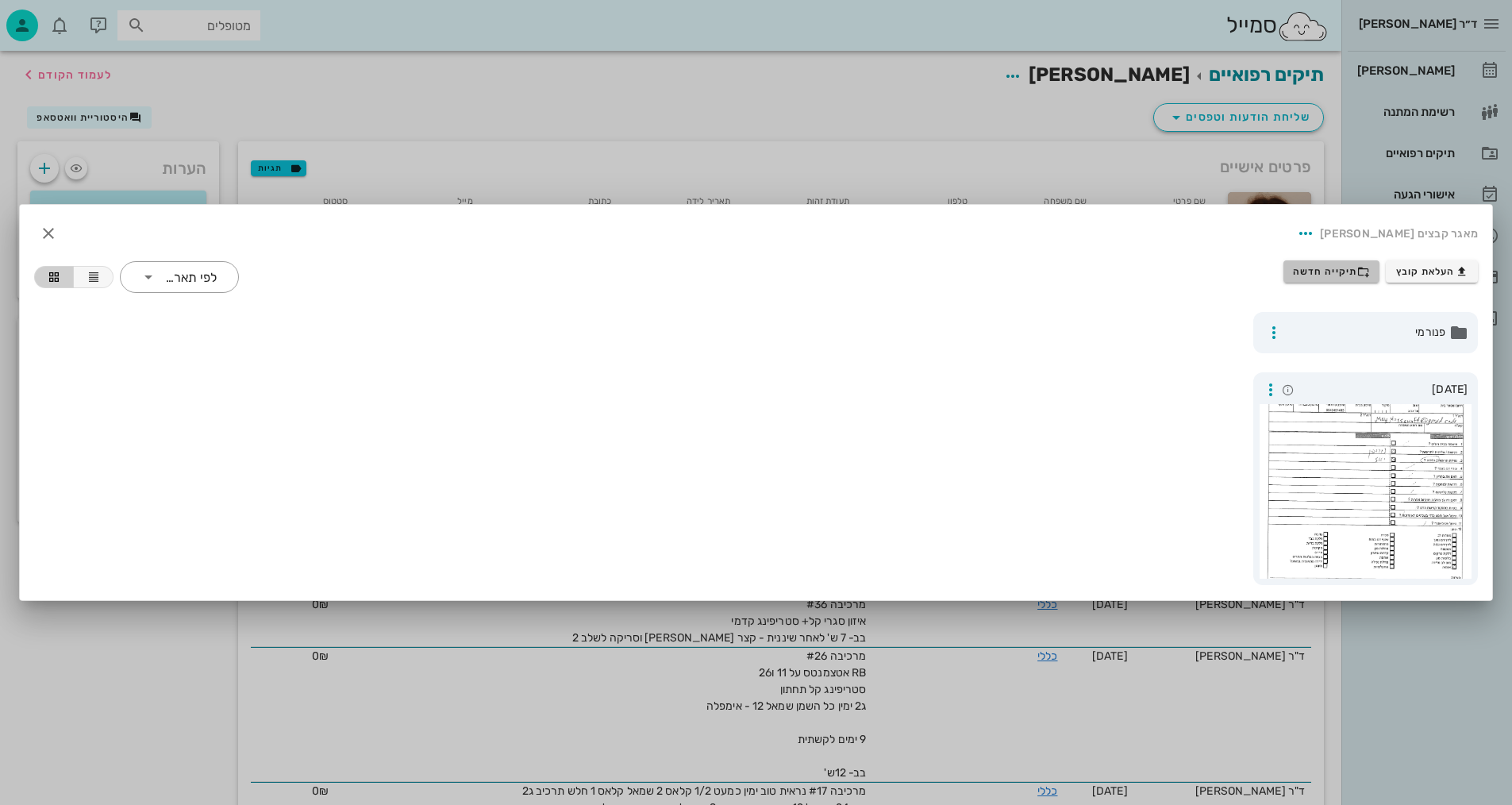
click at [1329, 274] on span "תיקייה חדשה" at bounding box center [1331, 272] width 77 height 13
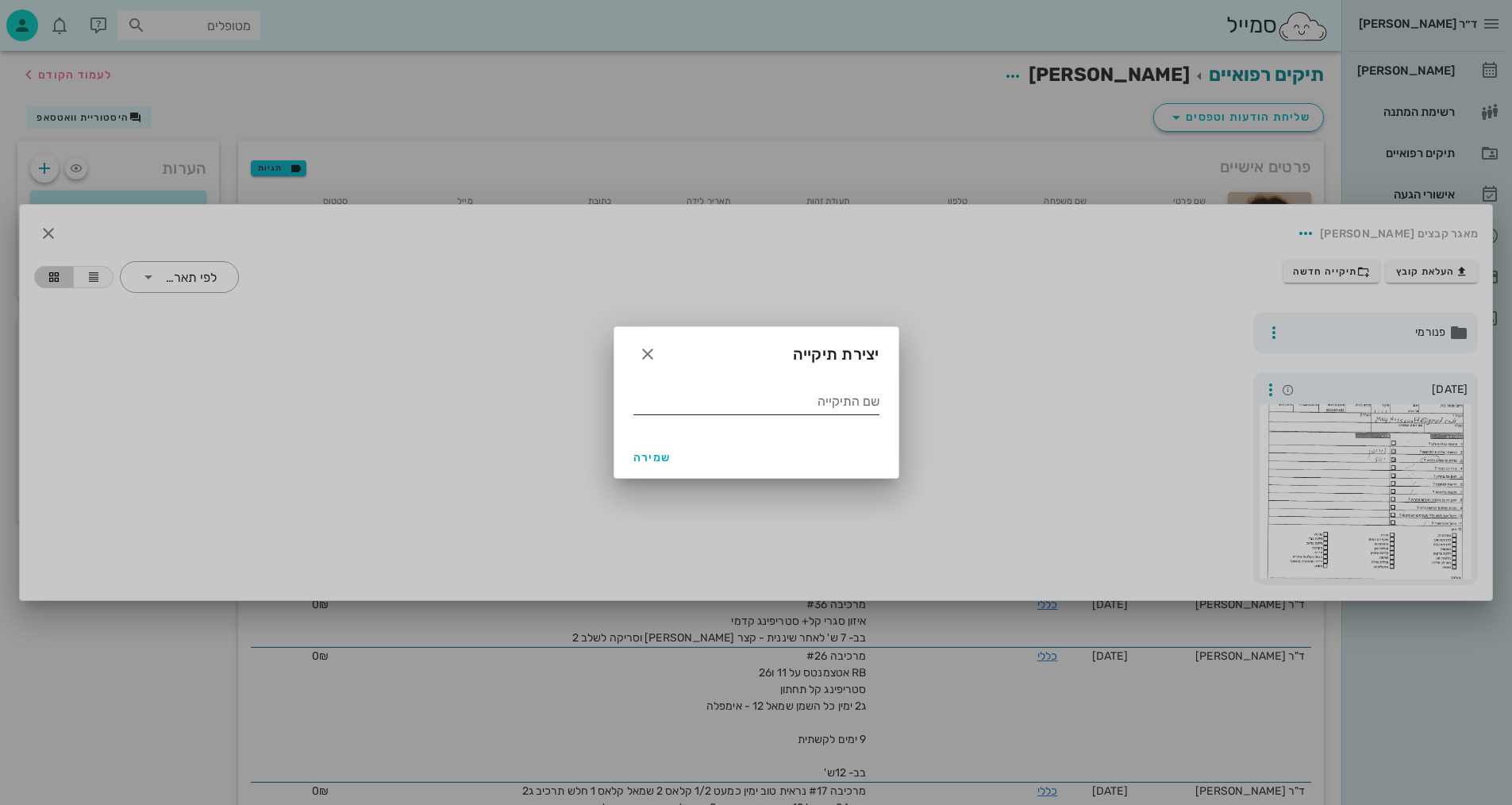
click at [823, 409] on input "שם התיקייה" at bounding box center [756, 401] width 246 height 25
type input "9.2025"
click at [641, 462] on span "שמירה" at bounding box center [652, 457] width 38 height 14
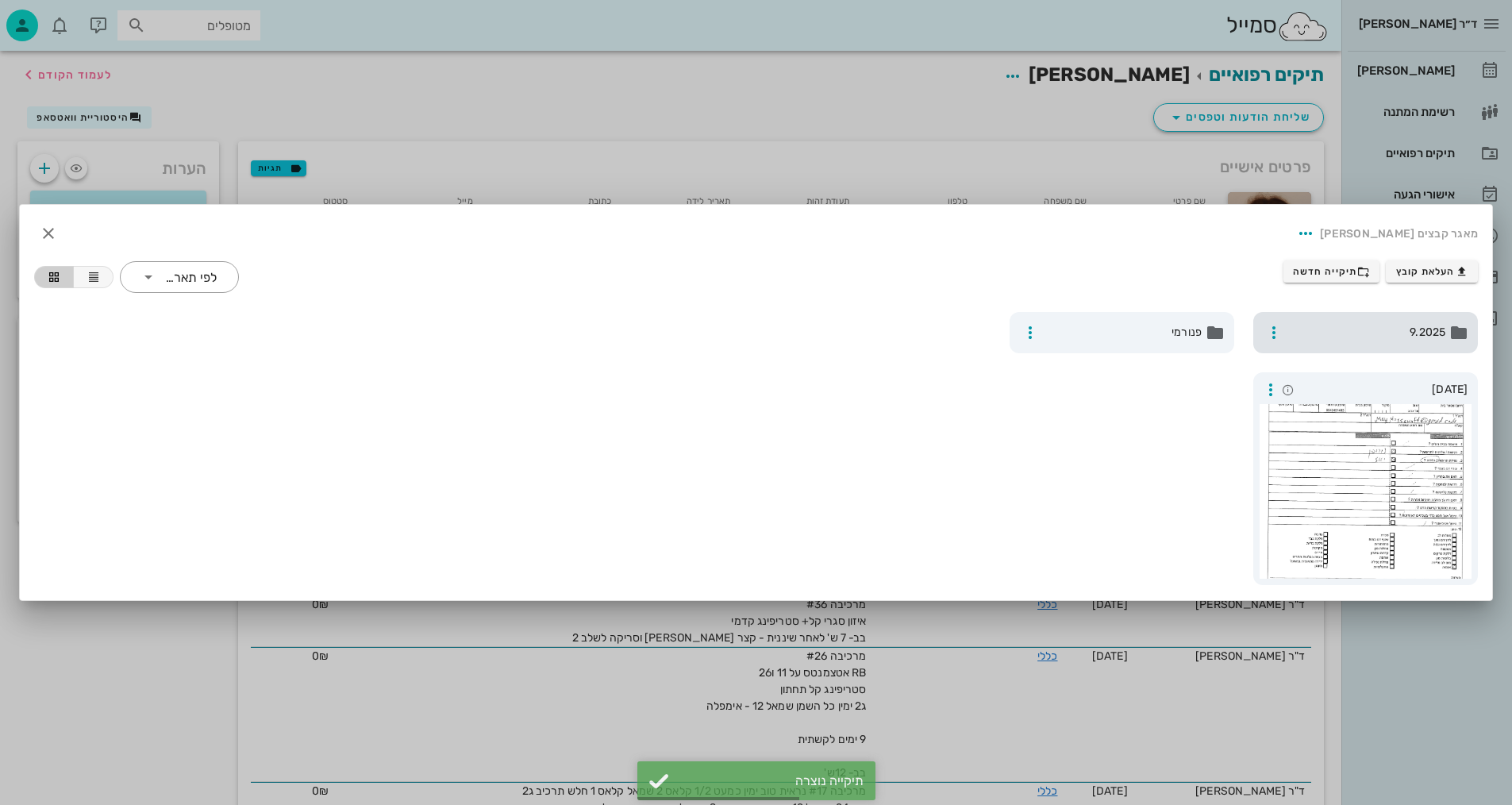
click at [1381, 339] on span "9.2025" at bounding box center [1366, 332] width 157 height 18
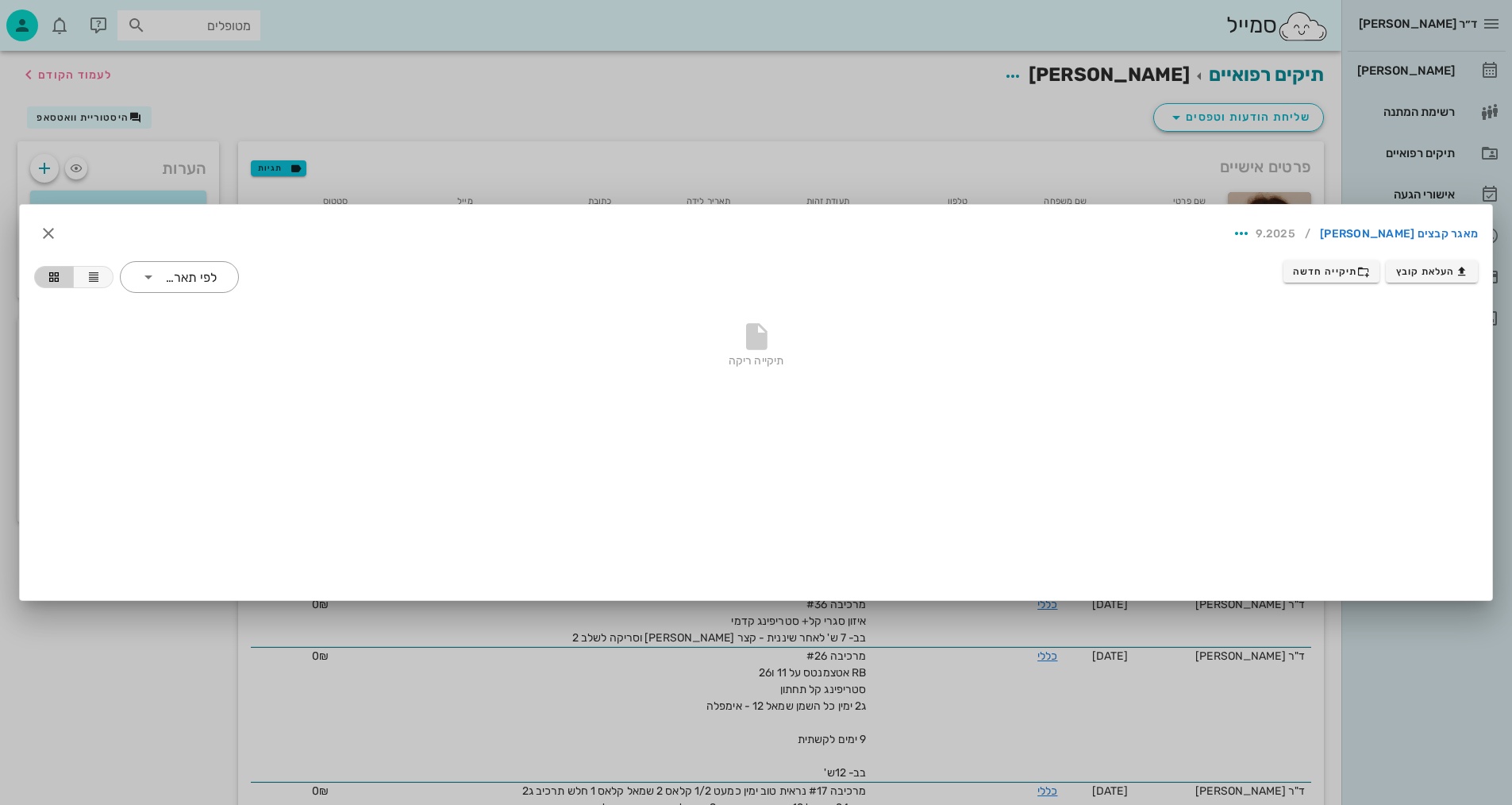
click at [1301, 448] on div "מאגר קבצים [PERSON_NAME] / 9.2025 העלאת קובץ תיקייה חדשה ​ לפי תאריך תיקייה ריקה" at bounding box center [755, 402] width 1472 height 395
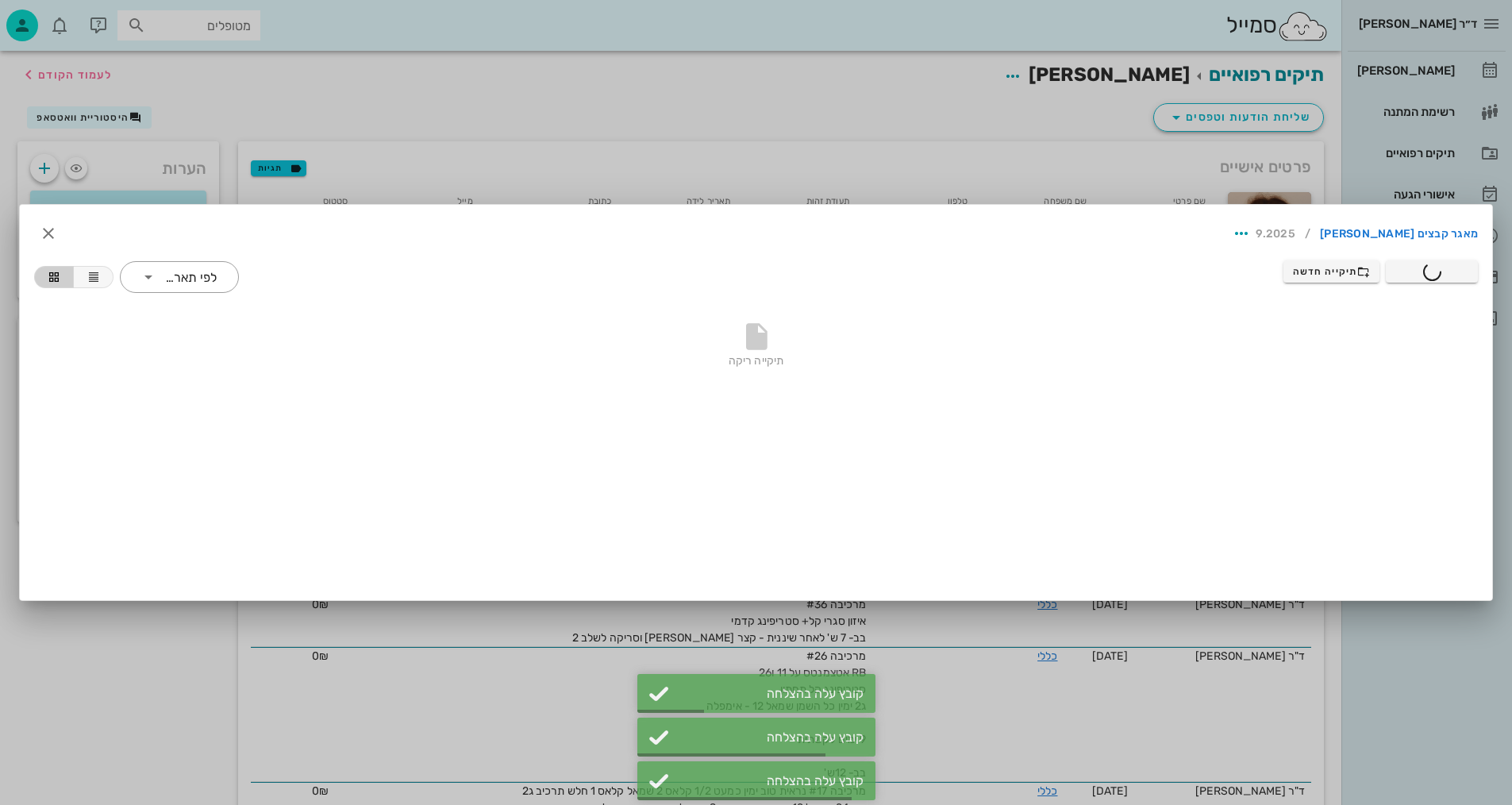
click at [297, 96] on div at bounding box center [756, 402] width 1512 height 805
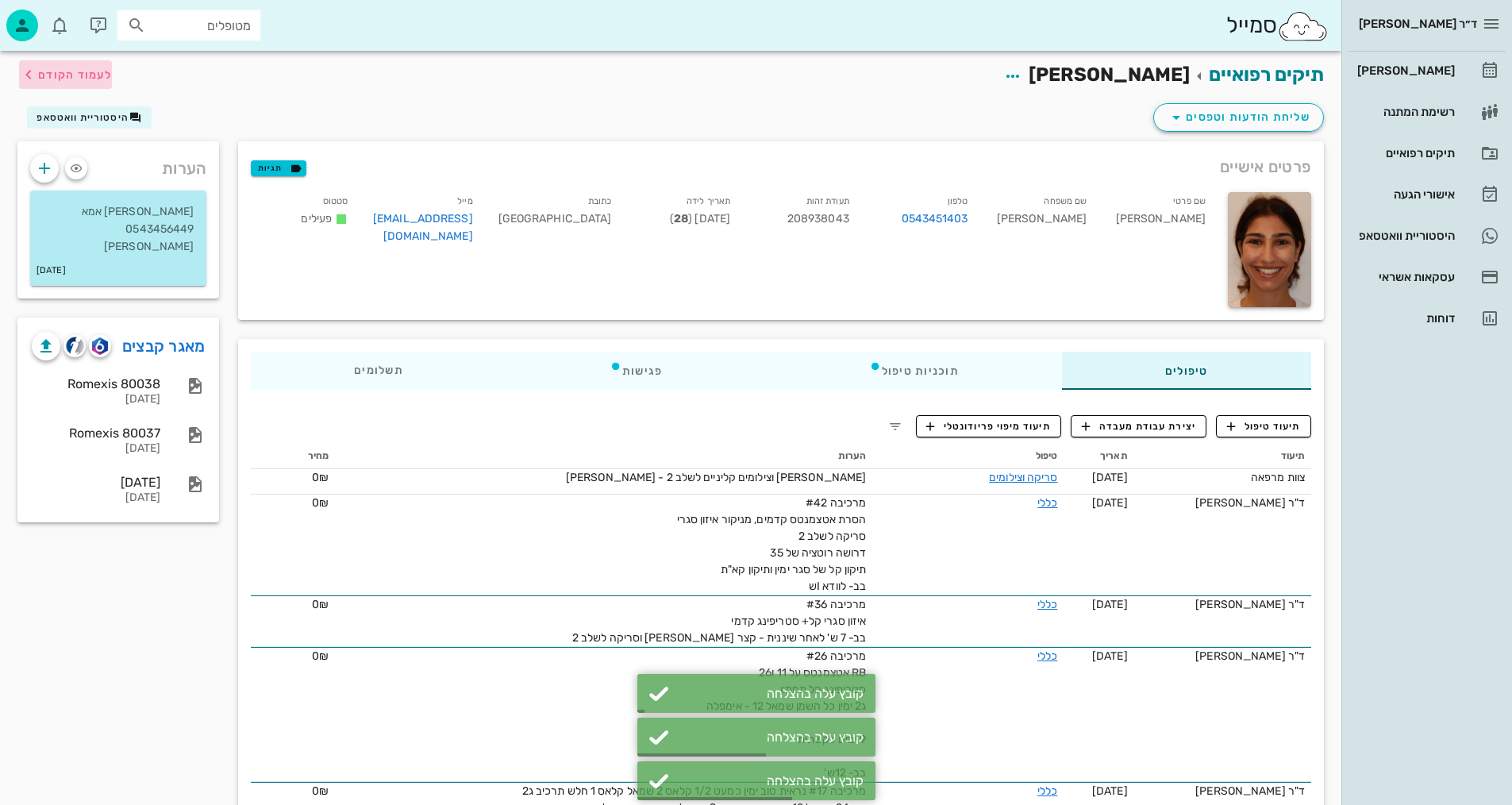
click at [75, 70] on span "לעמוד הקודם" at bounding box center [75, 75] width 74 height 14
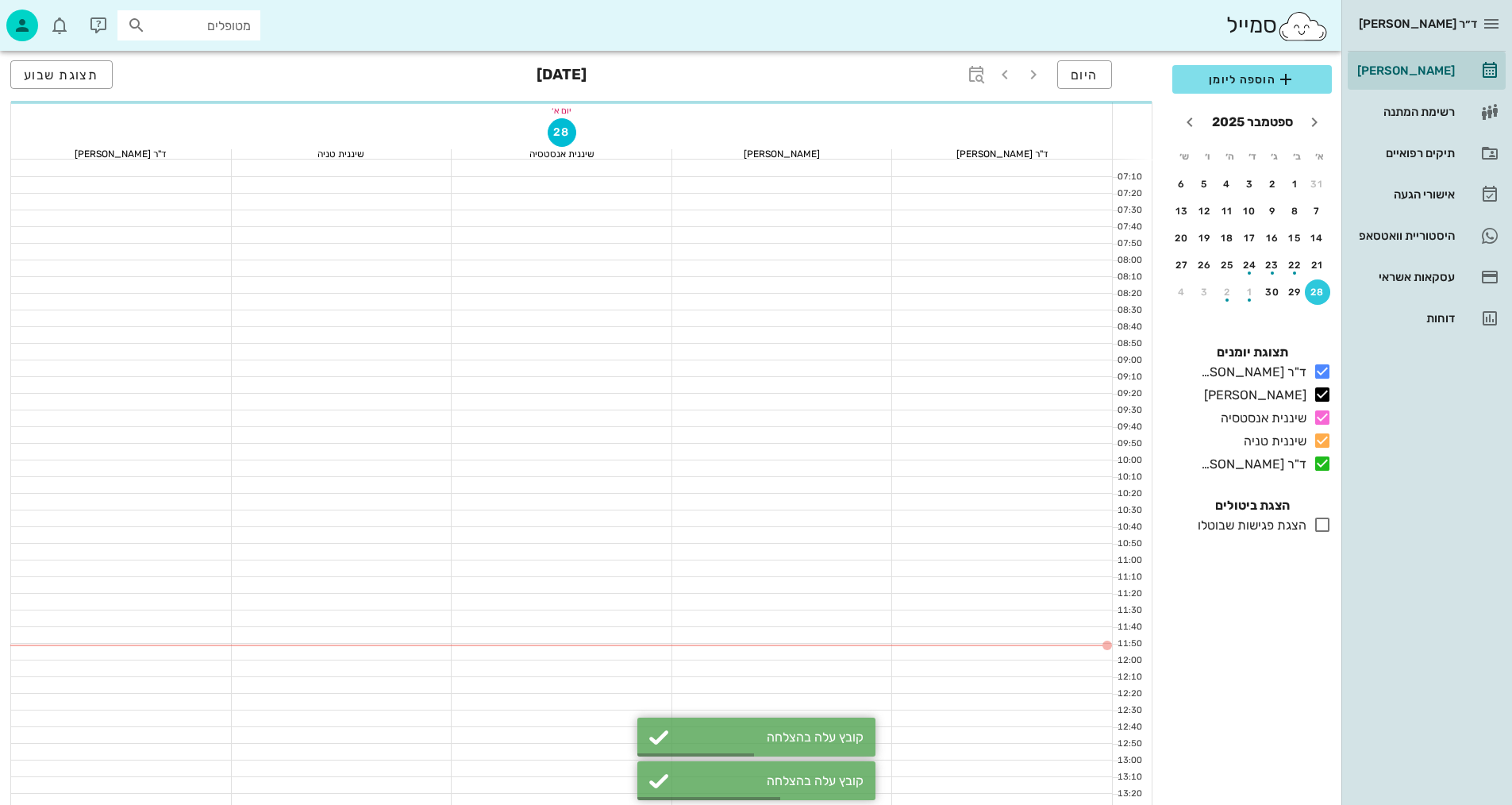
scroll to position [279, 0]
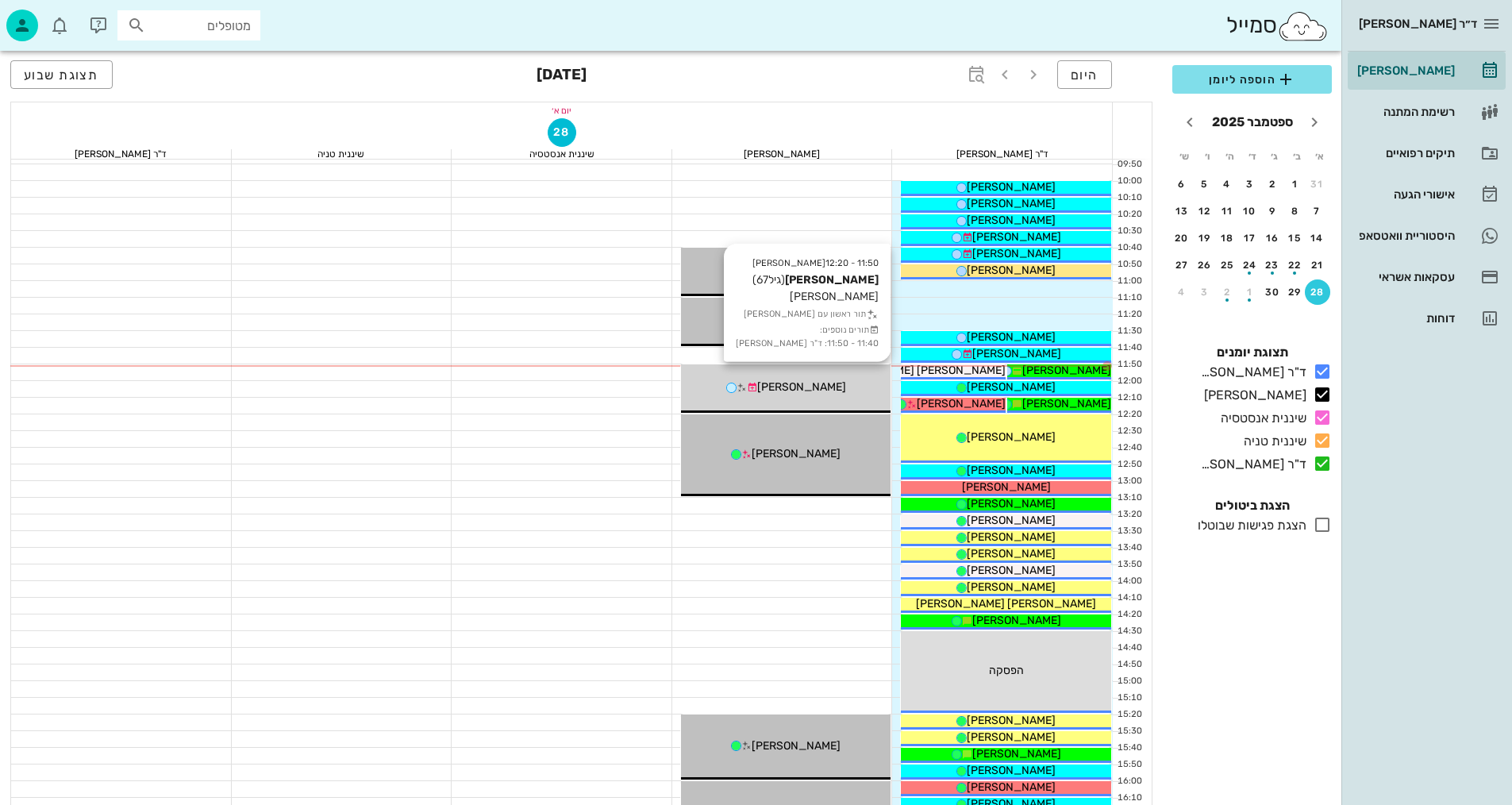
click at [810, 388] on span "[PERSON_NAME]" at bounding box center [801, 387] width 89 height 14
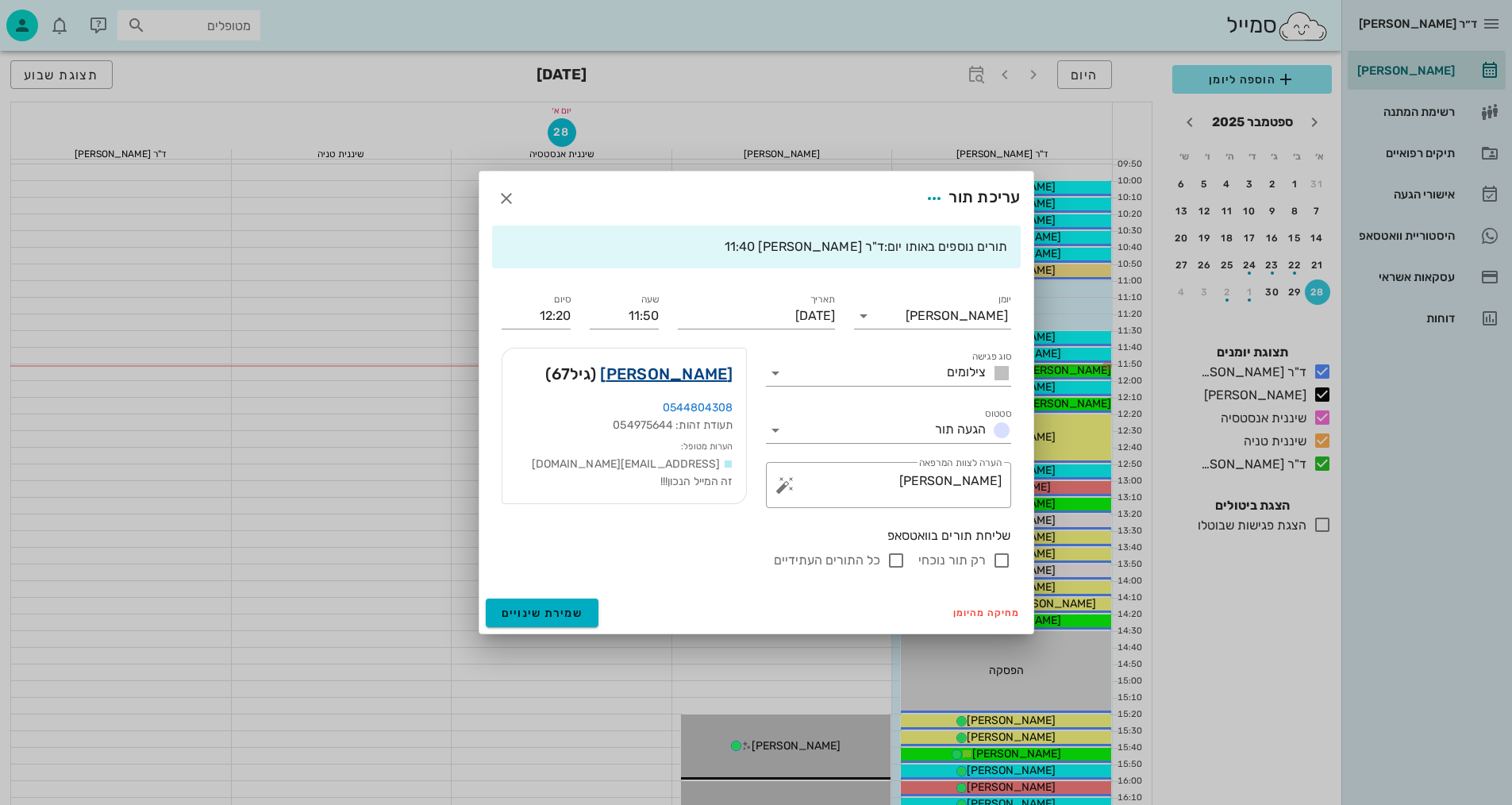
click at [687, 380] on link "[PERSON_NAME]" at bounding box center [666, 373] width 133 height 25
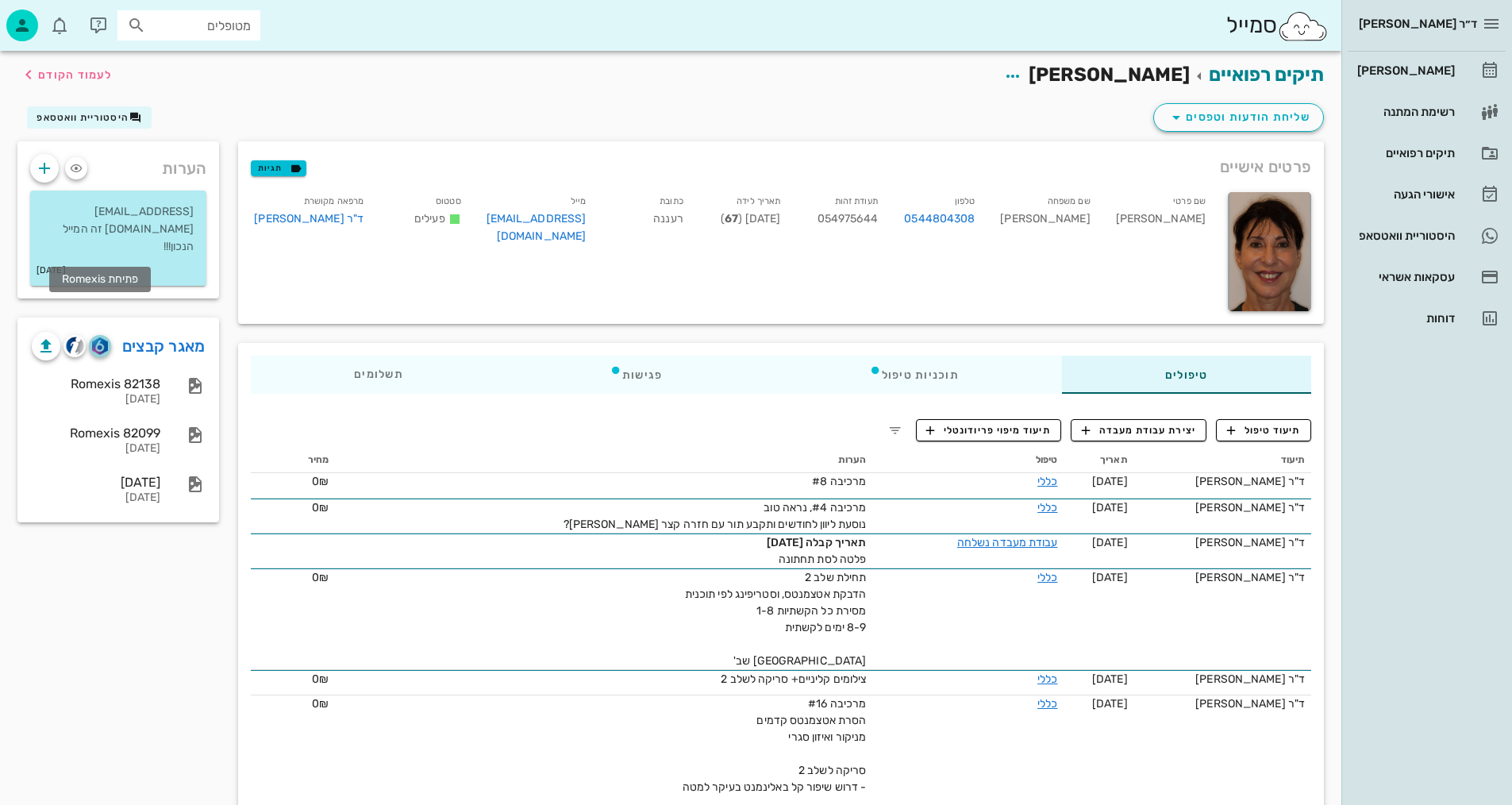
click at [92, 338] on img "button" at bounding box center [99, 346] width 15 height 18
drag, startPoint x: 390, startPoint y: 128, endPoint x: 403, endPoint y: 121, distance: 14.8
click at [390, 129] on div "שליחת הודעות וטפסים היסטוריית וואטסאפ" at bounding box center [671, 121] width 1326 height 41
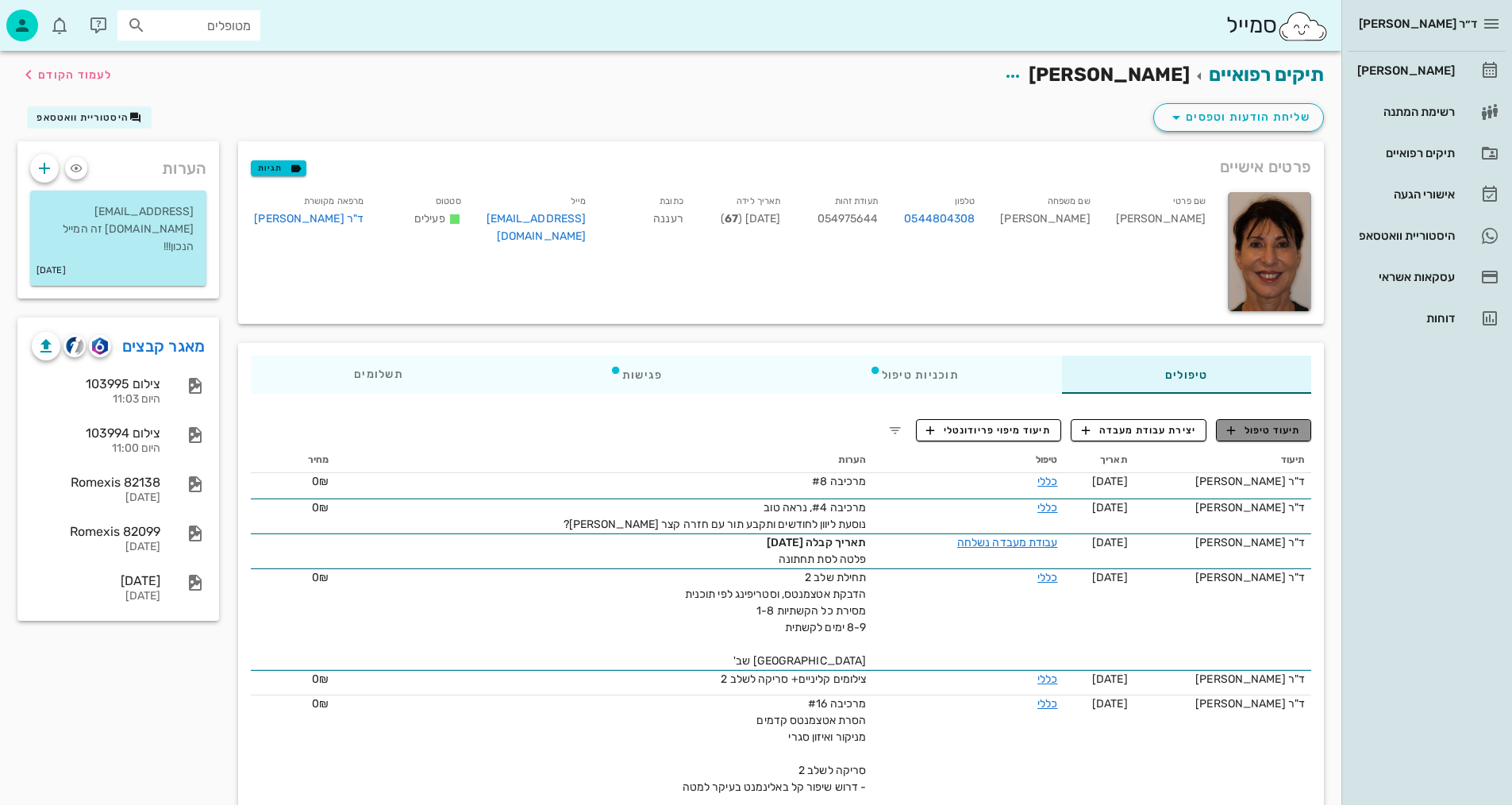
click at [1276, 432] on span "תיעוד טיפול" at bounding box center [1264, 429] width 74 height 14
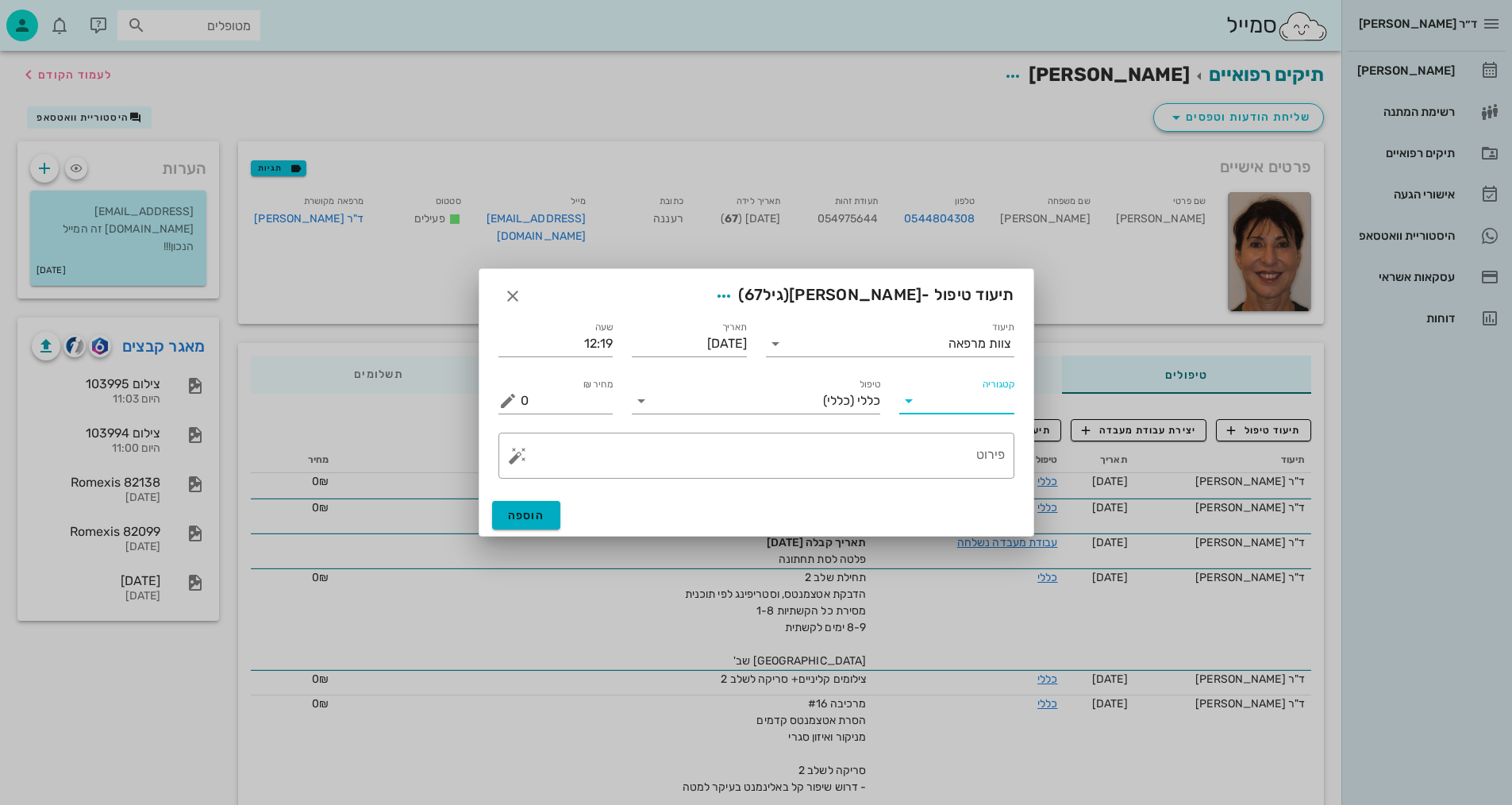
click at [980, 397] on input "קטגוריה" at bounding box center [969, 400] width 90 height 25
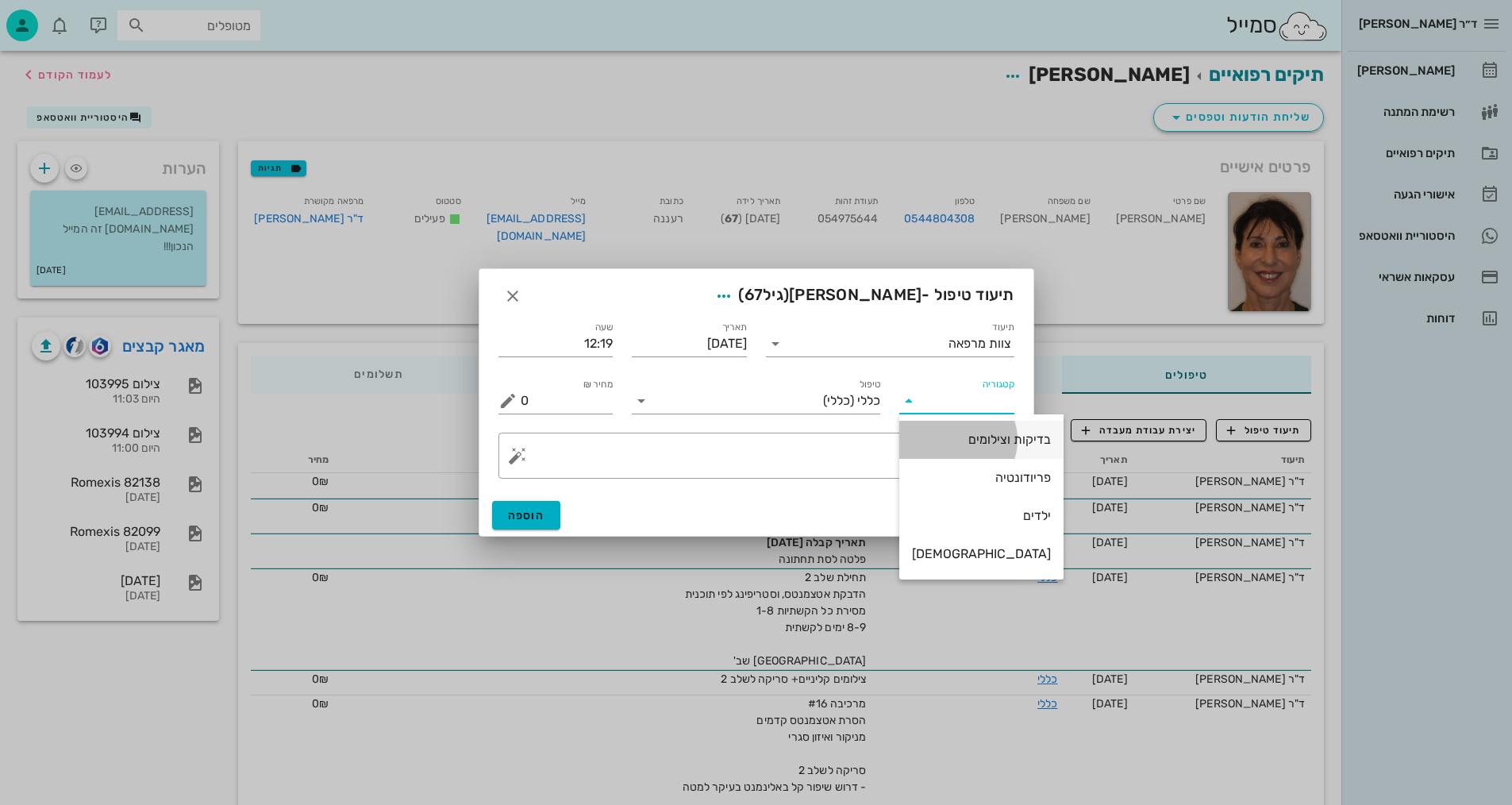
click at [974, 428] on div "בדיקות וצילומים" at bounding box center [981, 439] width 139 height 34
type input "בדיקות וצילומים"
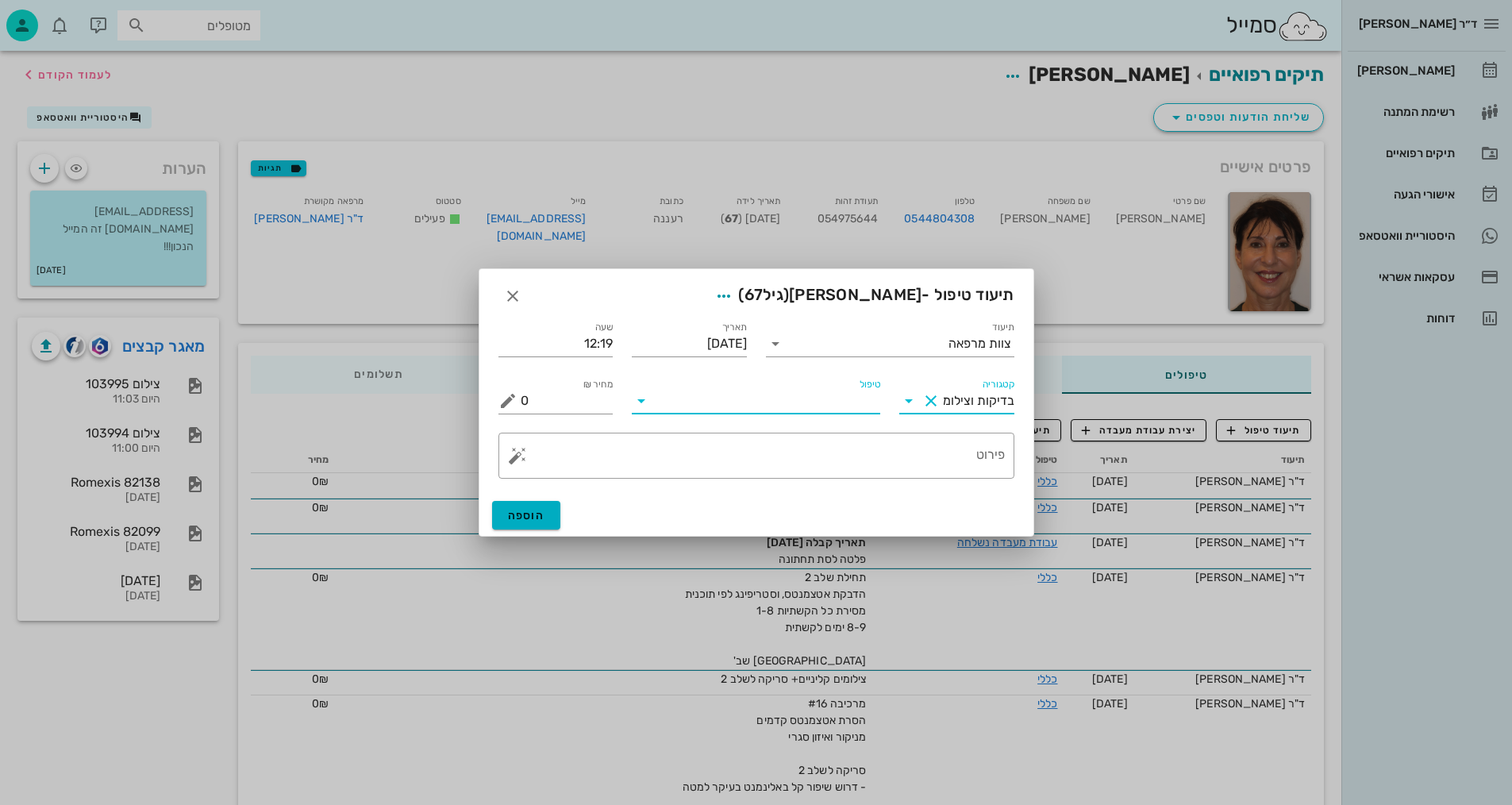
click at [859, 390] on input "טיפול" at bounding box center [767, 400] width 226 height 25
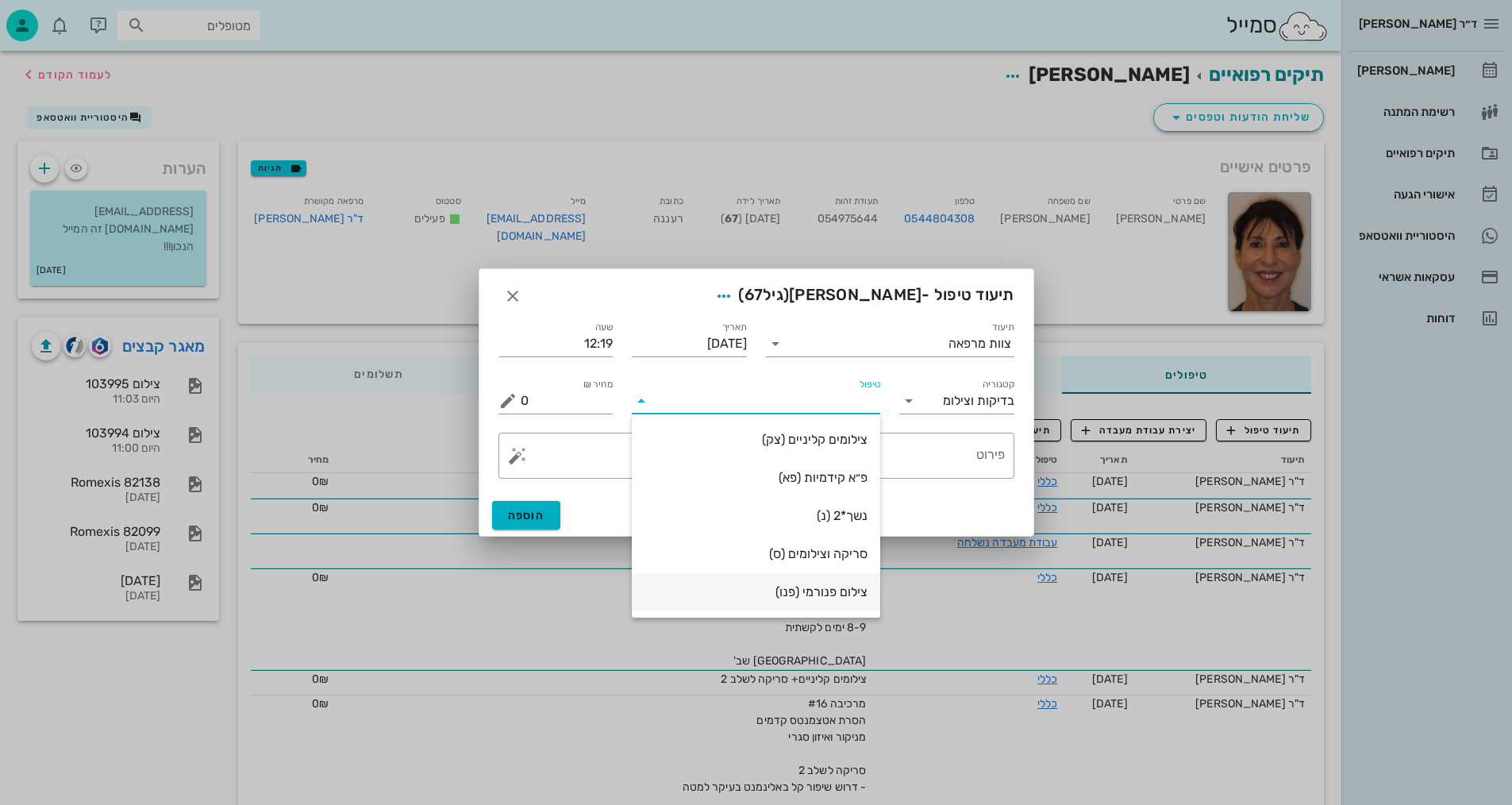
click at [840, 594] on div "צילום פנורמי (פנו)" at bounding box center [756, 592] width 223 height 15
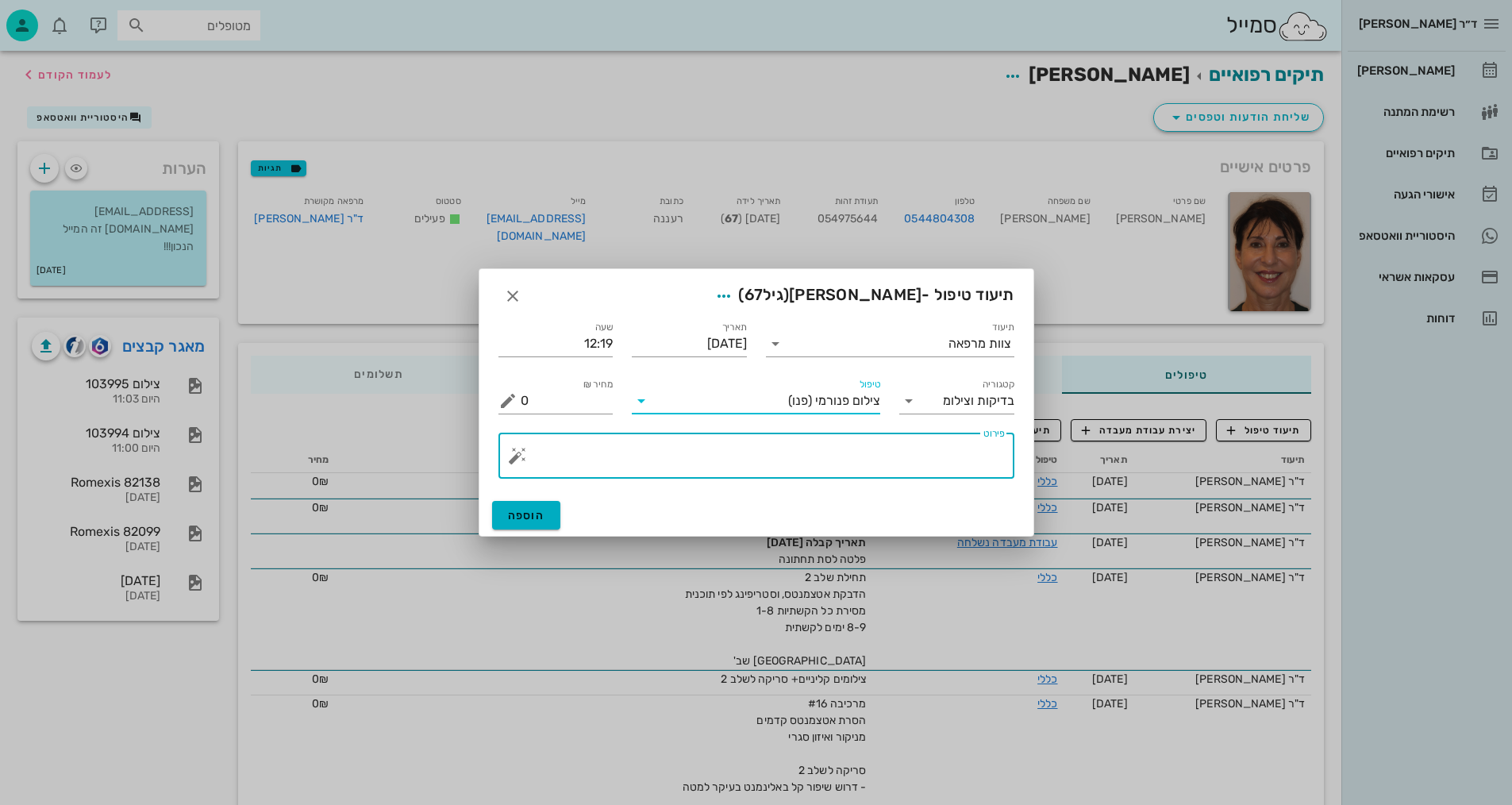
click at [954, 460] on textarea "פירוט" at bounding box center [762, 459] width 484 height 38
type textarea "[PERSON_NAME], צ"פ, [PERSON_NAME], [PERSON_NAME]"
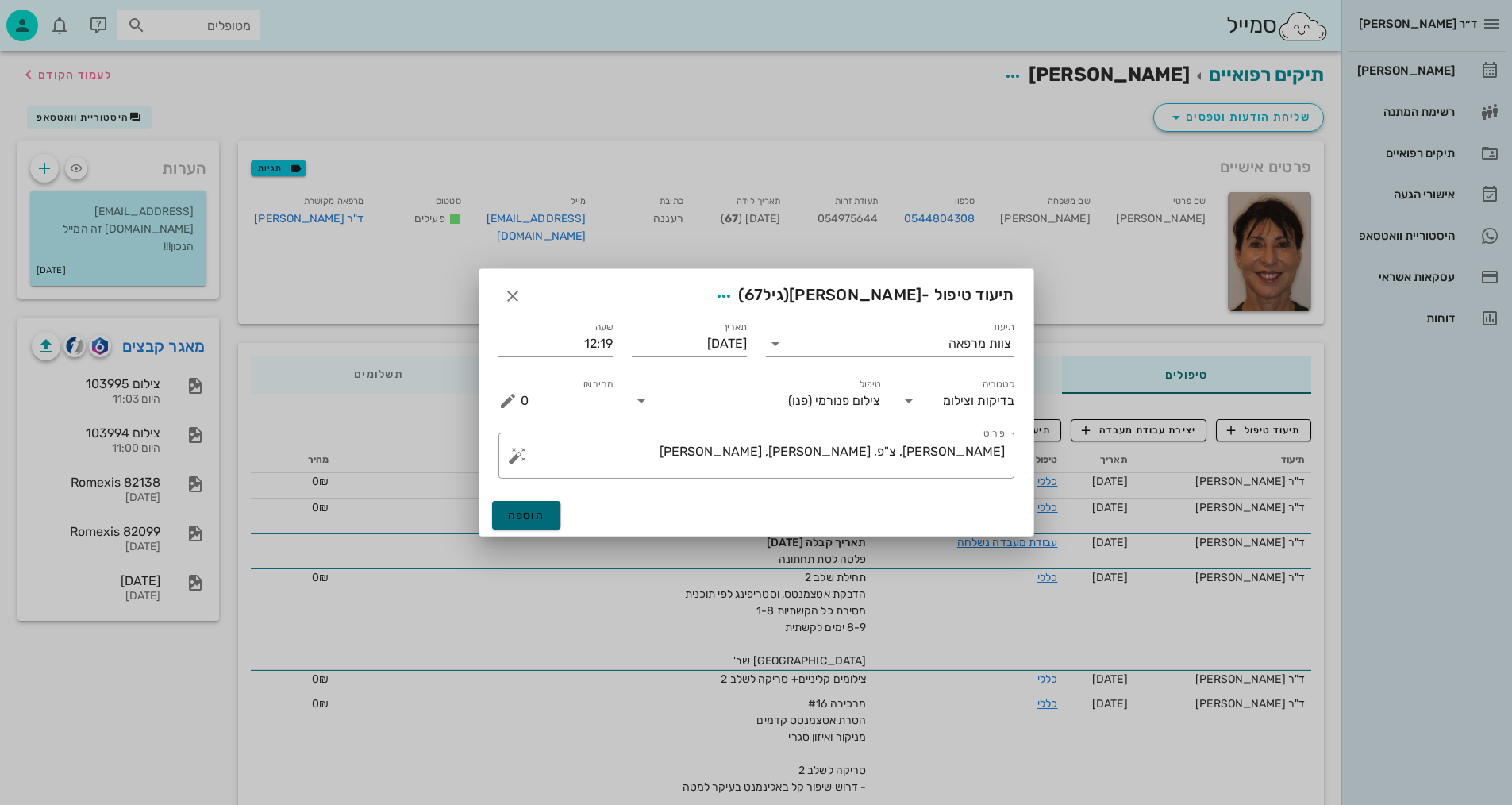
click at [542, 514] on span "הוספה" at bounding box center [527, 515] width 37 height 14
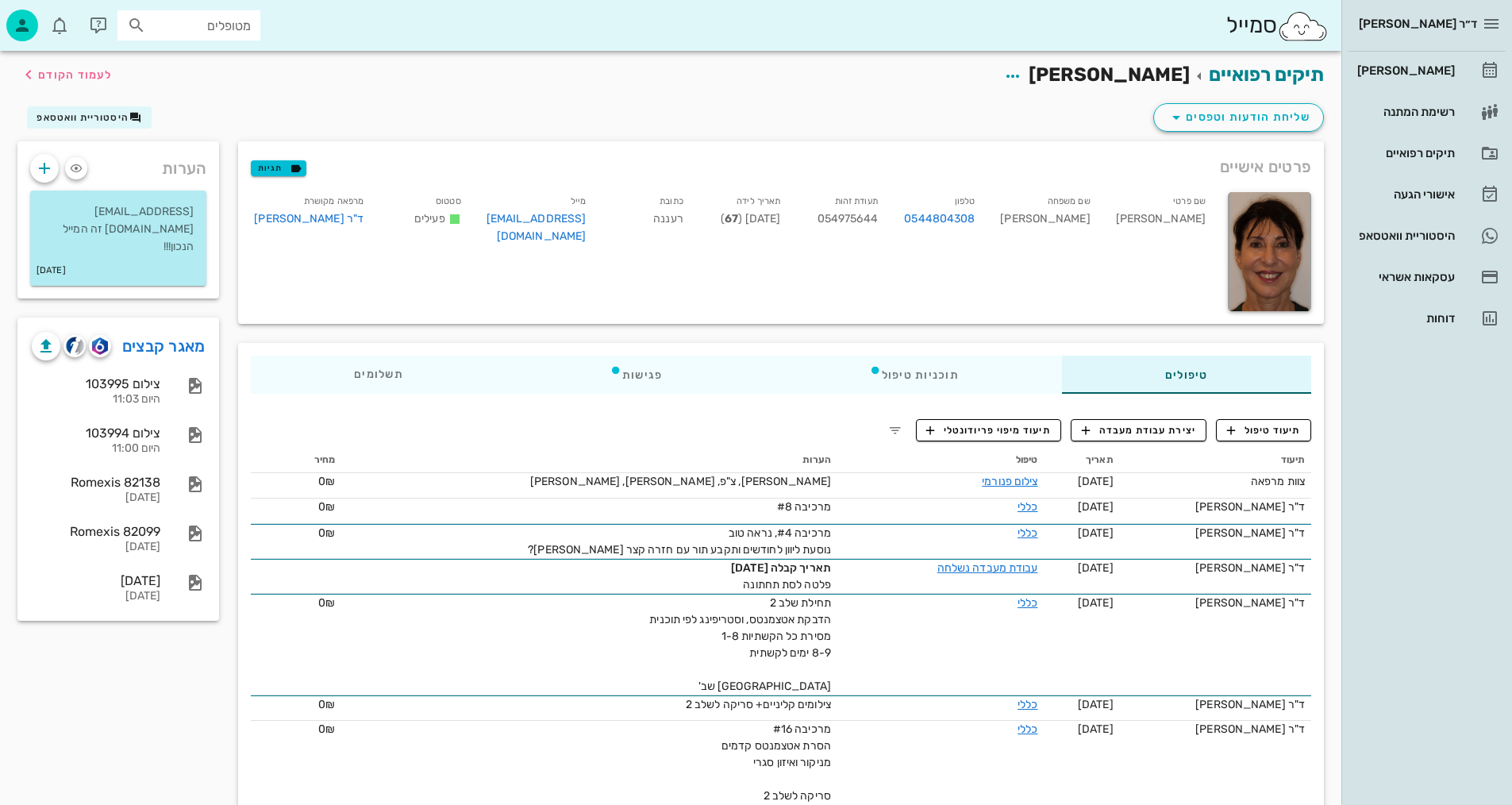
click at [276, 115] on div "שליחת הודעות וטפסים היסטוריית וואטסאפ" at bounding box center [671, 121] width 1326 height 41
click at [70, 70] on span "לעמוד הקודם" at bounding box center [75, 75] width 74 height 14
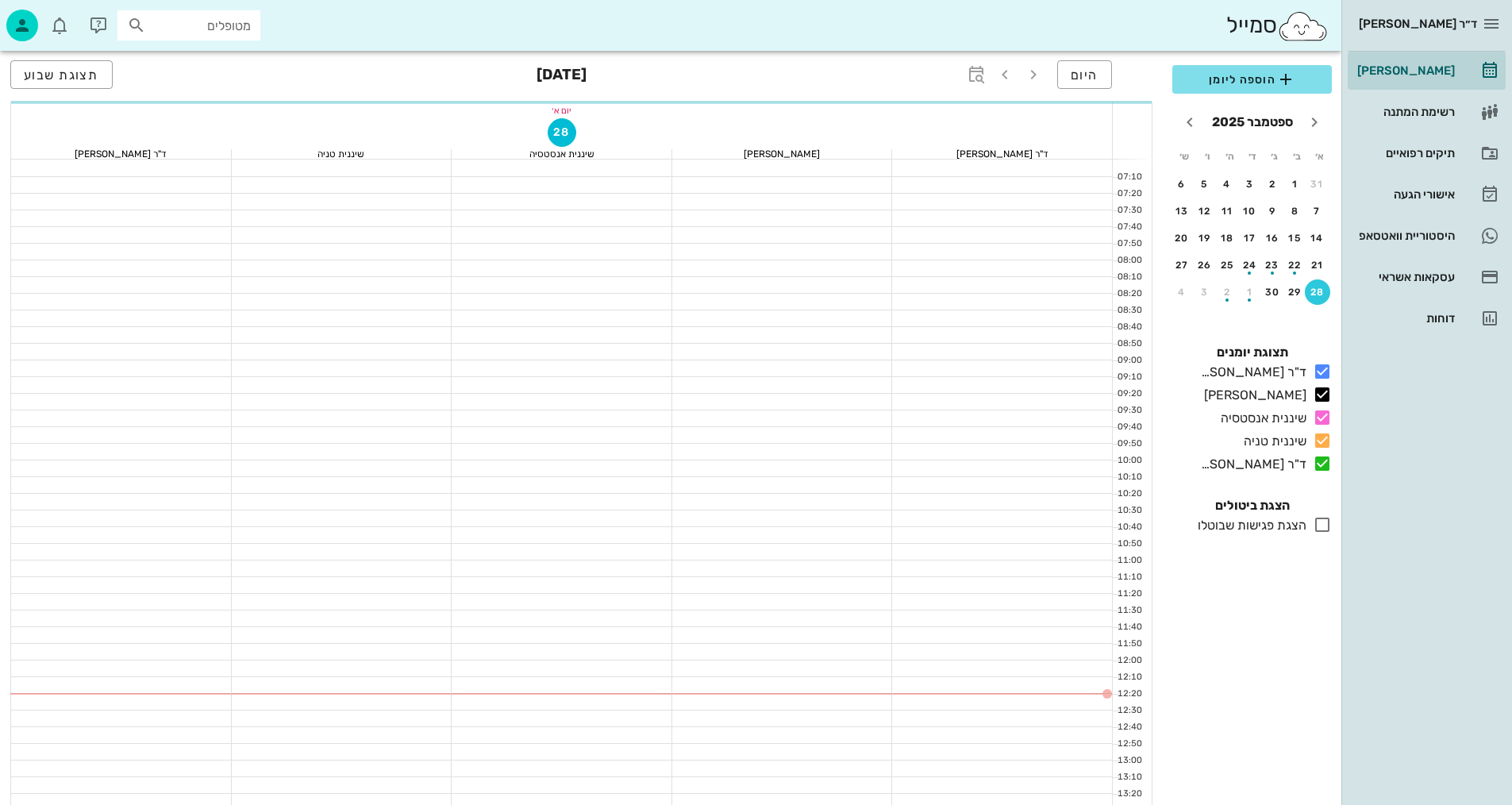
scroll to position [279, 0]
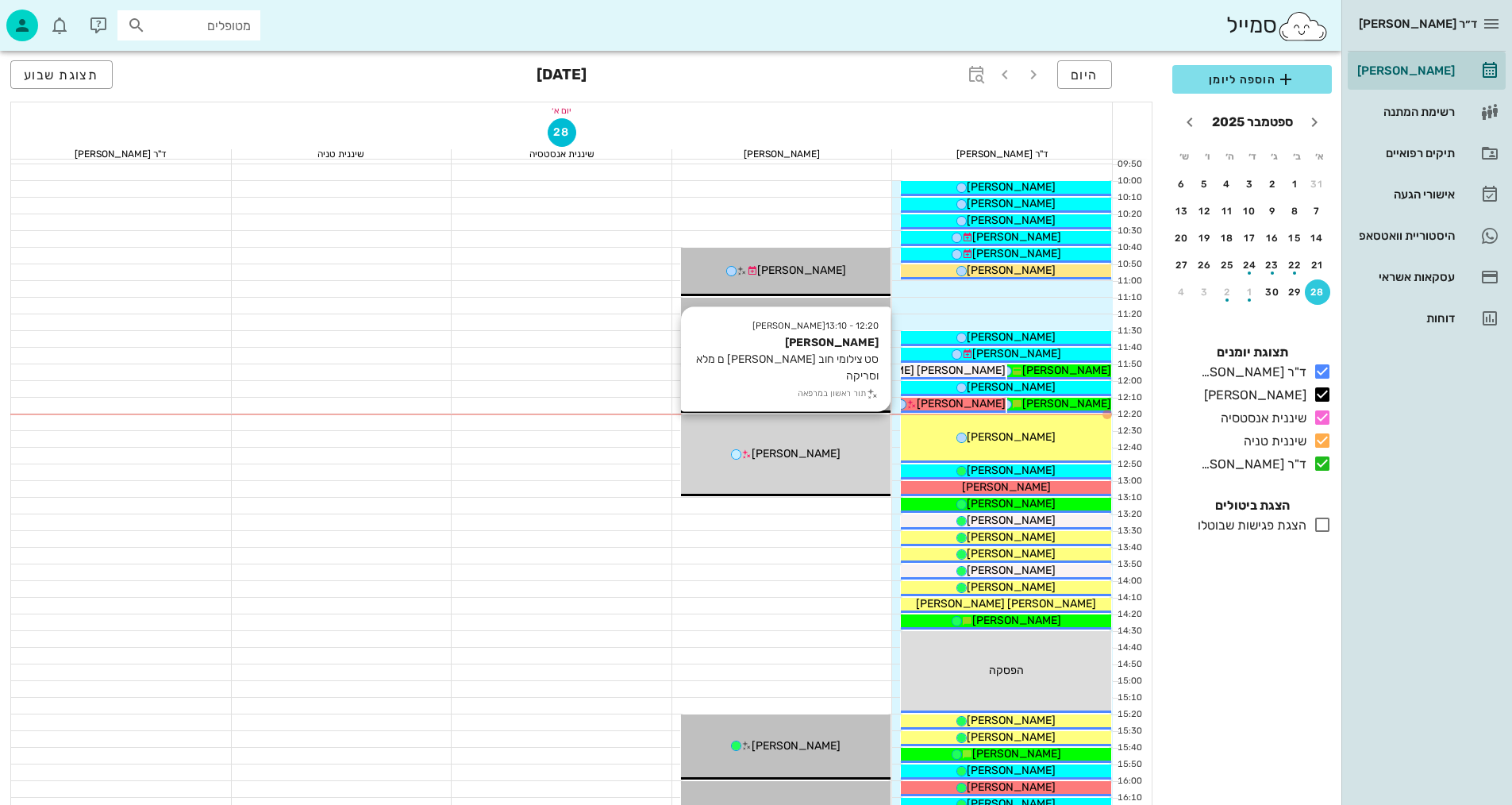
click at [824, 439] on div "12:20 - 13:10 [PERSON_NAME] סט צילומי חוב [PERSON_NAME] ם מלא וסריקה תור ראשון …" at bounding box center [786, 455] width 211 height 82
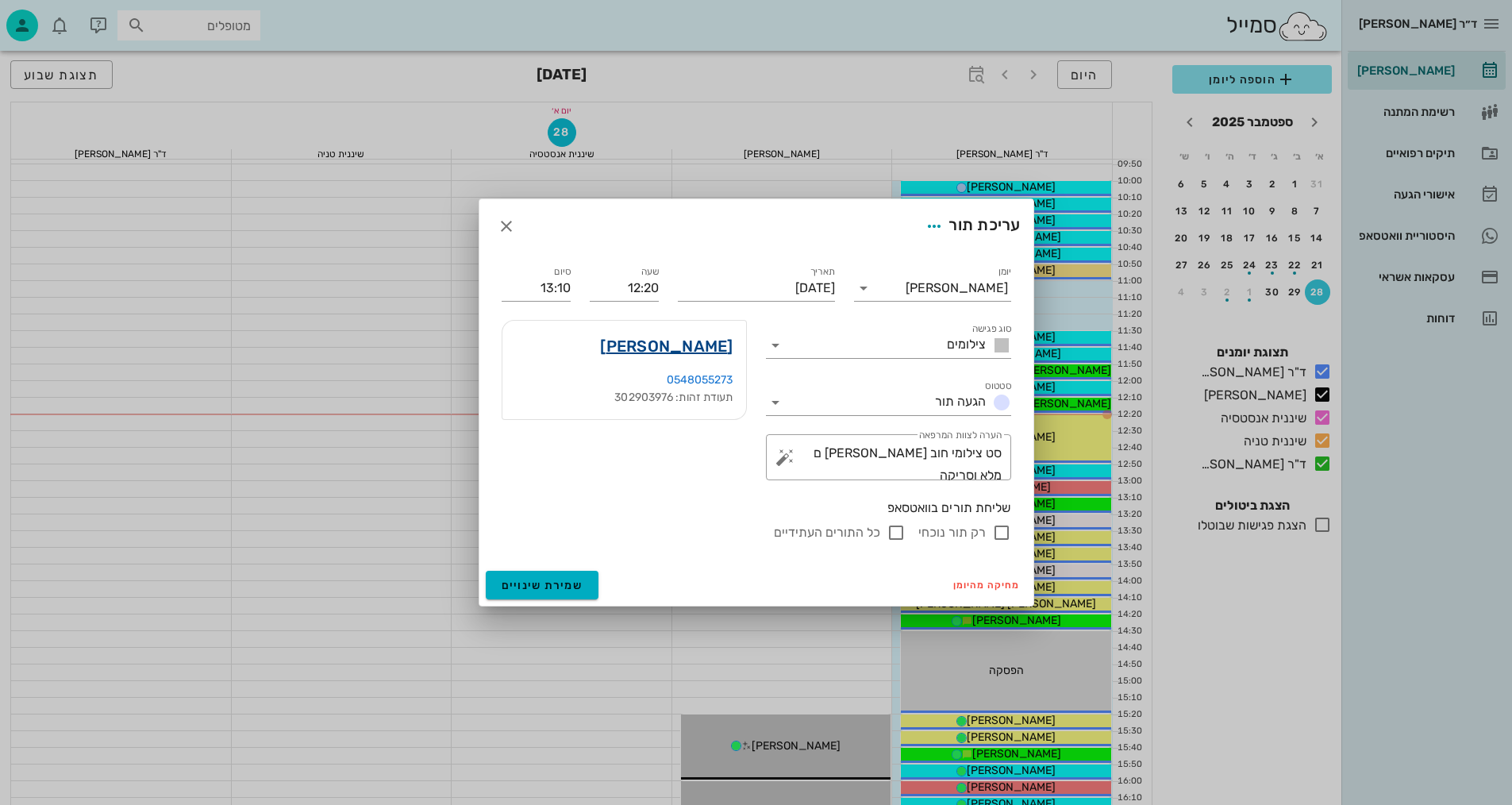
click at [717, 347] on link "[PERSON_NAME]" at bounding box center [666, 345] width 133 height 25
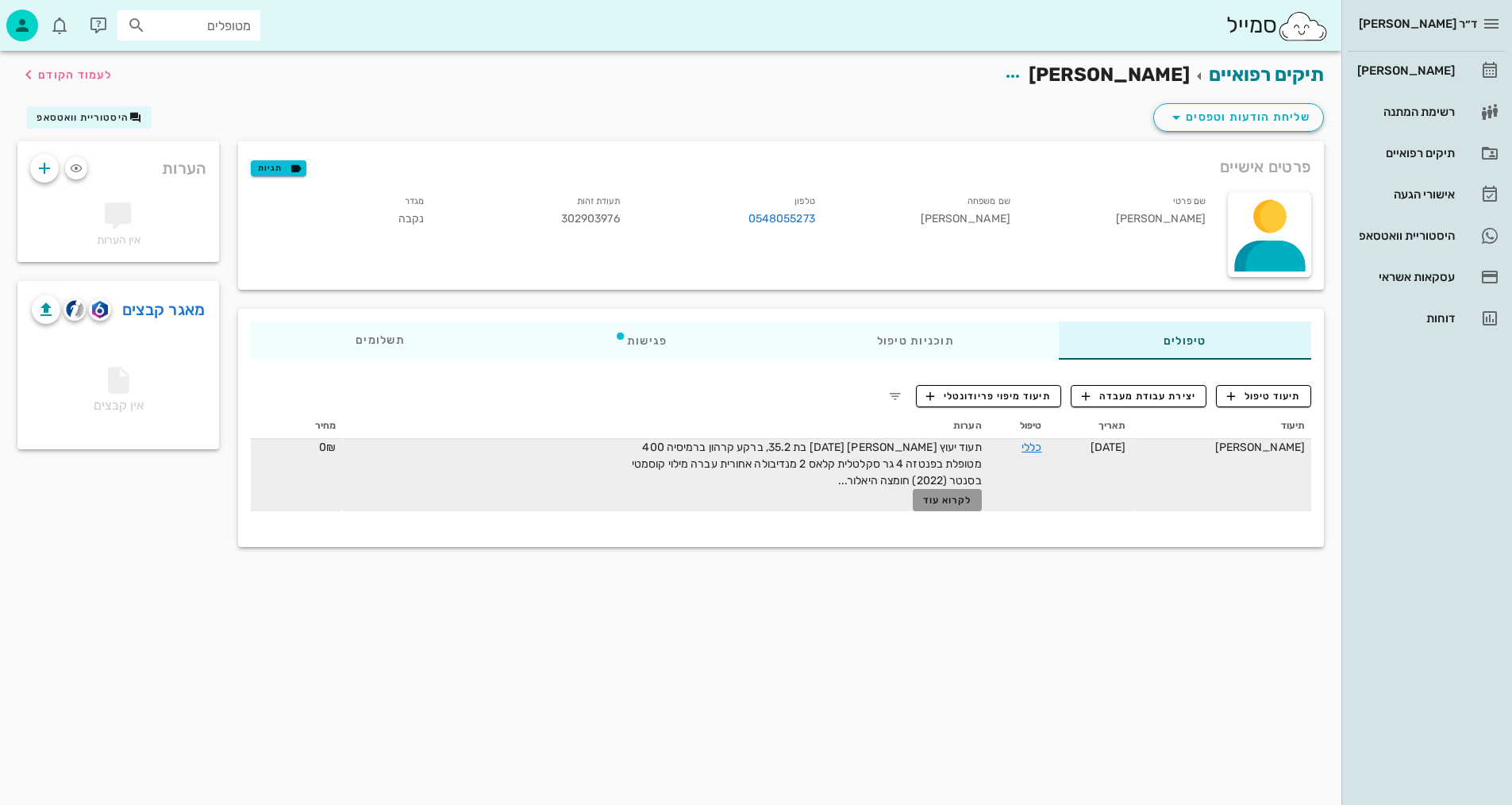
click at [965, 507] on button "לקרוא עוד" at bounding box center [947, 500] width 69 height 22
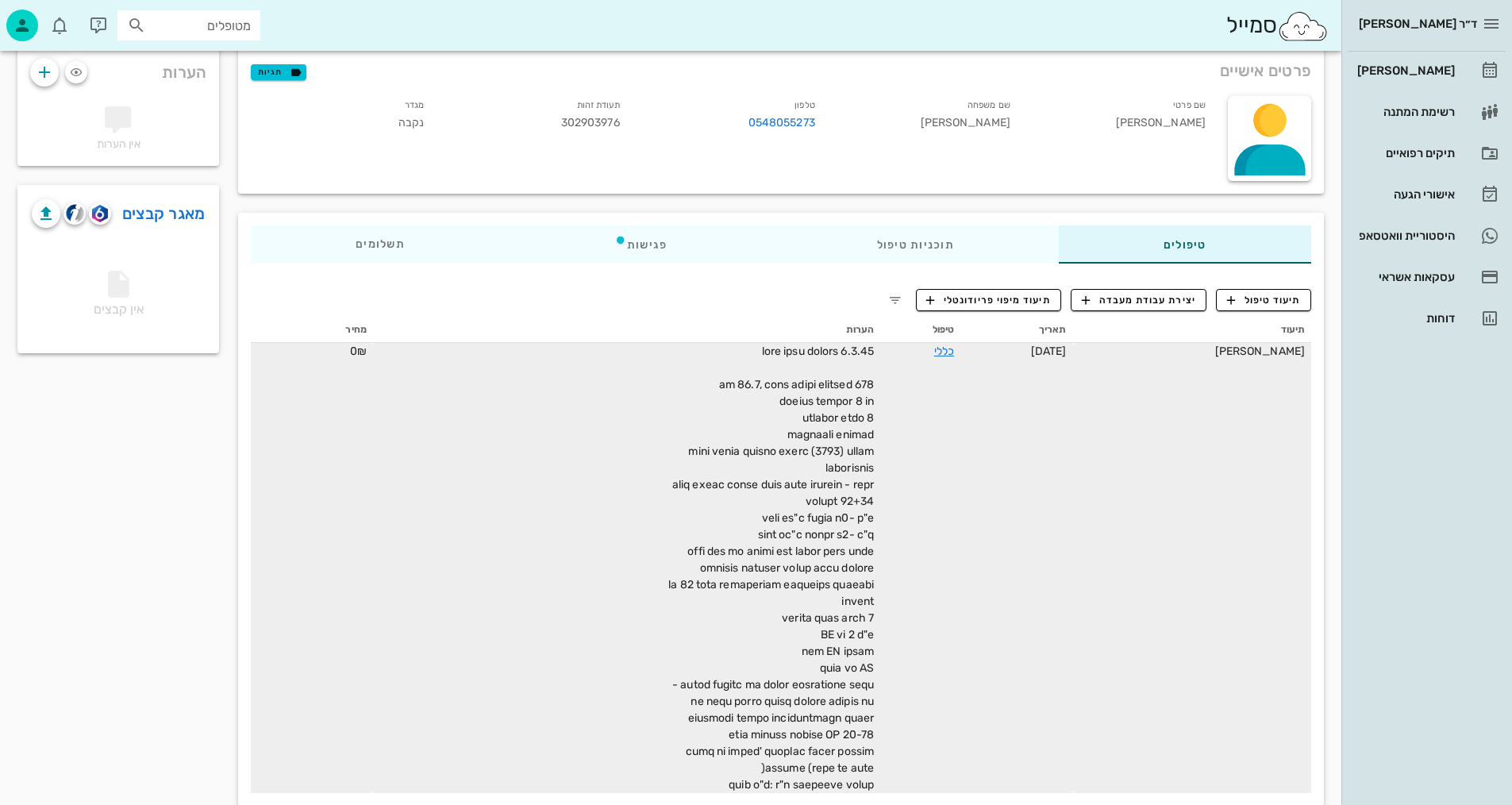
scroll to position [122, 0]
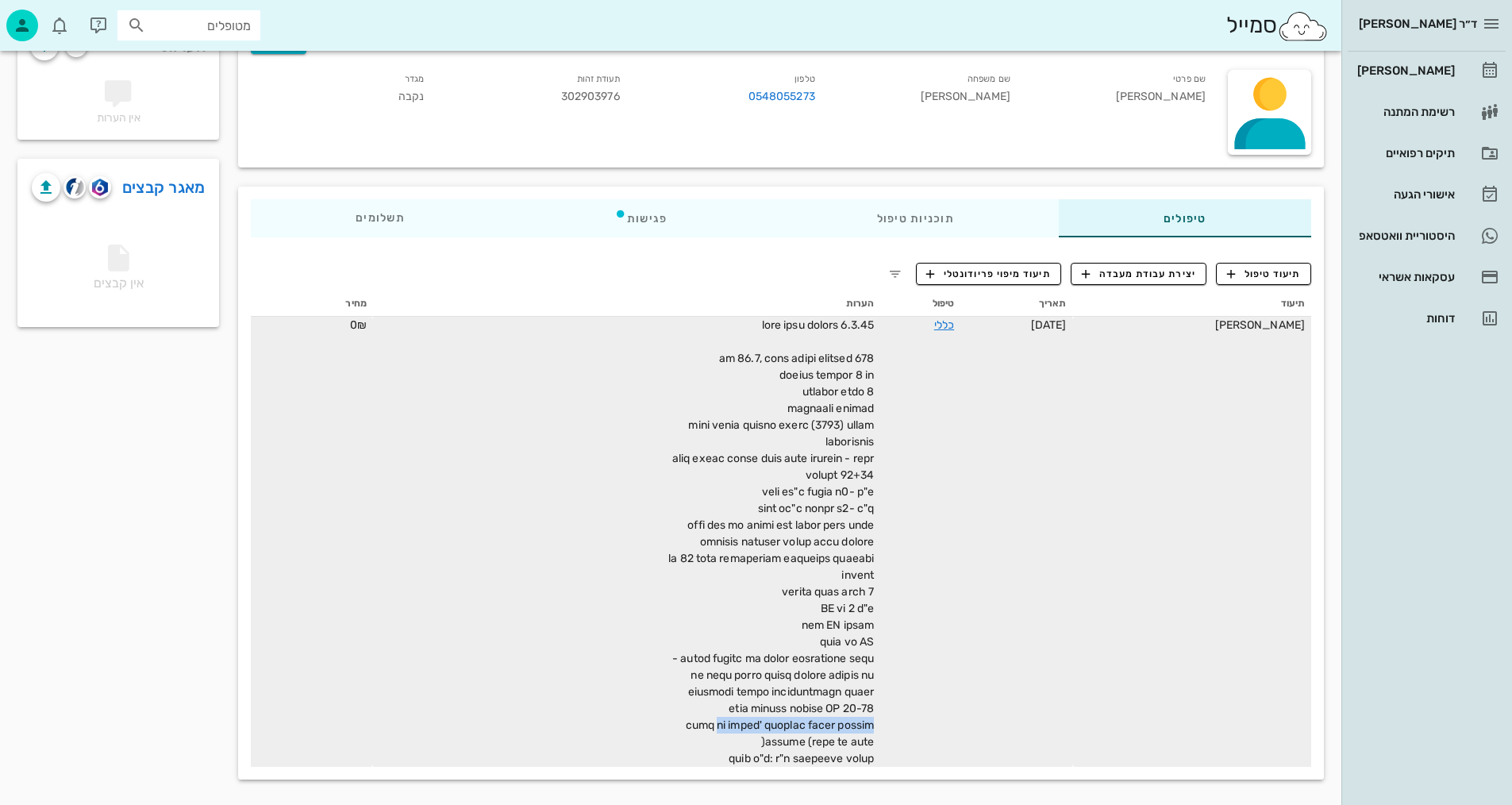
drag, startPoint x: 864, startPoint y: 722, endPoint x: 712, endPoint y: 726, distance: 152.1
click at [712, 726] on div at bounding box center [695, 541] width 357 height 450
click at [783, 715] on div at bounding box center [695, 541] width 357 height 450
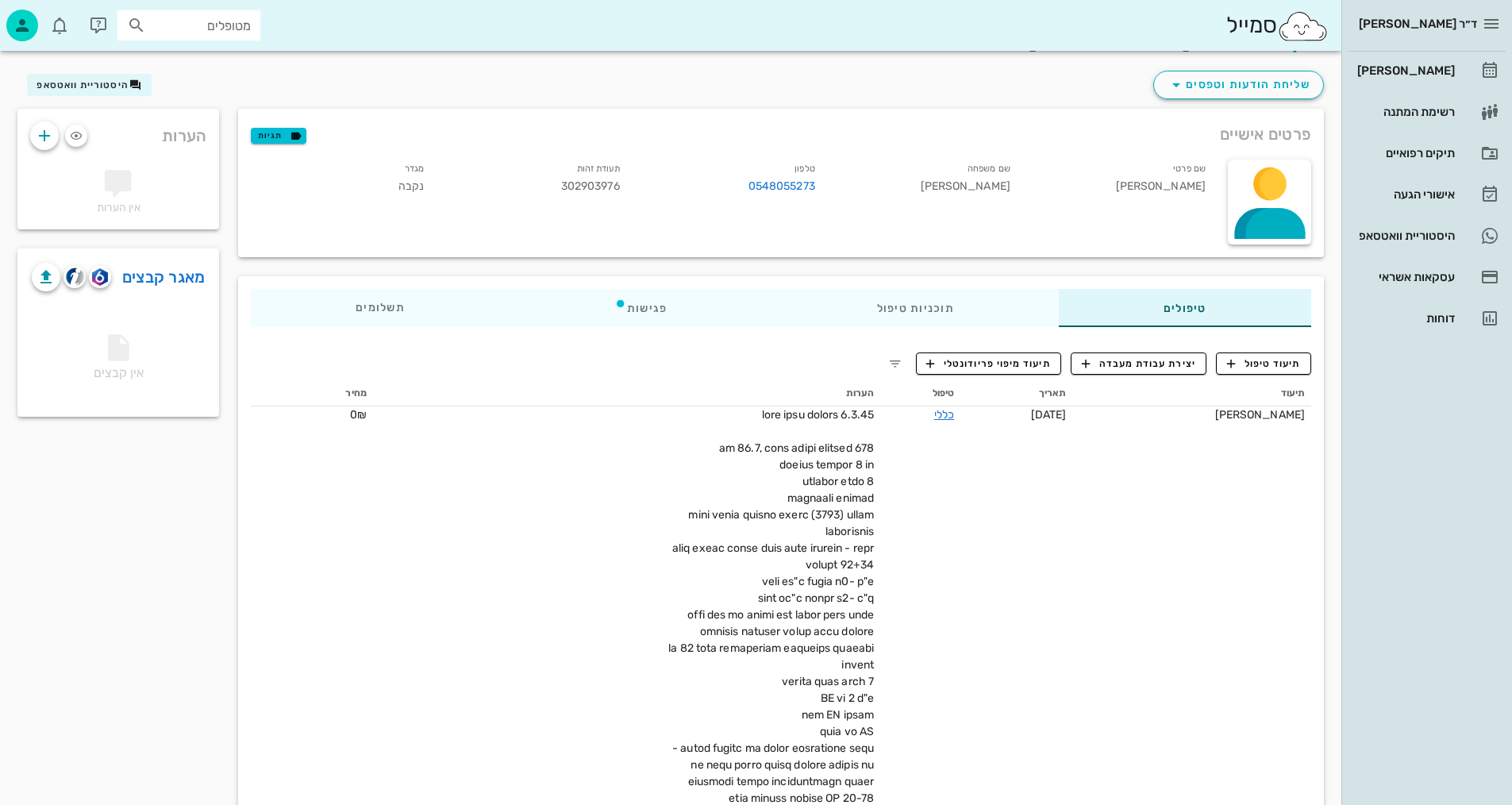
scroll to position [0, 0]
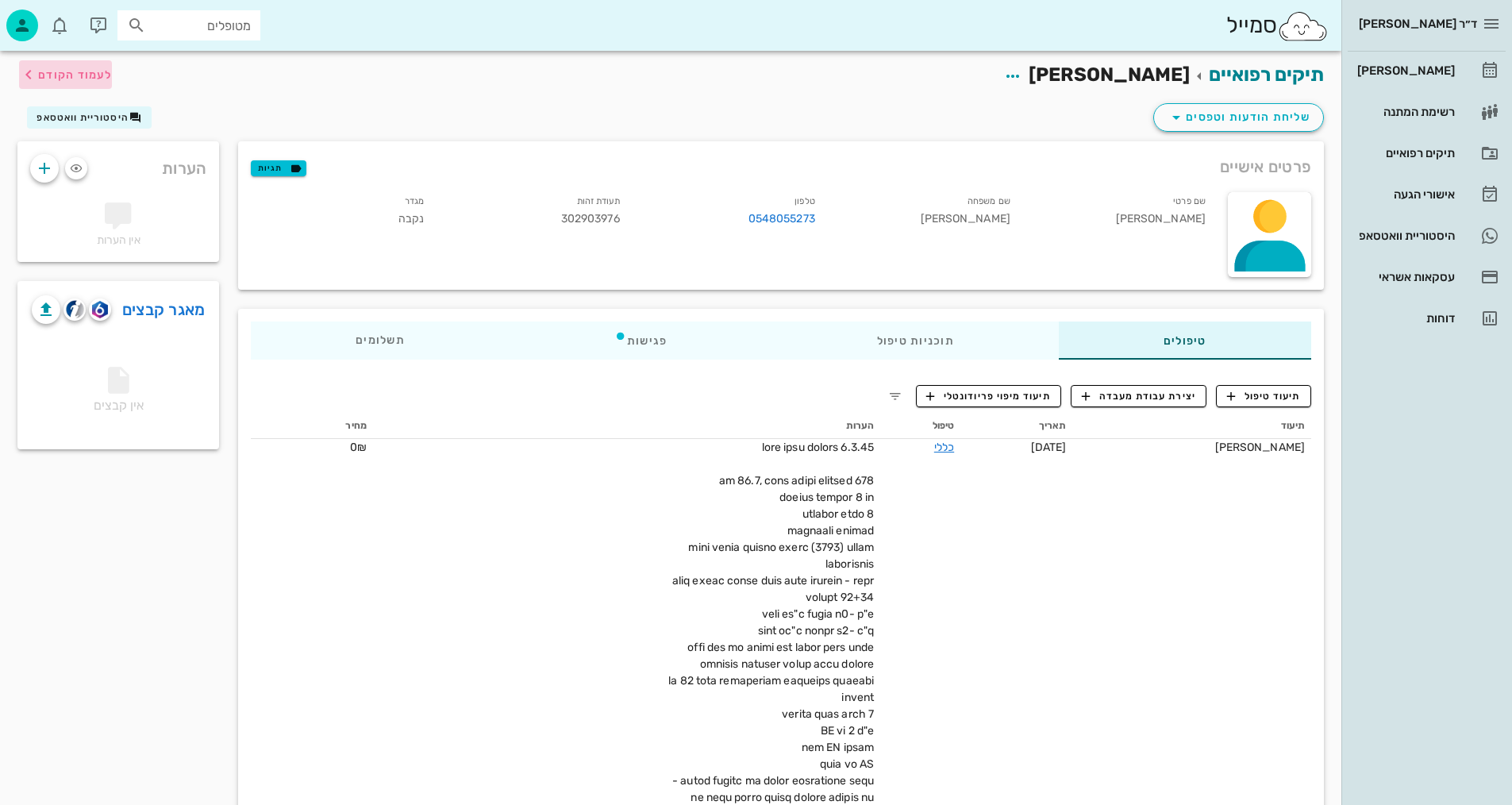
click at [77, 73] on span "לעמוד הקודם" at bounding box center [75, 75] width 74 height 14
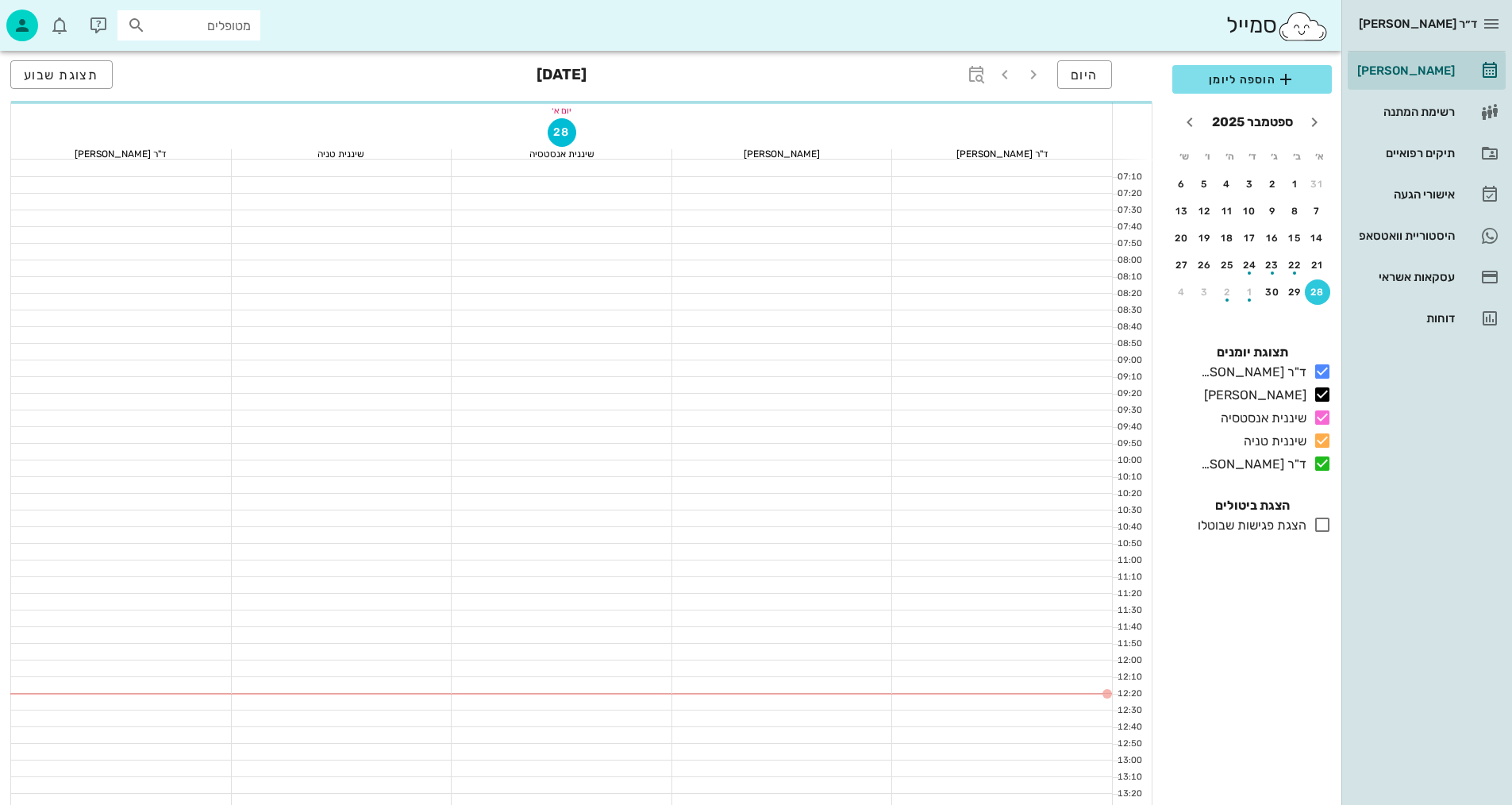
scroll to position [279, 0]
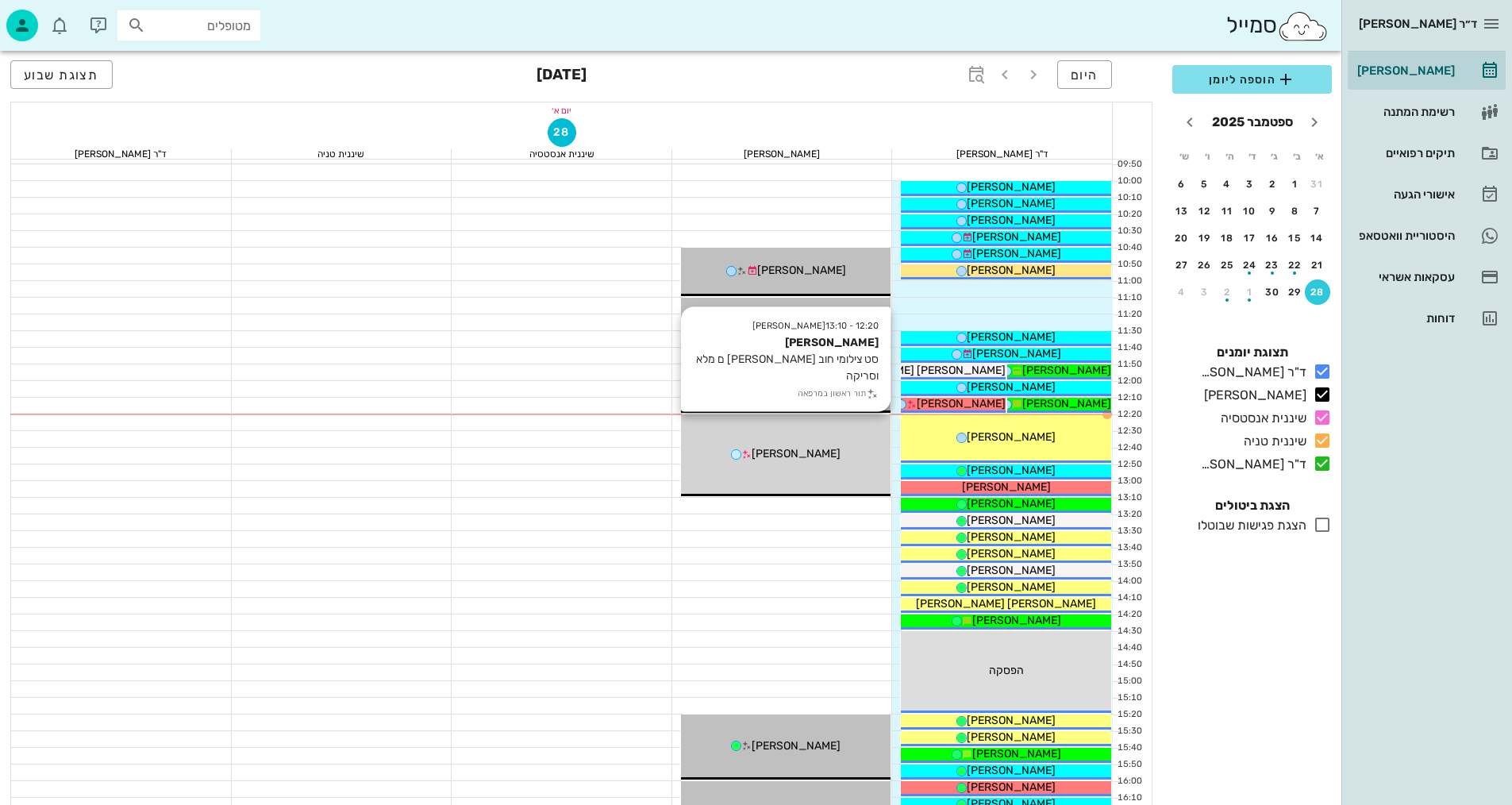
click at [816, 454] on span "[PERSON_NAME]" at bounding box center [796, 454] width 89 height 14
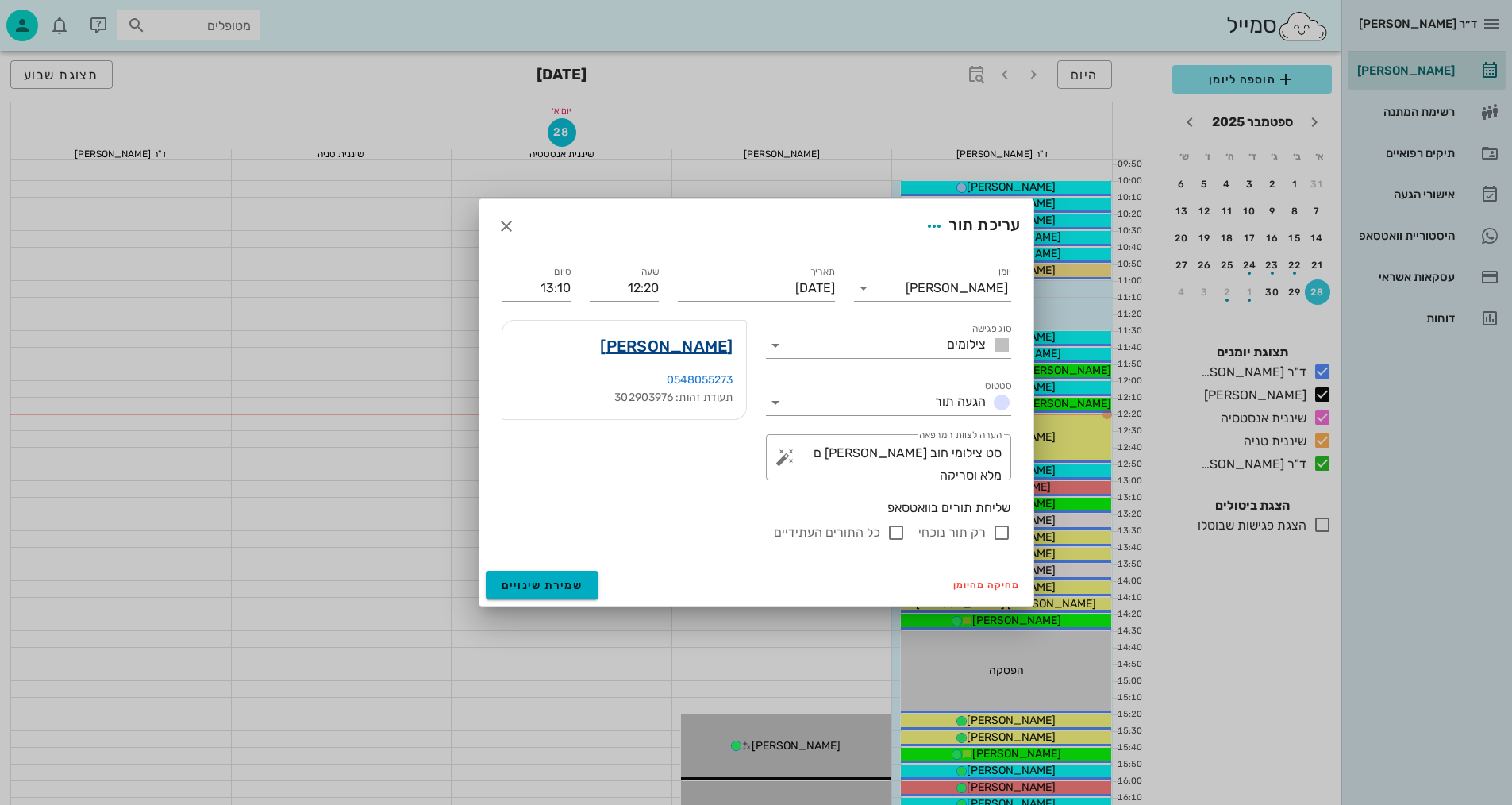
click at [706, 349] on link "[PERSON_NAME]" at bounding box center [666, 345] width 133 height 25
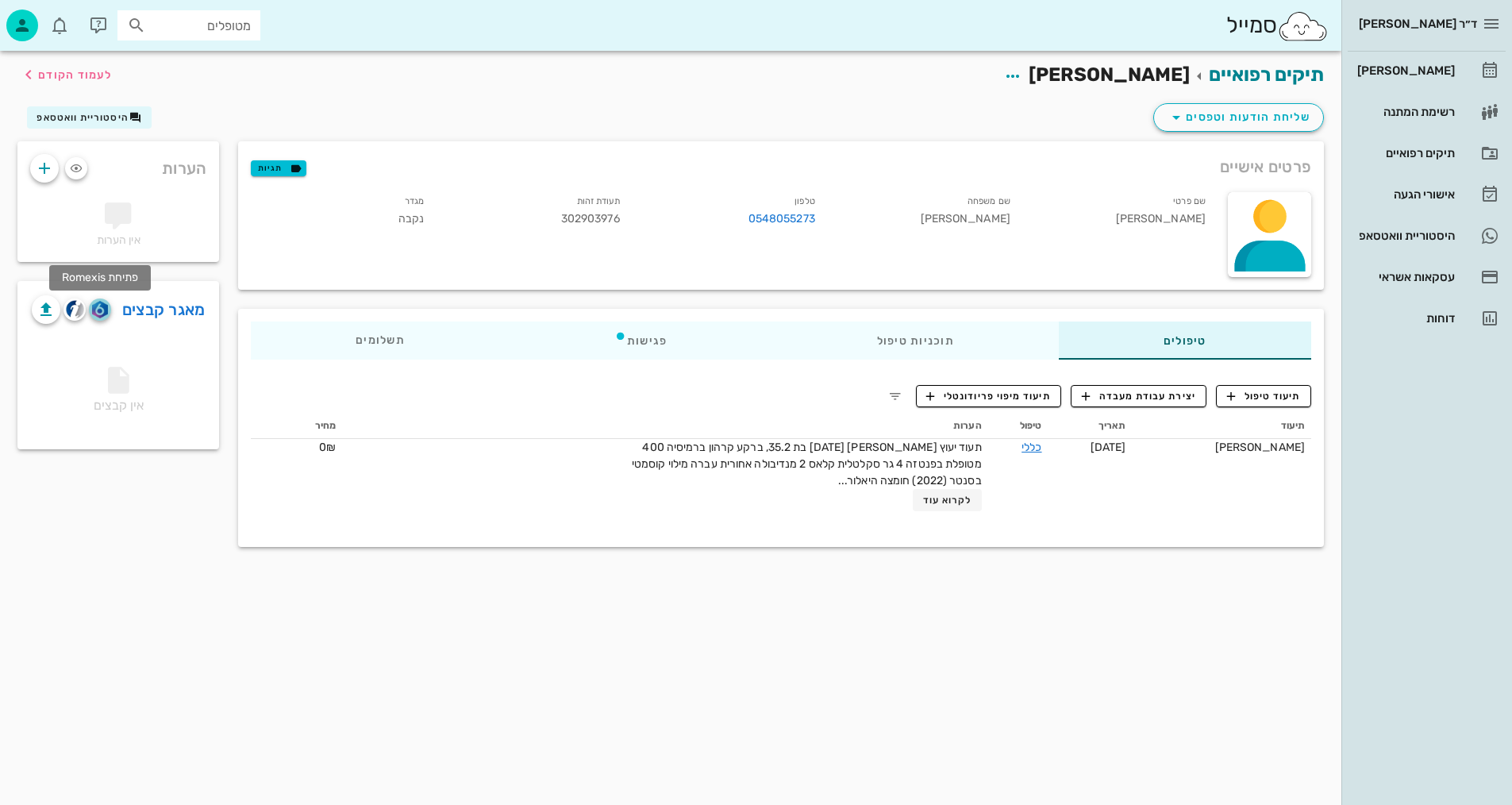
click at [103, 304] on img "button" at bounding box center [99, 309] width 15 height 18
click at [70, 309] on img "button" at bounding box center [75, 309] width 19 height 19
click at [98, 72] on span "לעמוד הקודם" at bounding box center [75, 75] width 74 height 14
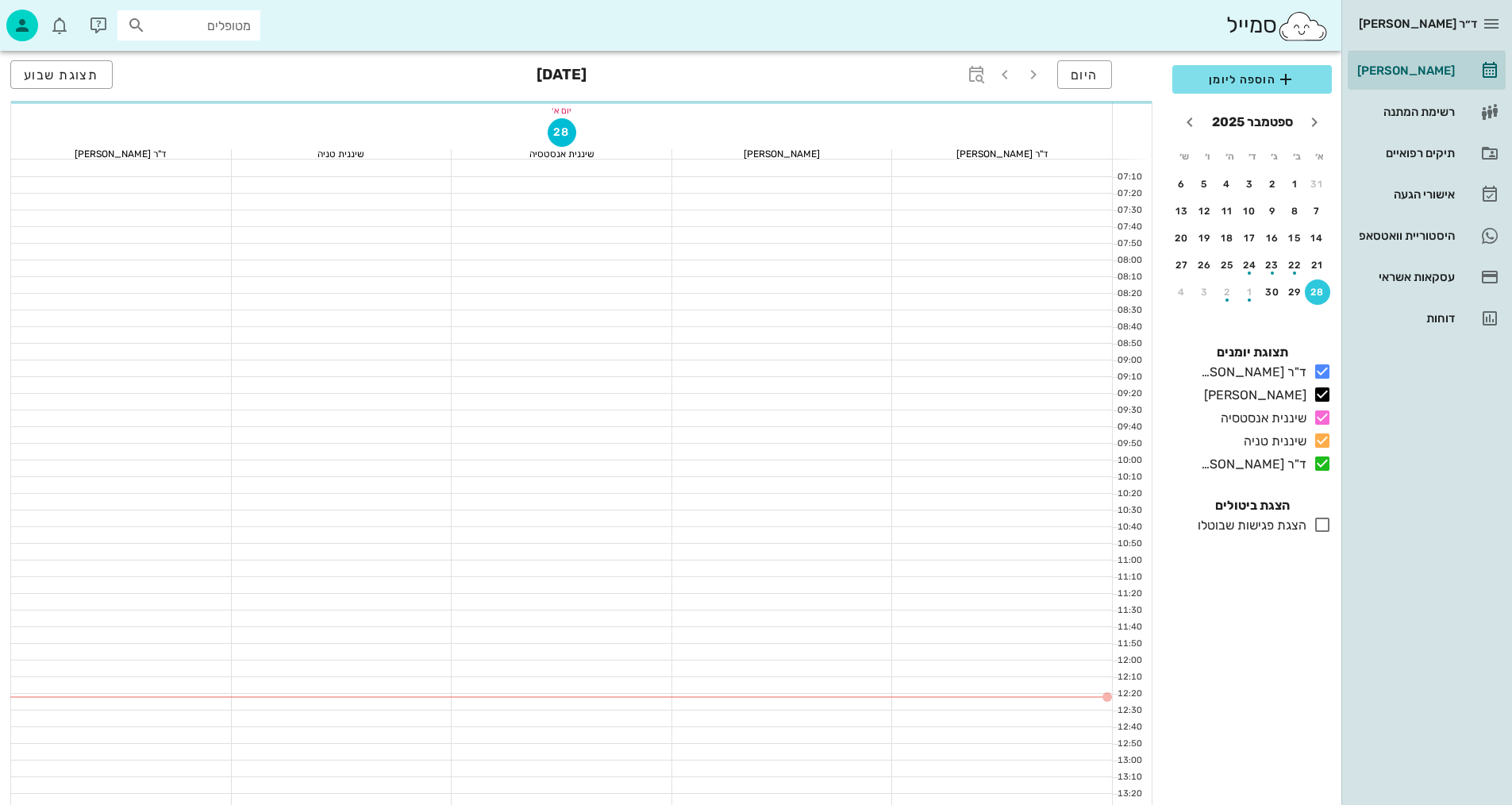
scroll to position [279, 0]
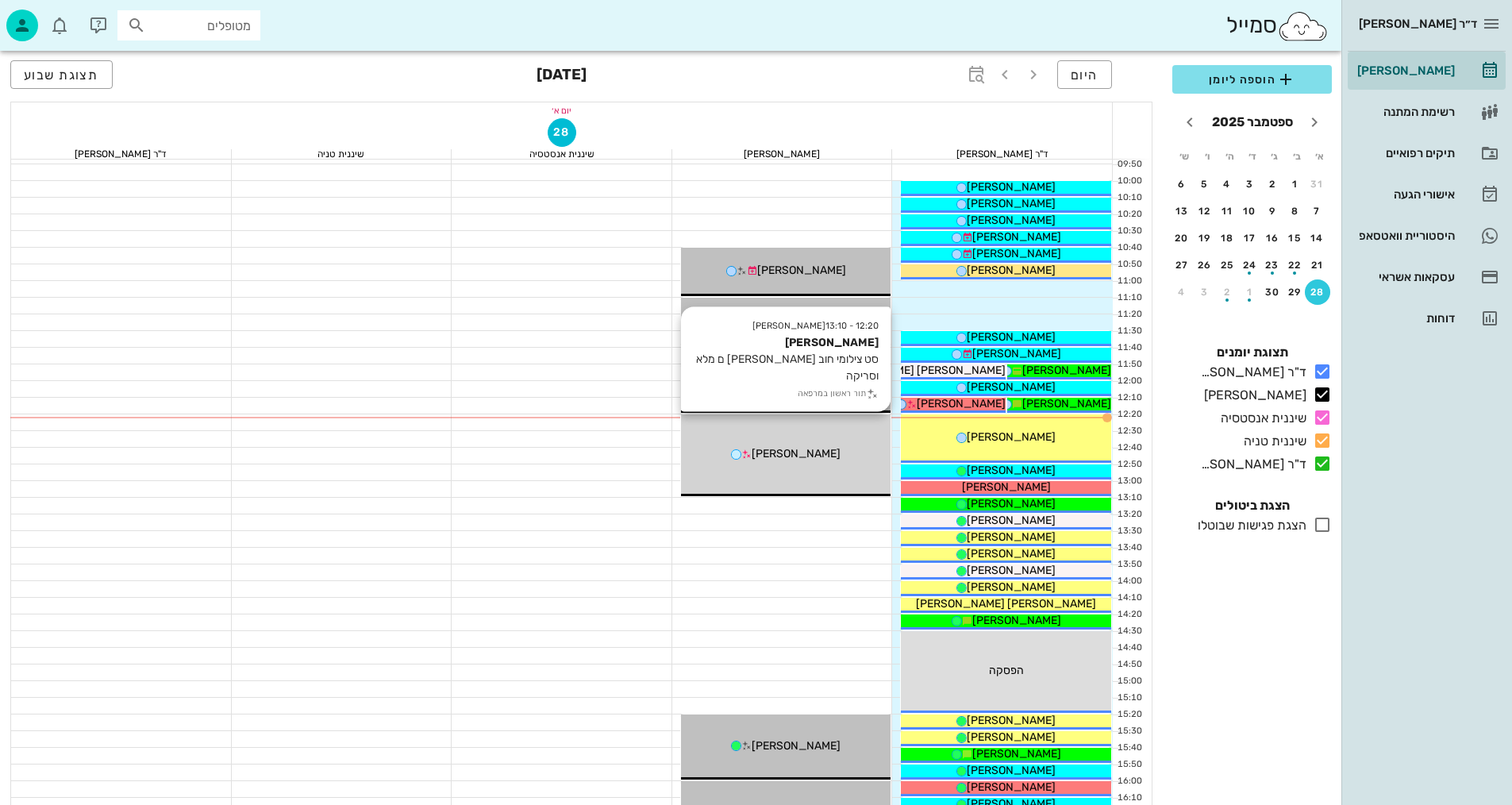
drag, startPoint x: 824, startPoint y: 470, endPoint x: 757, endPoint y: 361, distance: 127.9
click at [822, 470] on div "12:20 - 13:10 [PERSON_NAME] סט צילומי חוב [PERSON_NAME] ם מלא וסריקה תור ראשון …" at bounding box center [786, 455] width 211 height 82
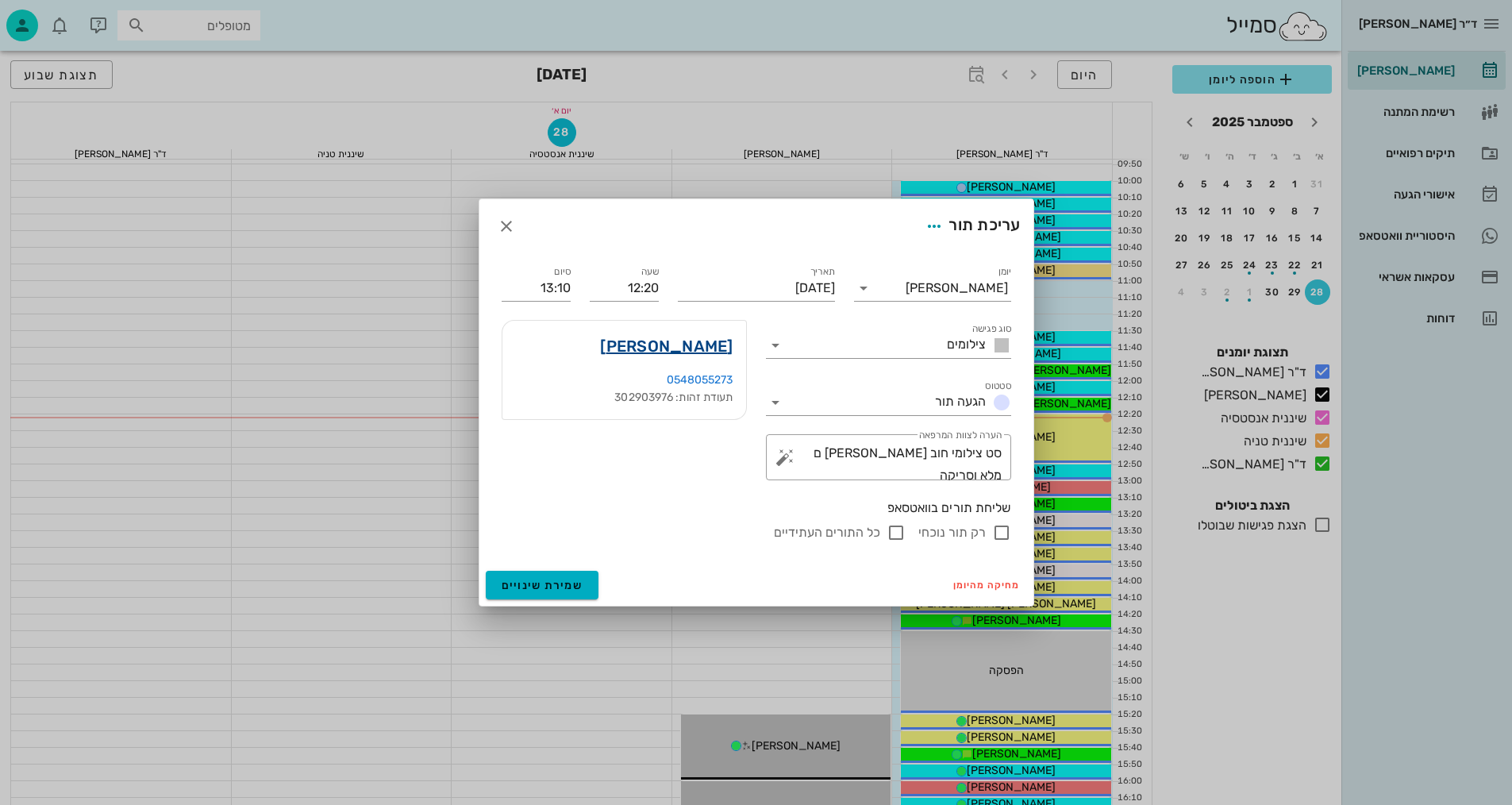
click at [707, 351] on link "[PERSON_NAME]" at bounding box center [666, 345] width 133 height 25
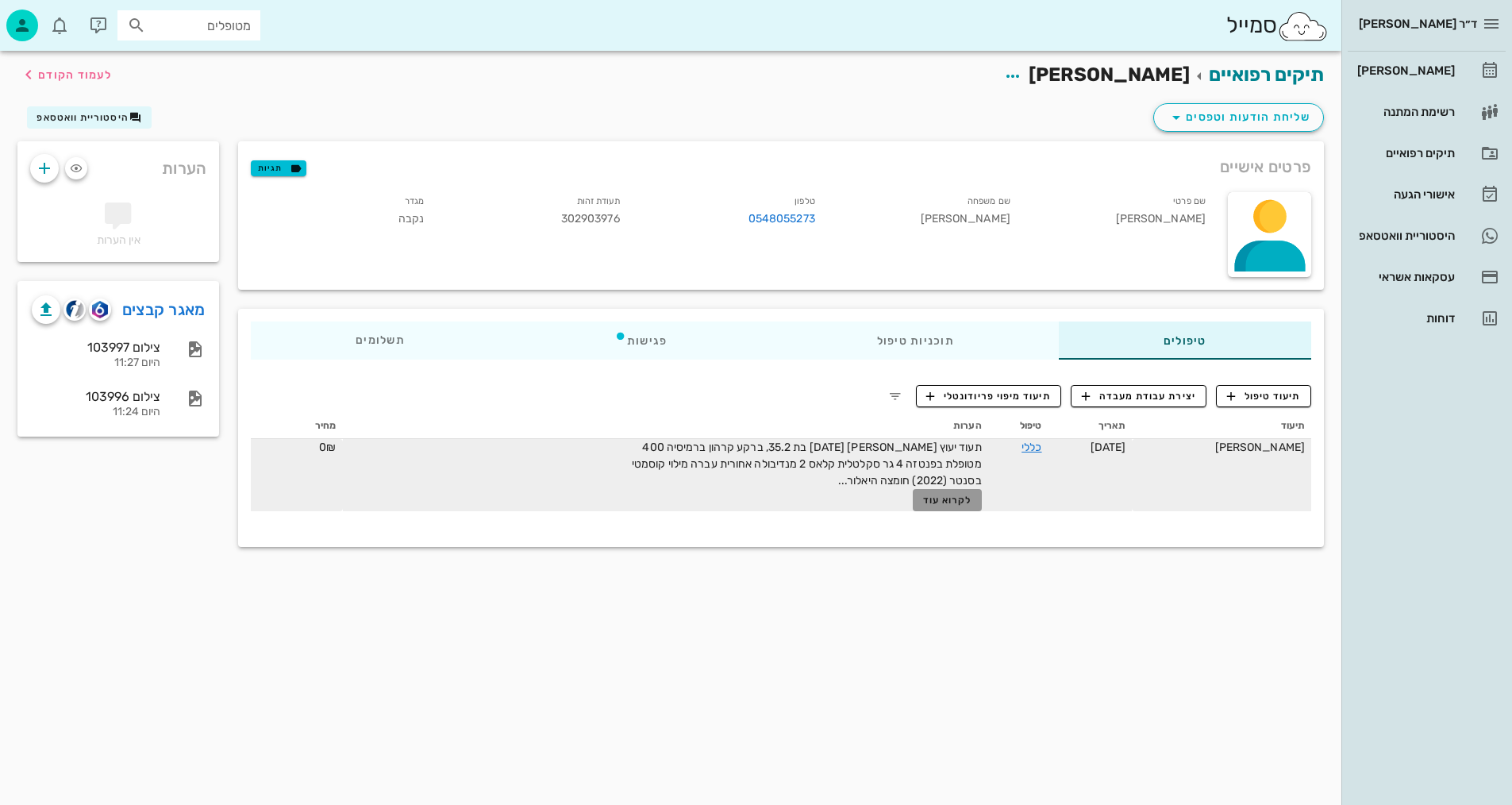
click at [972, 505] on span "לקרוא עוד" at bounding box center [947, 500] width 49 height 11
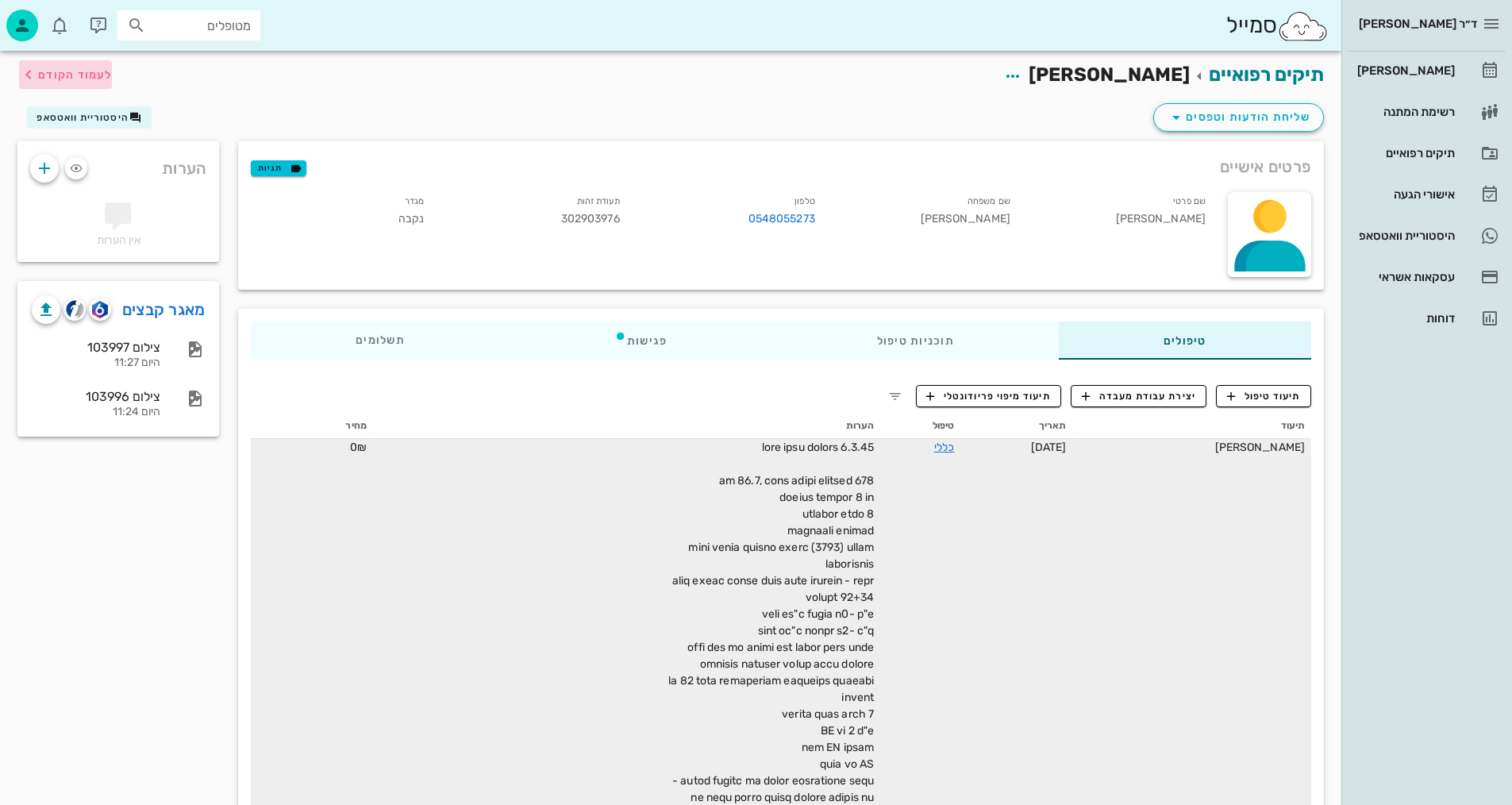
click at [89, 85] on button "לעמוד הקודם" at bounding box center [66, 74] width 93 height 29
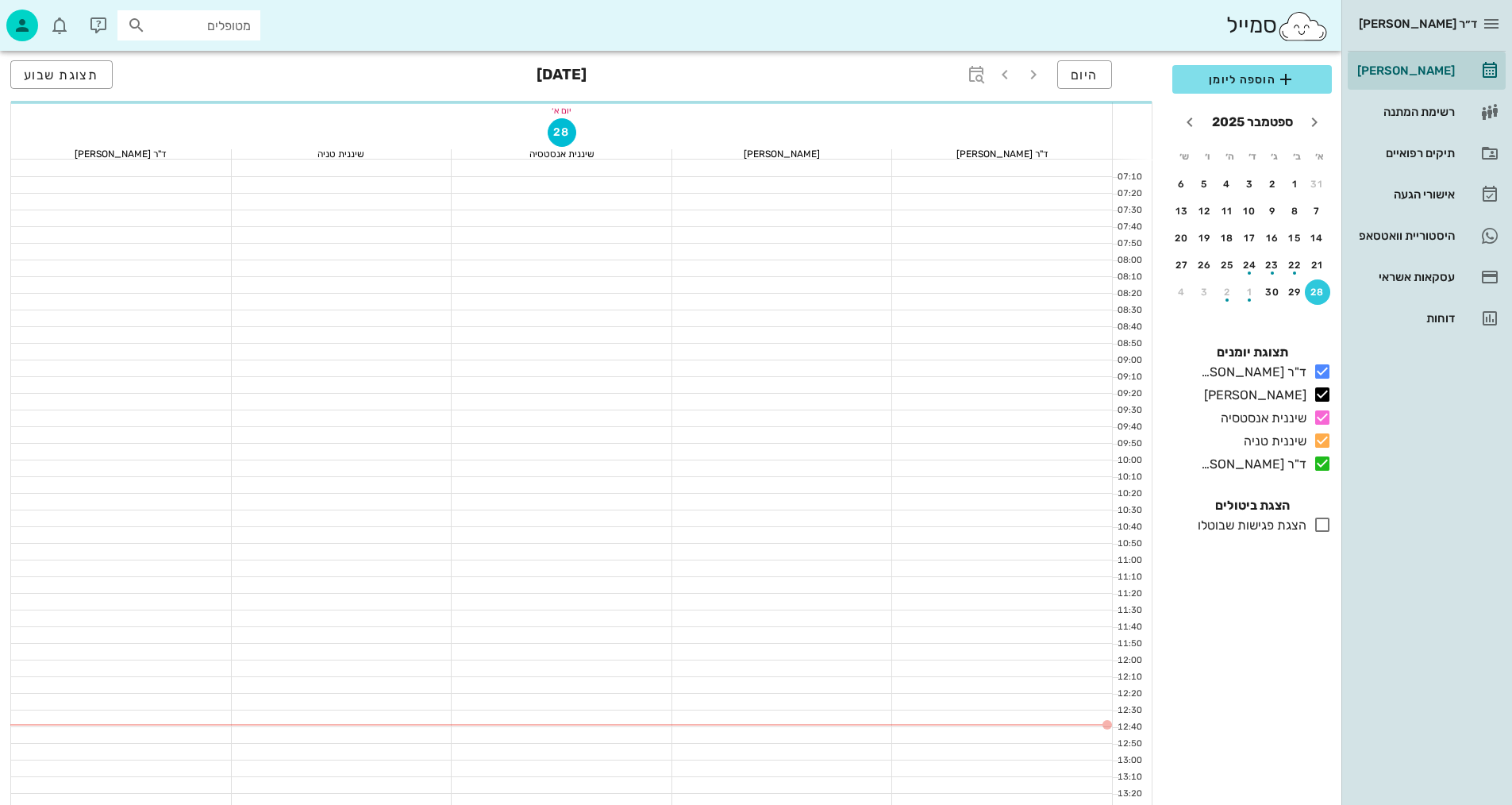
scroll to position [279, 0]
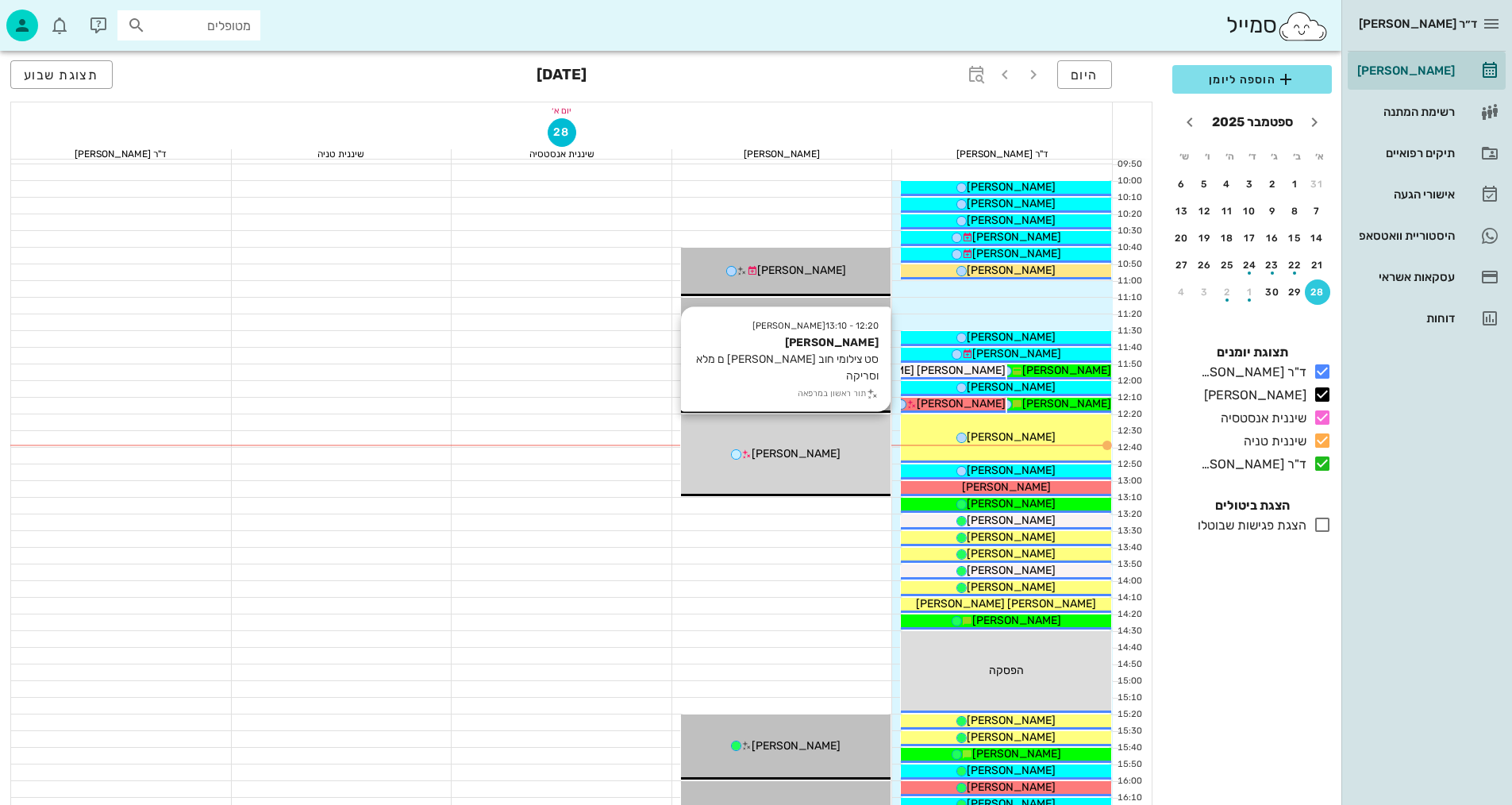
click at [734, 454] on div "[PERSON_NAME]" at bounding box center [786, 454] width 211 height 17
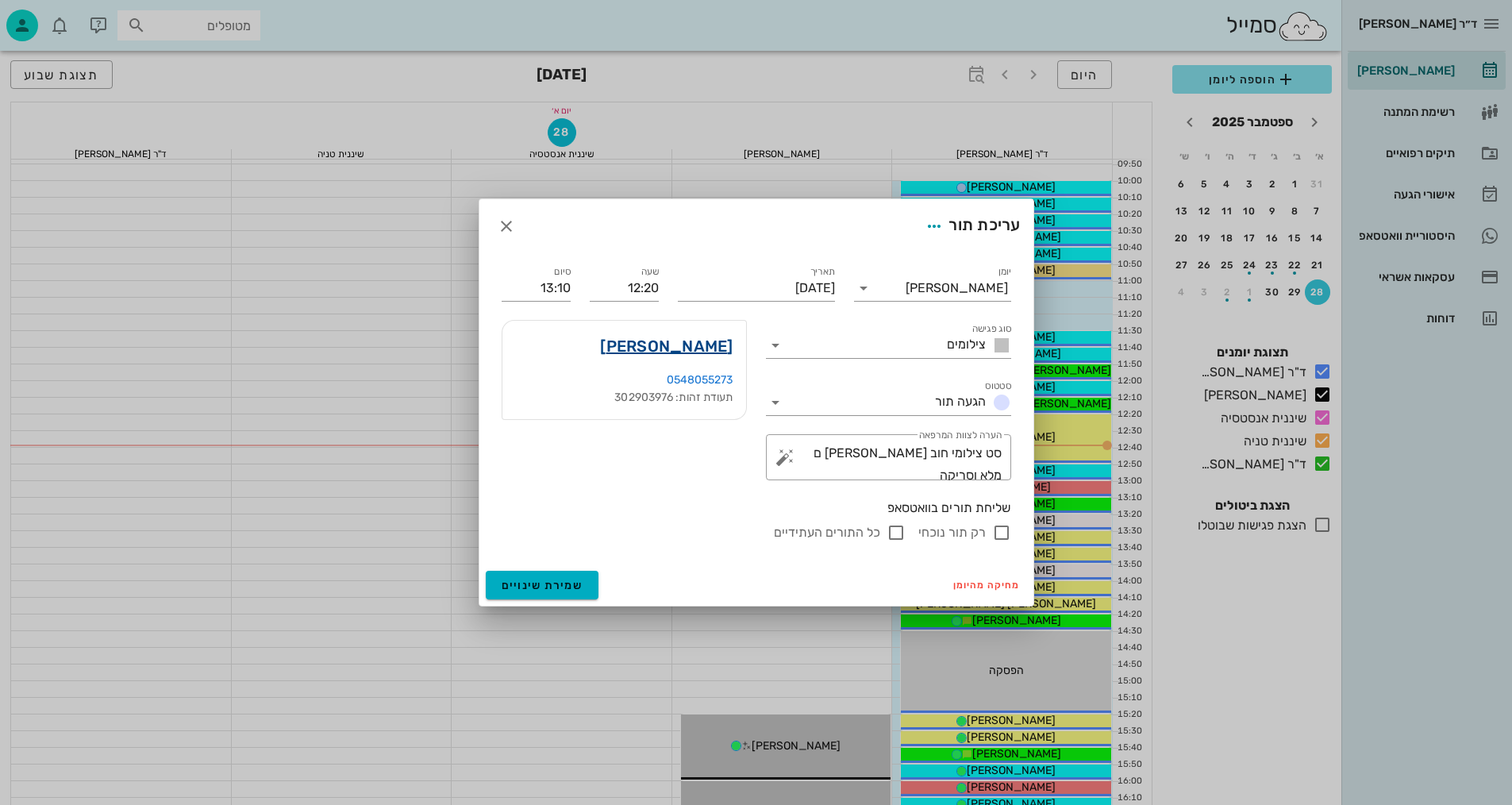
click at [679, 344] on link "[PERSON_NAME]" at bounding box center [666, 345] width 133 height 25
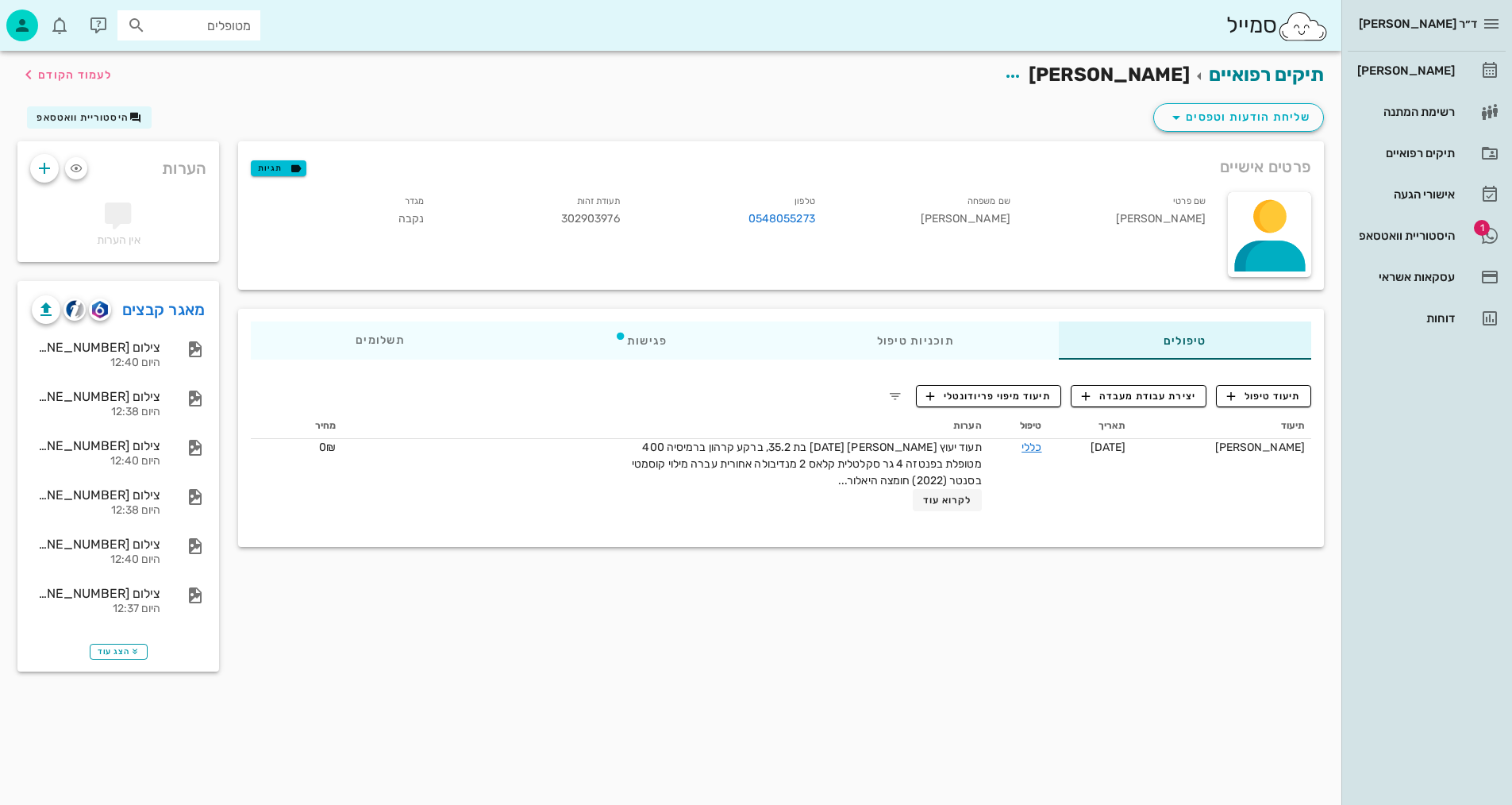
click at [508, 300] on div "טיפולים תוכניות טיפול פגישות תשלומים 0₪ תיעוד טיפול יצירת עבודת מעבדה תיעוד מיפ…" at bounding box center [780, 428] width 1105 height 257
click at [1293, 389] on span "תיעוד טיפול" at bounding box center [1264, 395] width 74 height 14
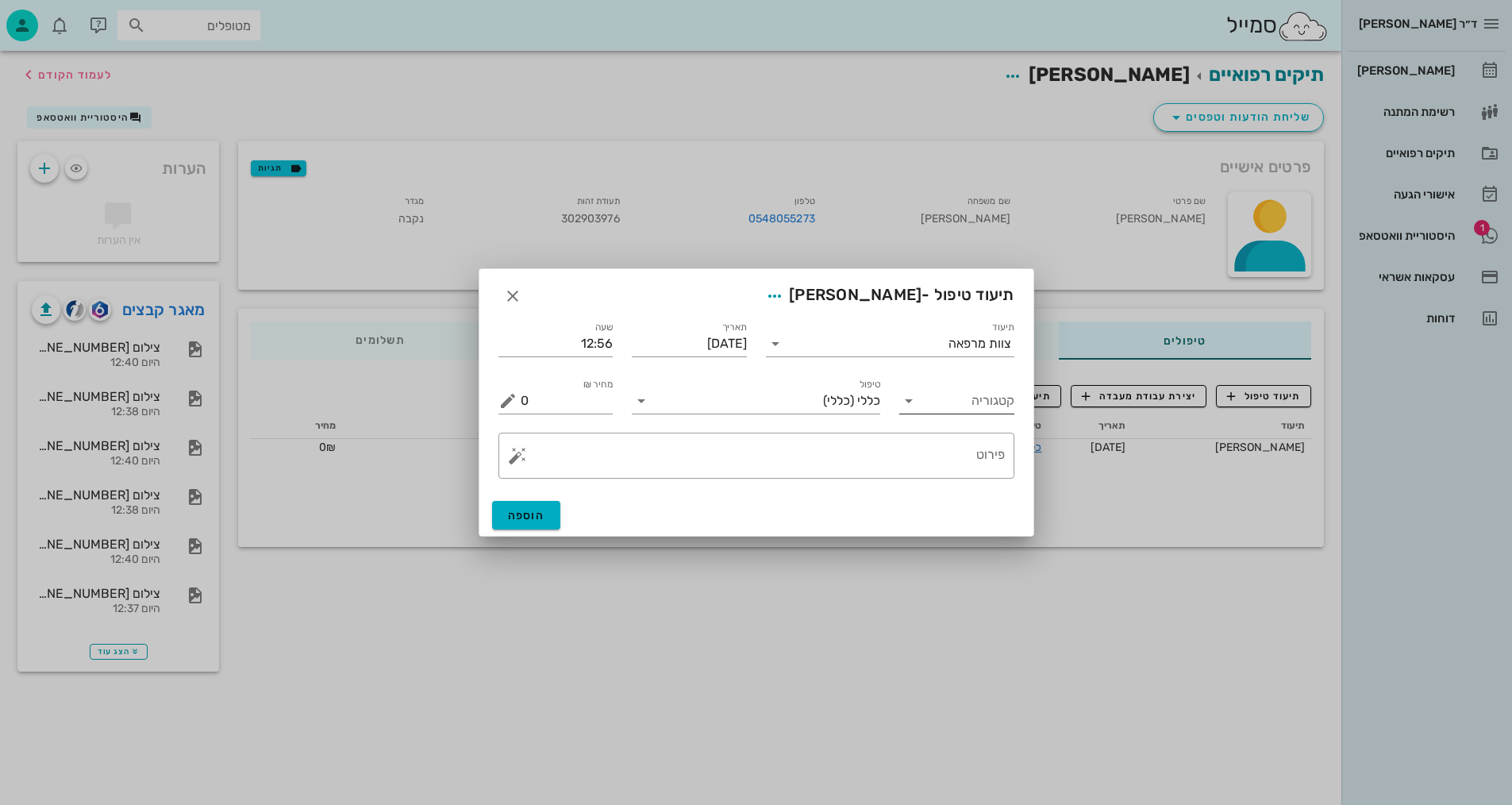
click at [942, 405] on input "קטגוריה" at bounding box center [969, 400] width 90 height 25
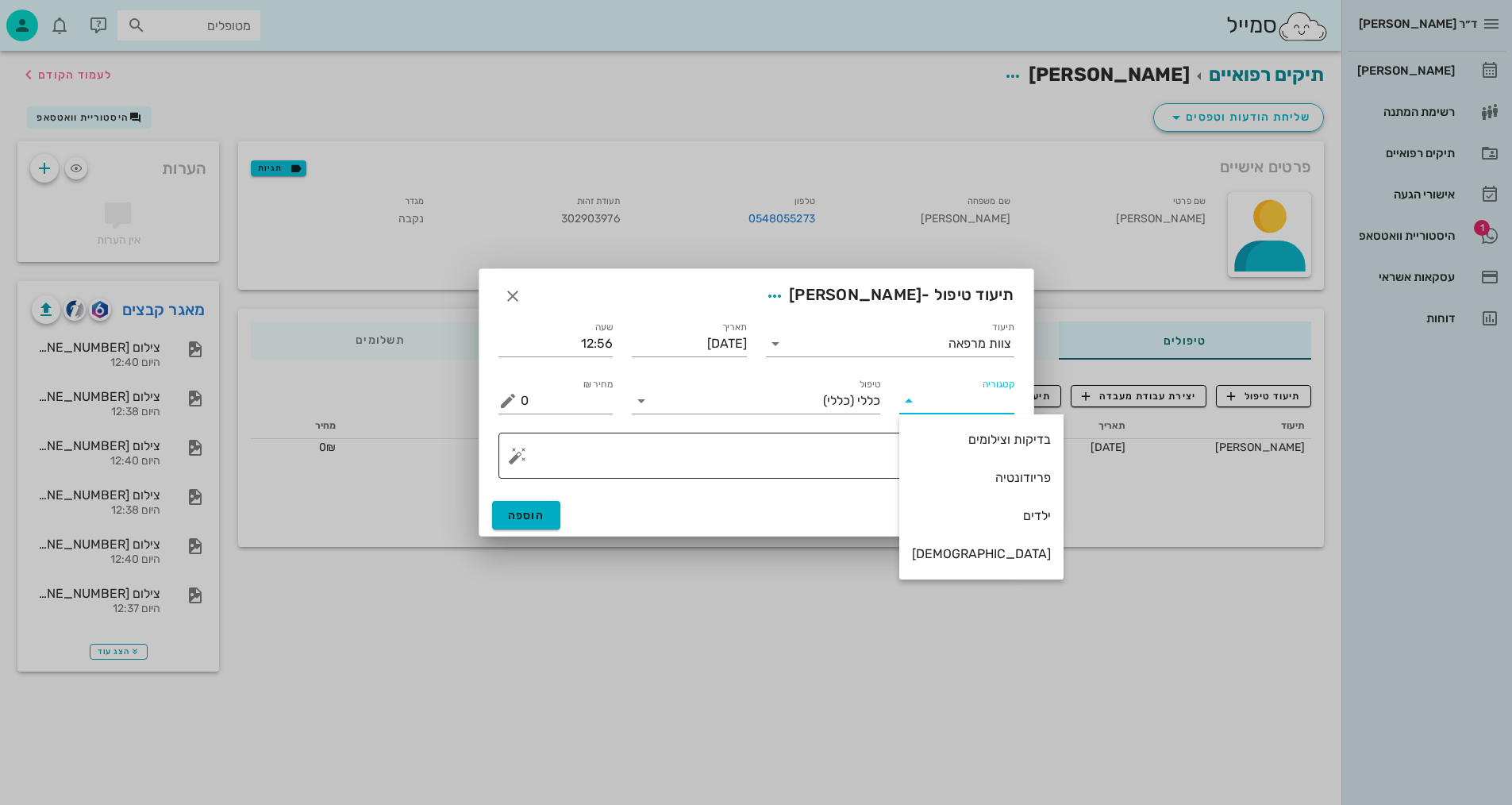
click at [950, 436] on div "בדיקות וצילומים" at bounding box center [981, 439] width 139 height 15
type input "בדיקות וצילומים"
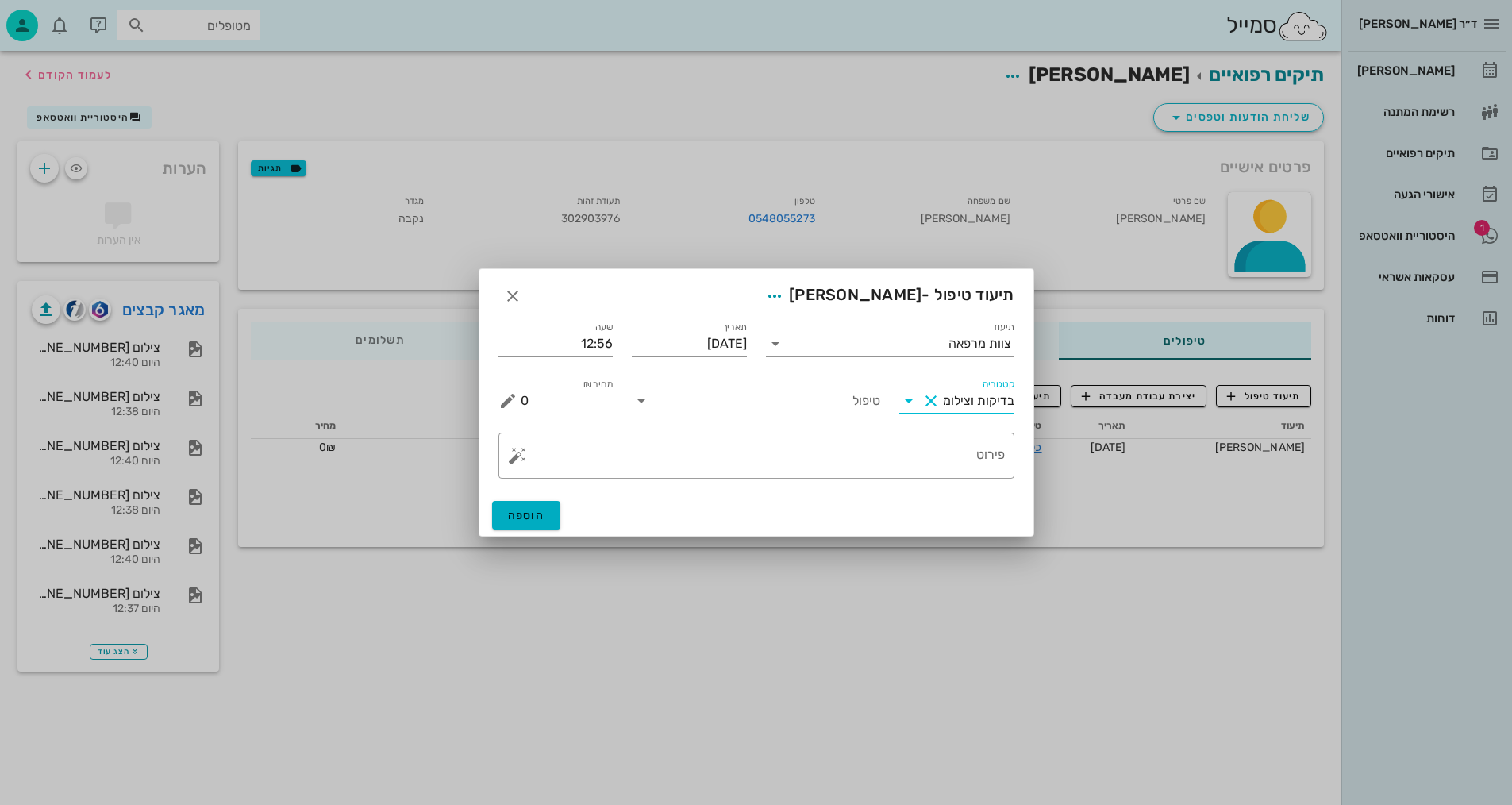
click at [856, 401] on input "טיפול" at bounding box center [767, 400] width 226 height 25
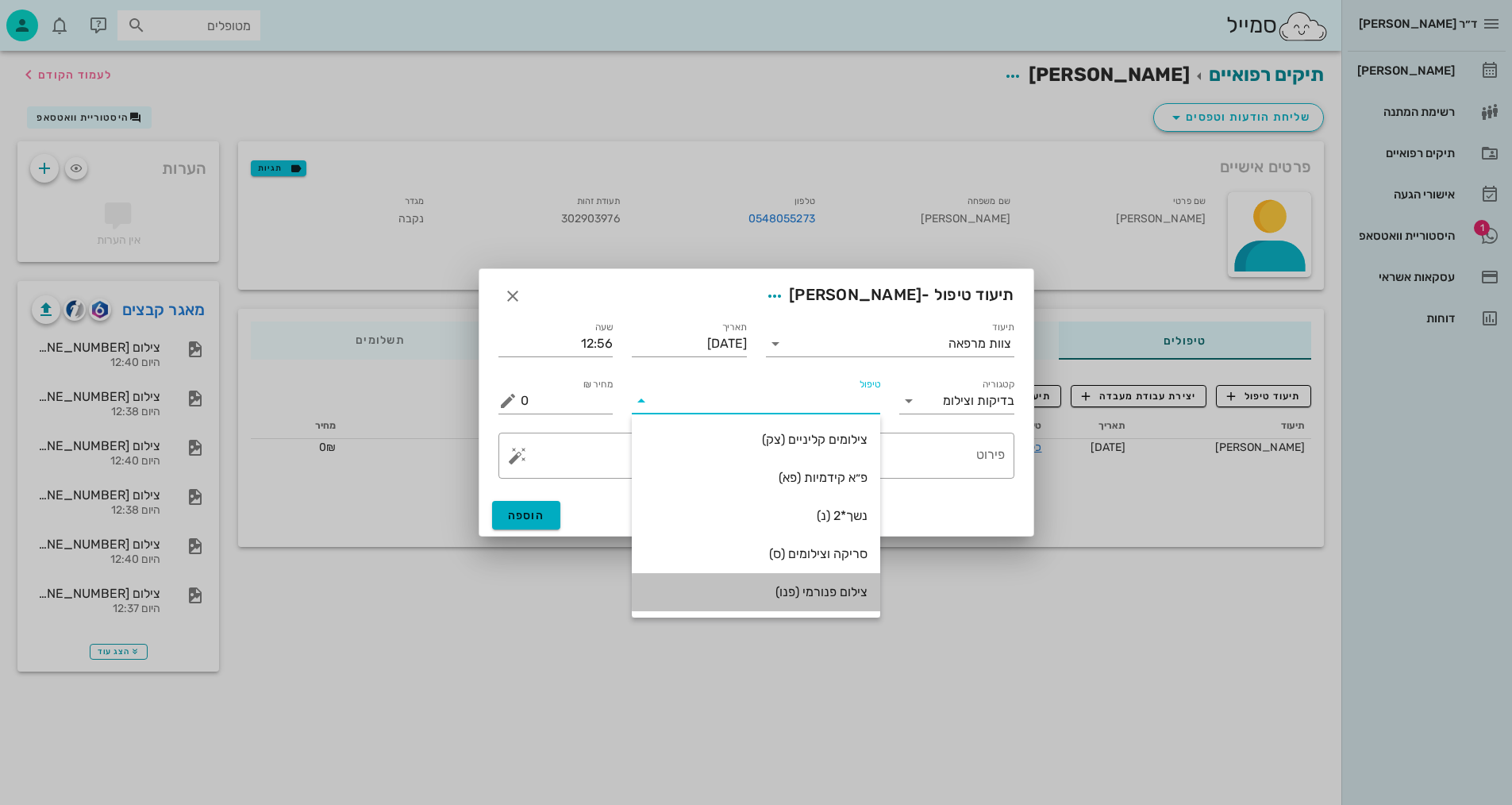
click at [842, 593] on div "צילום פנורמי (פנו)" at bounding box center [756, 592] width 223 height 15
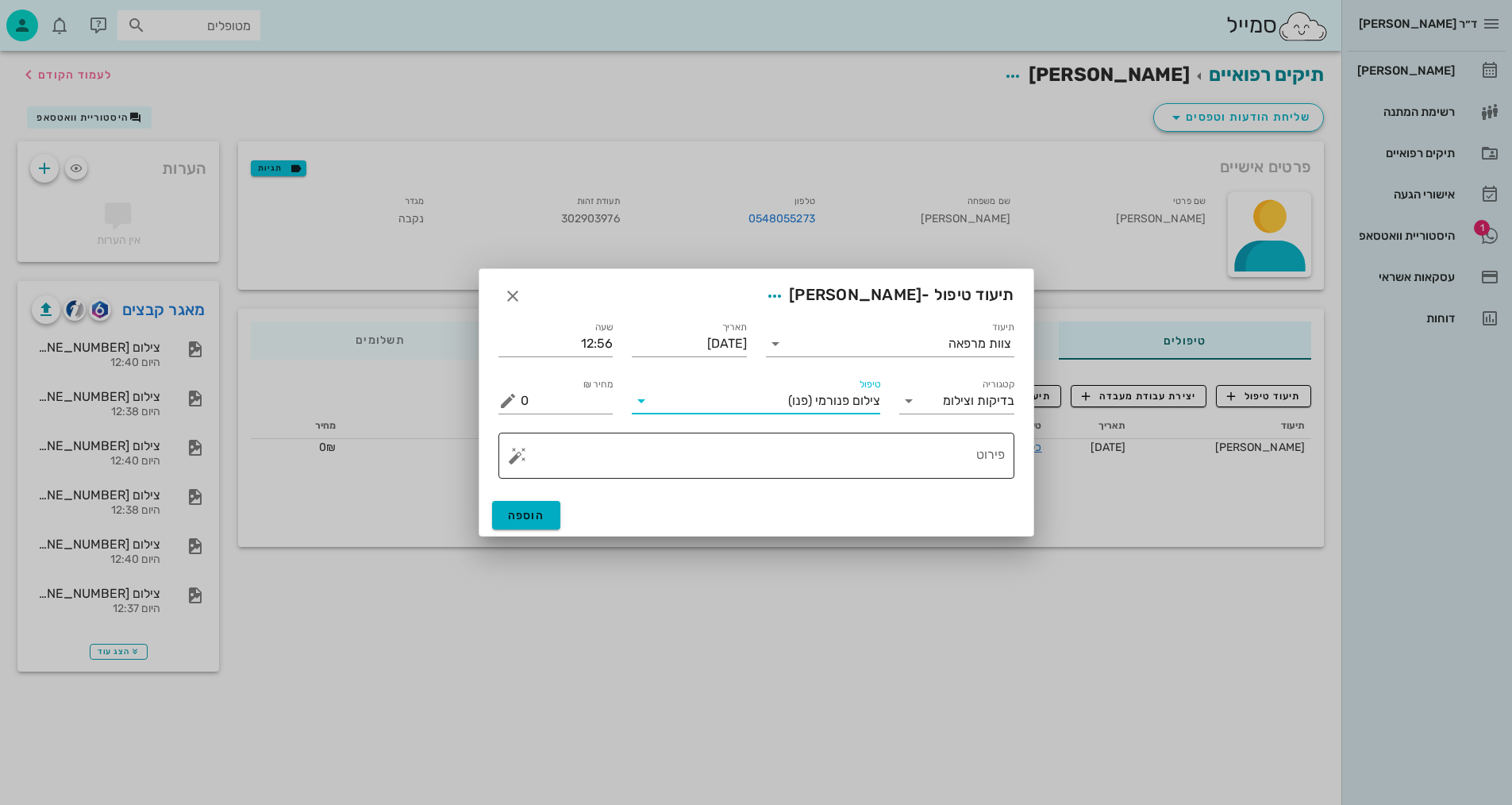
drag, startPoint x: 919, startPoint y: 472, endPoint x: 925, endPoint y: 459, distance: 14.3
click at [920, 471] on textarea "פירוט" at bounding box center [762, 459] width 484 height 38
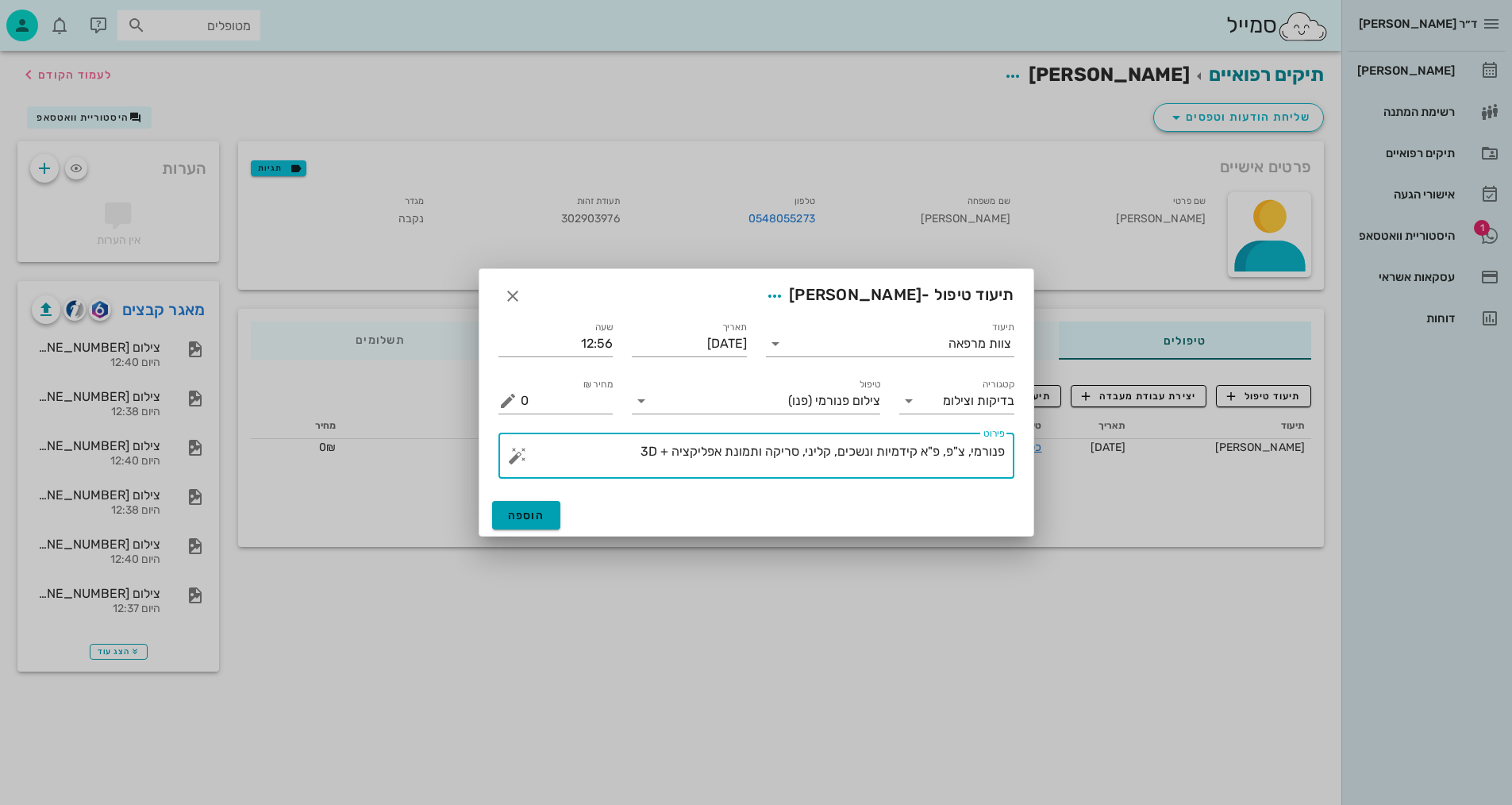
type textarea "פנורמי, צ"פ, פ"א קידמיות ונשכים, קליני, סריקה ותמונת אפליקציה + 3D"
click at [534, 522] on button "הוספה" at bounding box center [526, 515] width 69 height 29
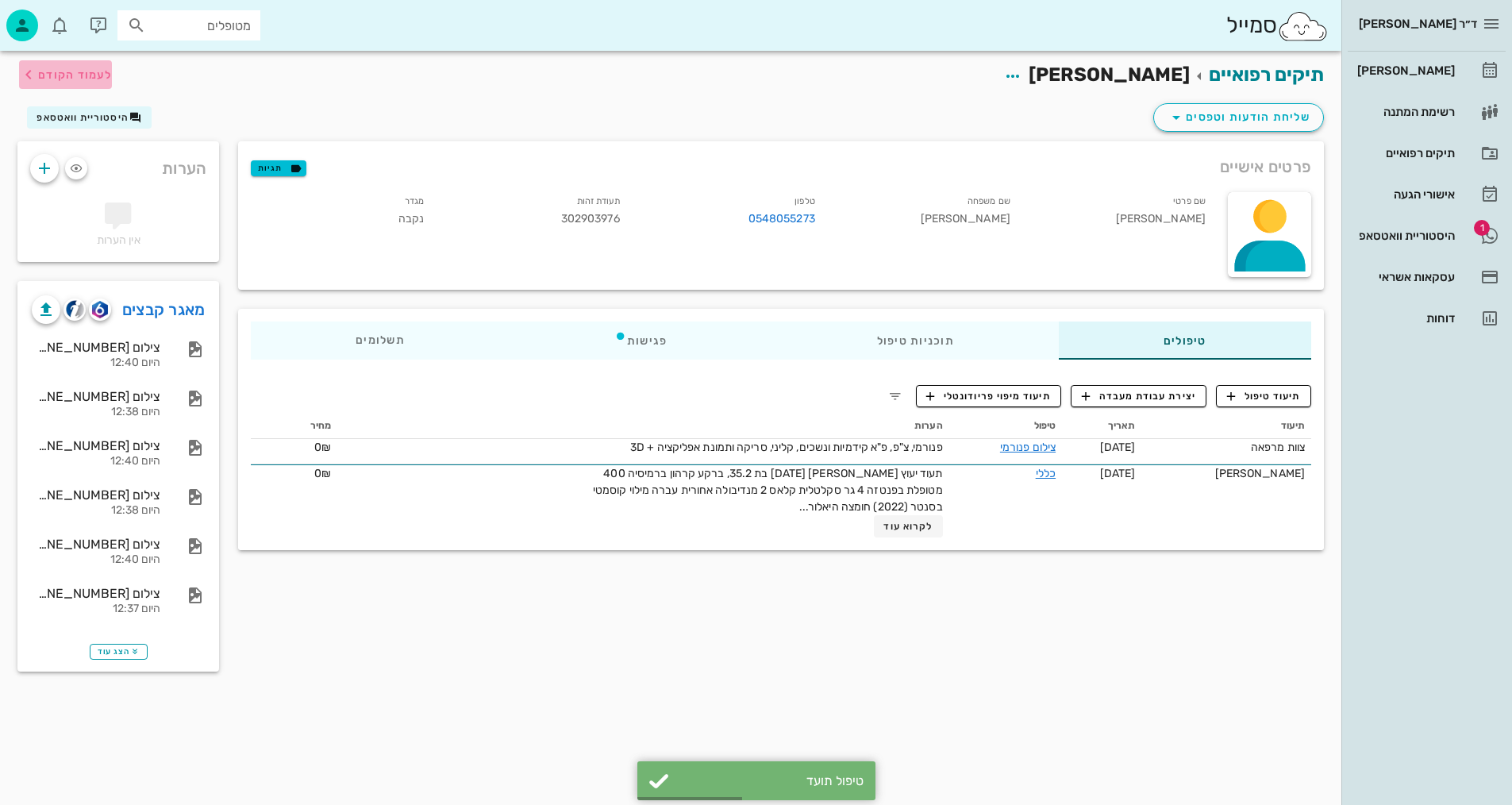
click at [97, 78] on span "לעמוד הקודם" at bounding box center [75, 75] width 74 height 14
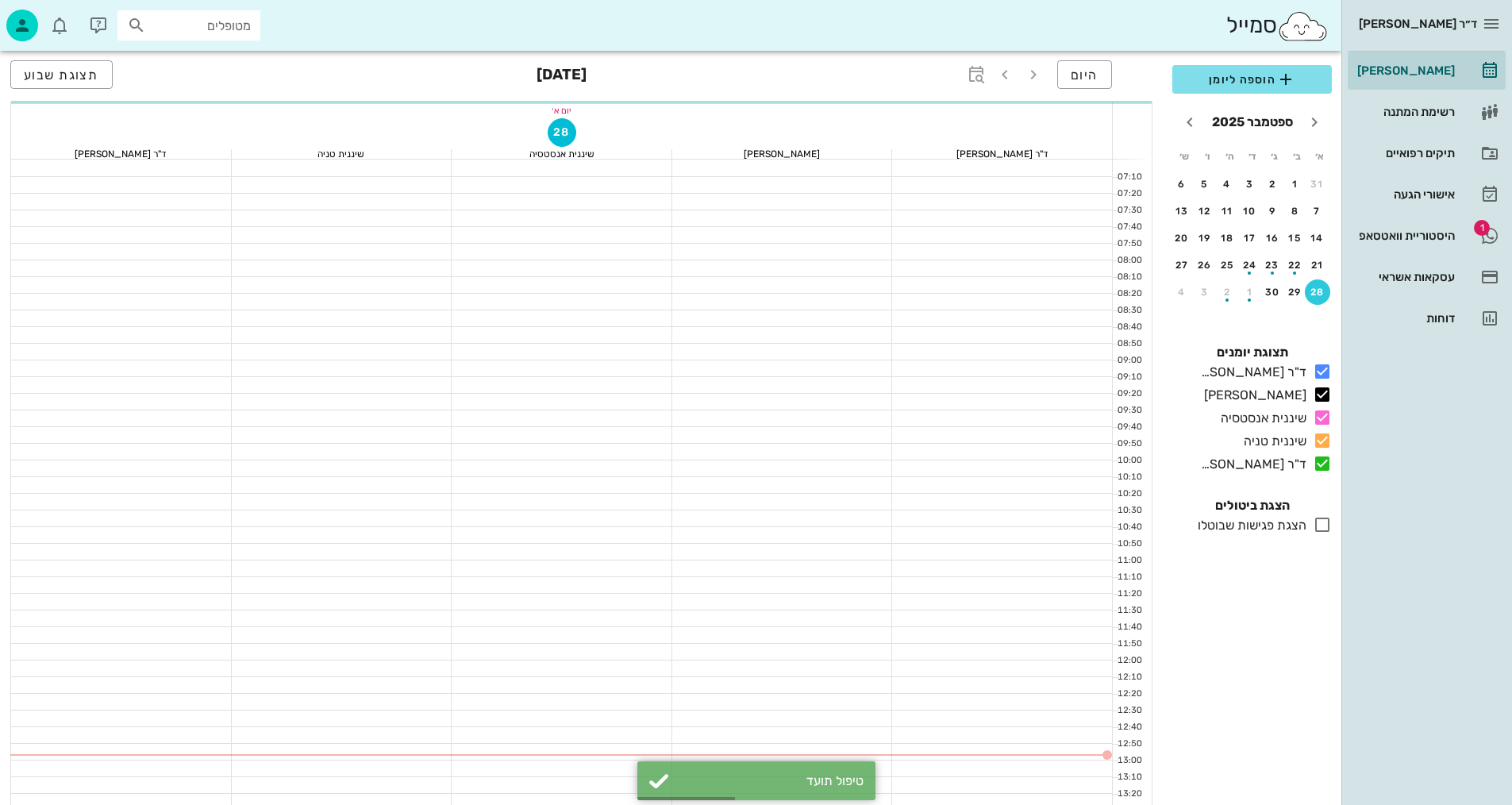
scroll to position [279, 0]
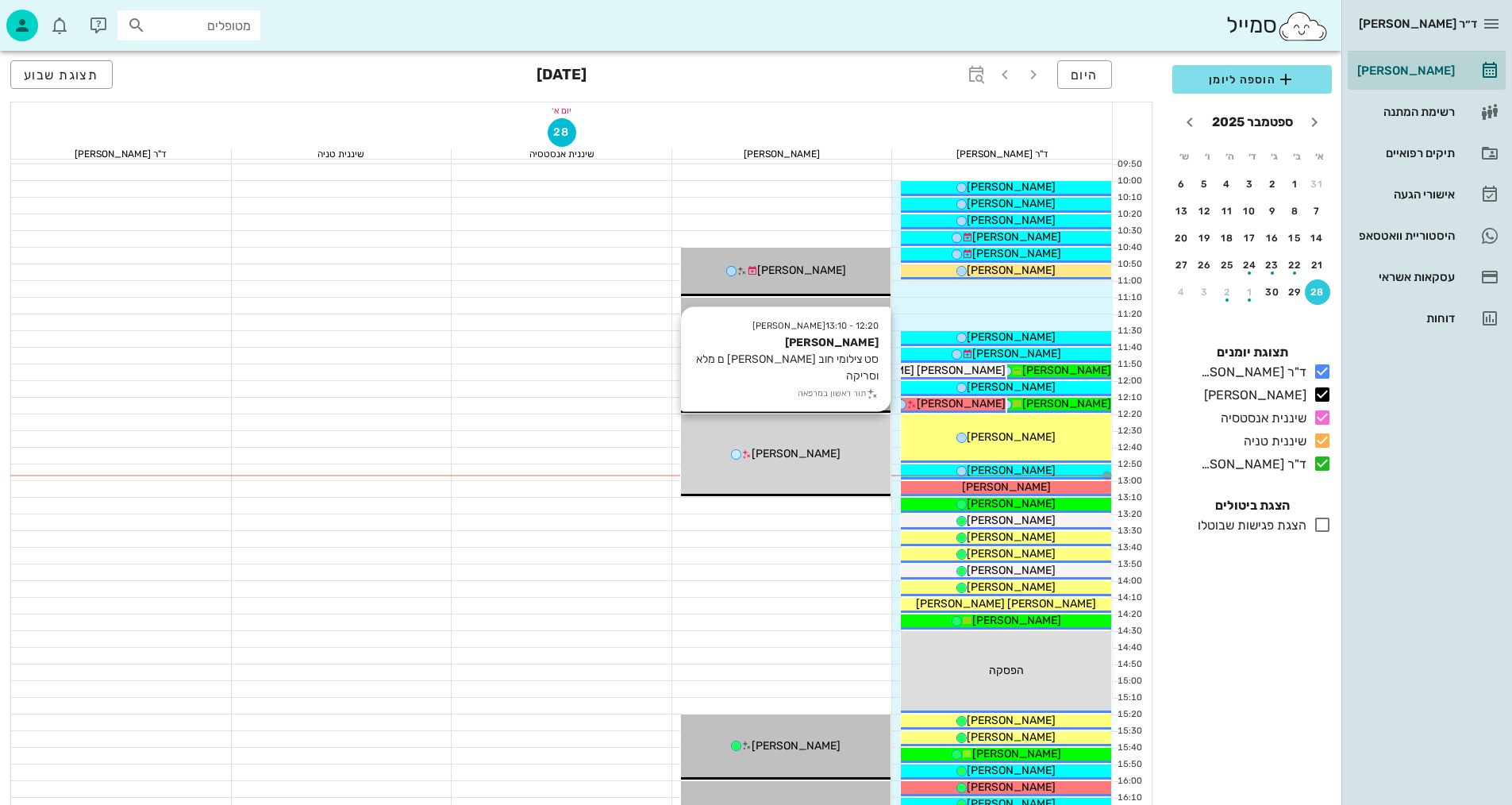
click at [841, 470] on div "12:20 - 13:10 [PERSON_NAME] סט צילומי חוב [PERSON_NAME] ם מלא וסריקה תור ראשון …" at bounding box center [786, 455] width 211 height 82
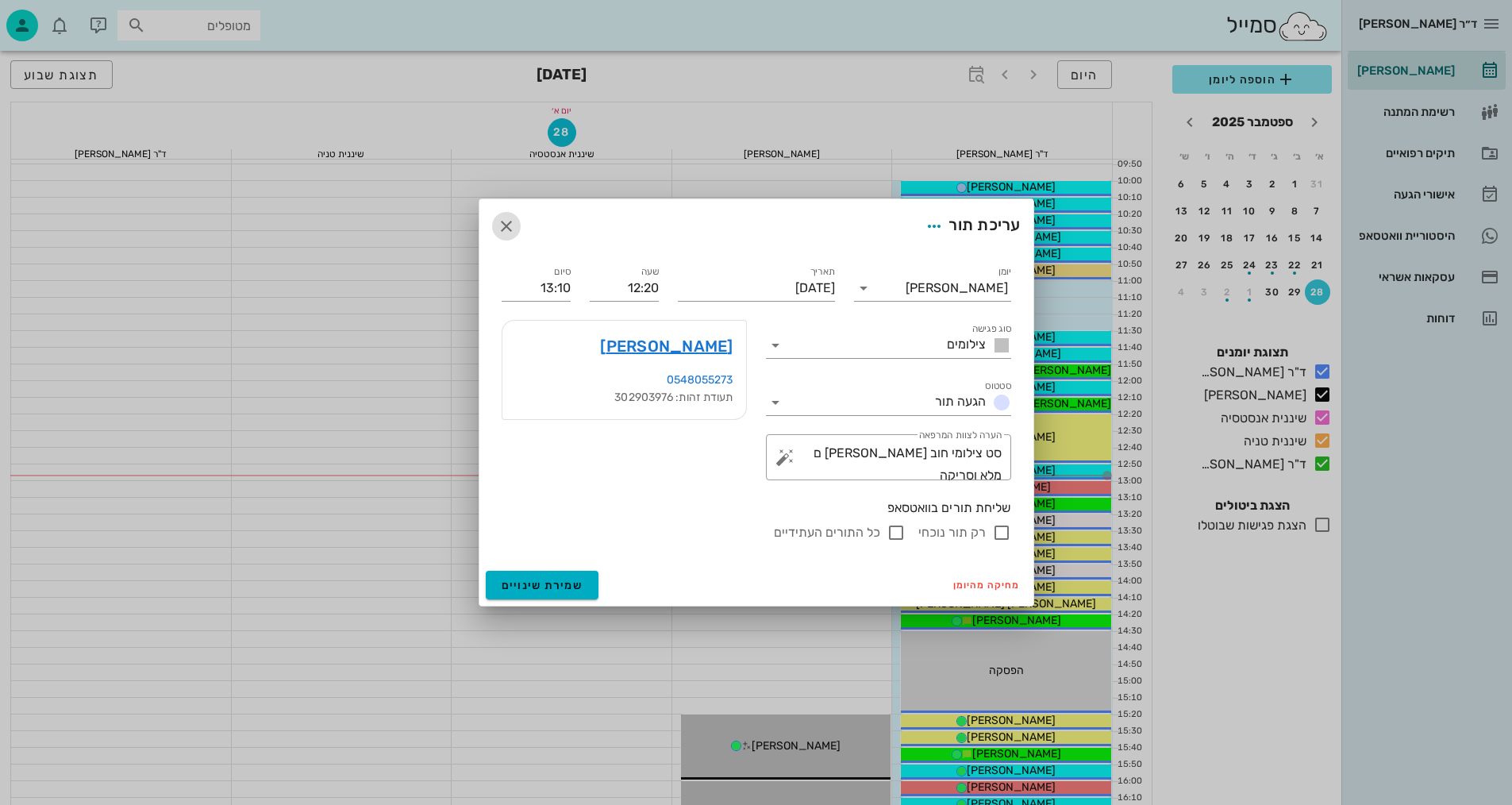
click at [503, 230] on icon "button" at bounding box center [506, 226] width 19 height 19
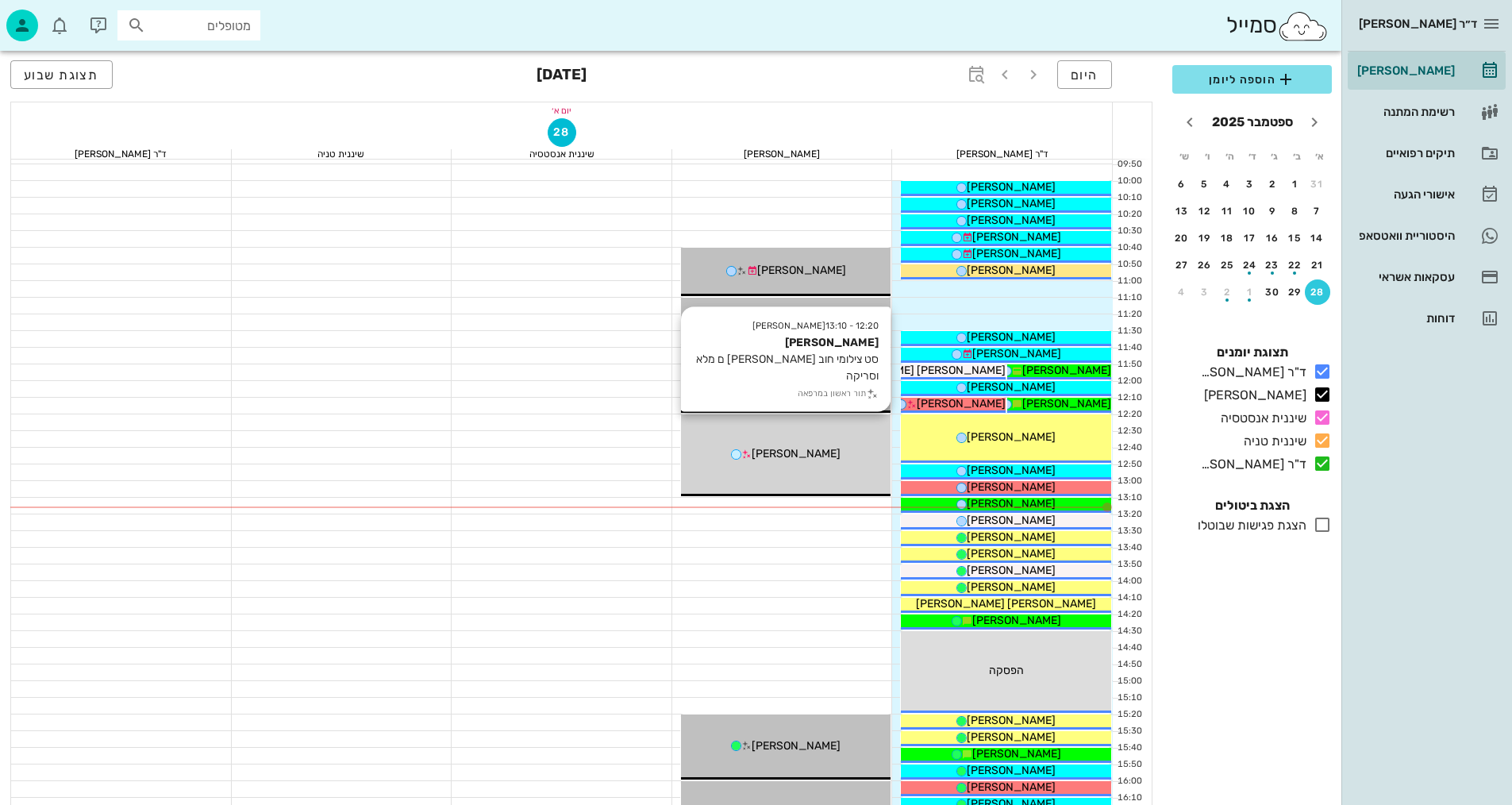
click at [814, 452] on span "[PERSON_NAME]" at bounding box center [796, 454] width 89 height 14
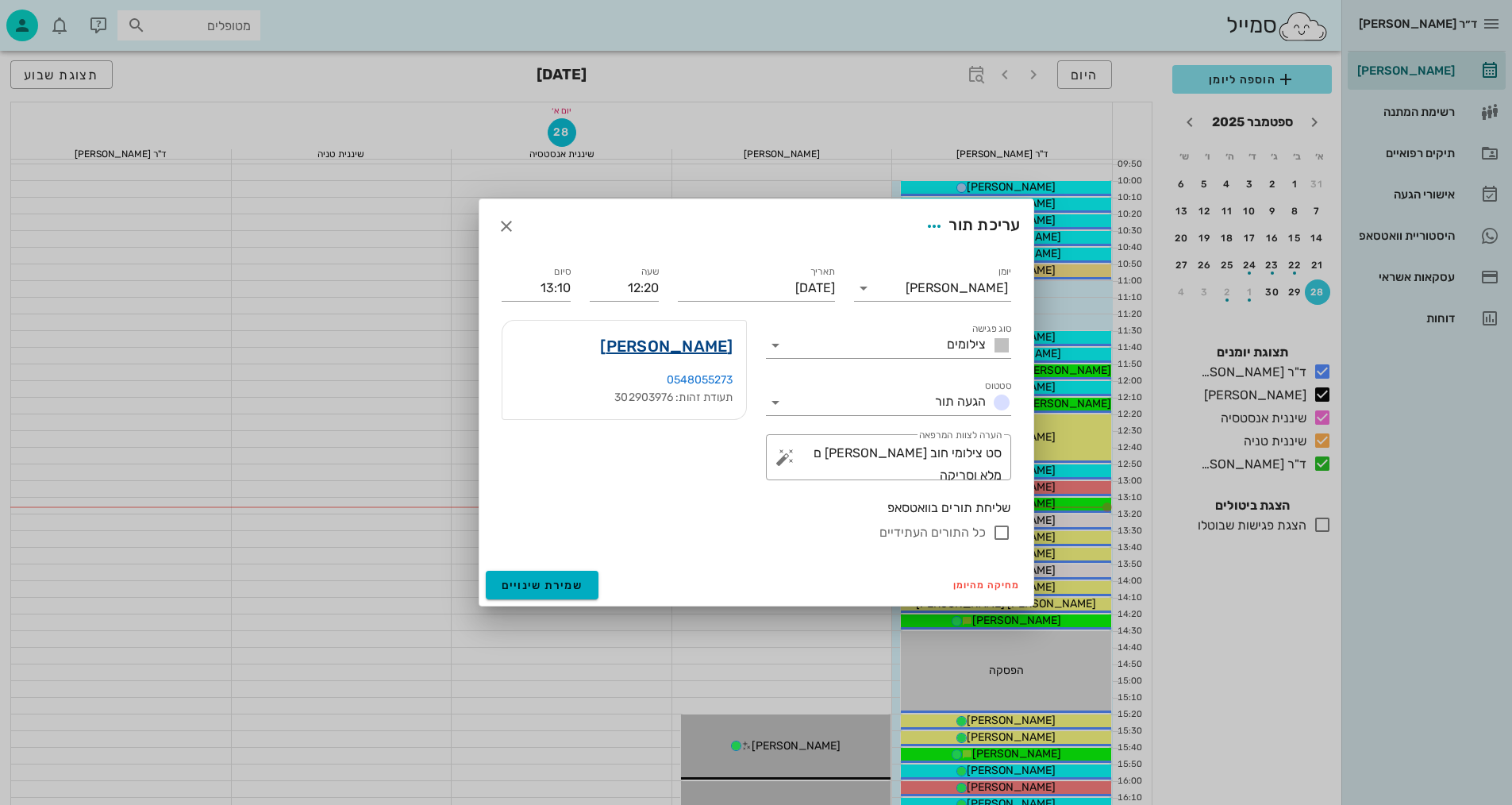
click at [713, 346] on link "[PERSON_NAME]" at bounding box center [666, 345] width 133 height 25
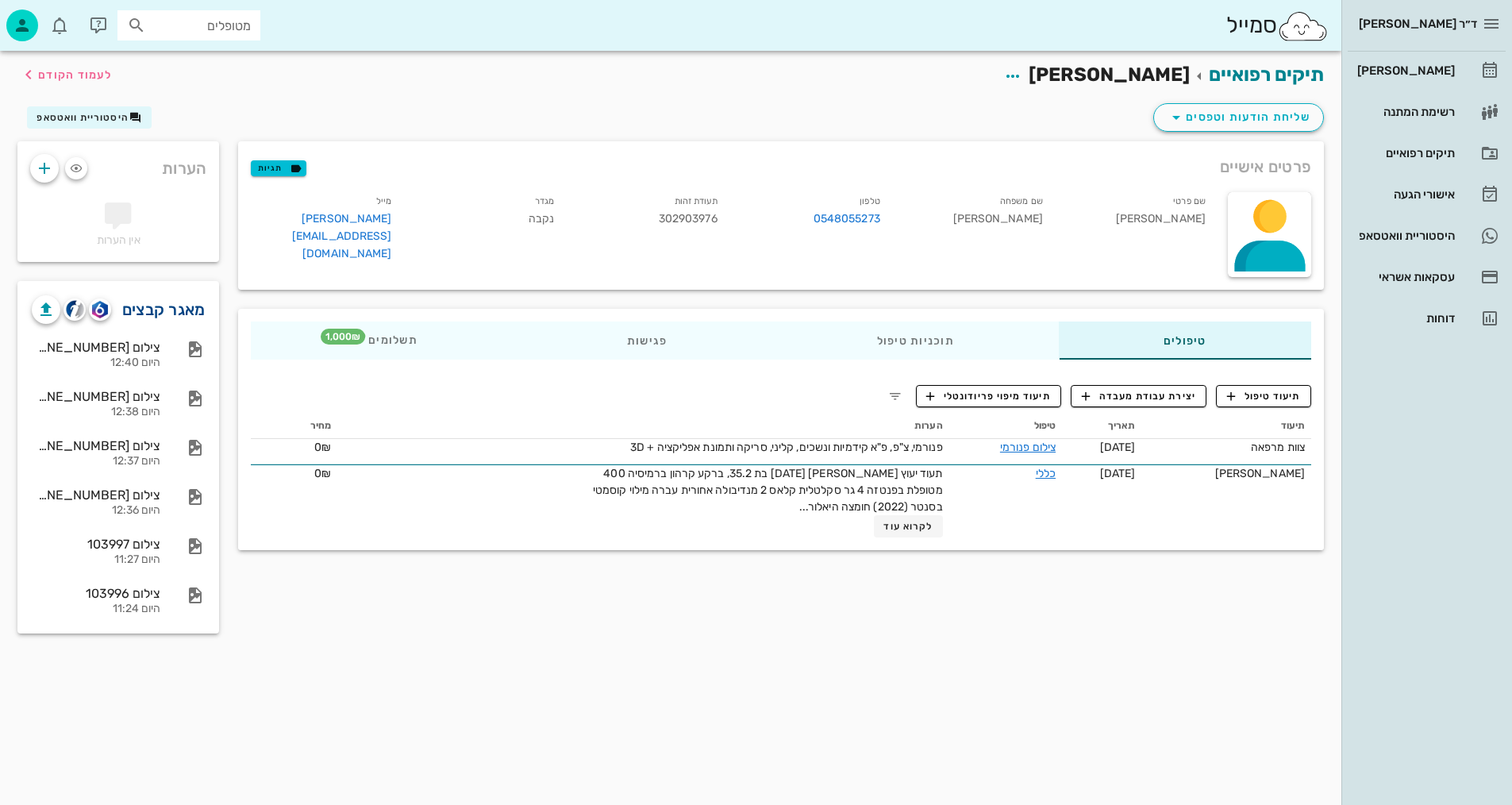
click at [148, 312] on link "מאגר קבצים" at bounding box center [164, 309] width 83 height 25
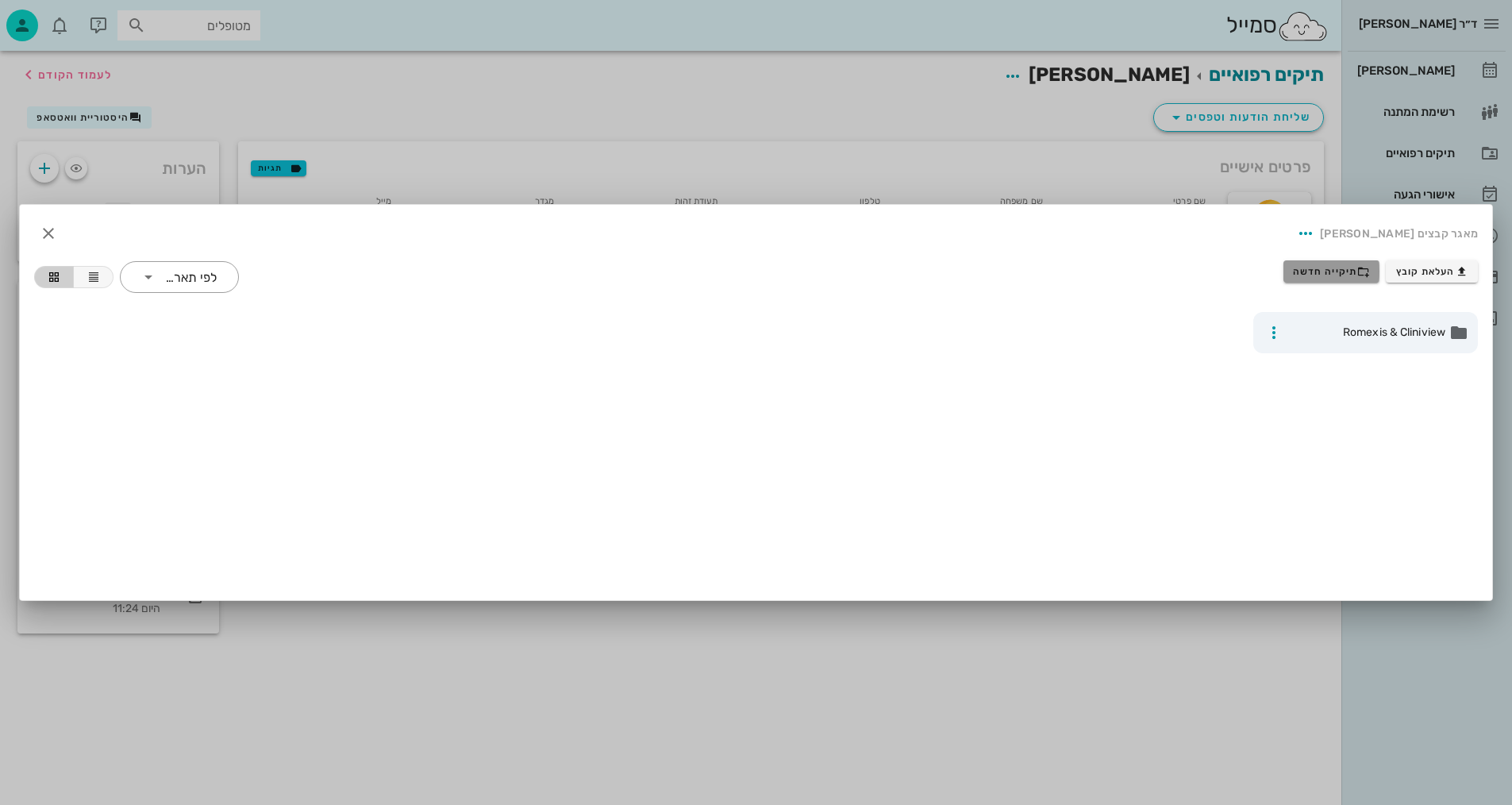
click at [1337, 267] on span "תיקייה חדשה" at bounding box center [1331, 272] width 77 height 13
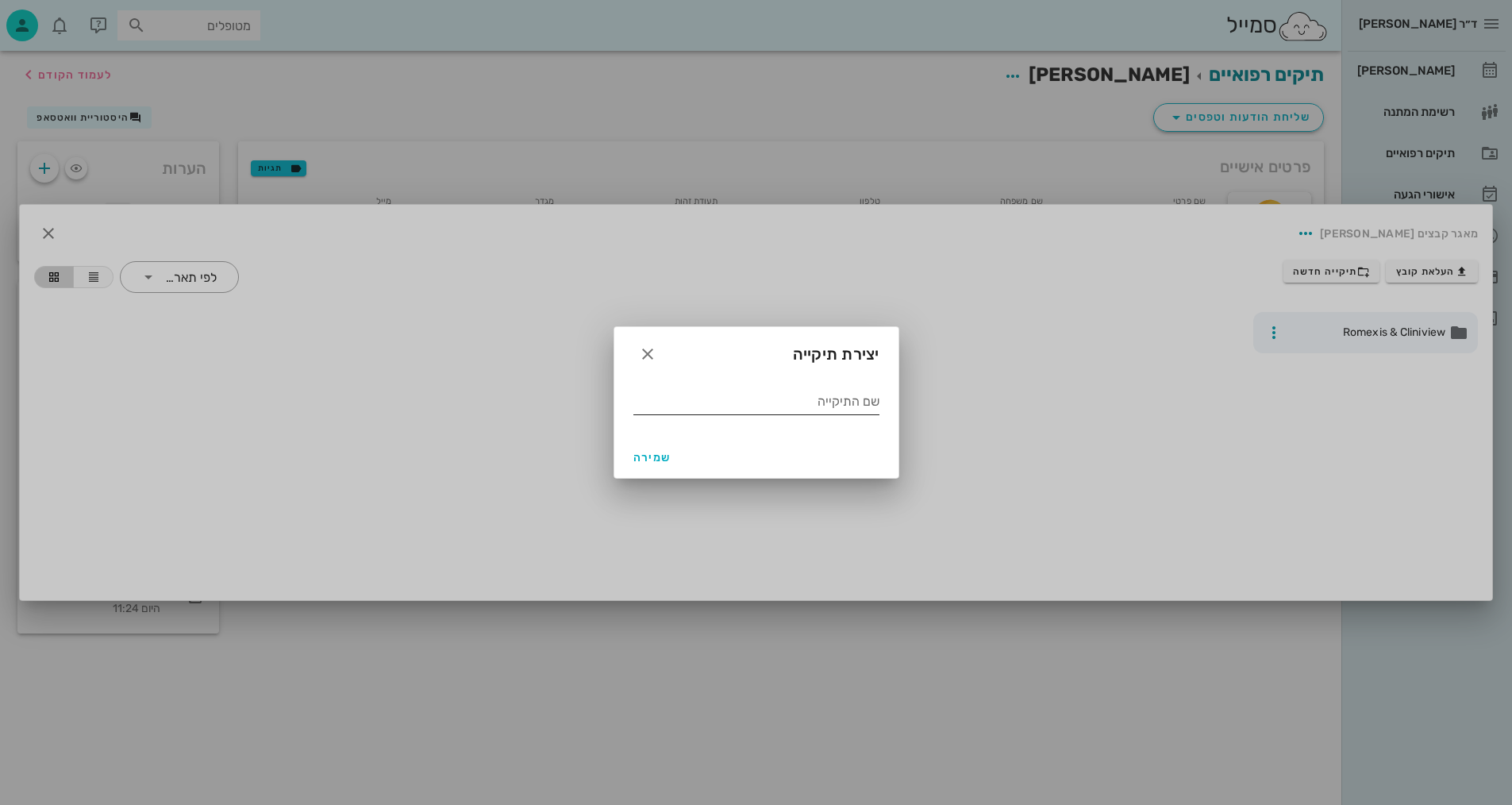
click at [825, 417] on div "שם התיקייה" at bounding box center [756, 404] width 246 height 32
click at [834, 409] on input "שם התיקייה" at bounding box center [756, 401] width 246 height 25
type input "9.2025"
drag, startPoint x: 645, startPoint y: 448, endPoint x: 656, endPoint y: 452, distance: 11.7
click at [641, 448] on button "שמירה" at bounding box center [652, 456] width 51 height 29
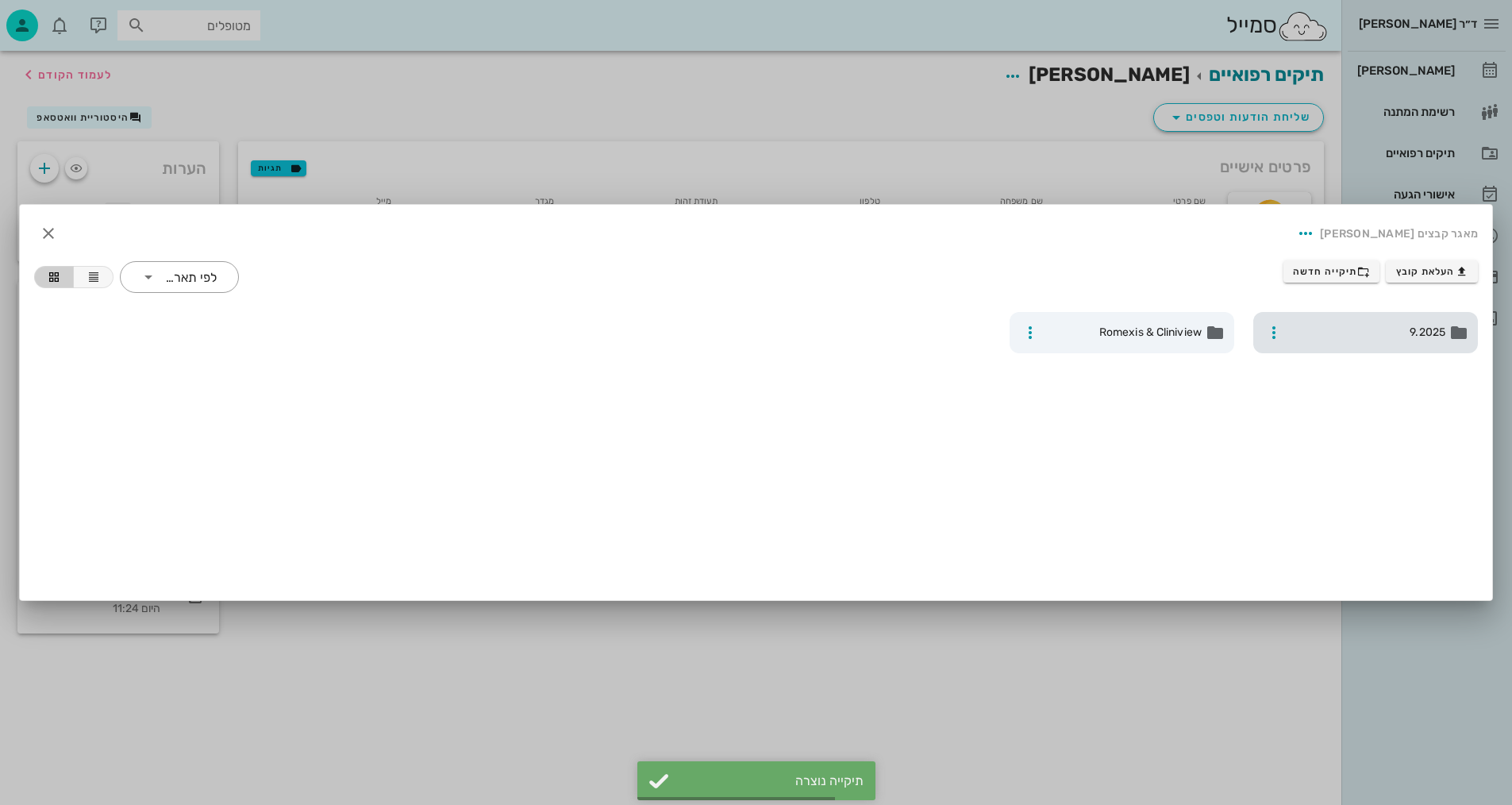
click at [1373, 349] on div "9.2025" at bounding box center [1365, 332] width 224 height 41
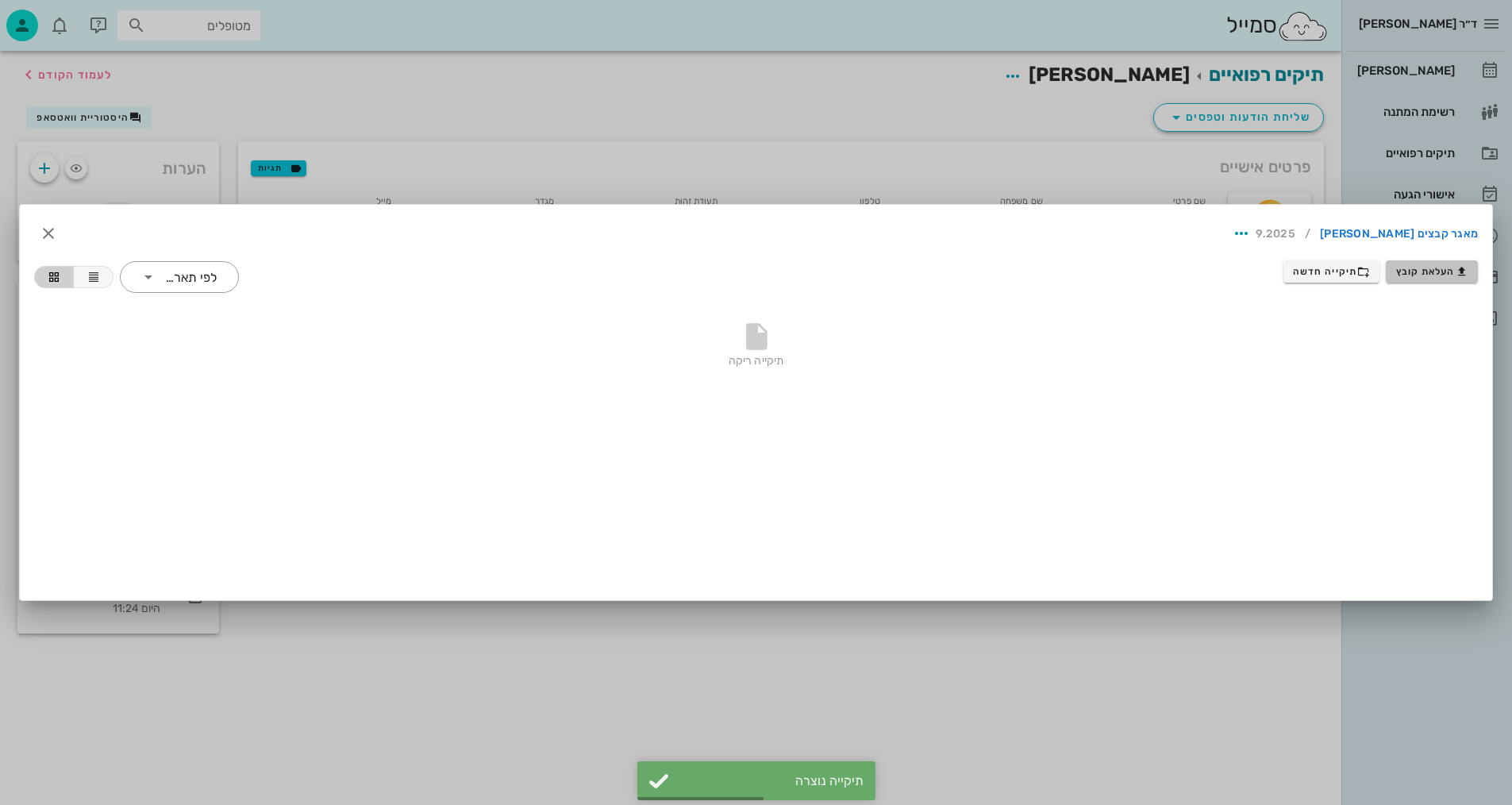
click at [1422, 272] on span "העלאת קובץ" at bounding box center [1432, 272] width 72 height 13
click at [539, 390] on div "תיקייה ריקה" at bounding box center [756, 349] width 1443 height 111
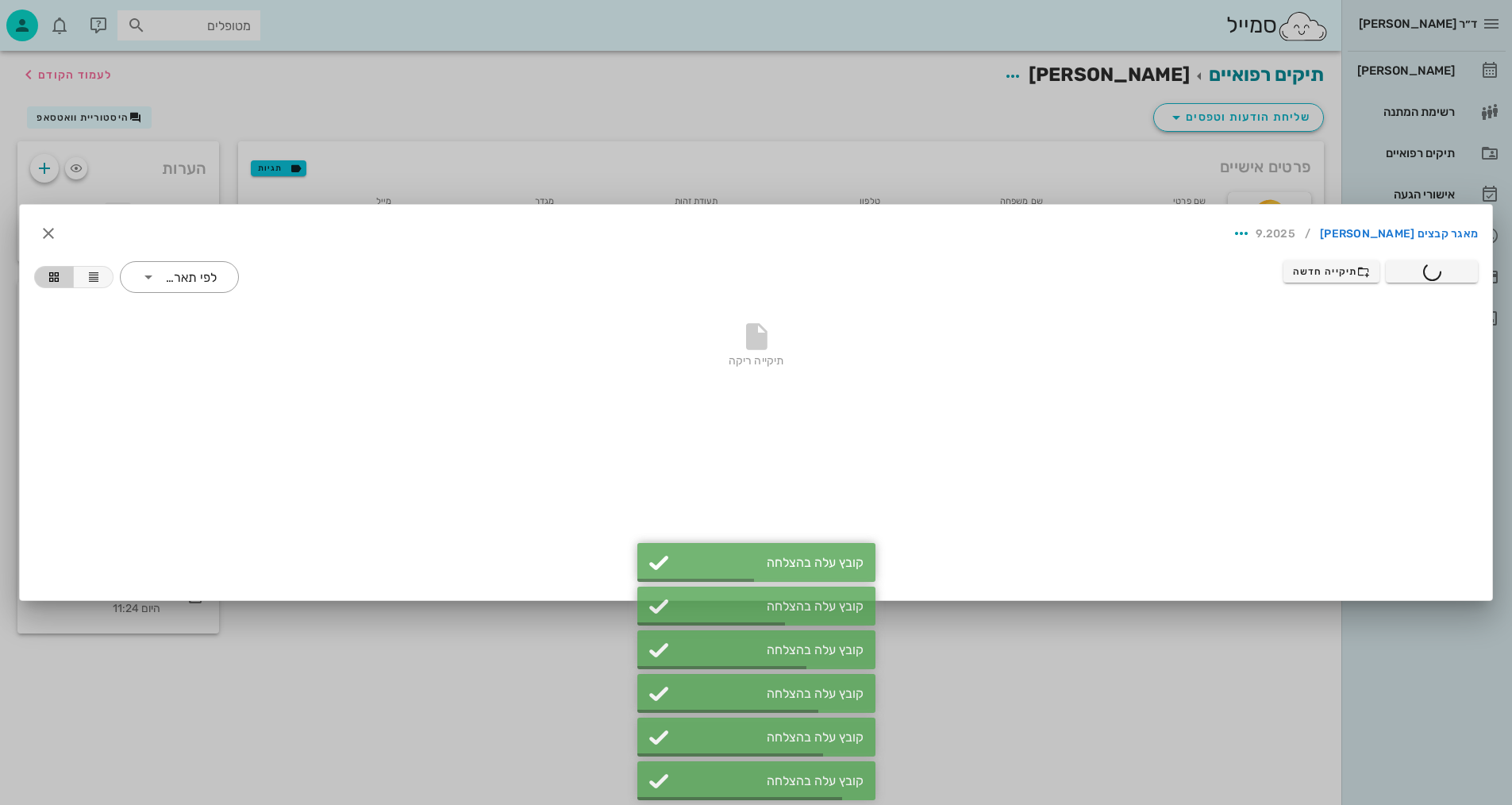
click at [207, 80] on div at bounding box center [756, 402] width 1512 height 805
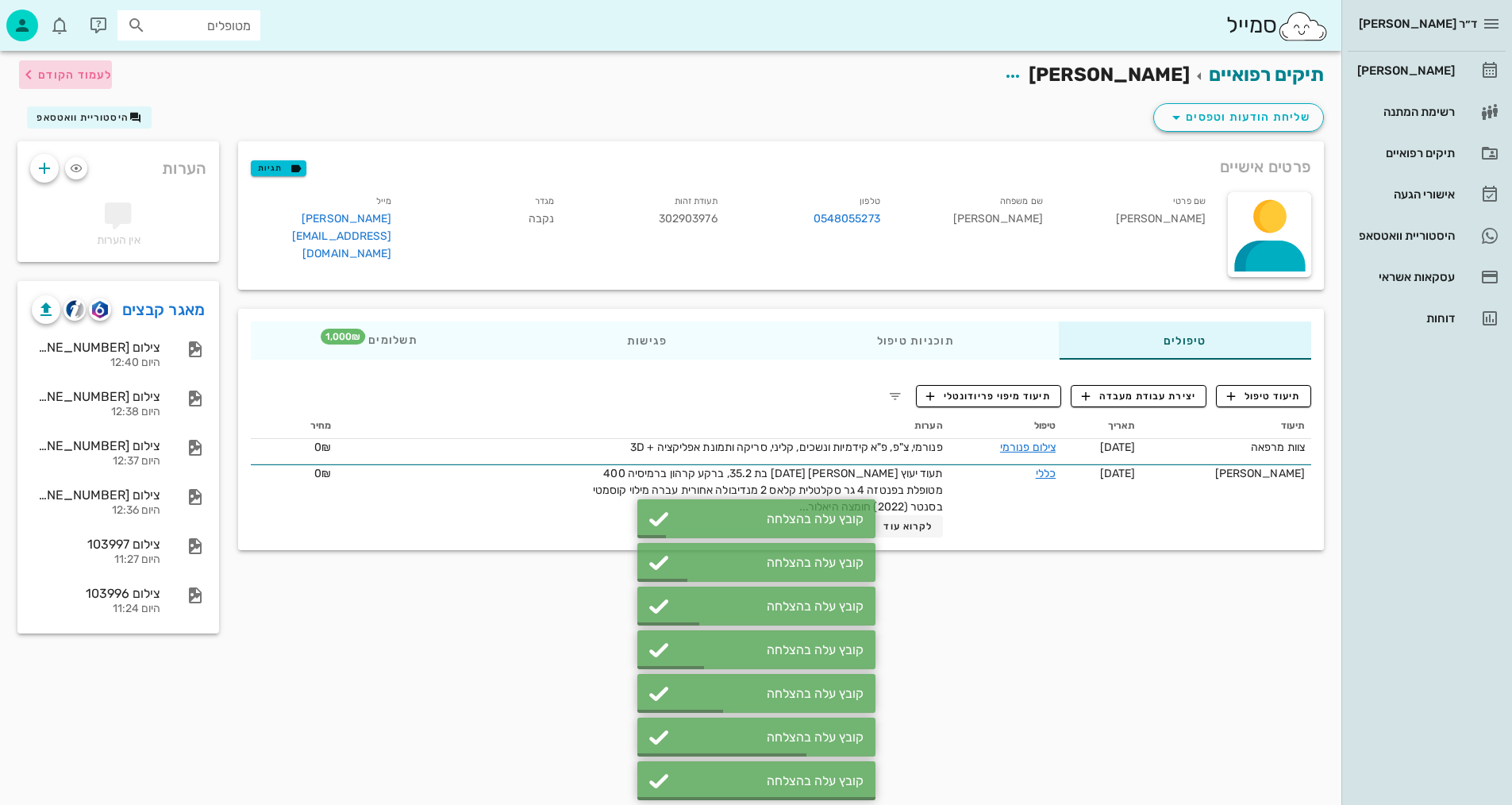
click at [96, 74] on span "לעמוד הקודם" at bounding box center [75, 75] width 74 height 14
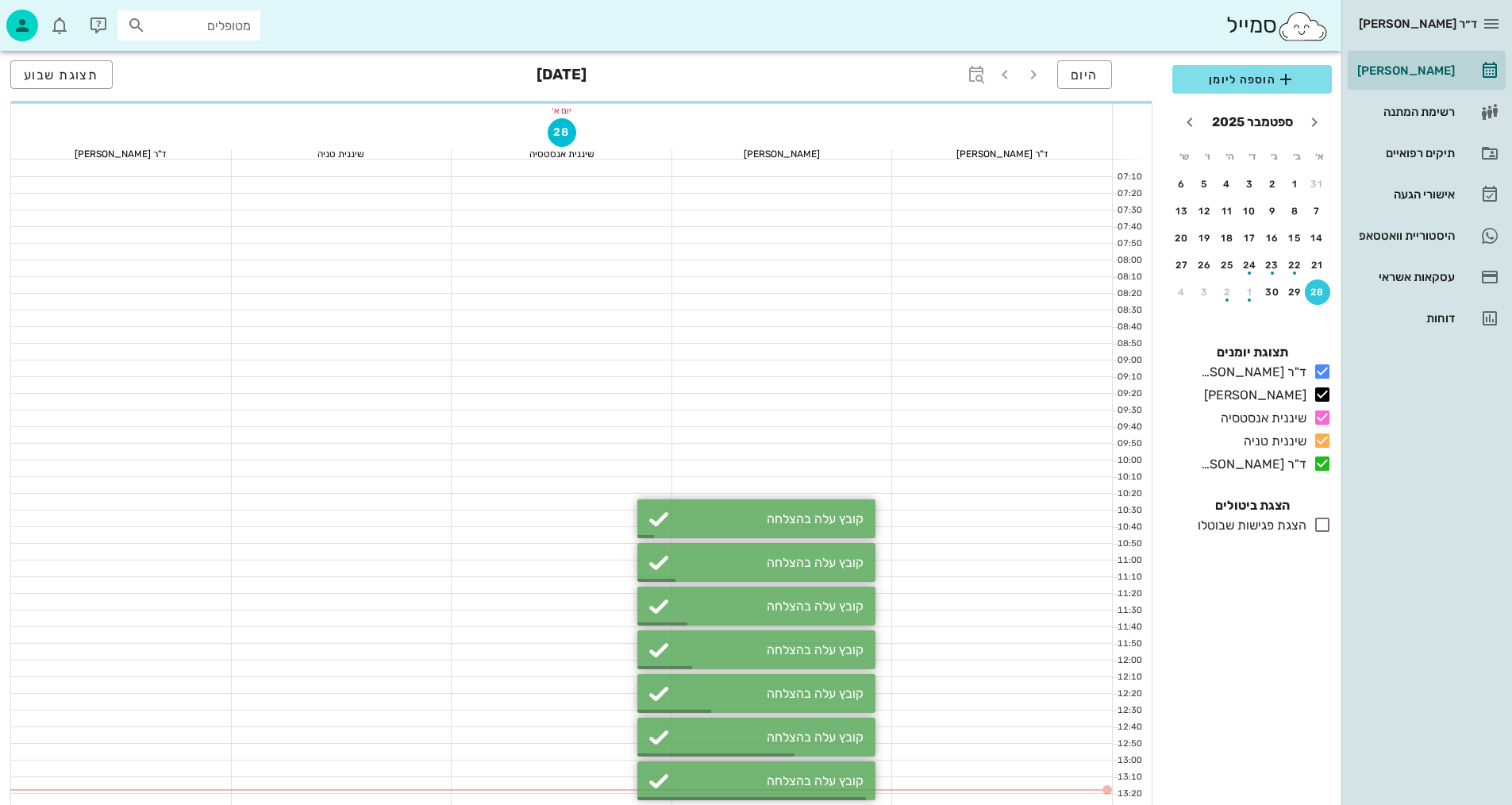
scroll to position [279, 0]
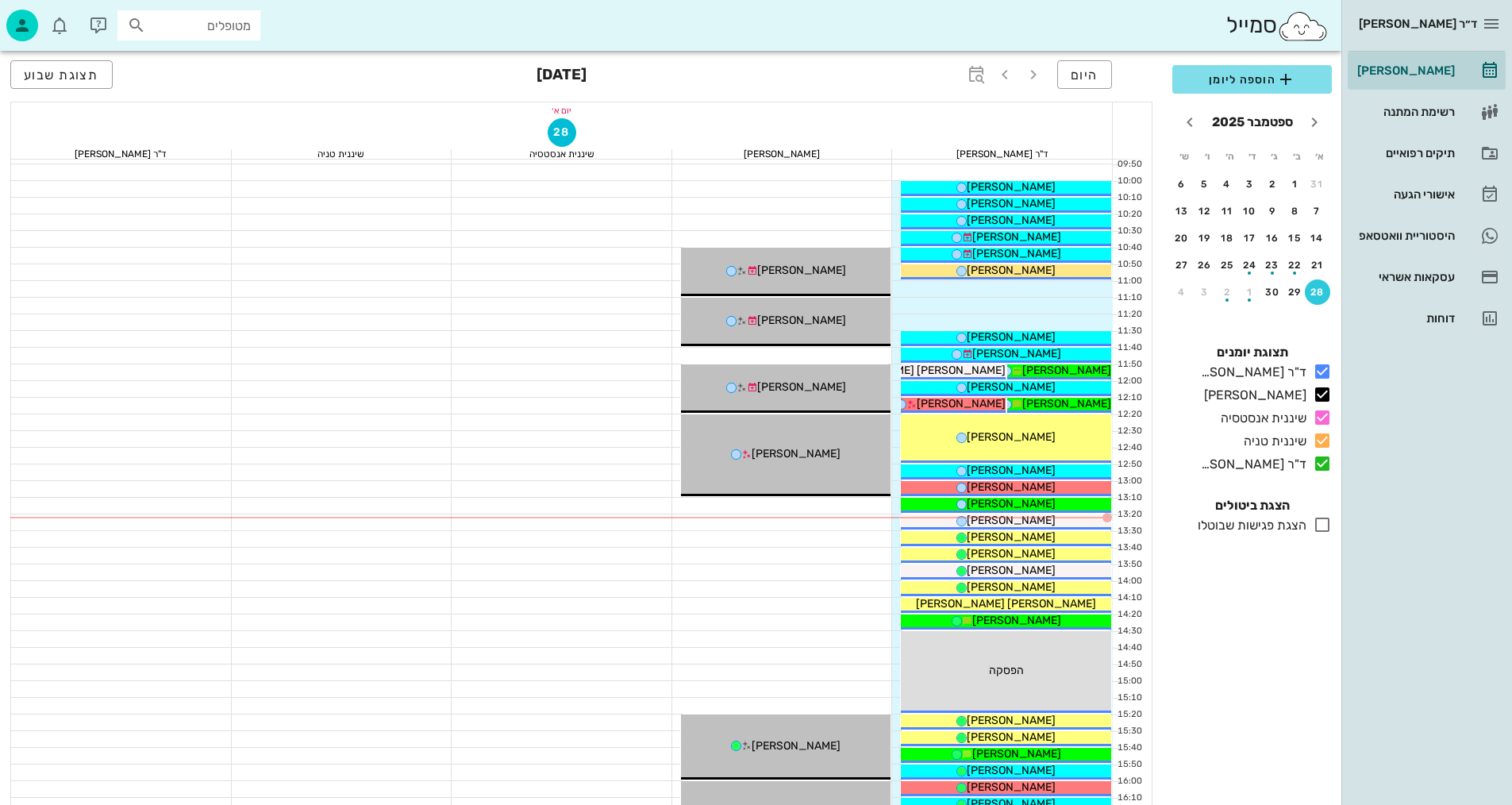
drag, startPoint x: 448, startPoint y: 425, endPoint x: 654, endPoint y: 354, distance: 217.9
click at [448, 425] on div at bounding box center [342, 422] width 221 height 16
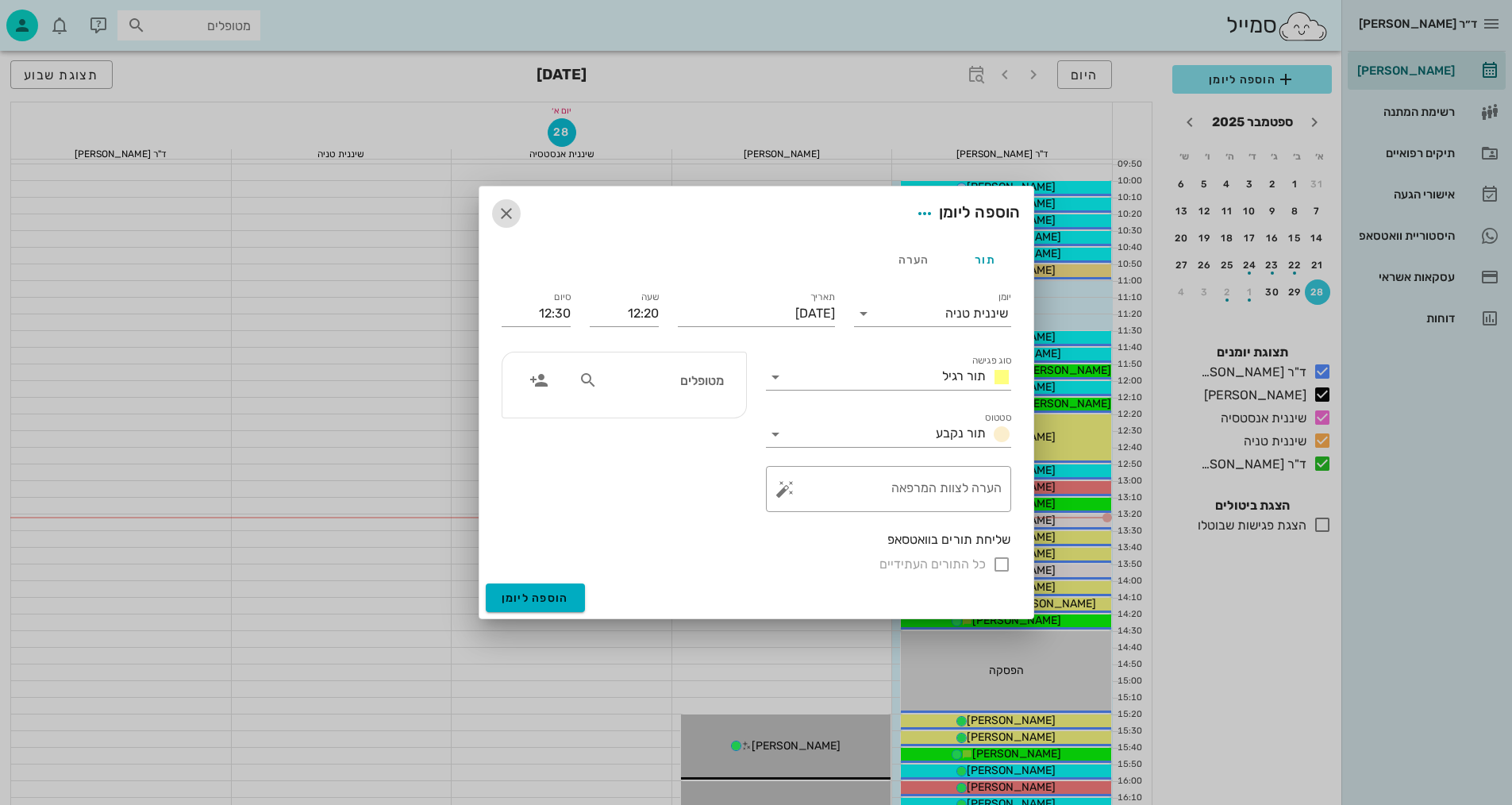
click at [506, 211] on icon "button" at bounding box center [506, 213] width 19 height 19
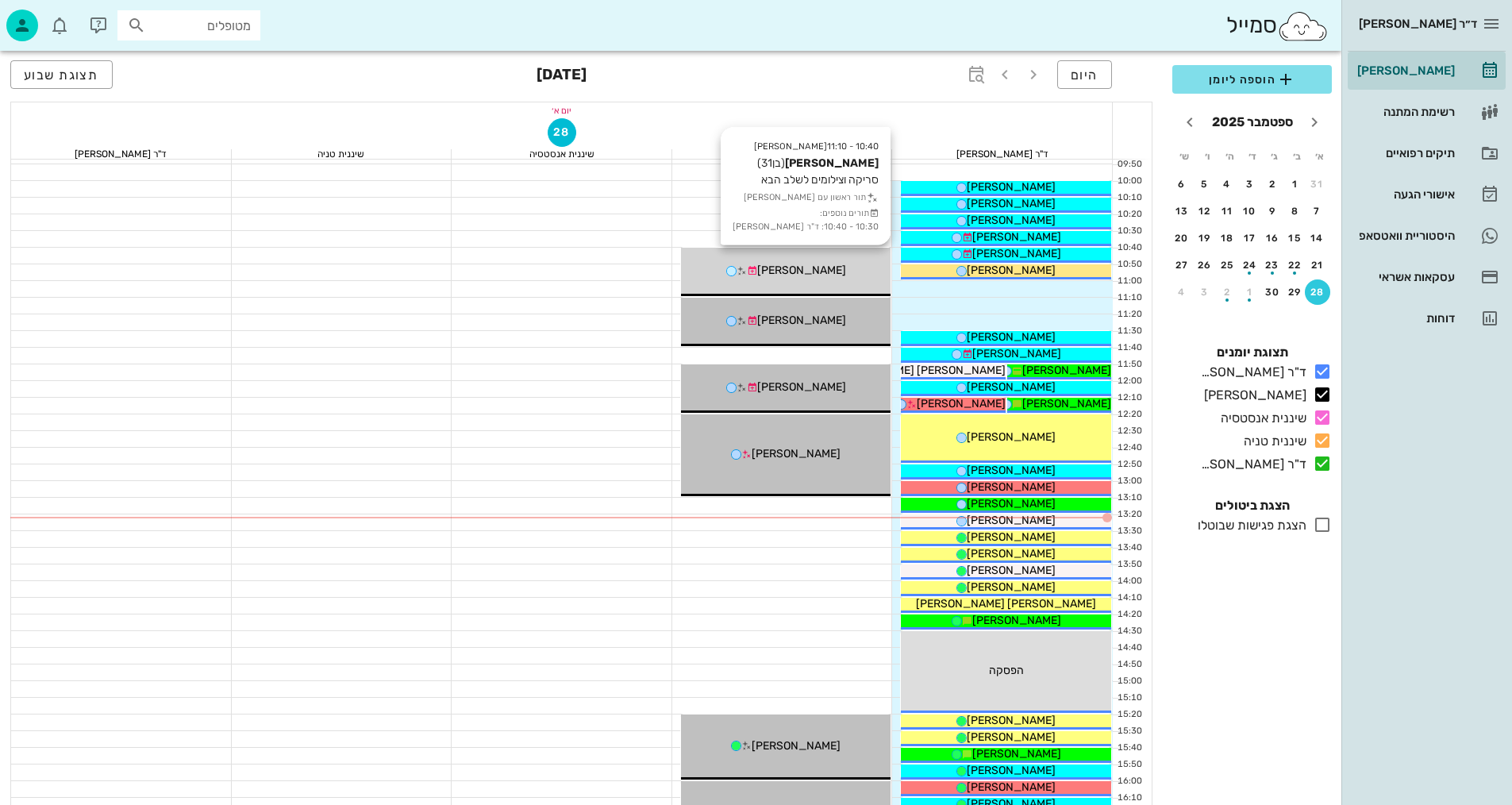
click at [860, 284] on div "10:40 - 11:10 [PERSON_NAME] (בן 31 ) סריקה וצילומים לשלב הבא תור ראשון עם [PERS…" at bounding box center [786, 272] width 211 height 48
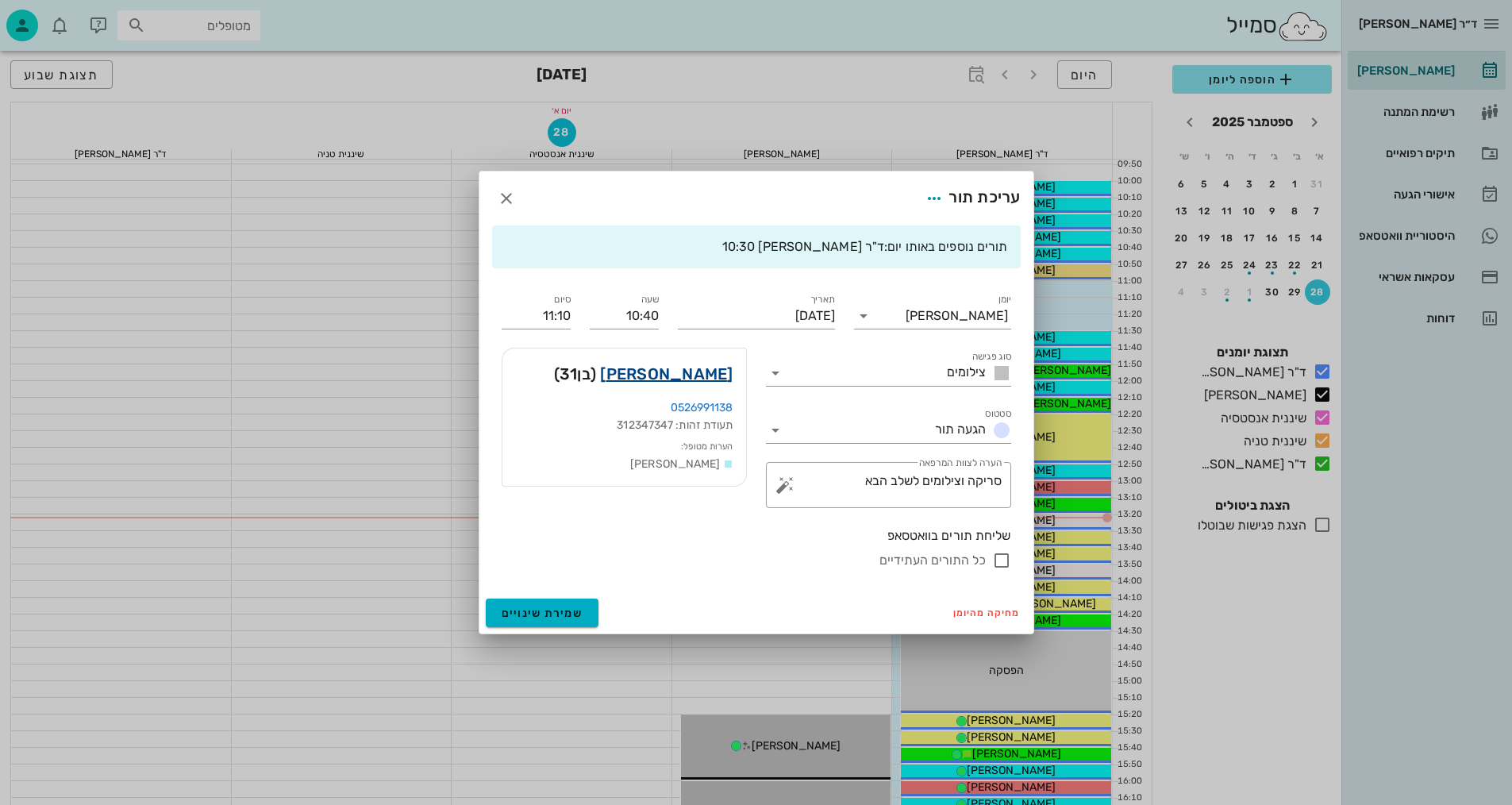
click at [711, 377] on link "[PERSON_NAME]" at bounding box center [666, 373] width 133 height 25
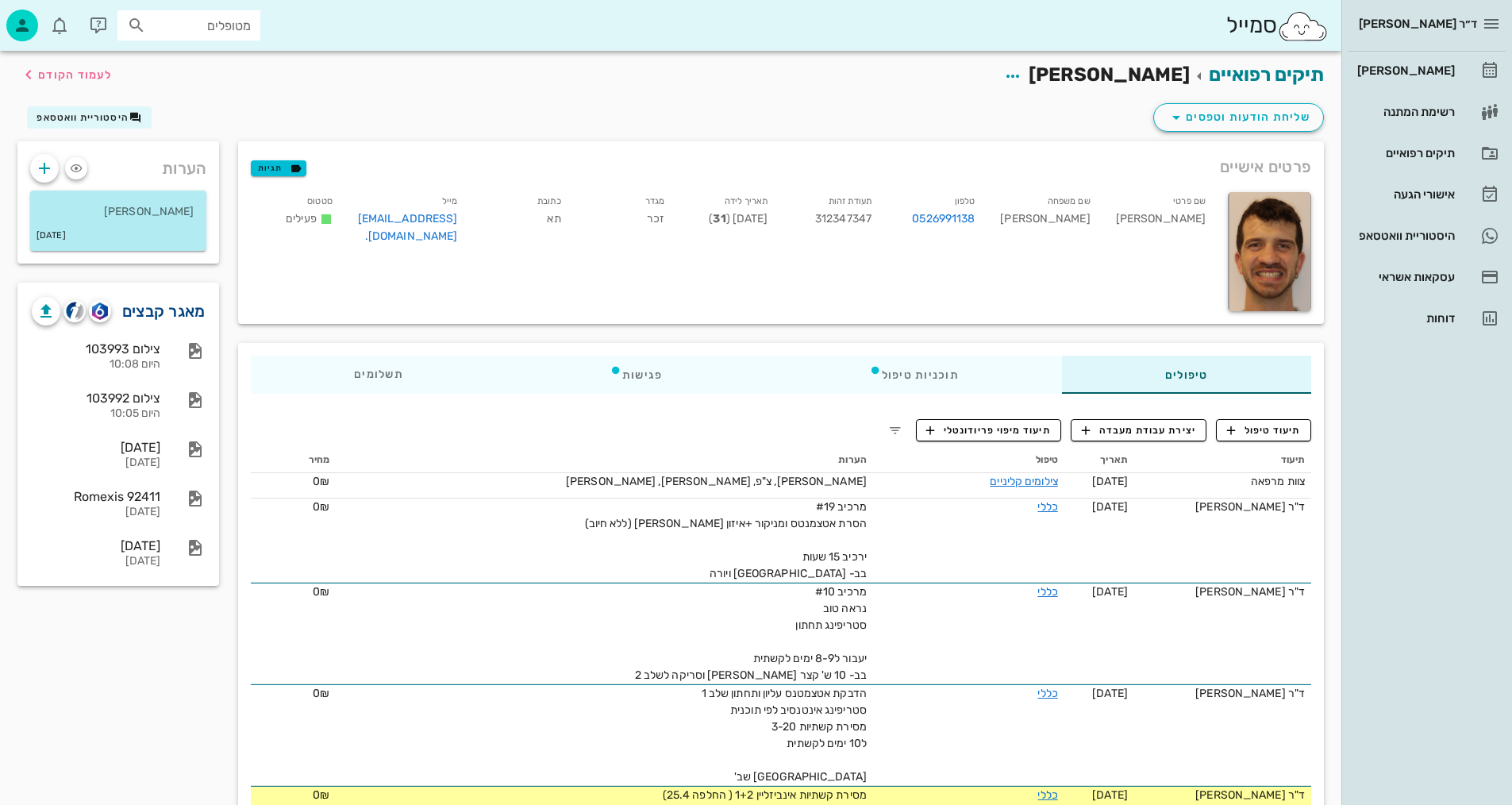
drag, startPoint x: 151, startPoint y: 320, endPoint x: 163, endPoint y: 315, distance: 13.0
click at [153, 319] on link "מאגר קבצים" at bounding box center [164, 311] width 83 height 25
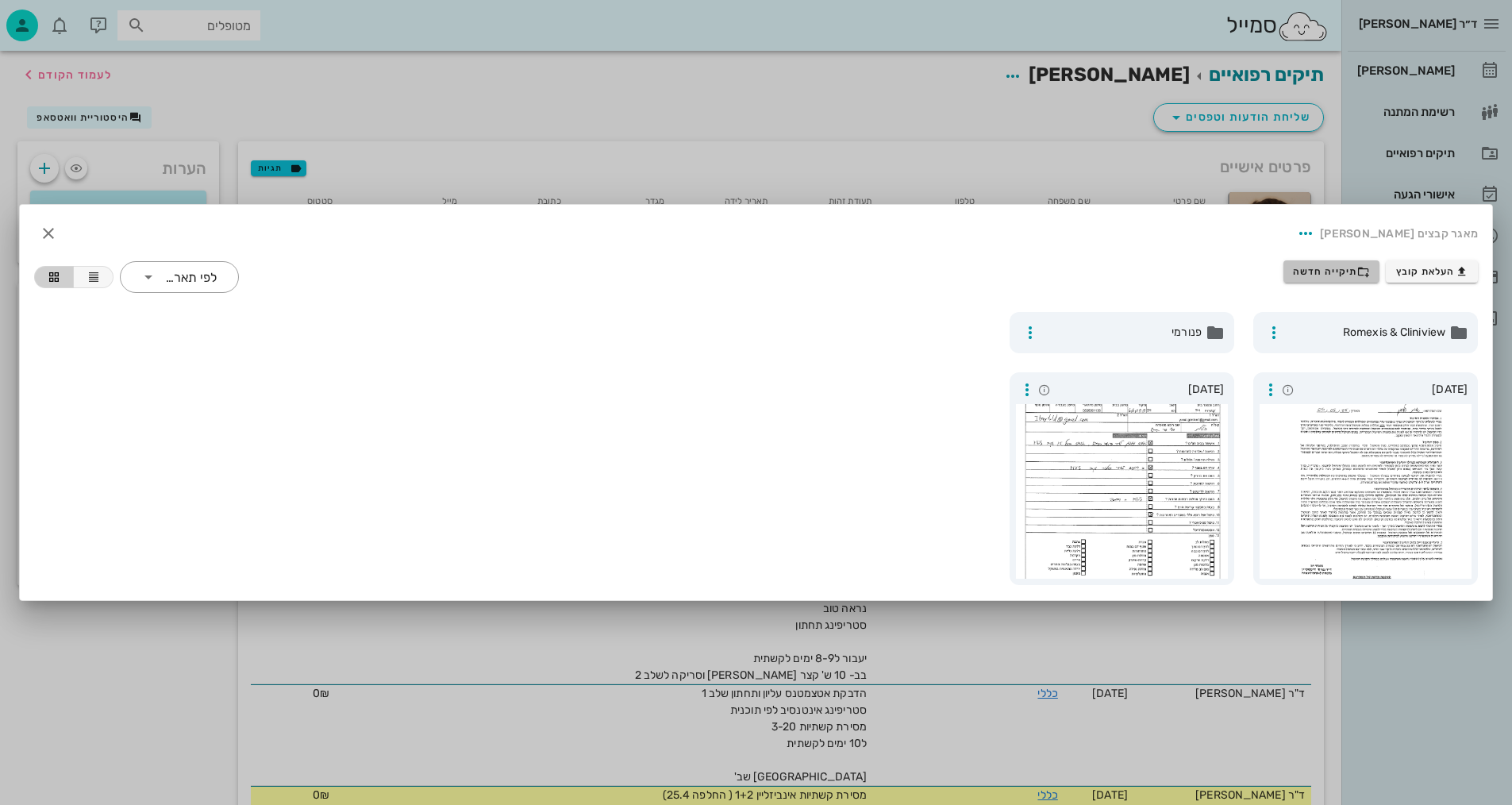
click at [1348, 267] on span "תיקייה חדשה" at bounding box center [1331, 272] width 77 height 13
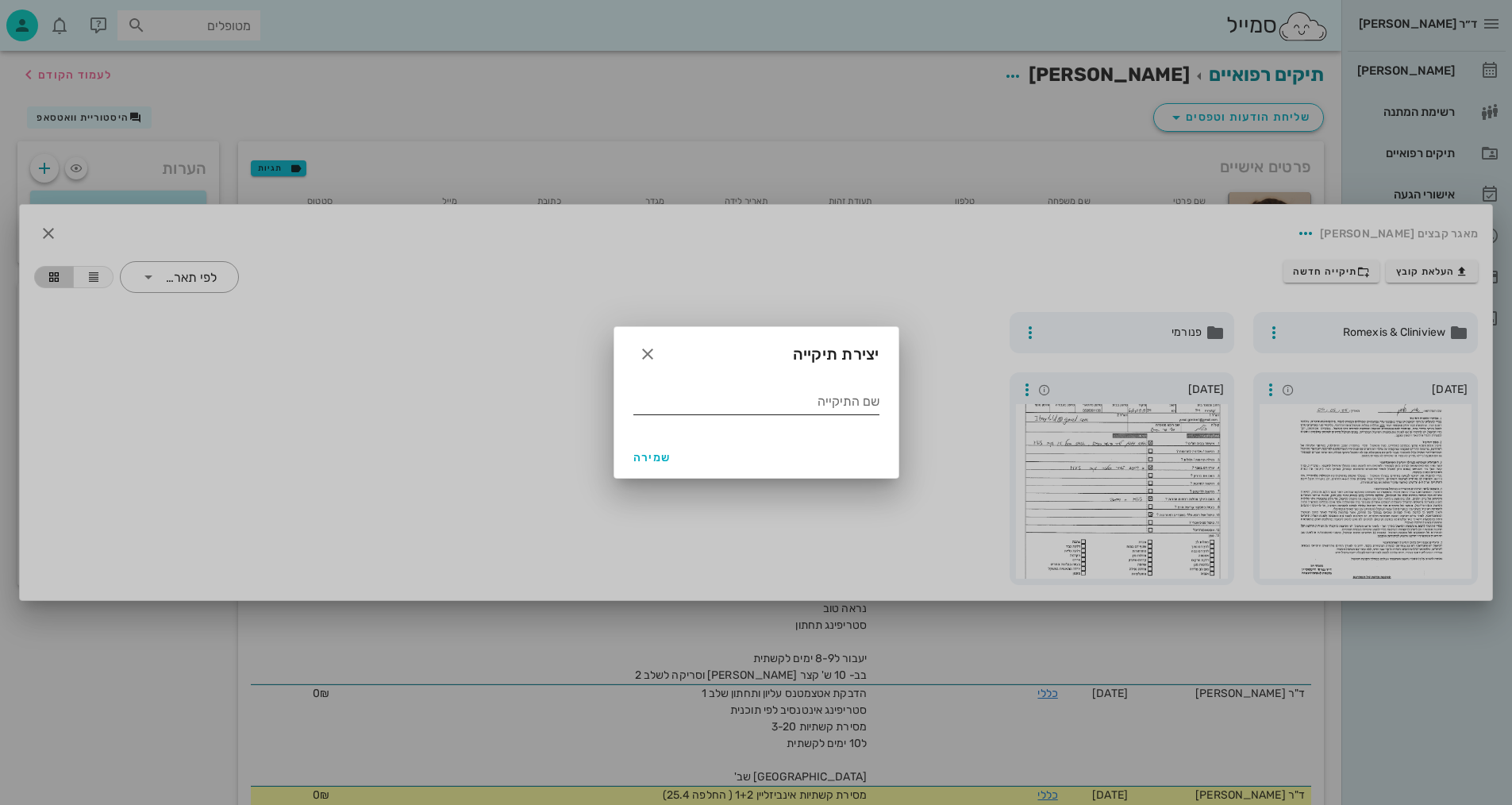
click at [825, 393] on input "שם התיקייה" at bounding box center [756, 401] width 246 height 25
type input "9.2025"
click at [662, 463] on span "שמירה" at bounding box center [652, 457] width 38 height 14
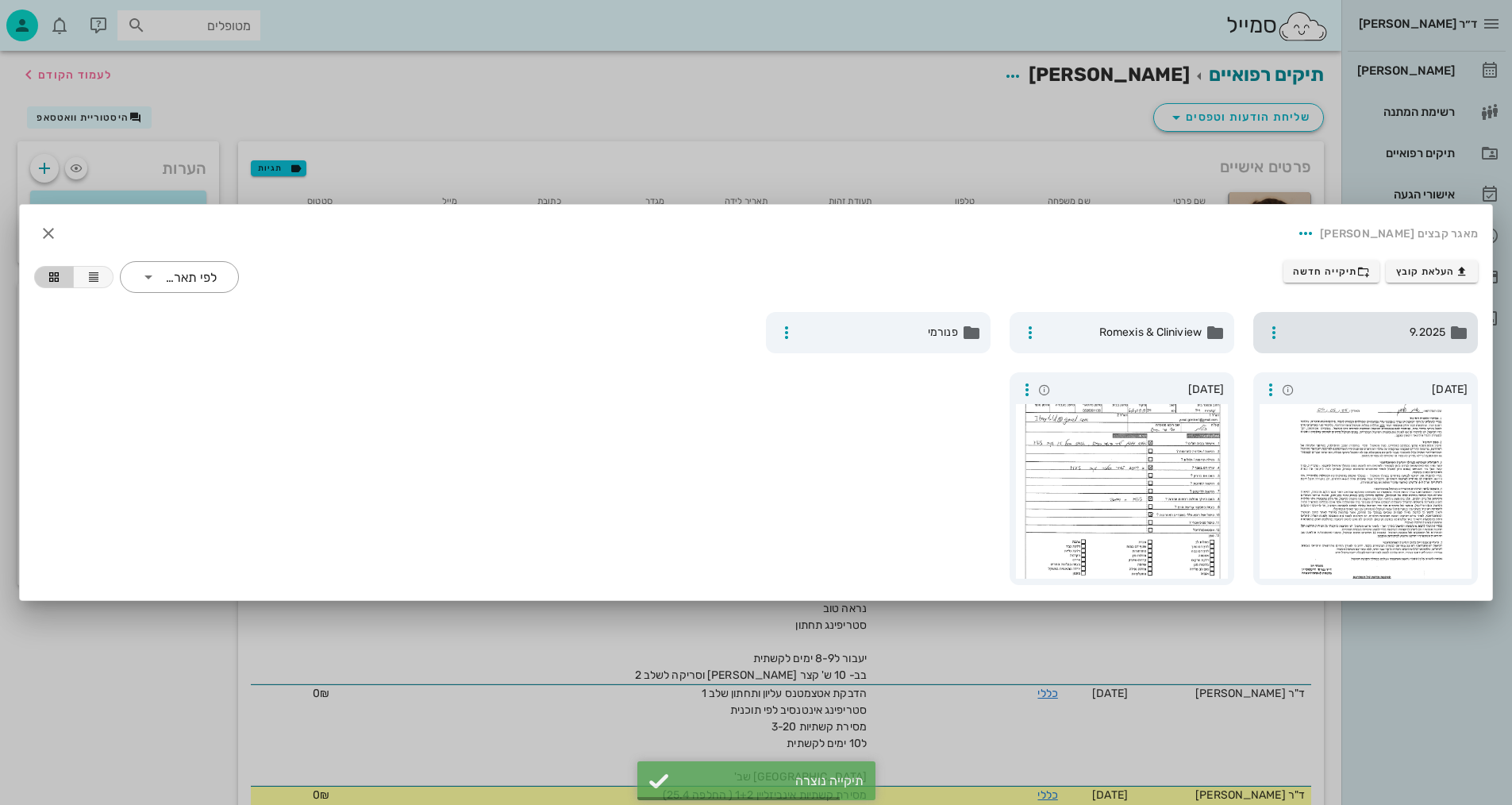
click at [1403, 326] on span "9.2025" at bounding box center [1366, 332] width 157 height 18
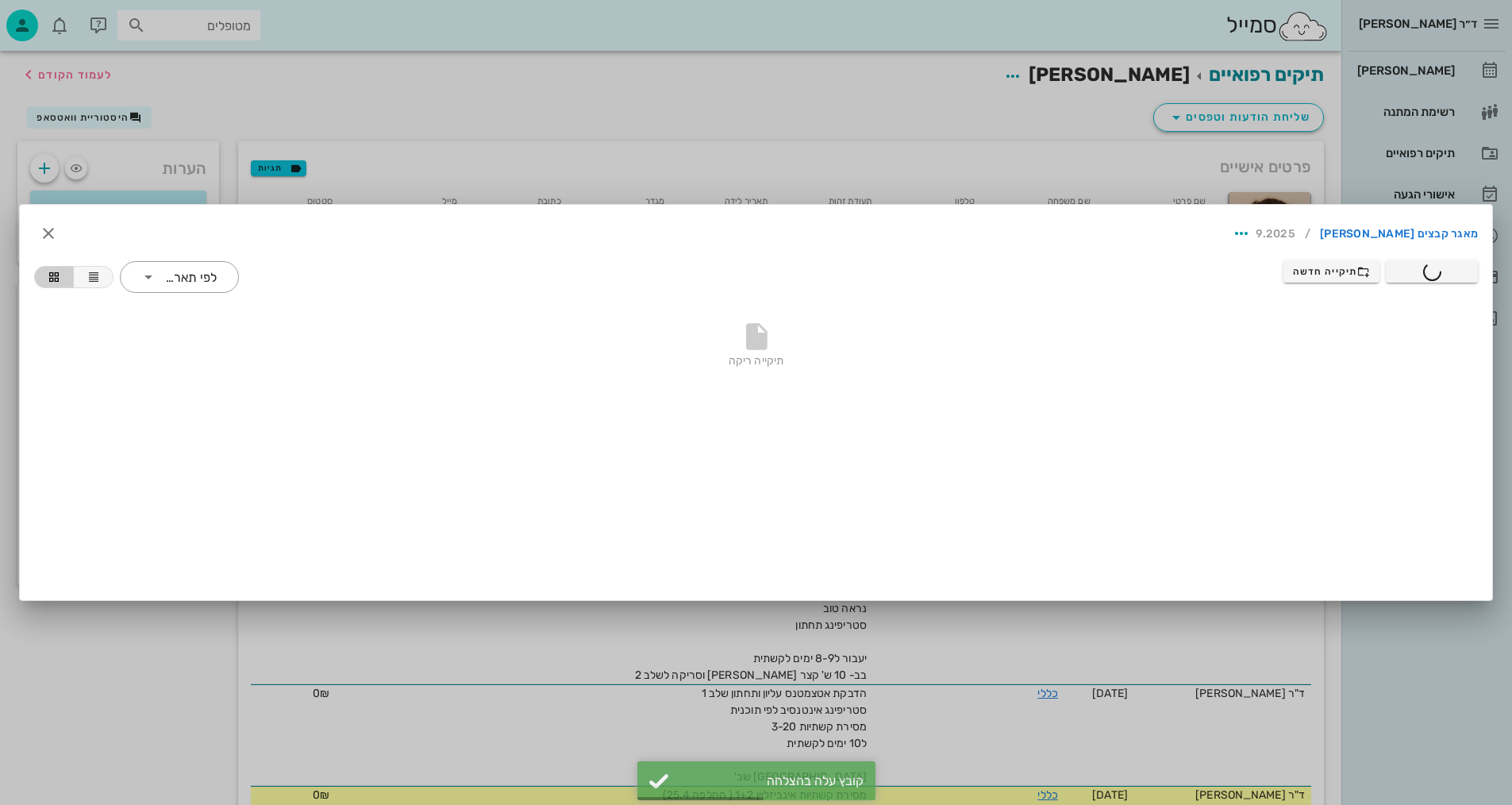
click at [437, 118] on div at bounding box center [756, 402] width 1512 height 805
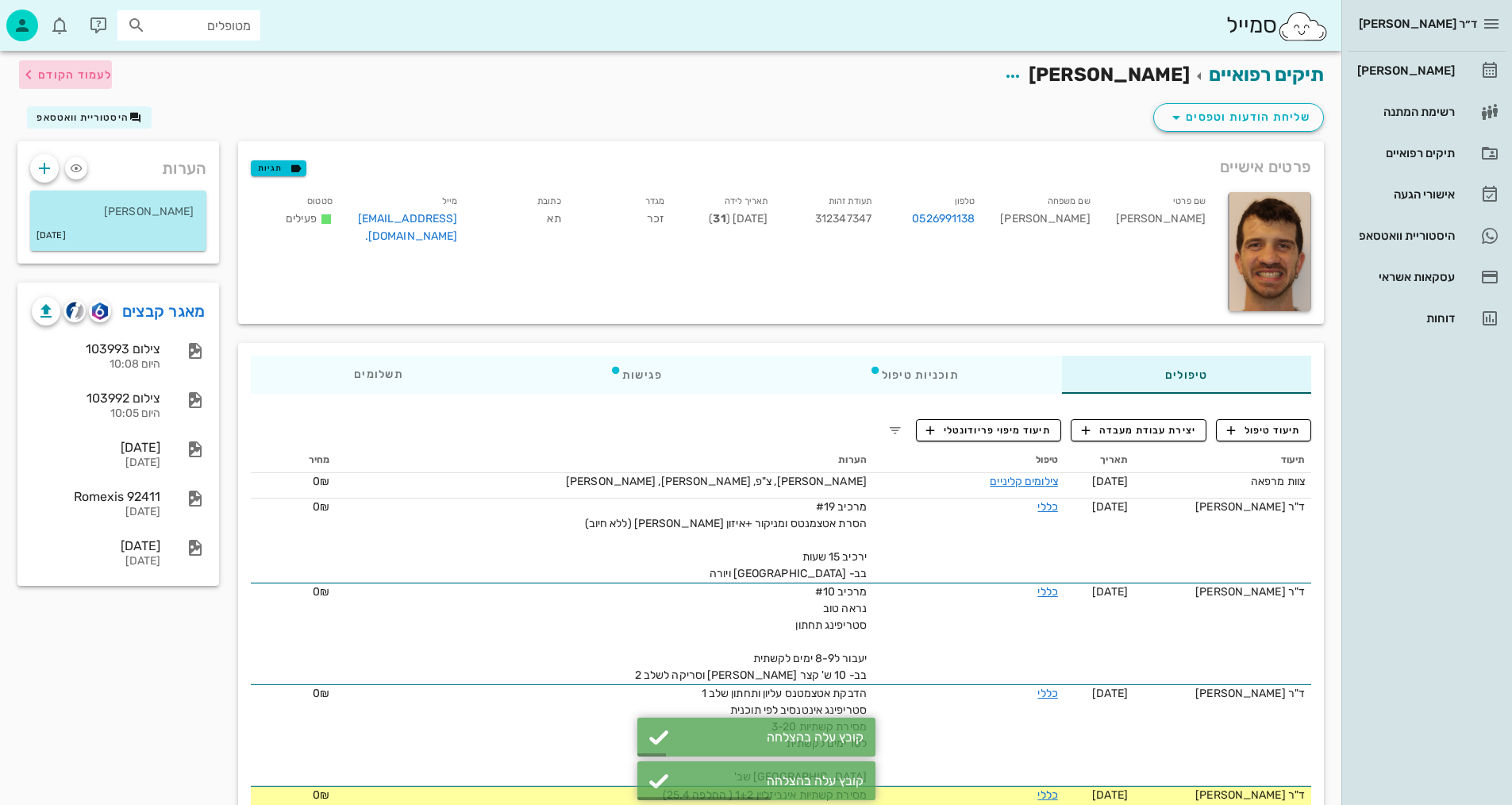
click at [93, 81] on span "לעמוד הקודם" at bounding box center [75, 75] width 74 height 14
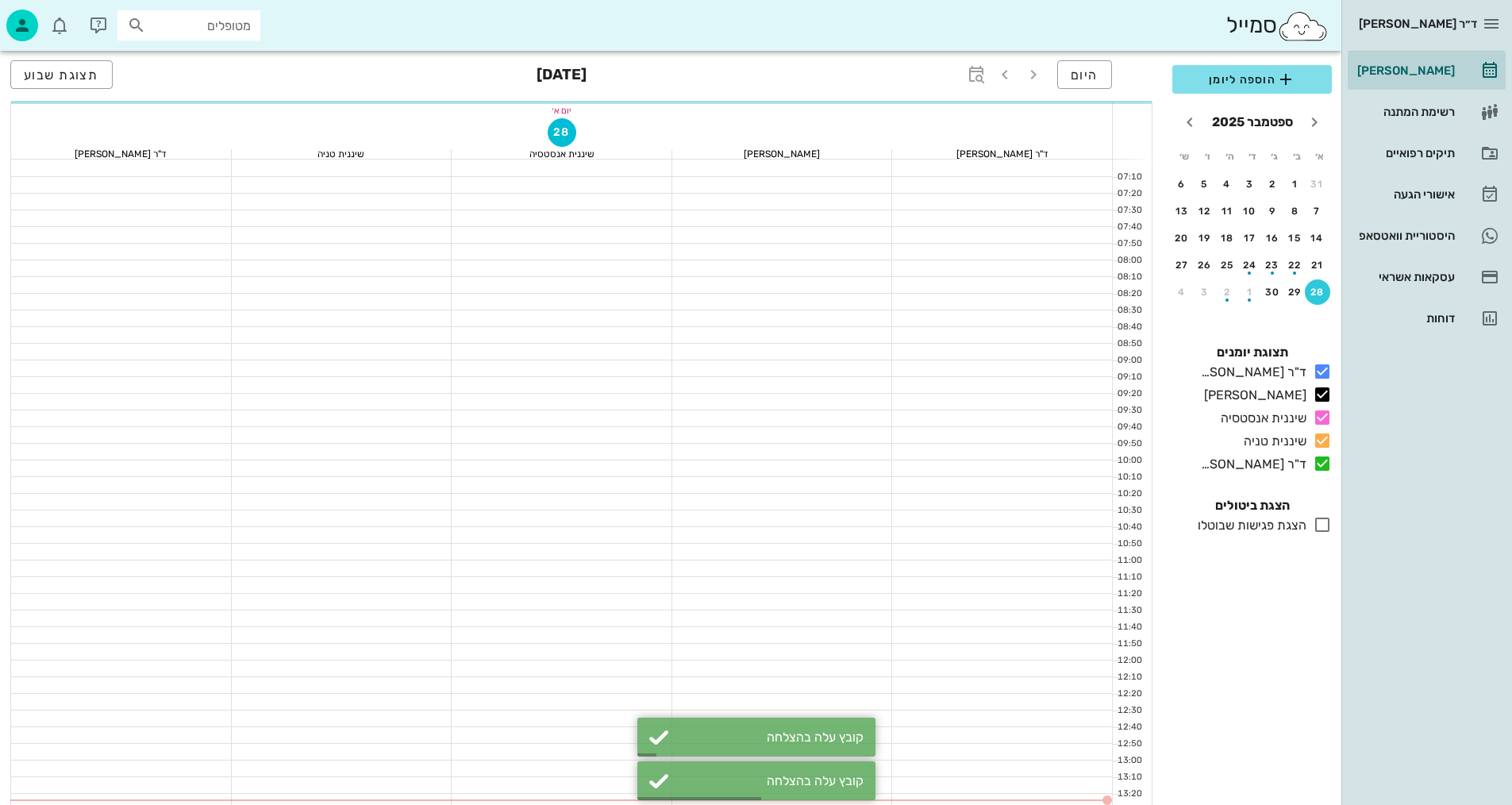
scroll to position [279, 0]
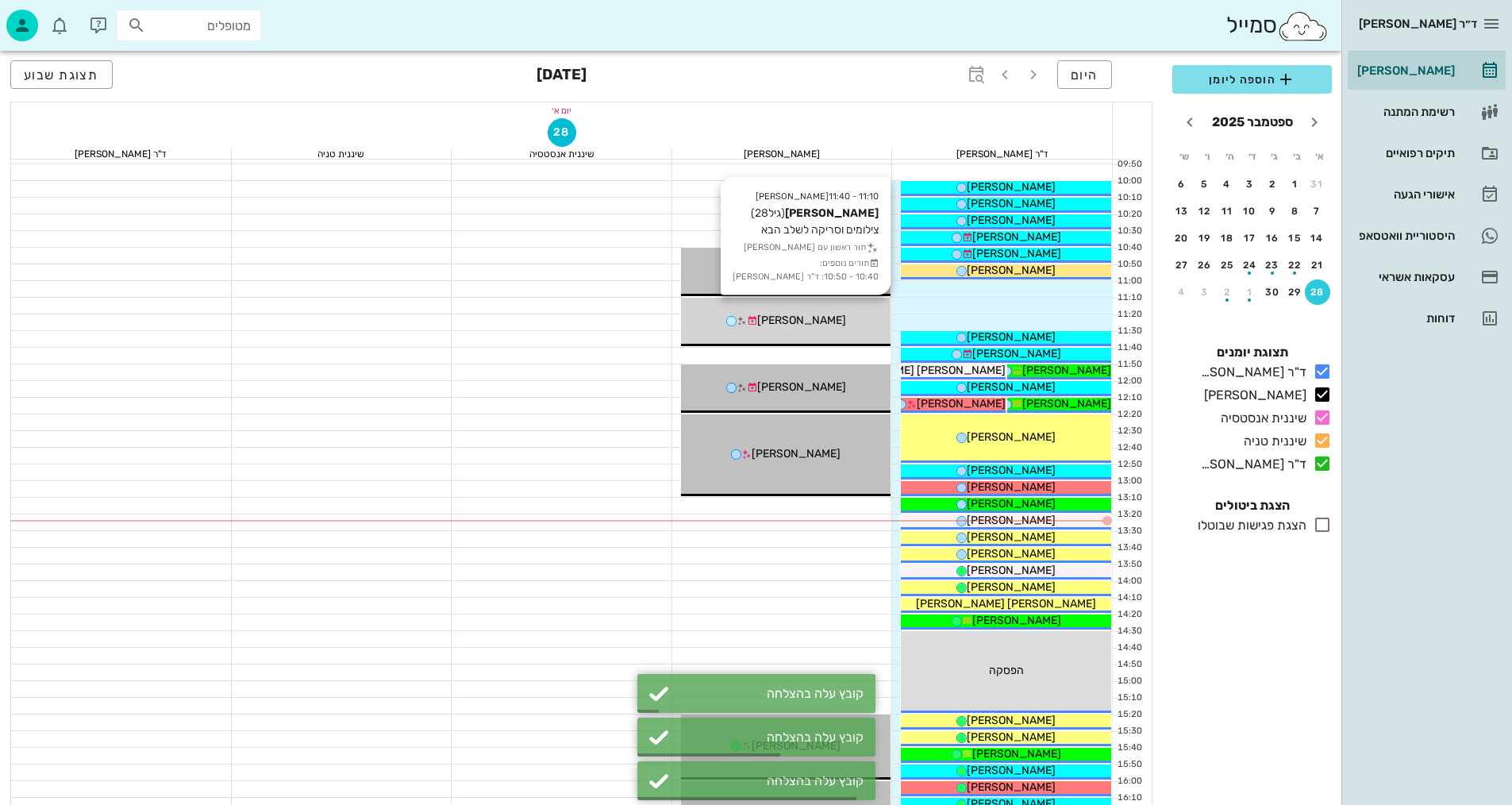
click at [839, 315] on div "[PERSON_NAME]" at bounding box center [786, 320] width 211 height 17
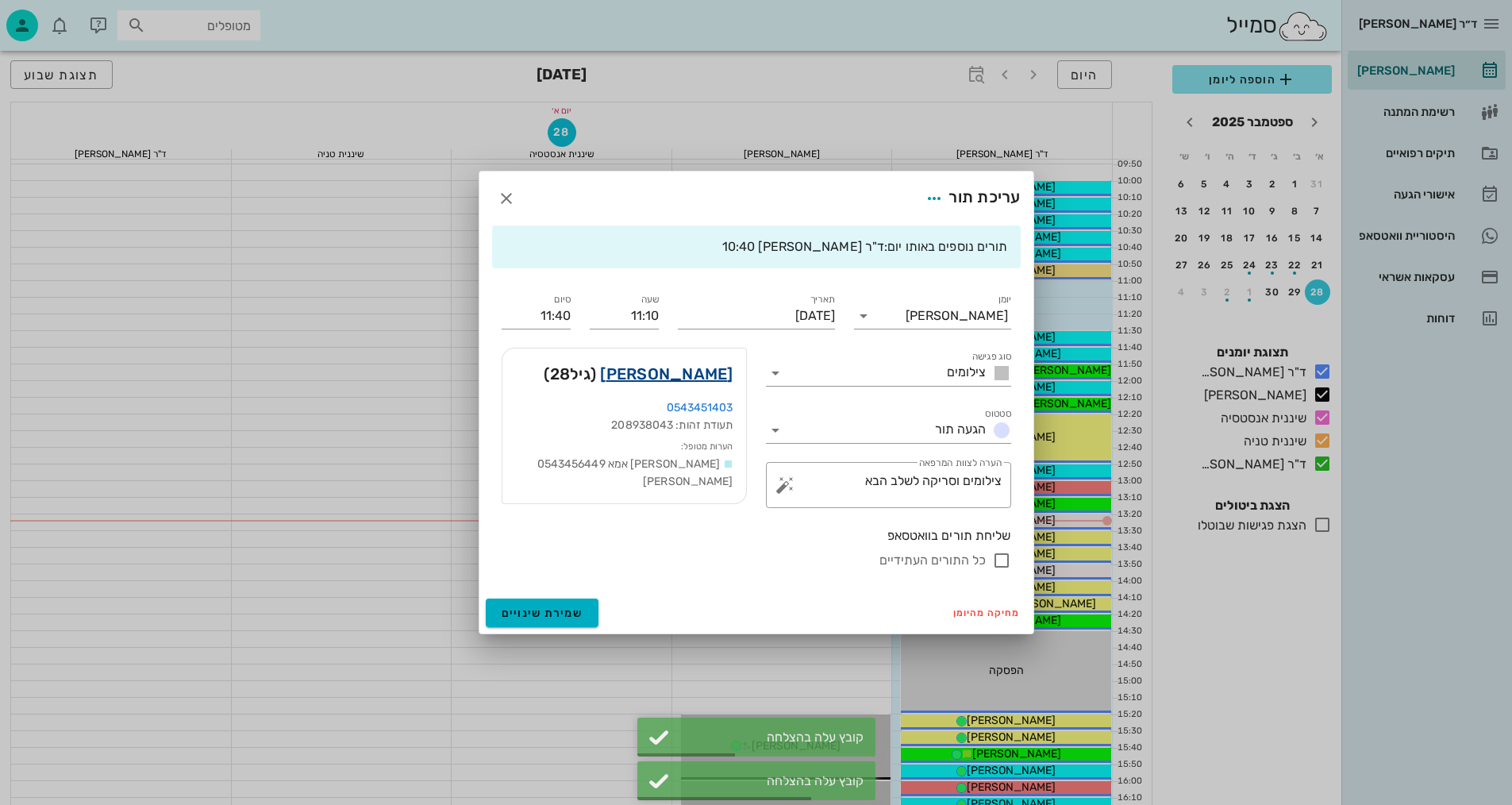
click at [709, 378] on link "[PERSON_NAME]" at bounding box center [666, 373] width 133 height 25
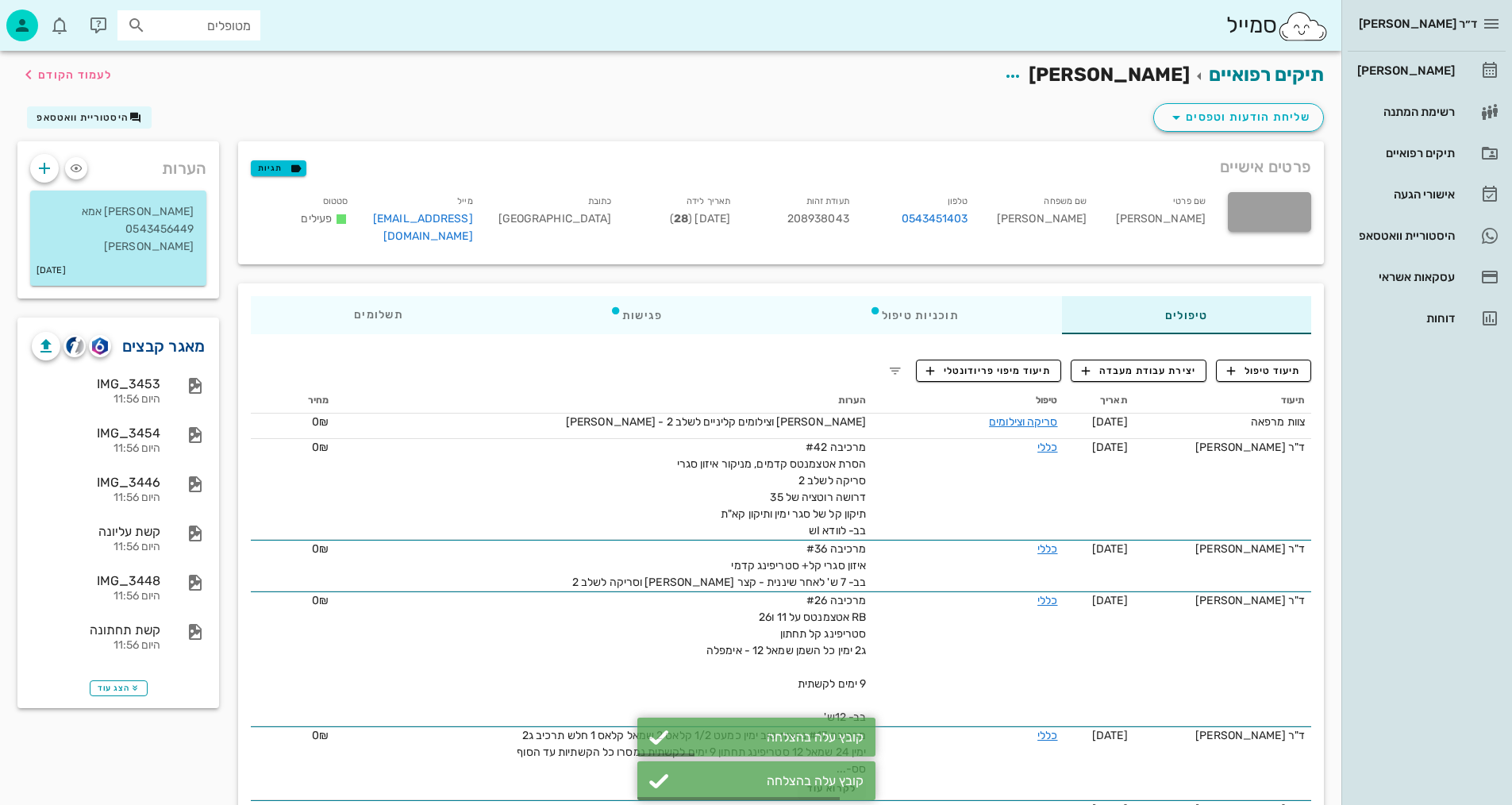
click at [162, 333] on link "מאגר קבצים" at bounding box center [164, 345] width 83 height 25
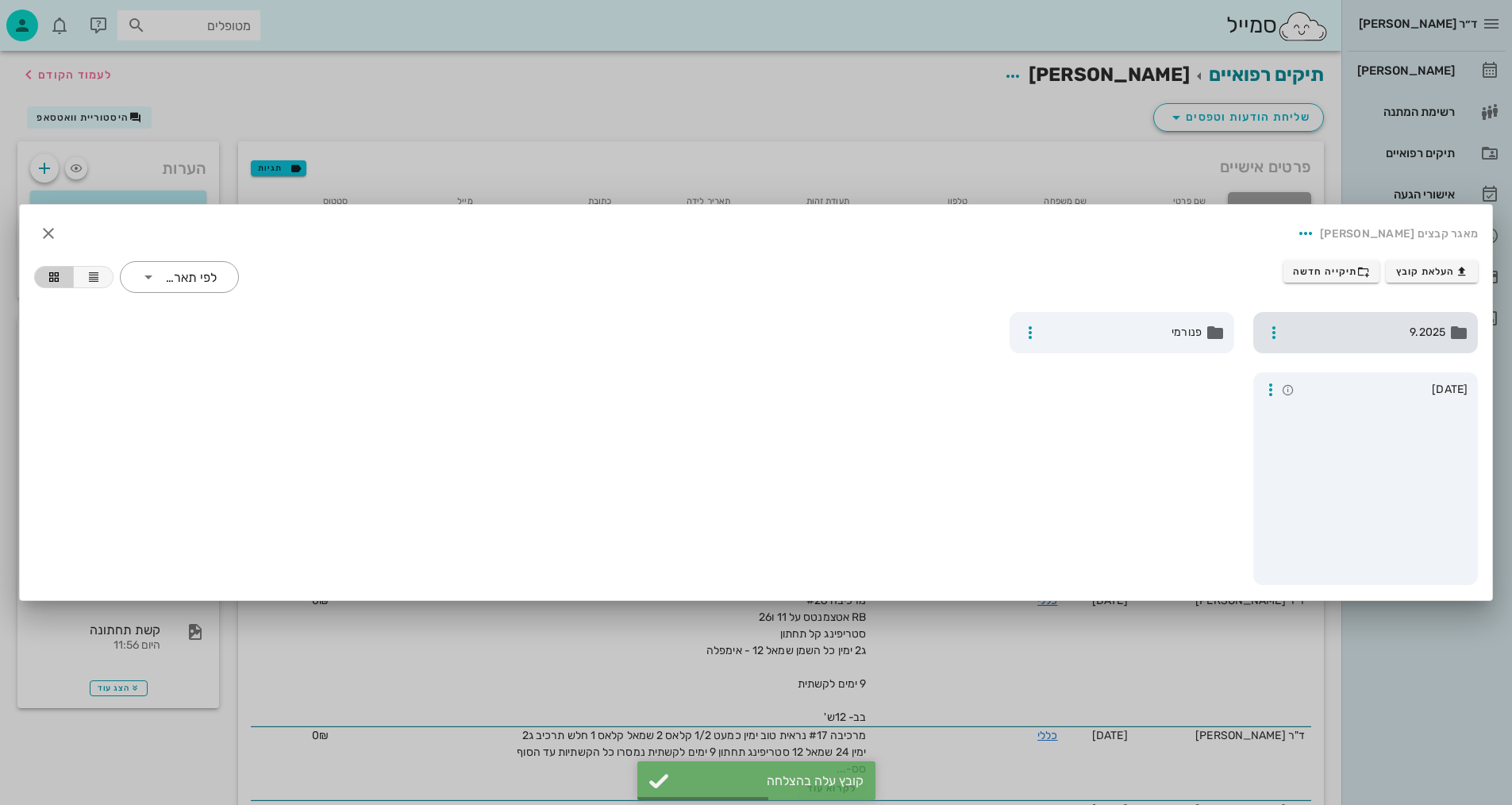
click at [1405, 326] on span "9.2025" at bounding box center [1366, 332] width 157 height 18
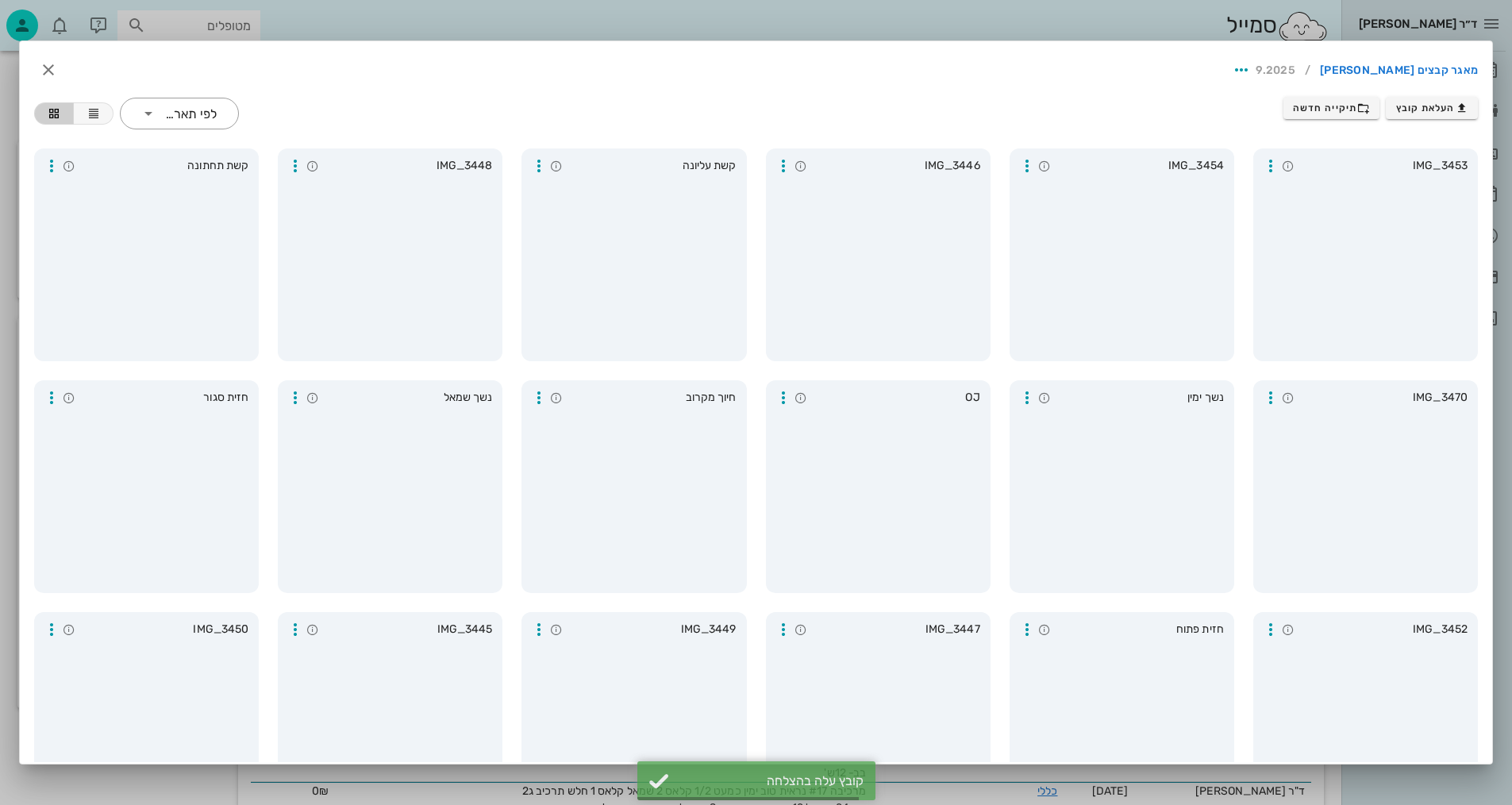
click at [471, 15] on div at bounding box center [756, 402] width 1512 height 805
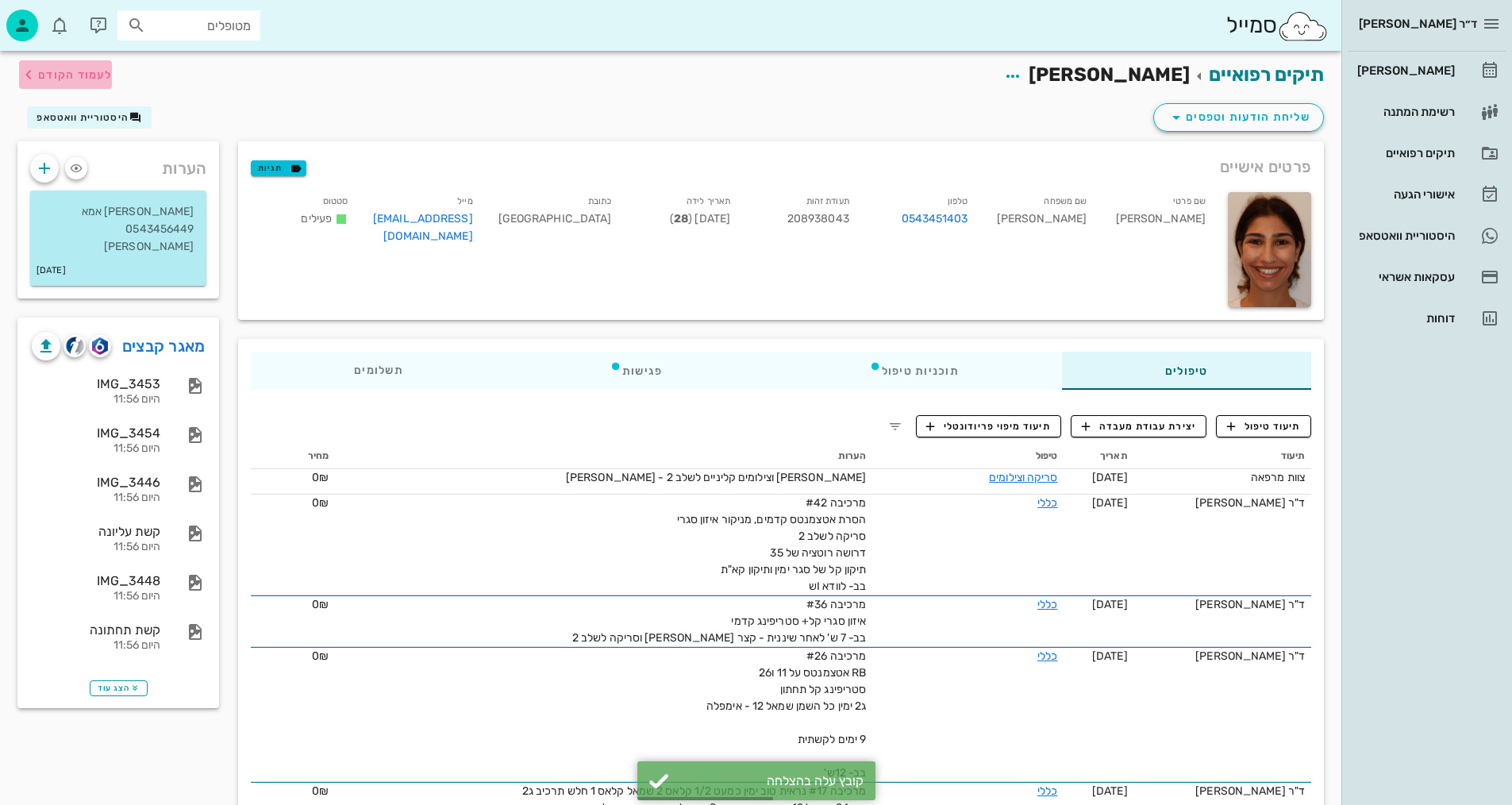
click at [90, 80] on span "לעמוד הקודם" at bounding box center [75, 75] width 74 height 14
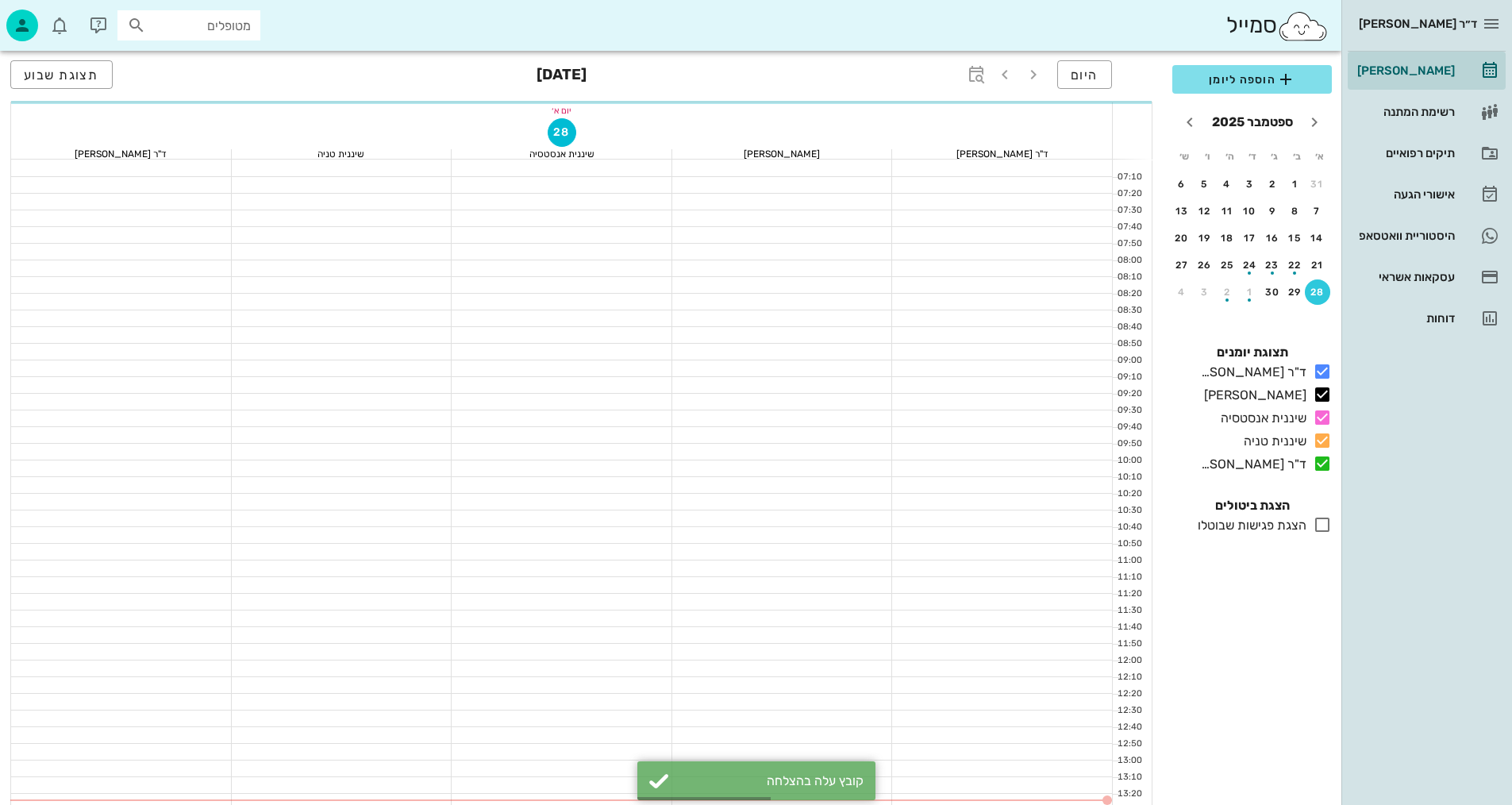
scroll to position [279, 0]
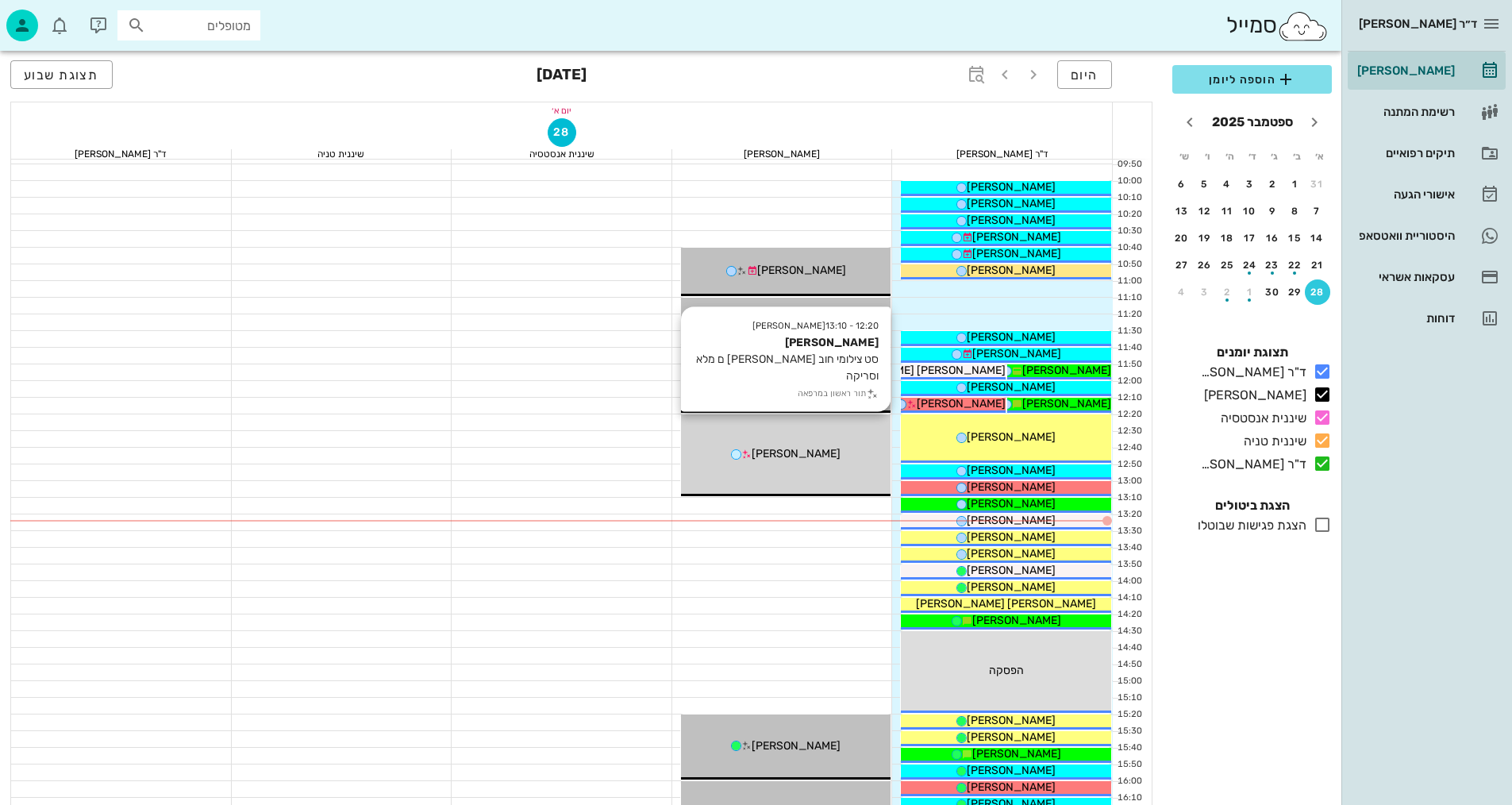
click at [786, 451] on span "[PERSON_NAME]" at bounding box center [796, 454] width 89 height 14
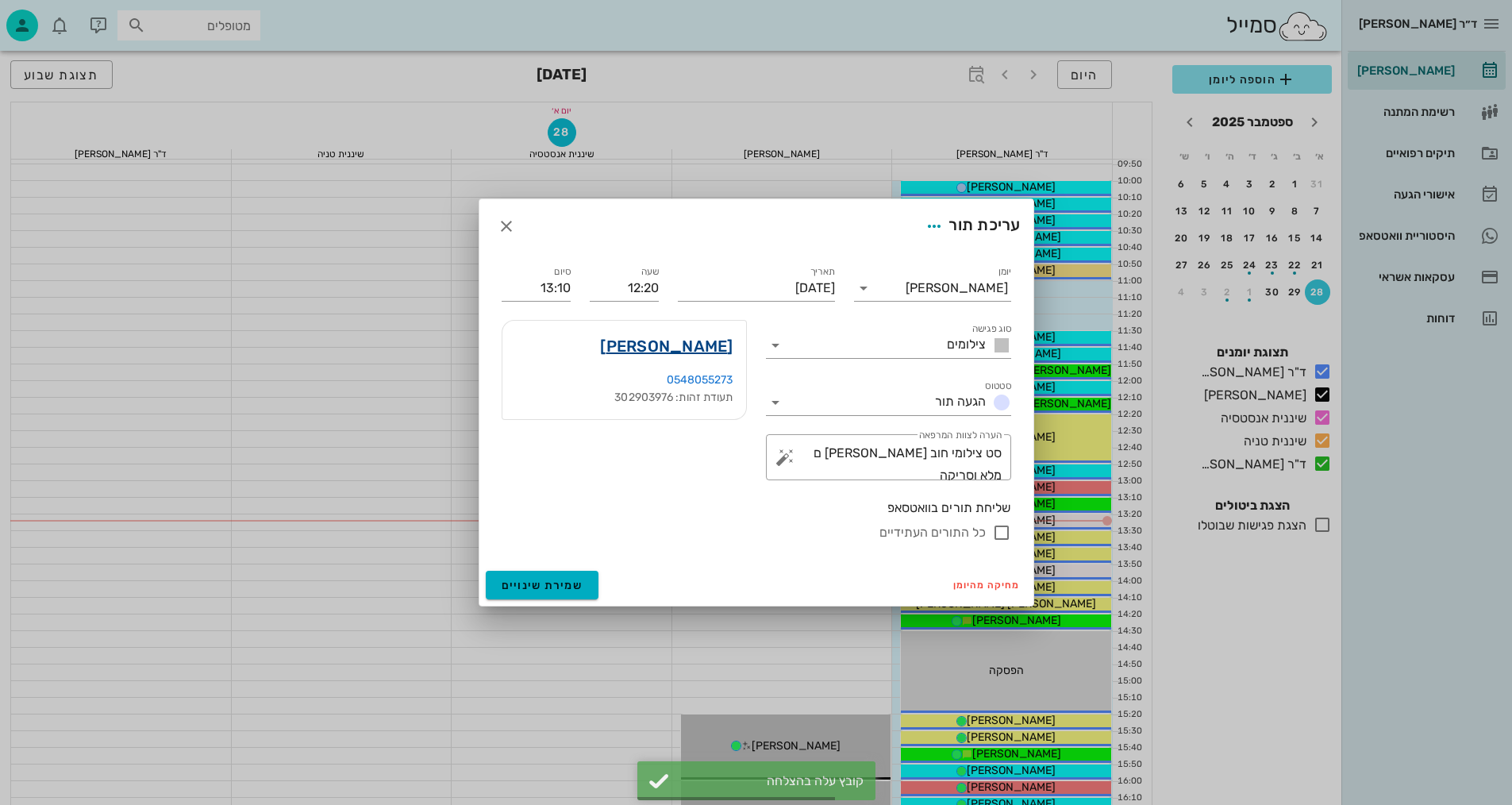
click at [706, 351] on link "[PERSON_NAME]" at bounding box center [666, 345] width 133 height 25
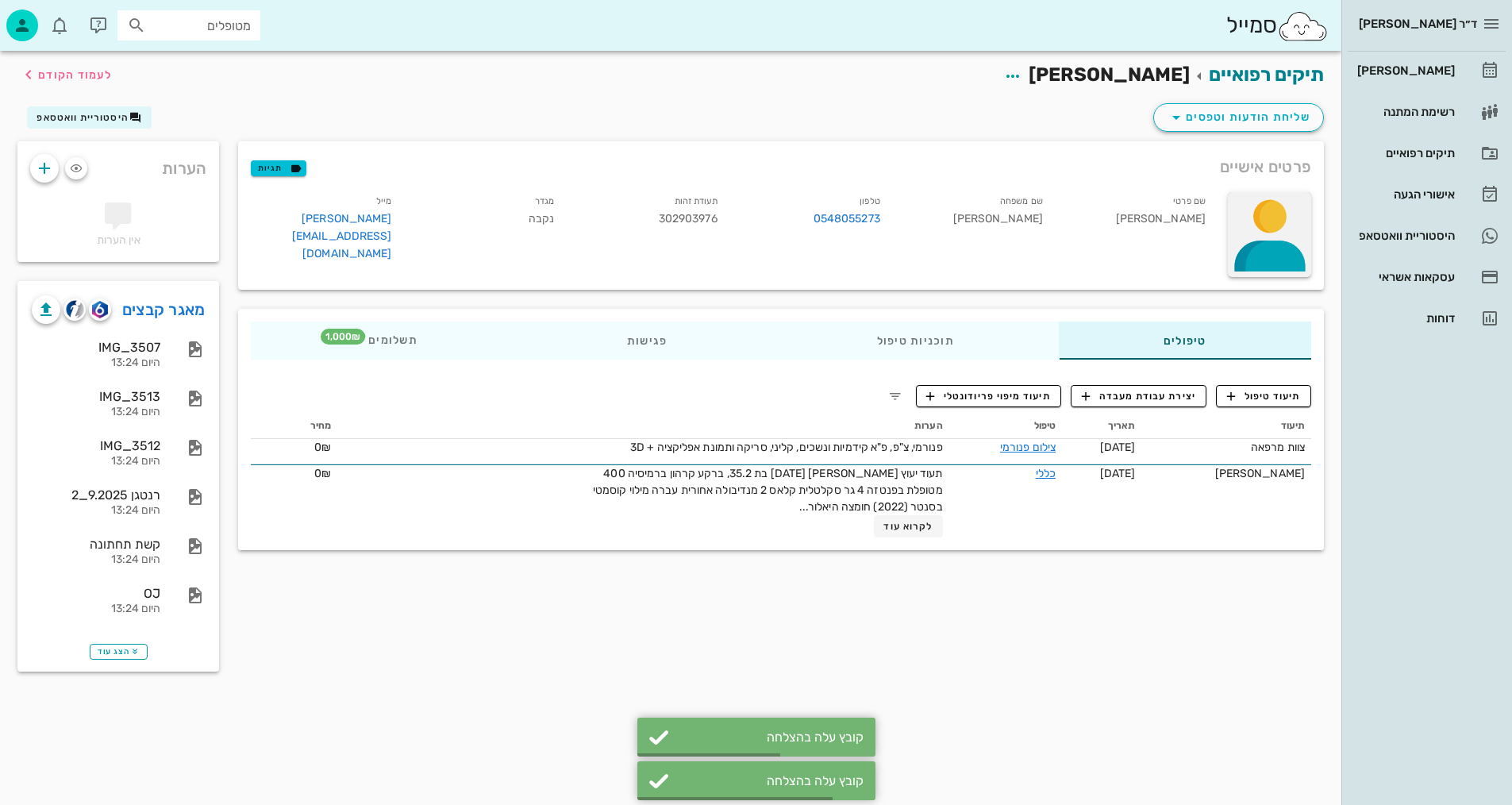
click at [1256, 211] on div at bounding box center [1270, 235] width 83 height 85
click at [173, 316] on link "מאגר קבצים" at bounding box center [164, 309] width 83 height 25
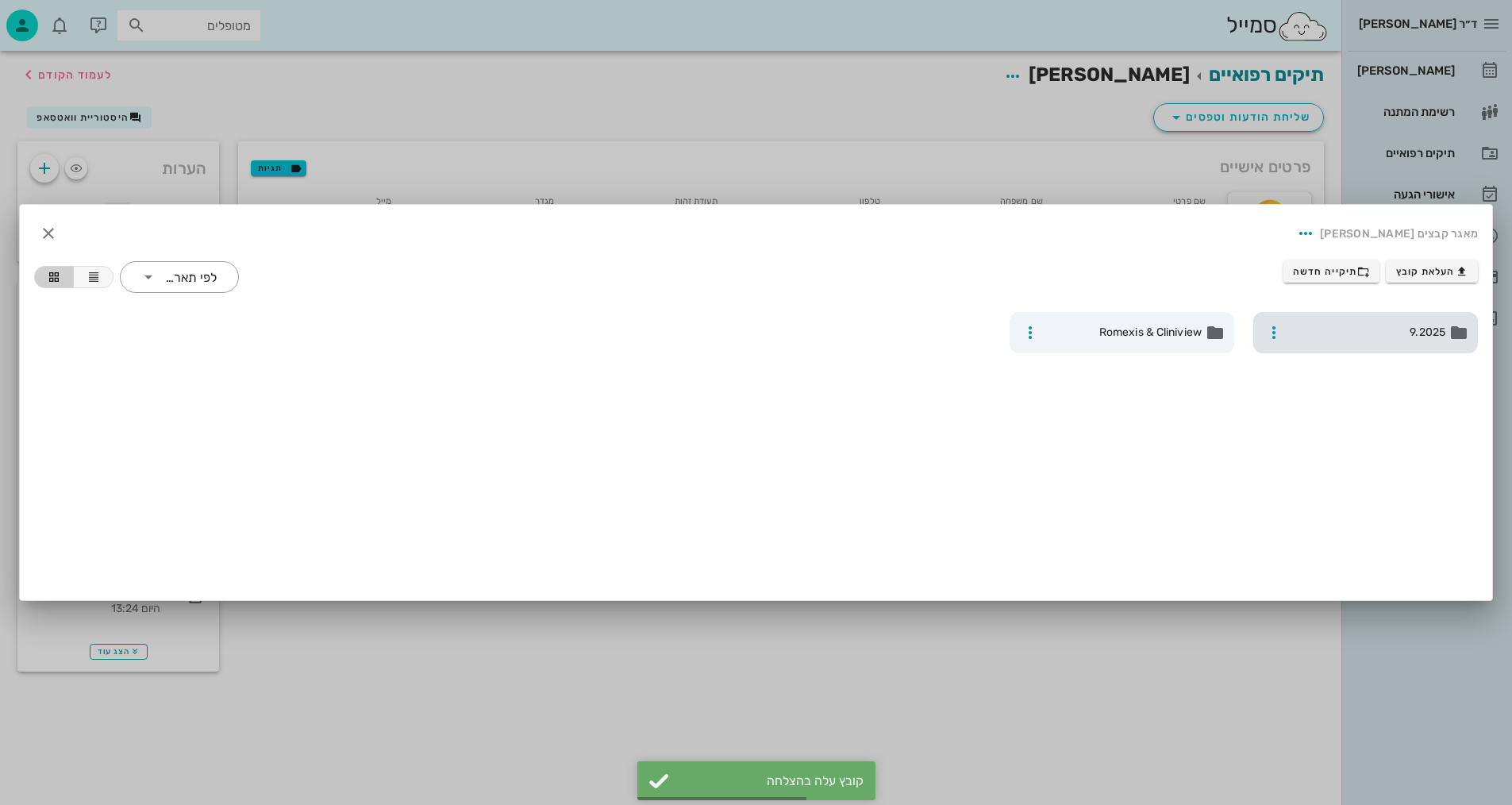
click at [1397, 324] on span "9.2025" at bounding box center [1366, 332] width 157 height 18
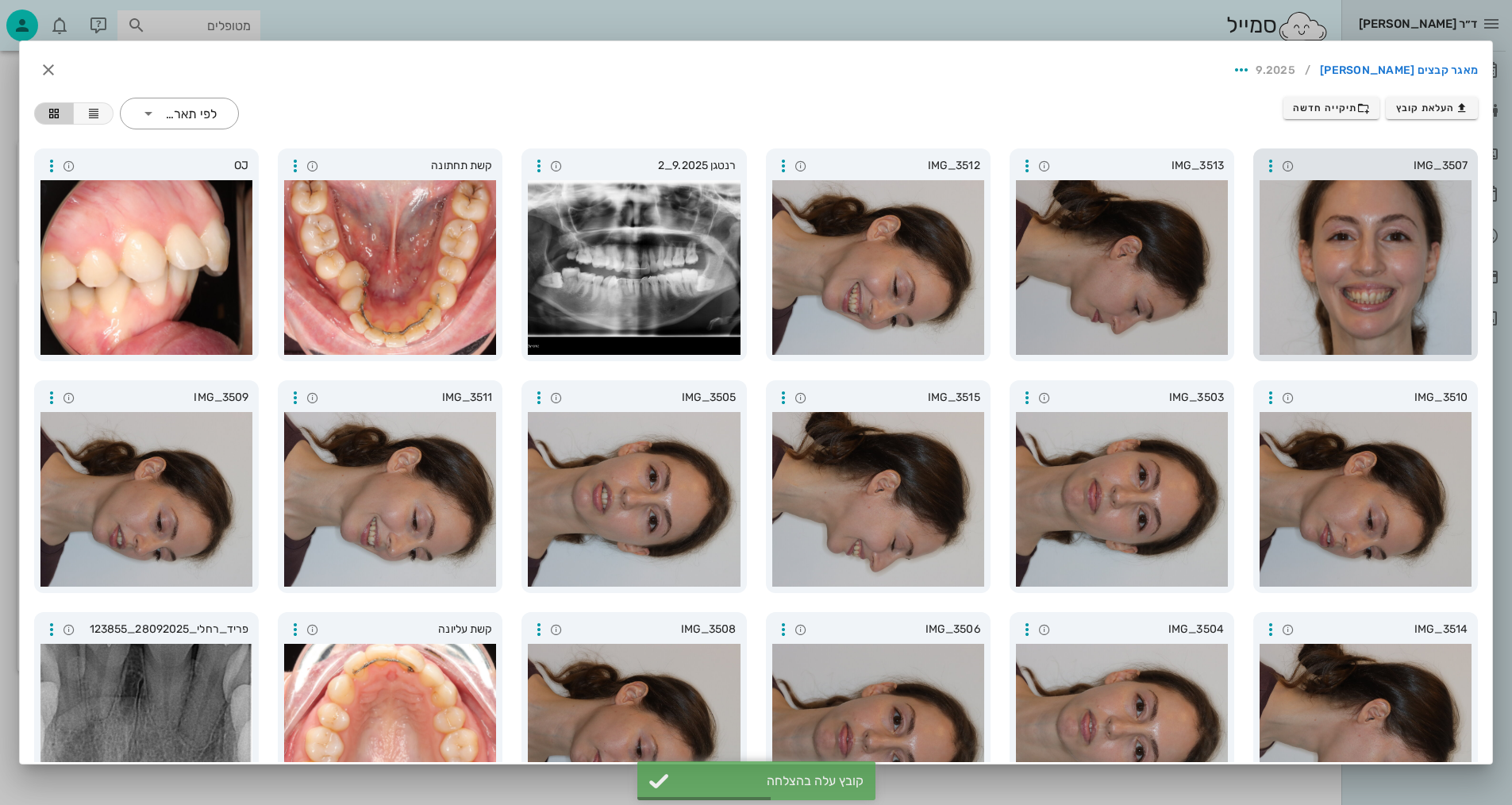
click at [1339, 295] on div at bounding box center [1365, 267] width 211 height 174
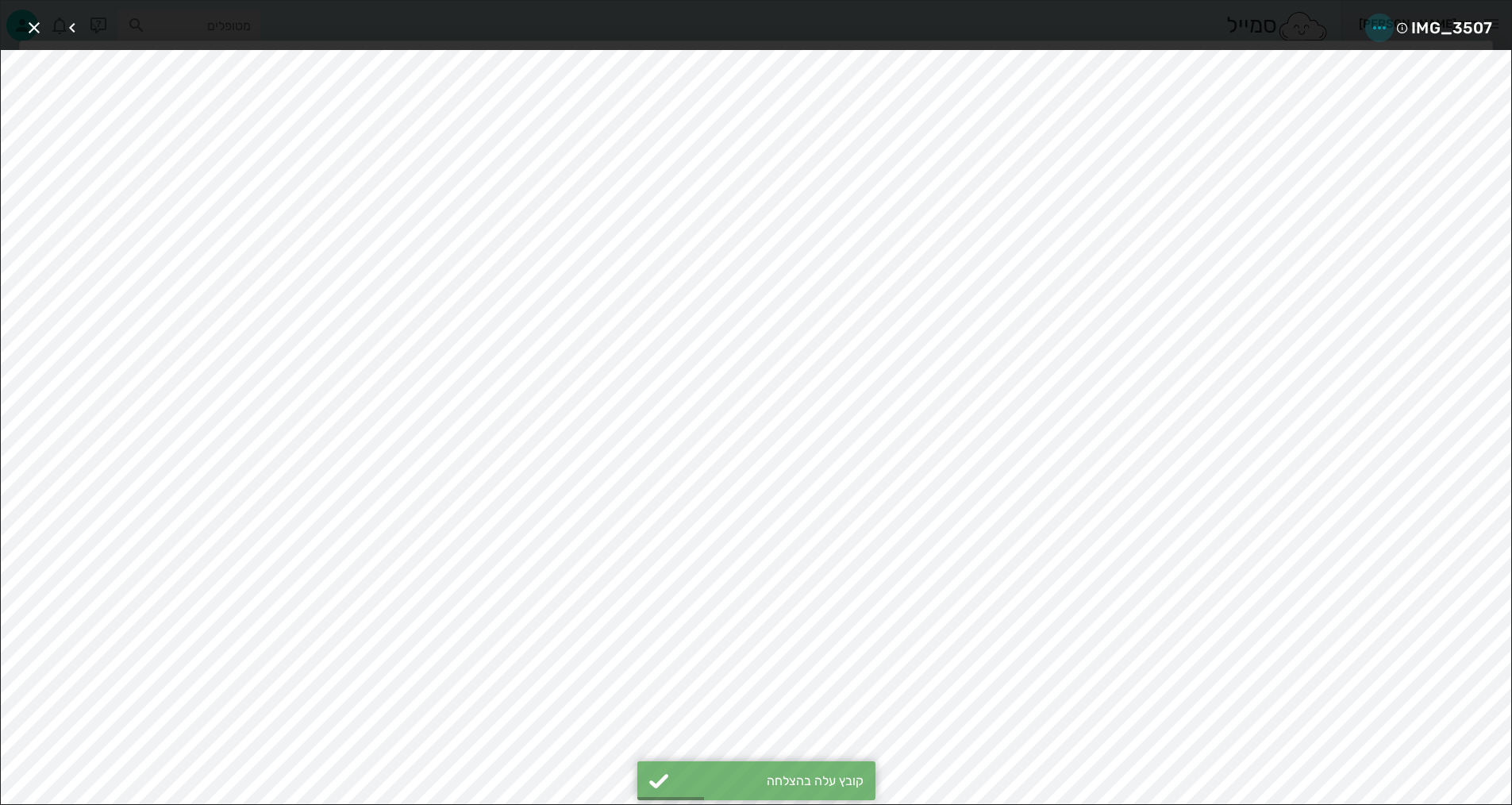
click at [1382, 24] on icon "button" at bounding box center [1379, 28] width 19 height 19
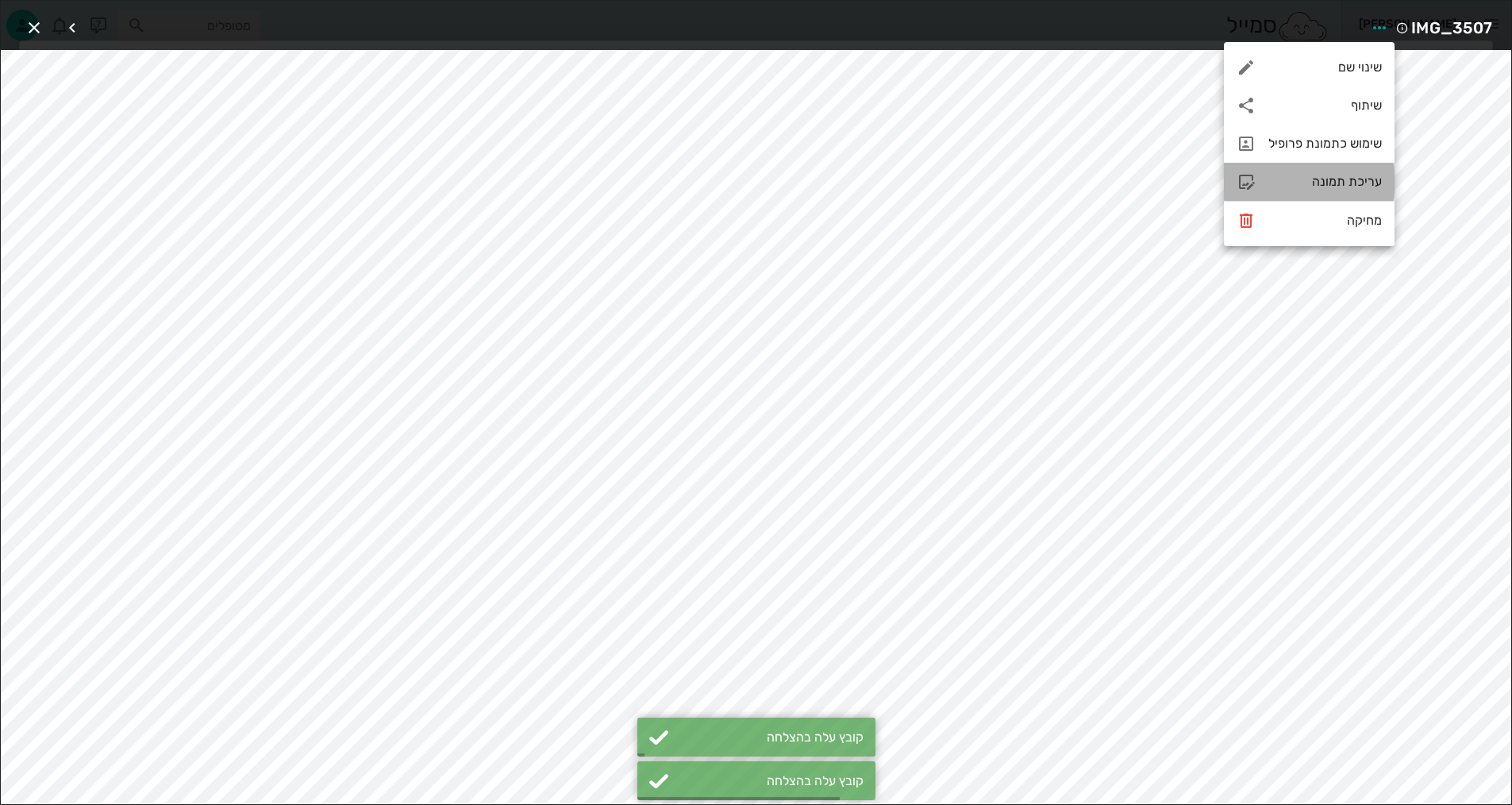
click at [1343, 184] on div "עריכת תמונה" at bounding box center [1325, 181] width 113 height 15
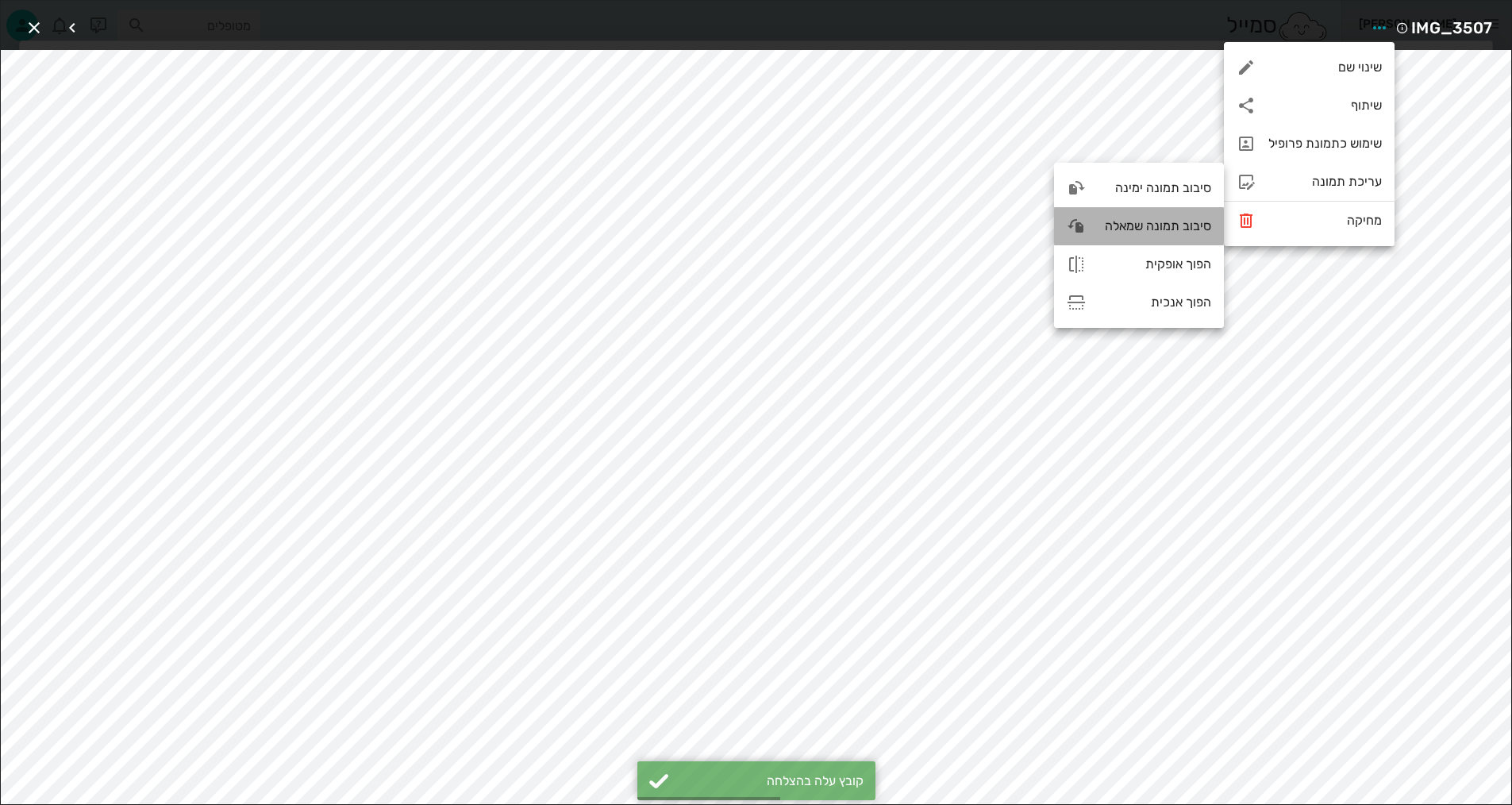
click at [1161, 232] on div "סיבוב תמונה שמאלה" at bounding box center [1154, 225] width 112 height 15
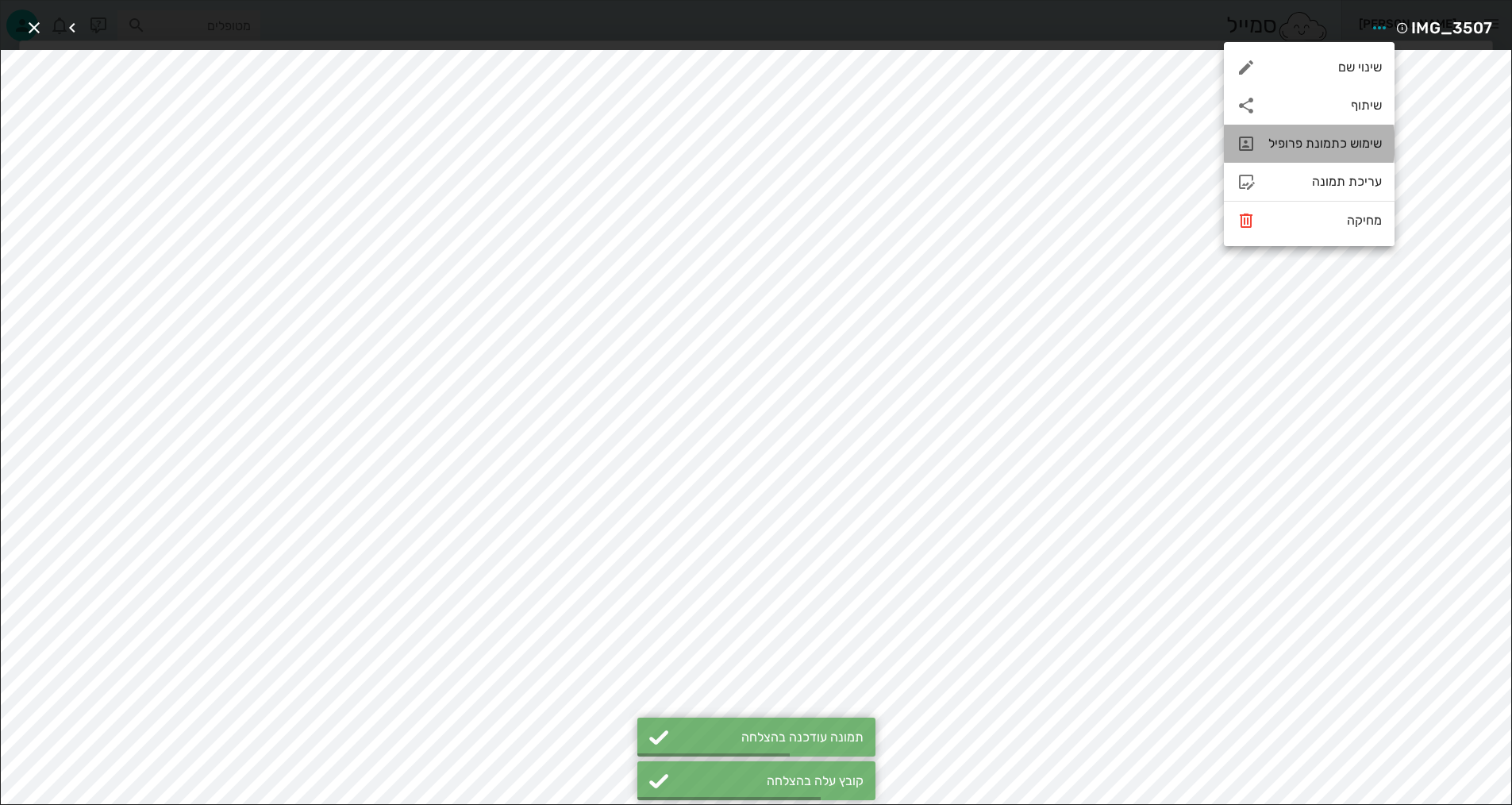
click at [1343, 142] on div "שימוש כתמונת פרופיל" at bounding box center [1325, 143] width 113 height 15
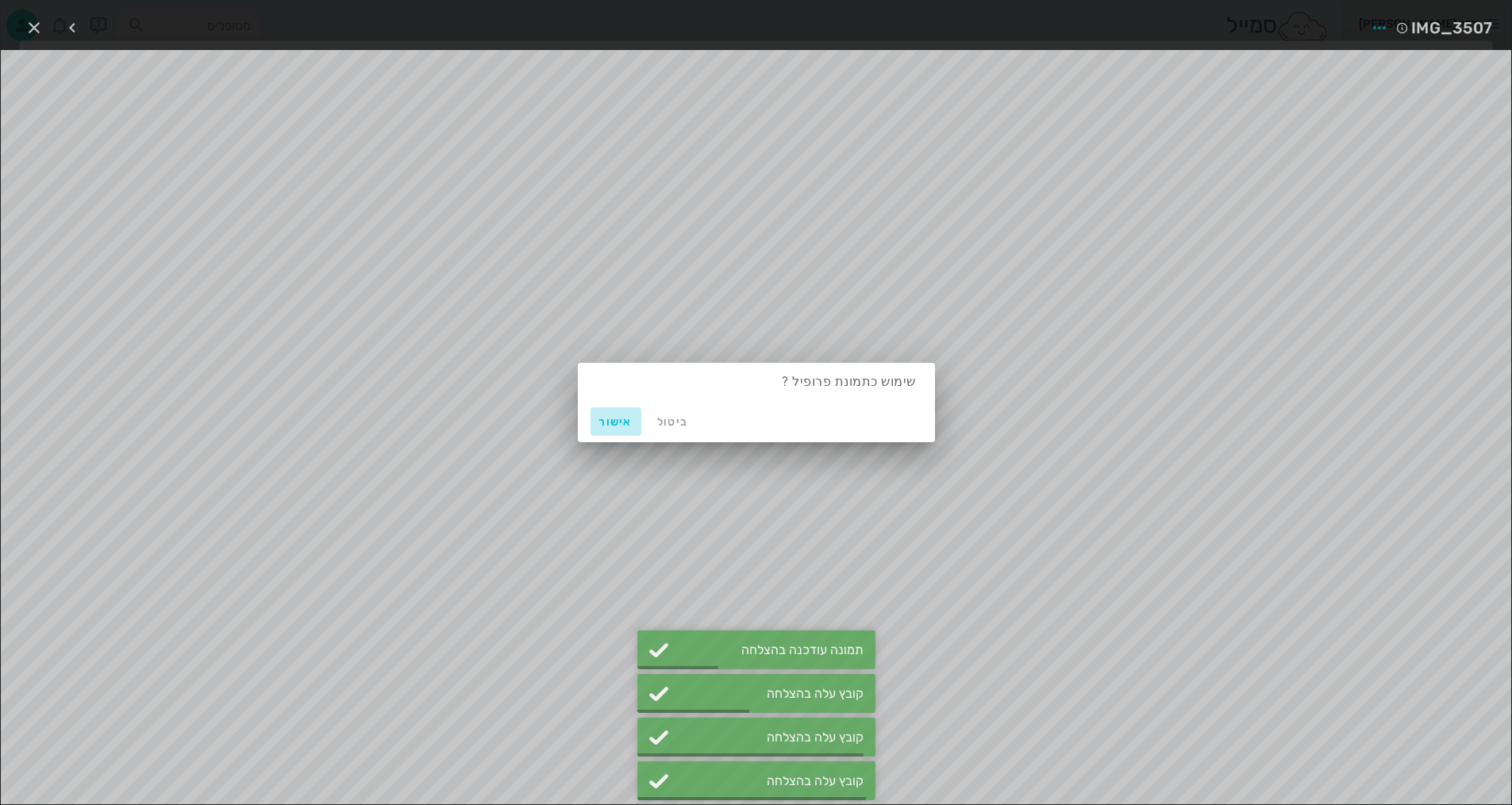
click at [621, 418] on span "אישור" at bounding box center [615, 421] width 38 height 14
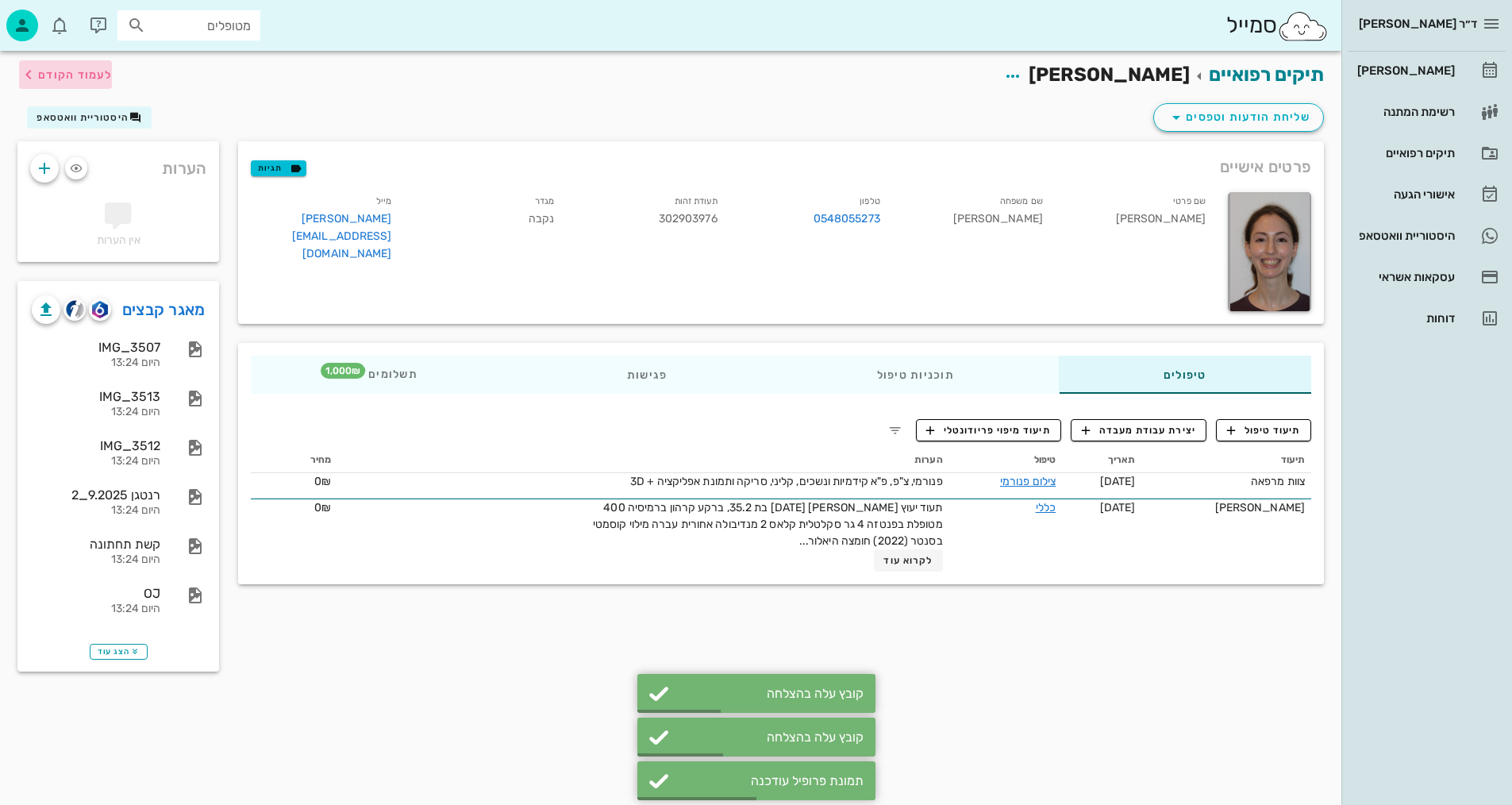
click at [66, 83] on span "לעמוד הקודם" at bounding box center [66, 74] width 93 height 19
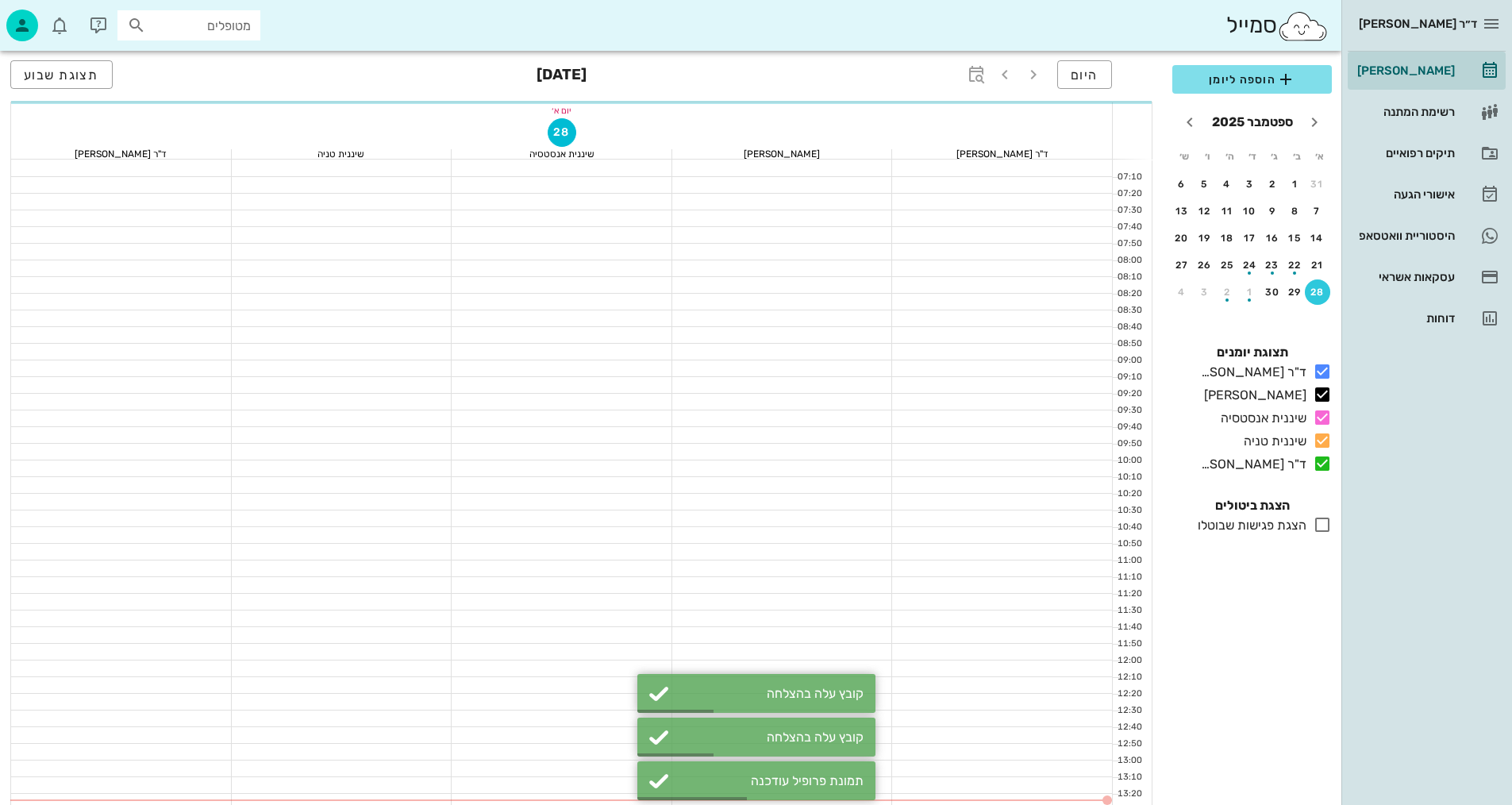
scroll to position [279, 0]
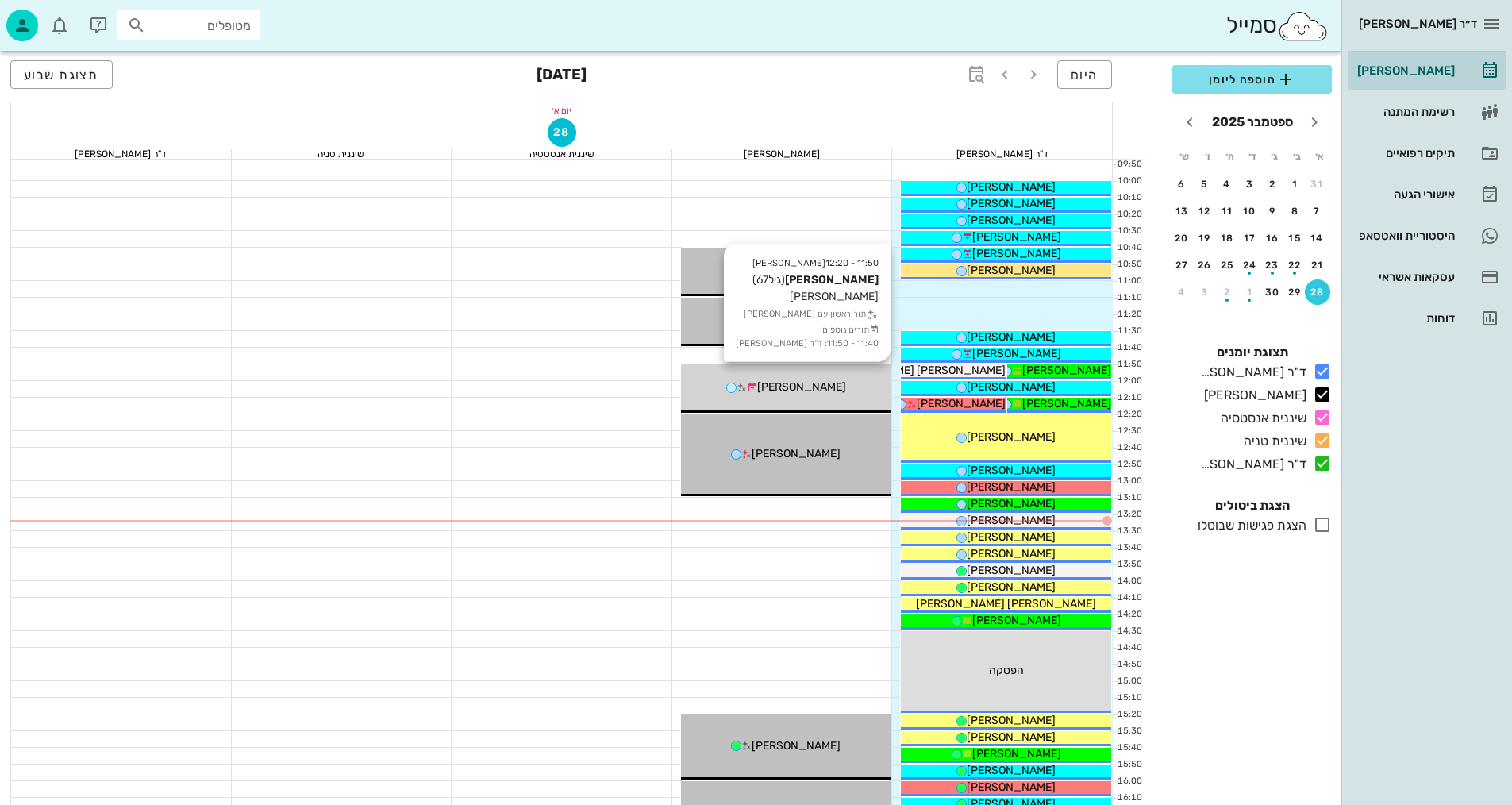
click at [854, 395] on div "11:50 - 12:20 [PERSON_NAME] (גיל 67 ) [PERSON_NAME] תור ראשון עם [PERSON_NAME] …" at bounding box center [786, 389] width 211 height 48
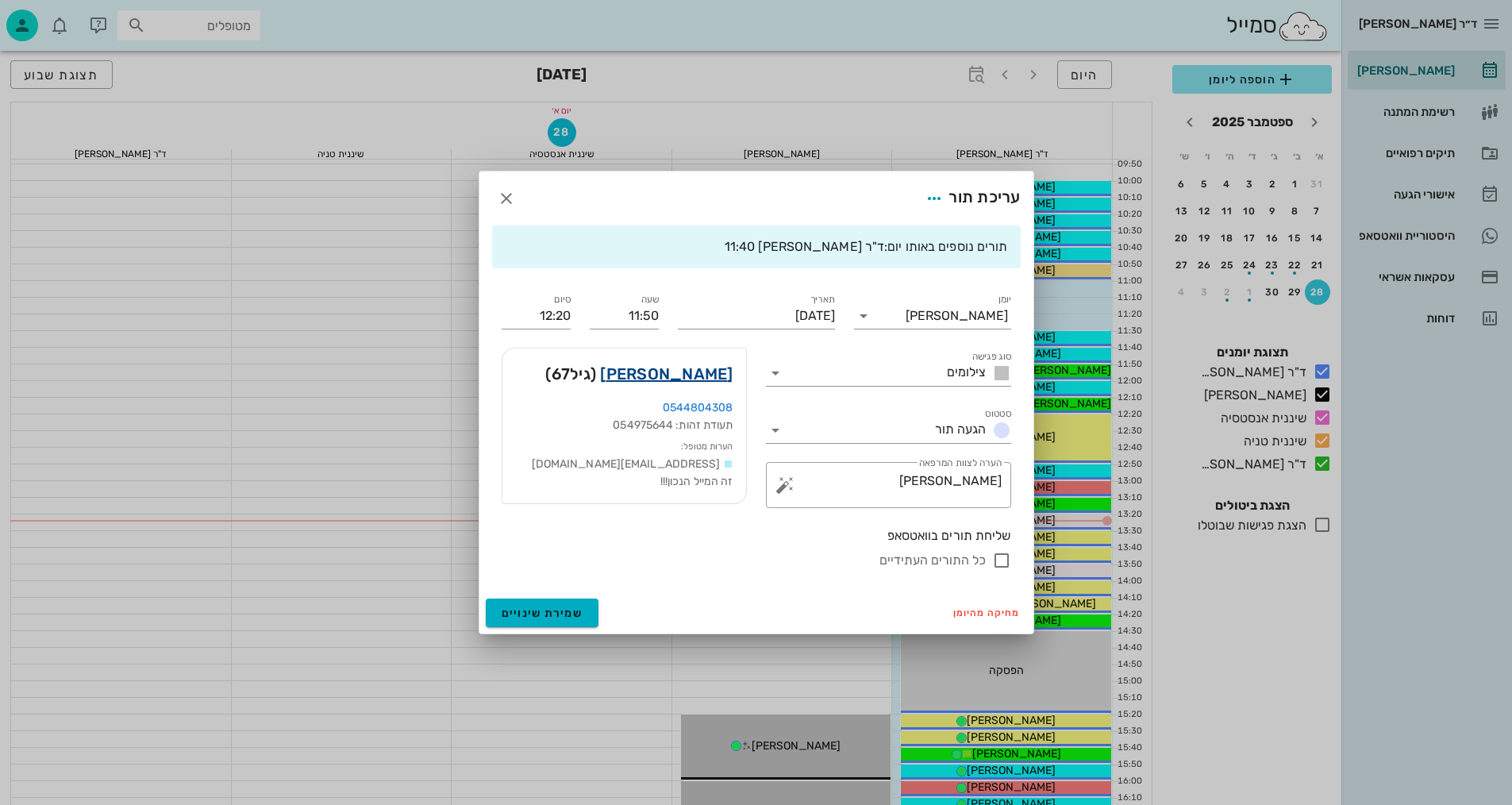
click at [689, 377] on link "[PERSON_NAME]" at bounding box center [666, 373] width 133 height 25
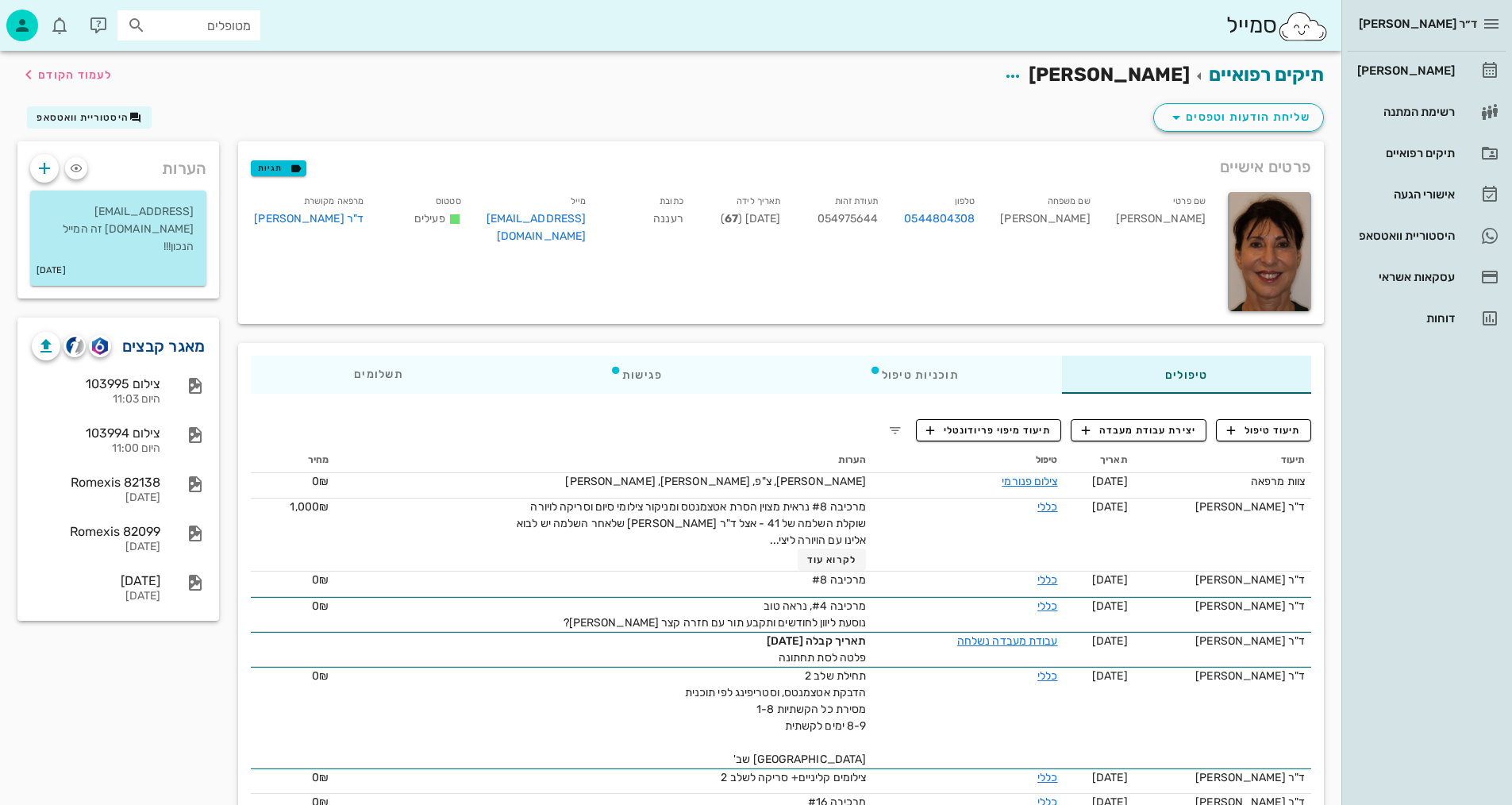
click at [185, 333] on link "מאגר קבצים" at bounding box center [164, 345] width 83 height 25
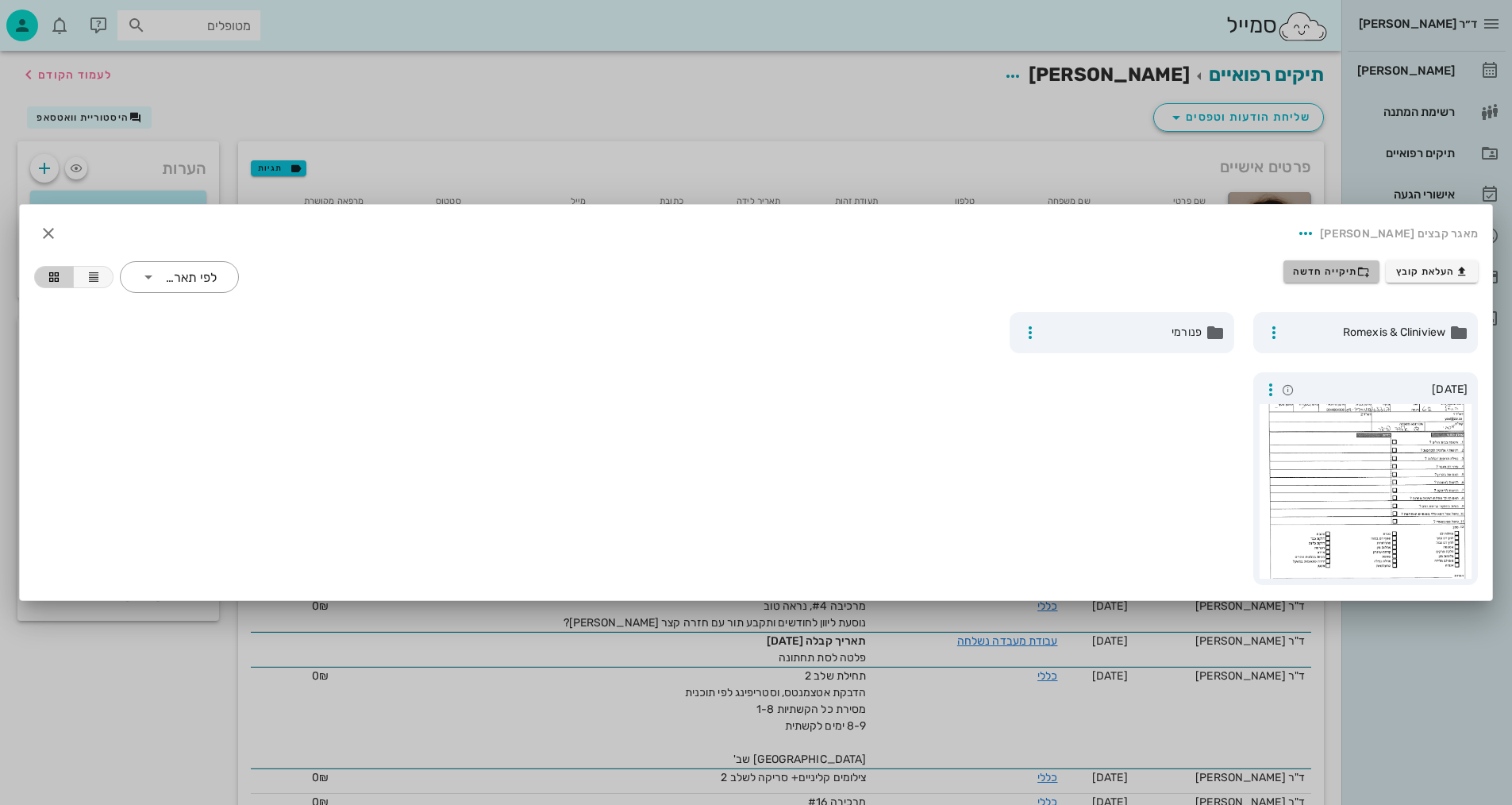
click at [1326, 272] on span "תיקייה חדשה" at bounding box center [1331, 272] width 77 height 13
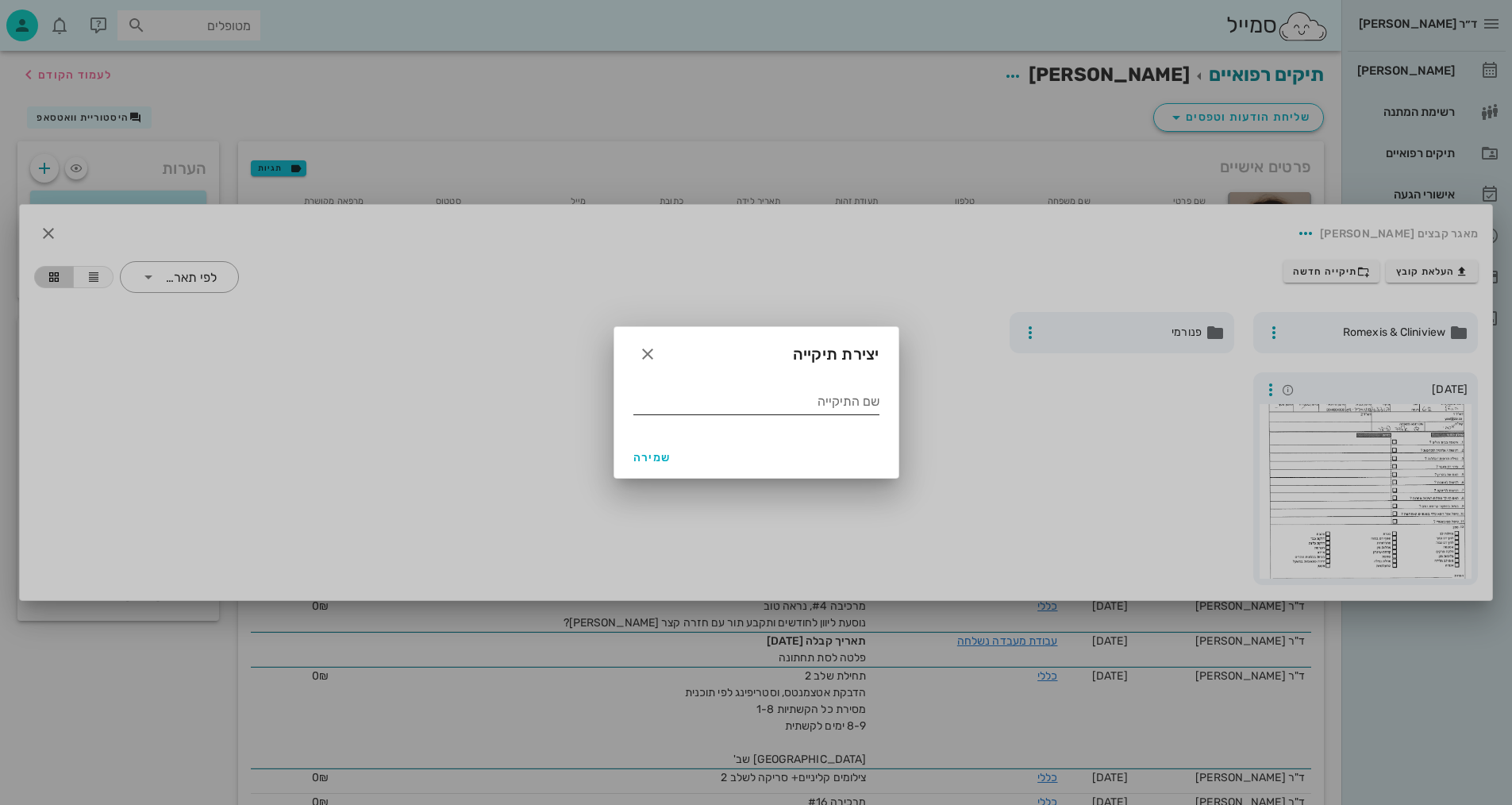
click at [722, 403] on input "שם התיקייה" at bounding box center [756, 401] width 246 height 25
type input "9.2025"
drag, startPoint x: 672, startPoint y: 460, endPoint x: 692, endPoint y: 489, distance: 35.2
click at [671, 460] on button "שמירה" at bounding box center [652, 456] width 51 height 29
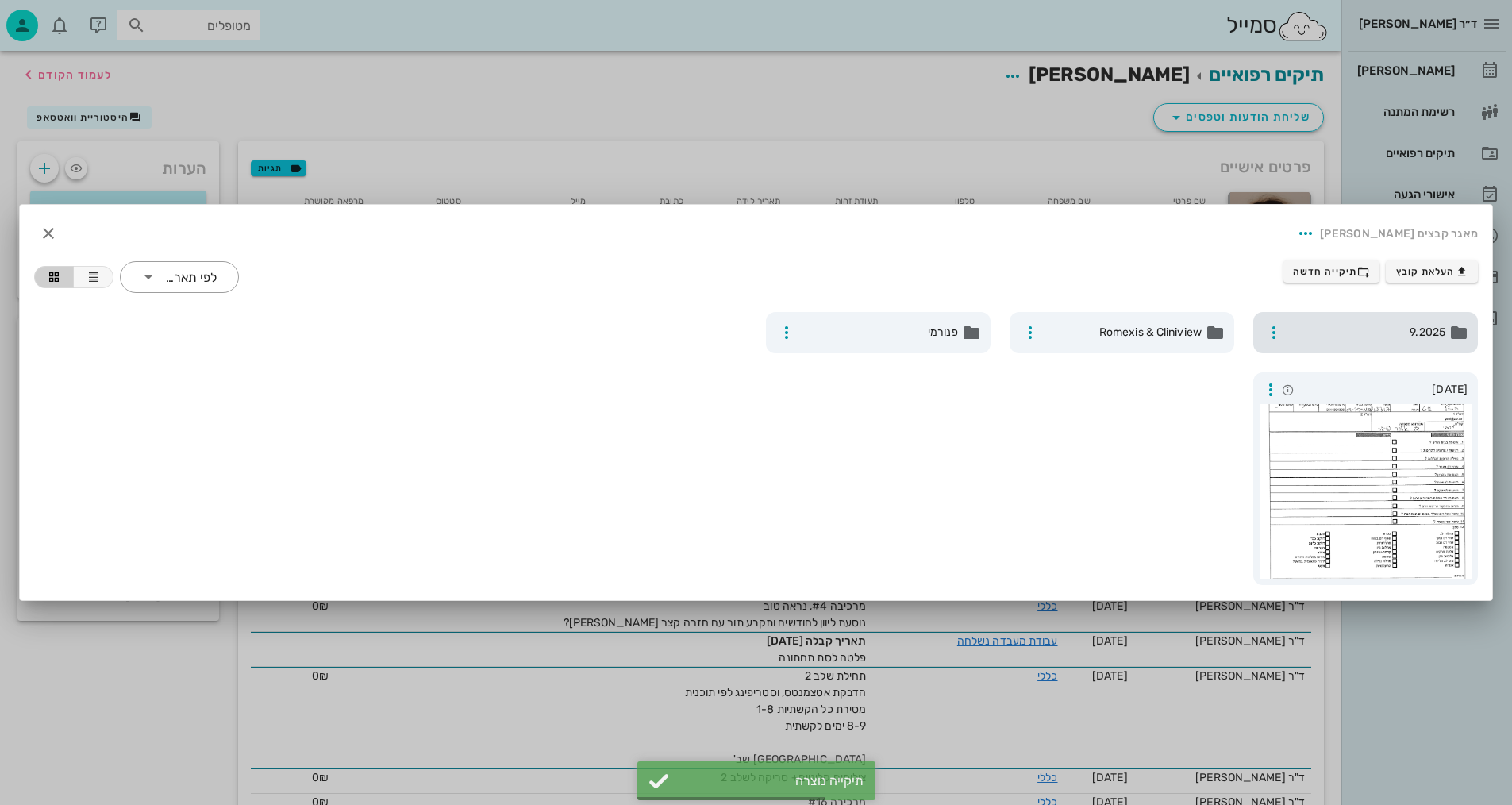
click at [1382, 331] on span "9.2025" at bounding box center [1366, 332] width 157 height 18
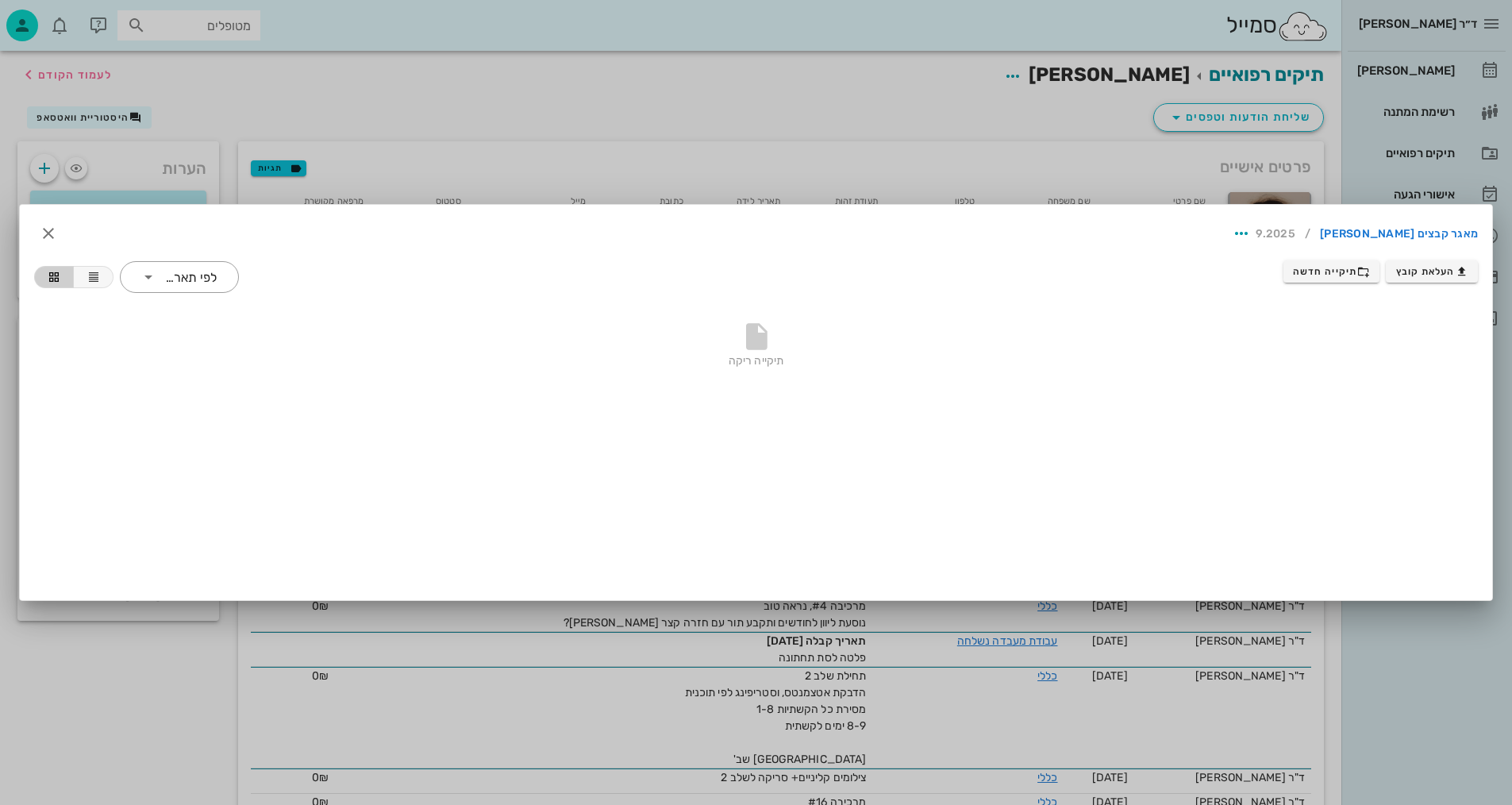
click at [512, 298] on div "תיקייה ריקה" at bounding box center [756, 349] width 1443 height 111
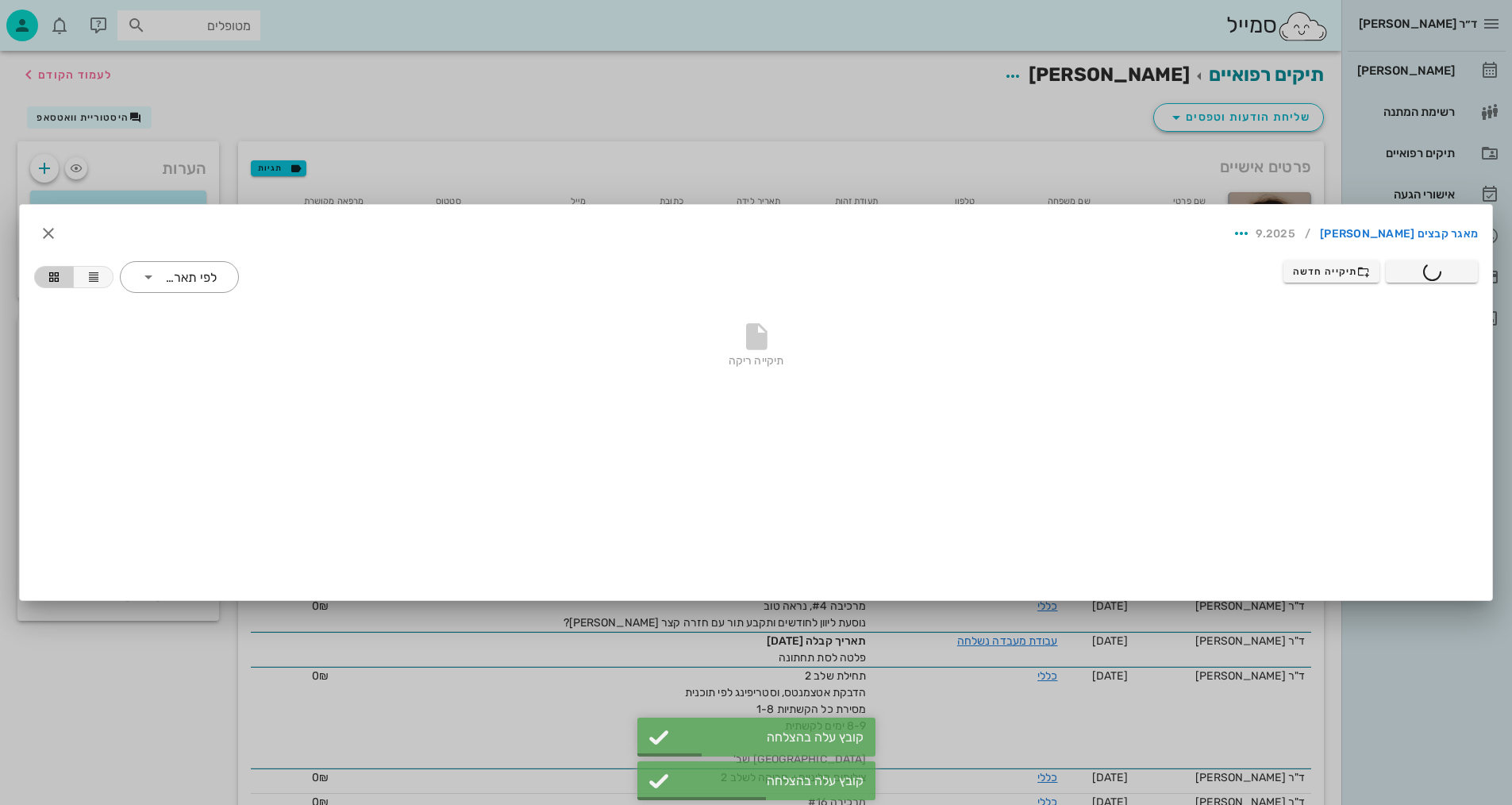
click at [269, 57] on div at bounding box center [756, 402] width 1512 height 805
